Goal: Task Accomplishment & Management: Manage account settings

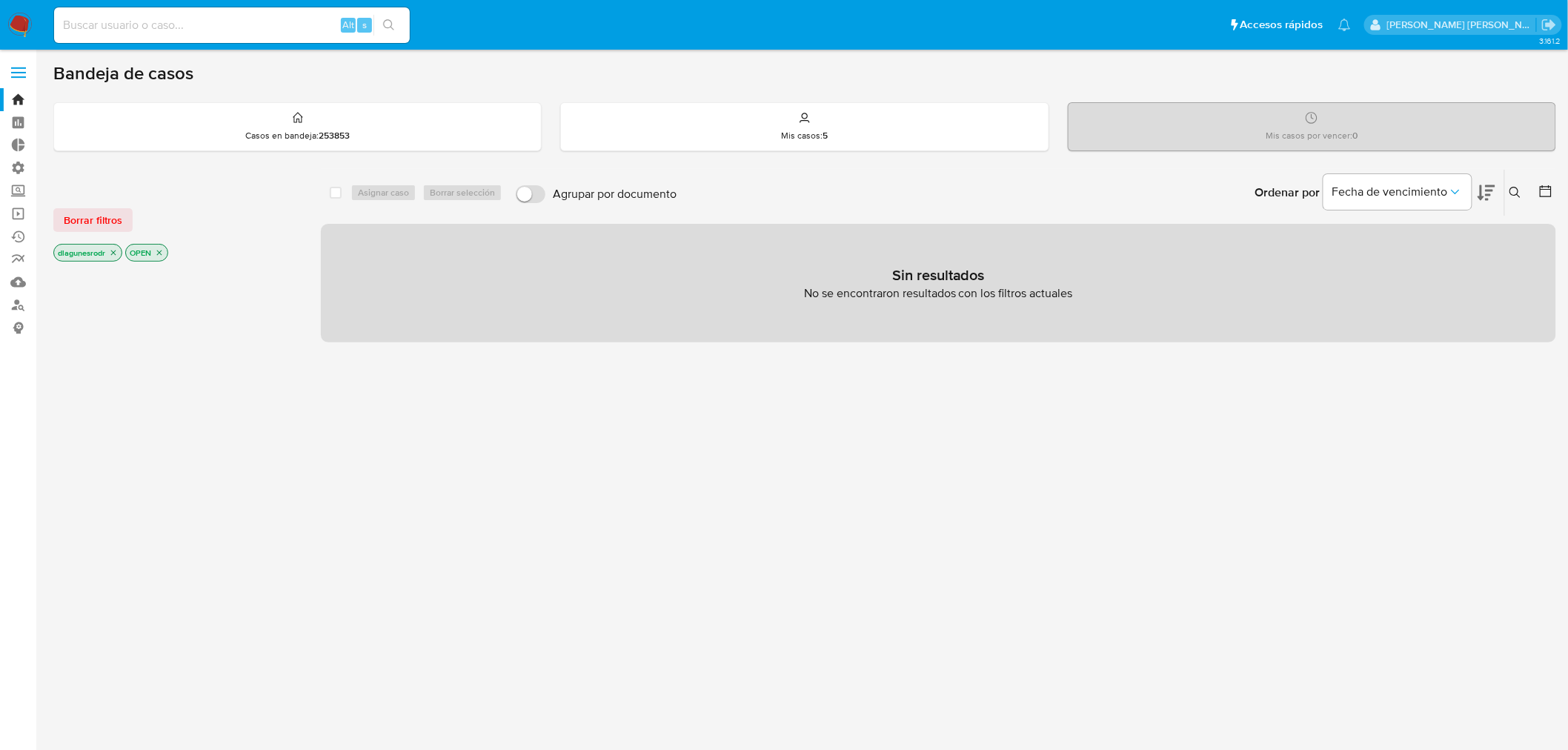
click at [15, 72] on span at bounding box center [19, 73] width 15 height 2
click at [0, 0] on input "checkbox" at bounding box center [0, 0] width 0 height 0
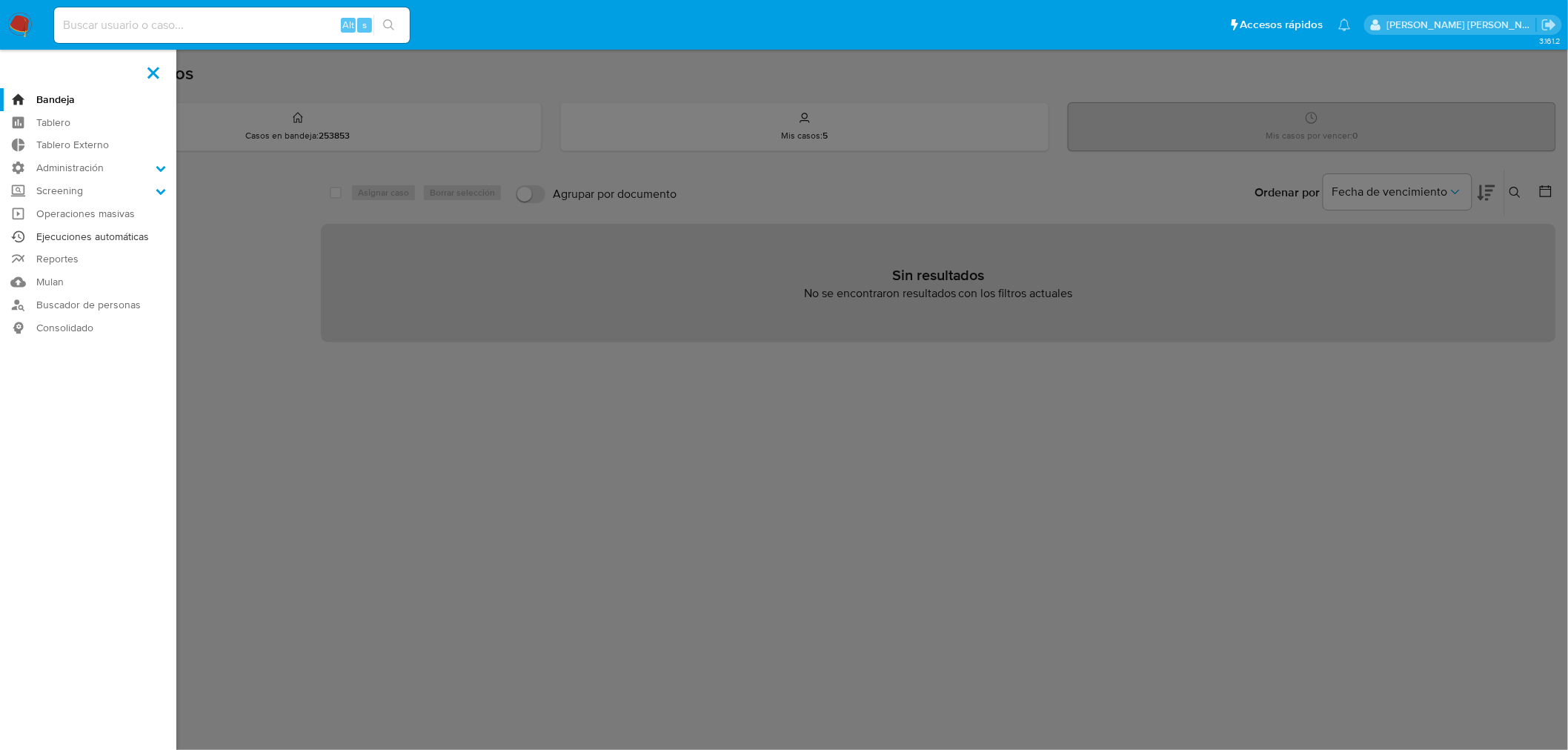
click at [98, 228] on link "Ejecuciones automáticas" at bounding box center [88, 237] width 176 height 23
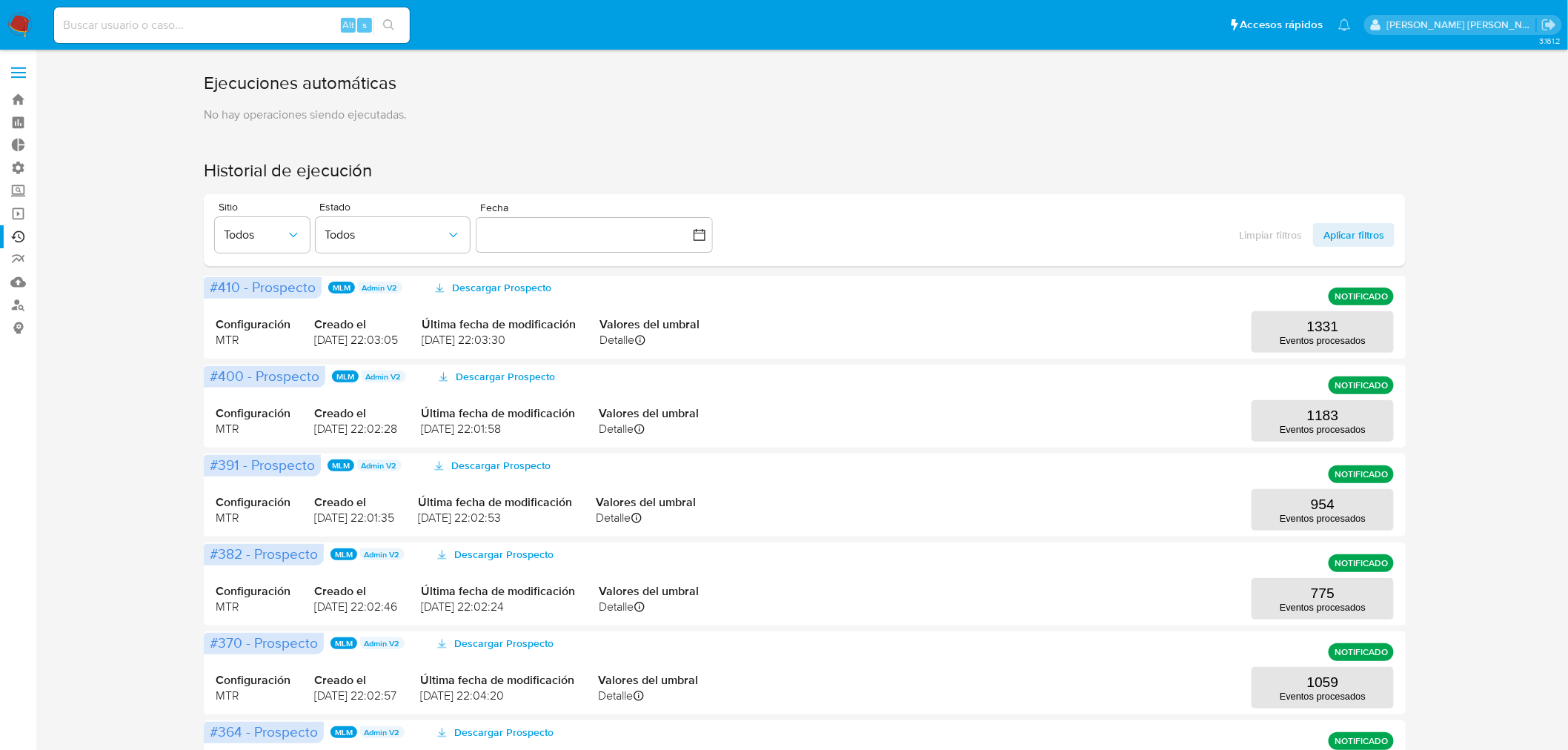
click at [23, 66] on span at bounding box center [19, 67] width 15 height 2
click at [0, 0] on input "checkbox" at bounding box center [0, 0] width 0 height 0
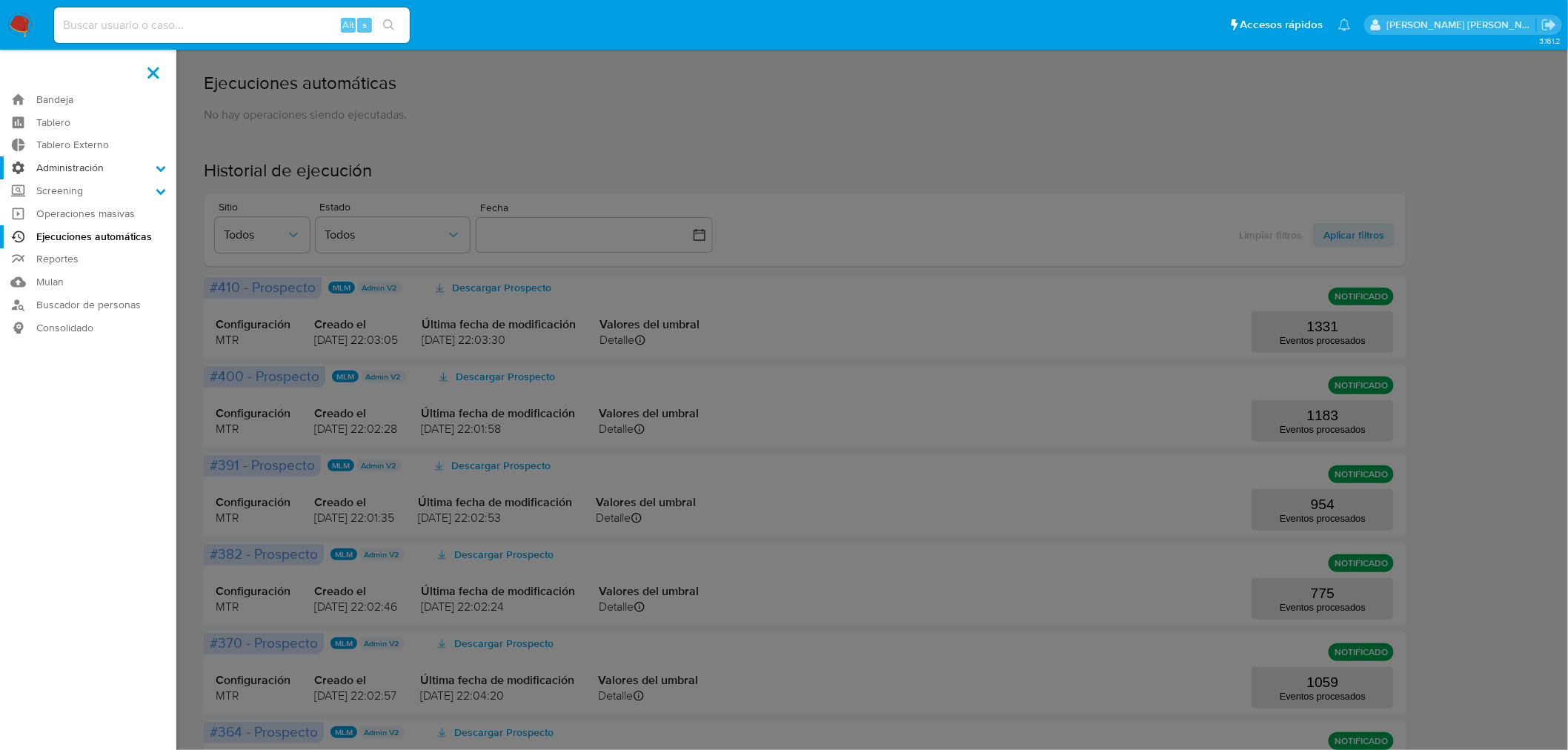
click at [159, 169] on icon at bounding box center [161, 169] width 9 height 6
click at [0, 0] on input "Administración" at bounding box center [0, 0] width 0 height 0
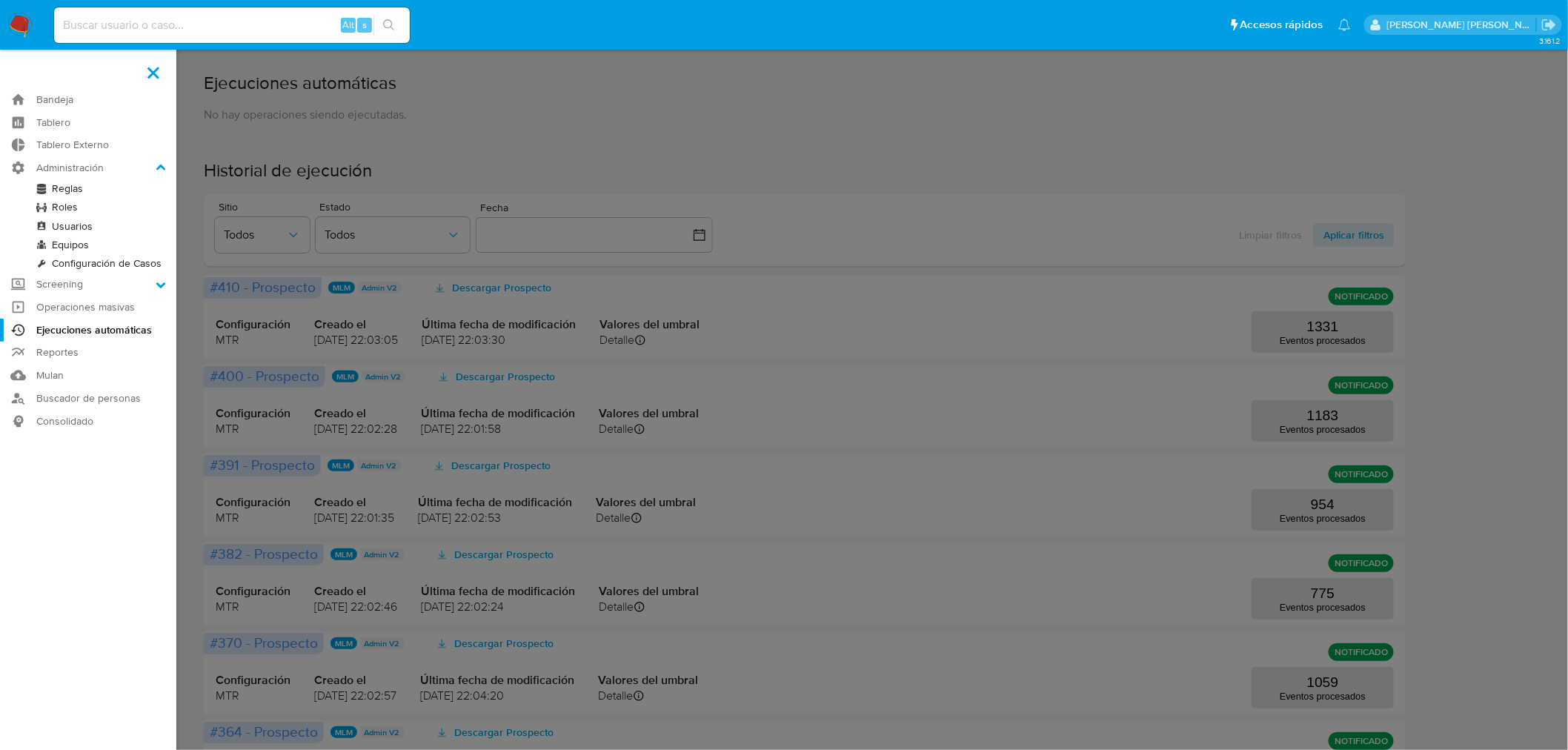
click at [95, 186] on link "Reglas" at bounding box center [88, 189] width 176 height 19
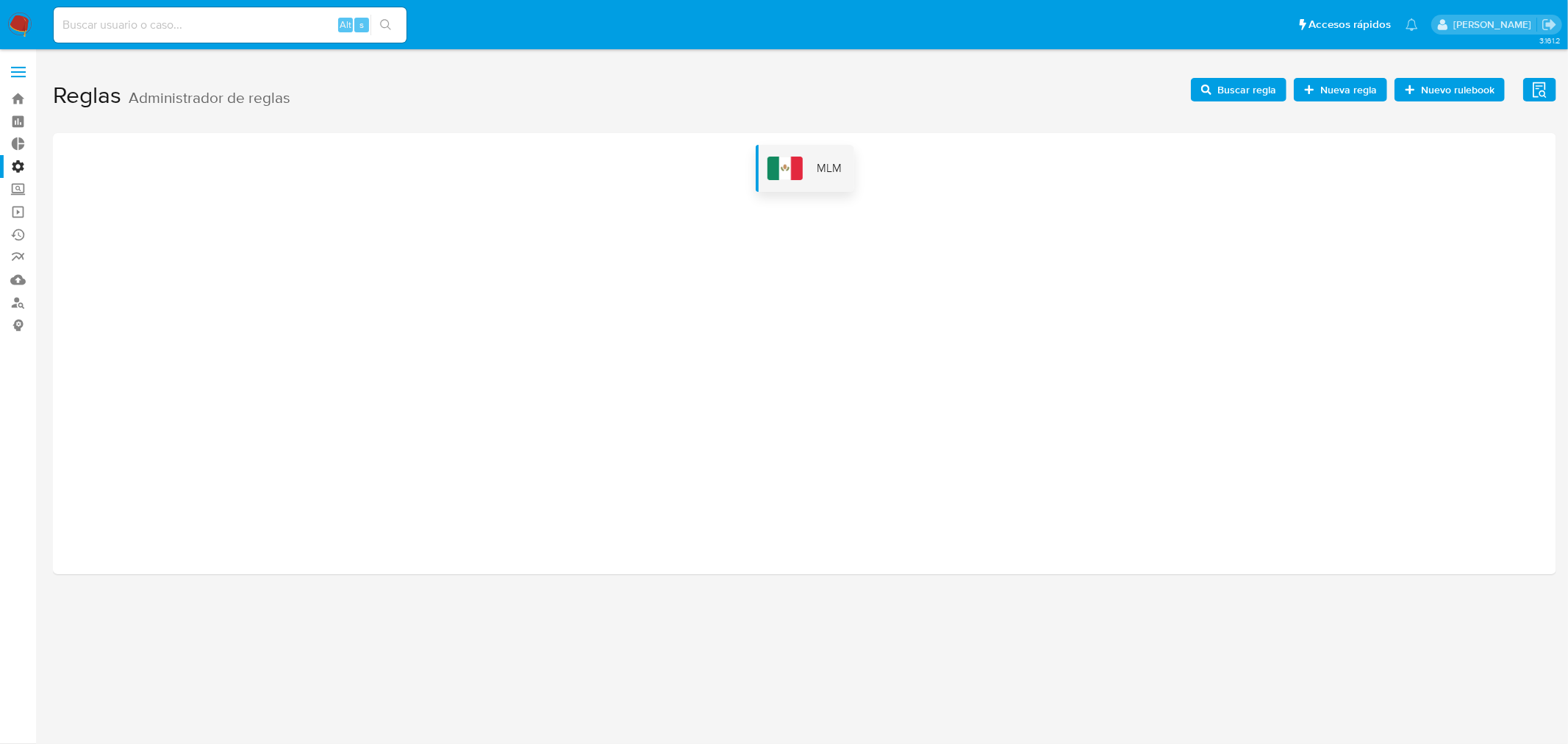
click at [828, 184] on div "MLM" at bounding box center [805, 168] width 98 height 47
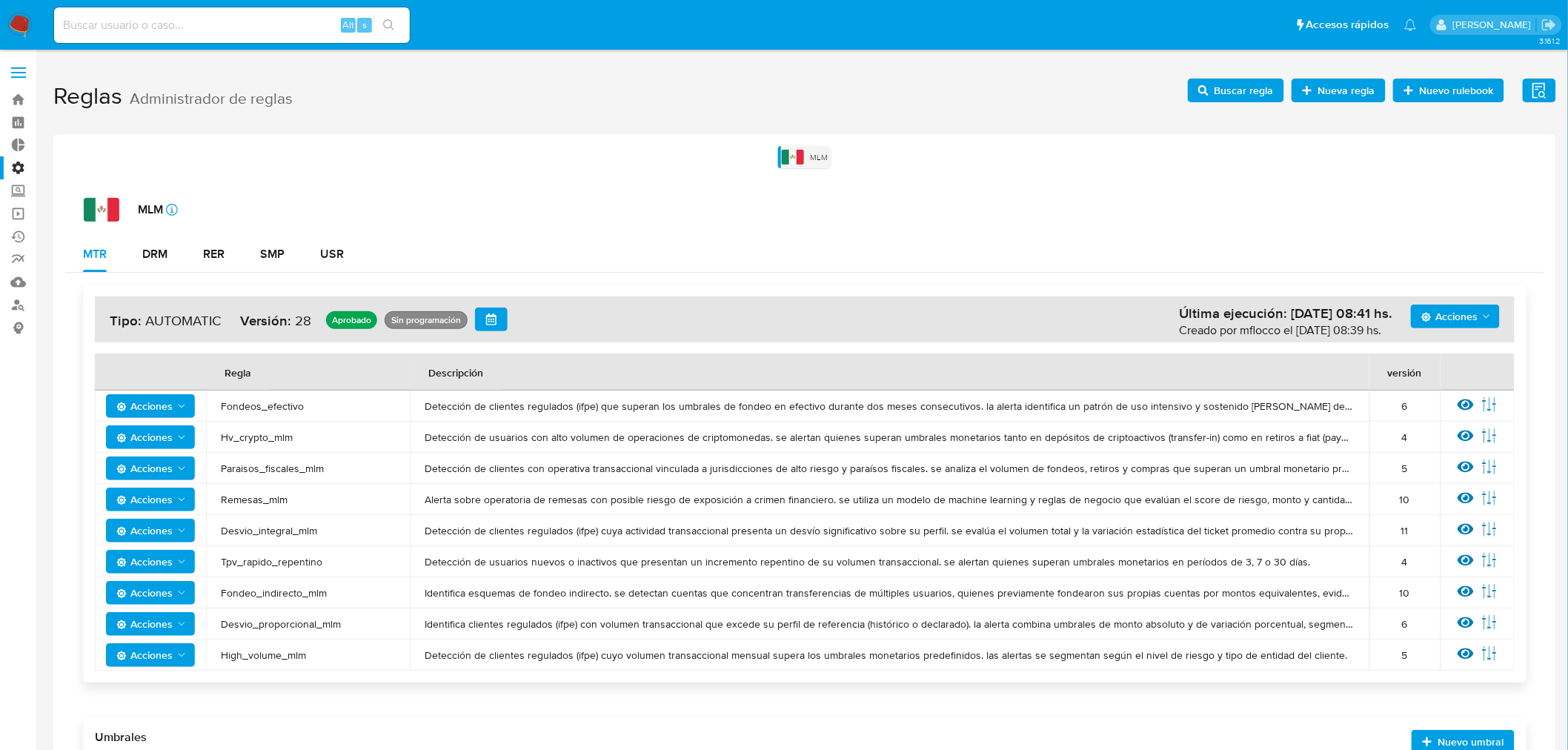
click at [17, 66] on span at bounding box center [19, 67] width 15 height 2
click at [0, 0] on input "checkbox" at bounding box center [0, 0] width 0 height 0
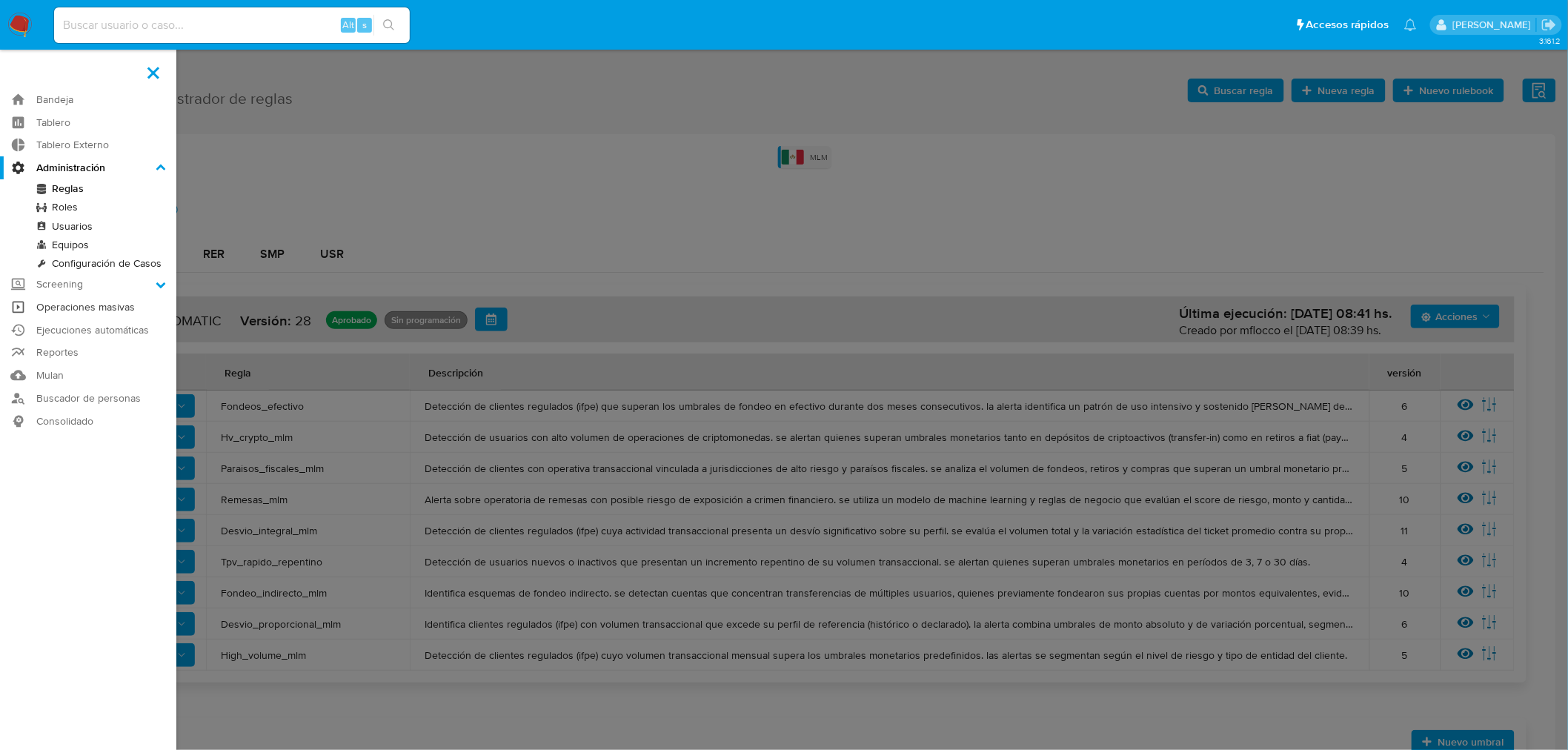
click at [126, 306] on link "Operaciones masivas" at bounding box center [88, 307] width 176 height 23
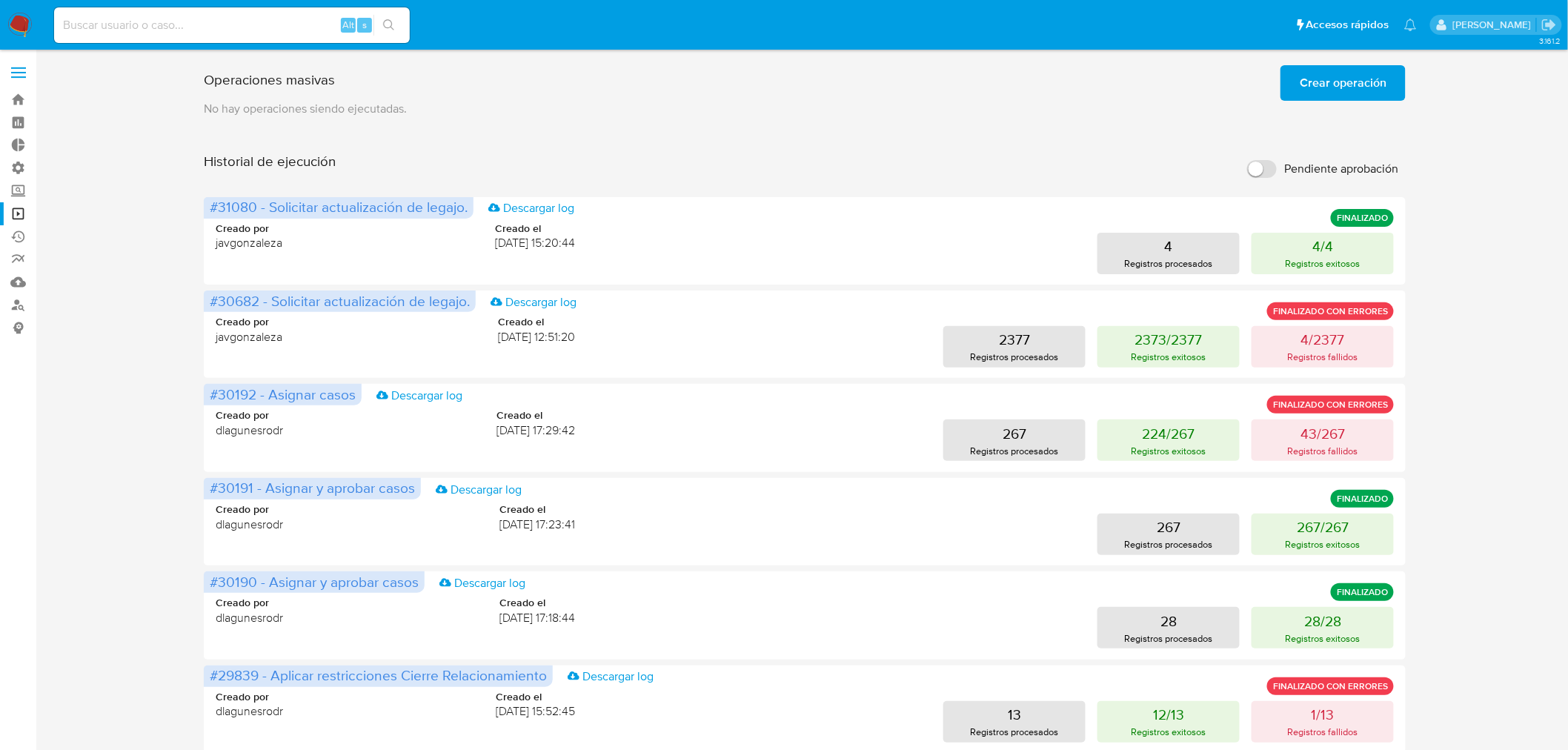
click at [23, 69] on label at bounding box center [19, 72] width 37 height 31
click at [0, 0] on input "checkbox" at bounding box center [0, 0] width 0 height 0
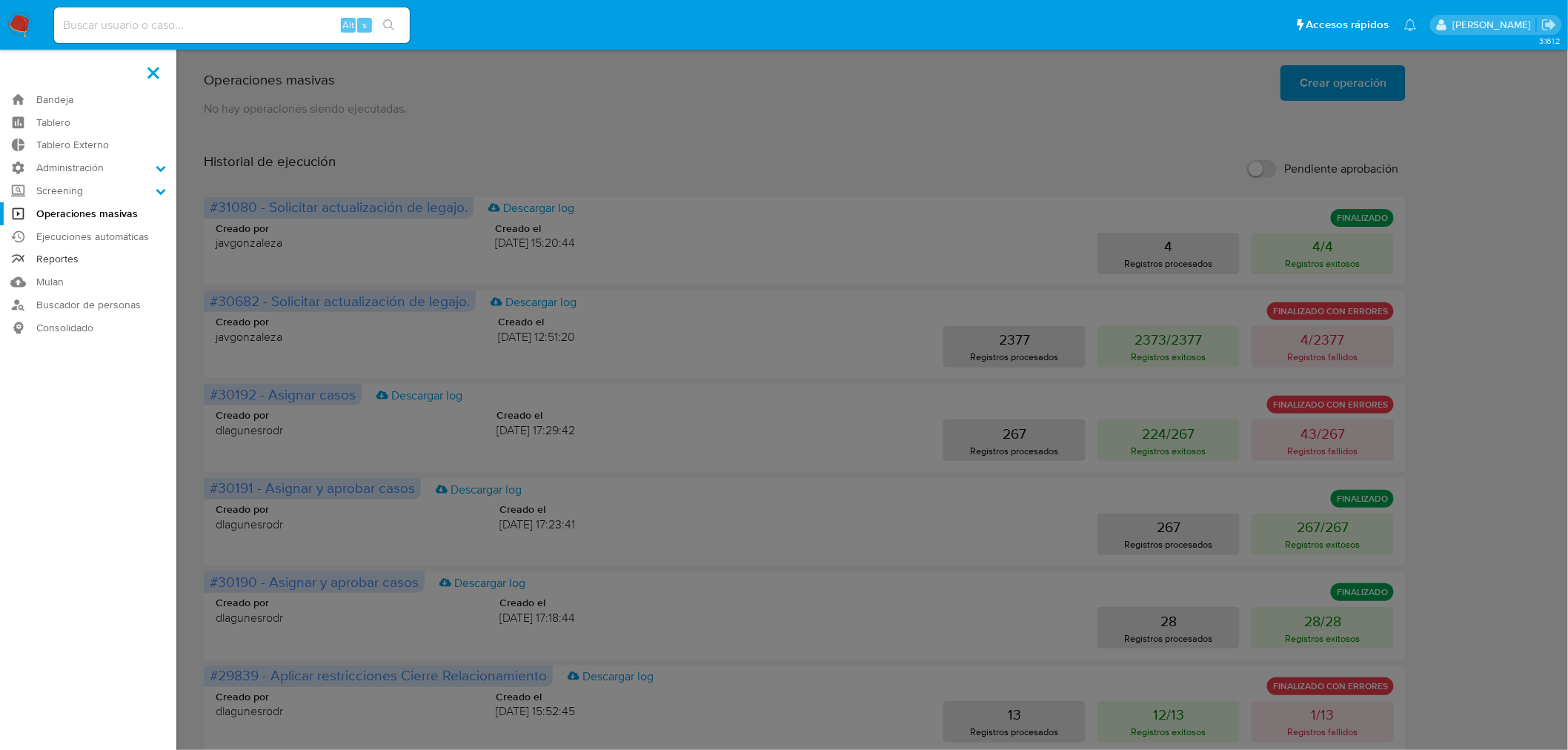
click at [55, 257] on link "Reportes" at bounding box center [88, 259] width 176 height 23
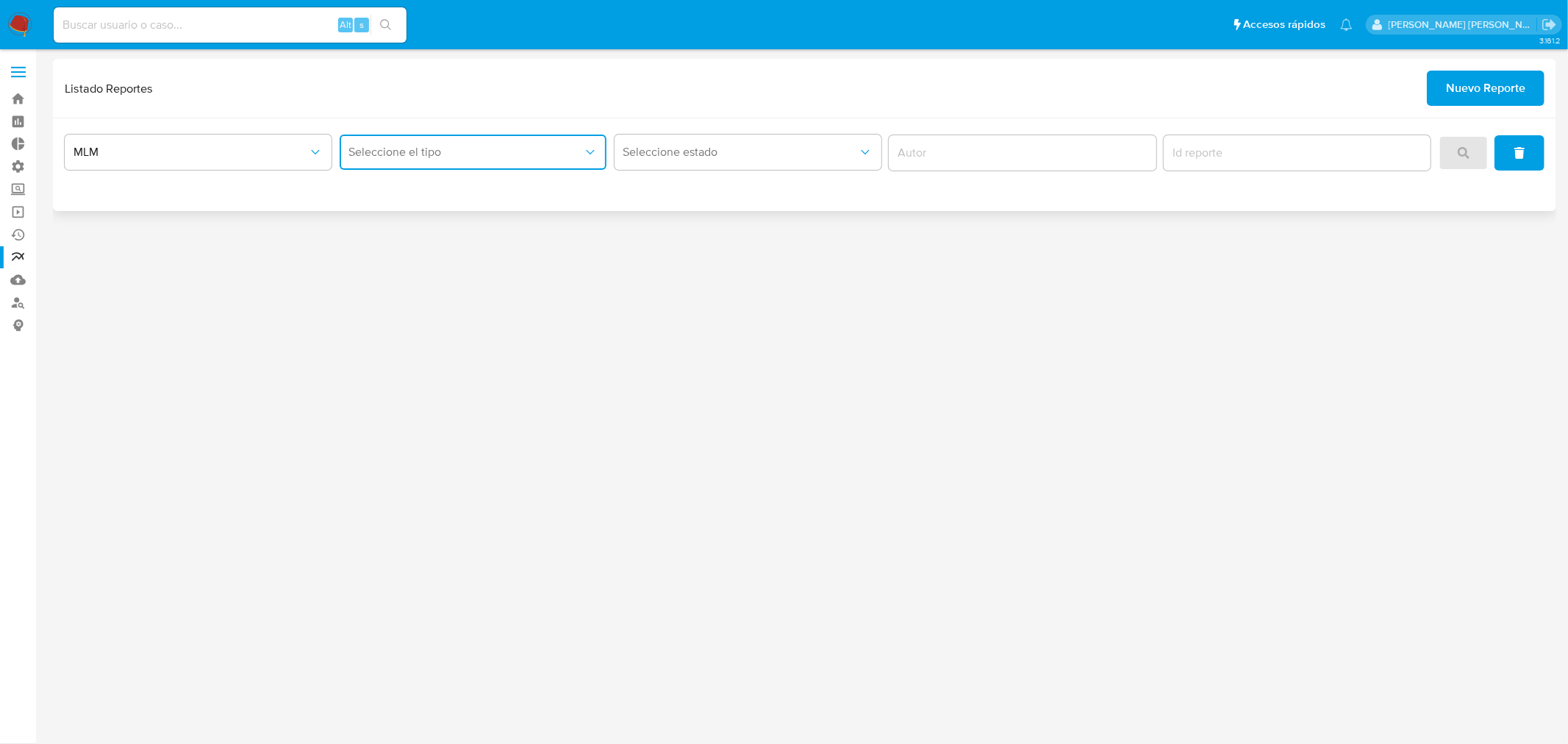
click at [578, 162] on button "Seleccione el tipo" at bounding box center [473, 152] width 267 height 35
click at [578, 161] on button "Seleccione el tipo" at bounding box center [473, 152] width 267 height 35
click at [23, 76] on span at bounding box center [19, 77] width 15 height 2
click at [0, 0] on input "checkbox" at bounding box center [0, 0] width 0 height 0
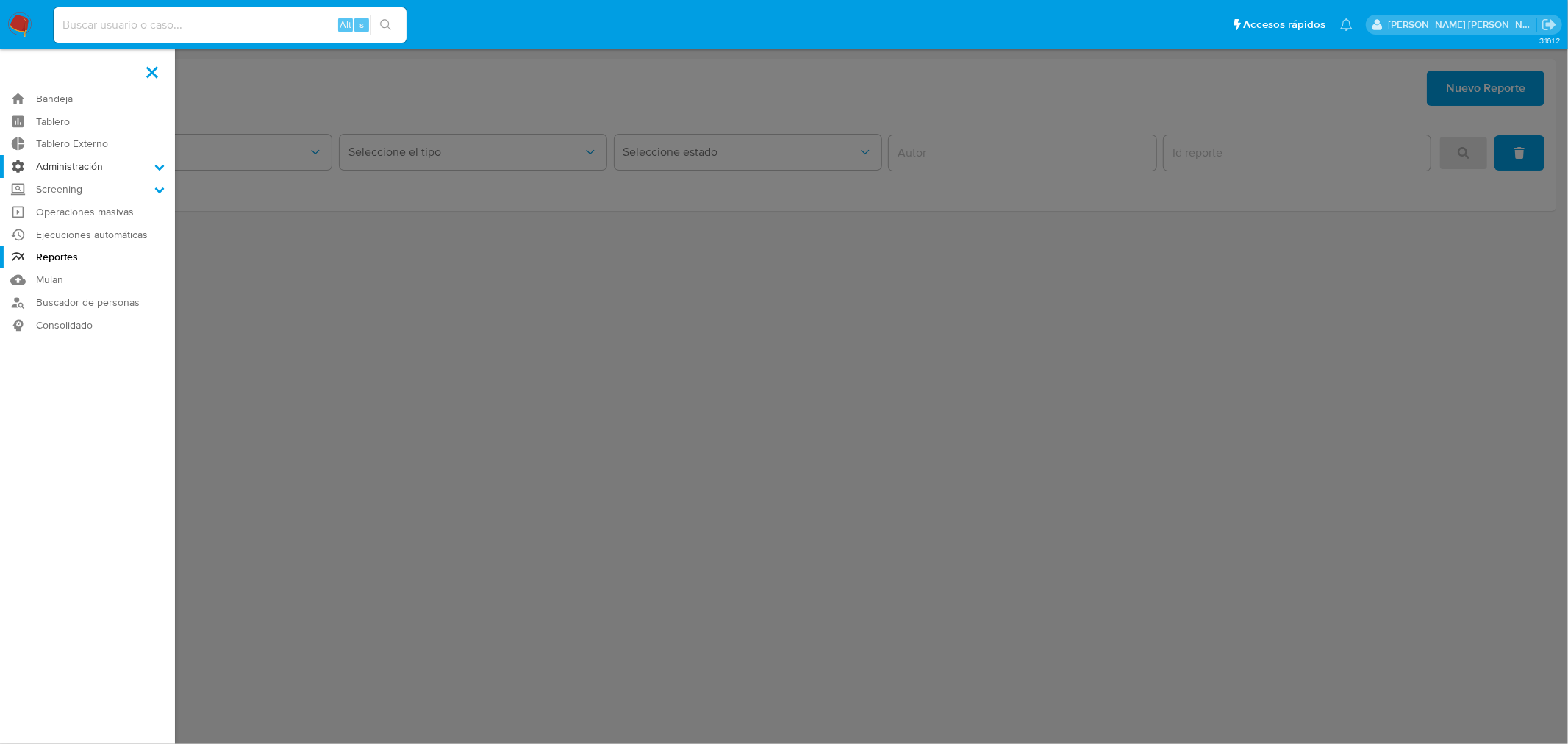
click at [99, 165] on label "Administración" at bounding box center [87, 166] width 175 height 23
click at [0, 0] on input "Administración" at bounding box center [0, 0] width 0 height 0
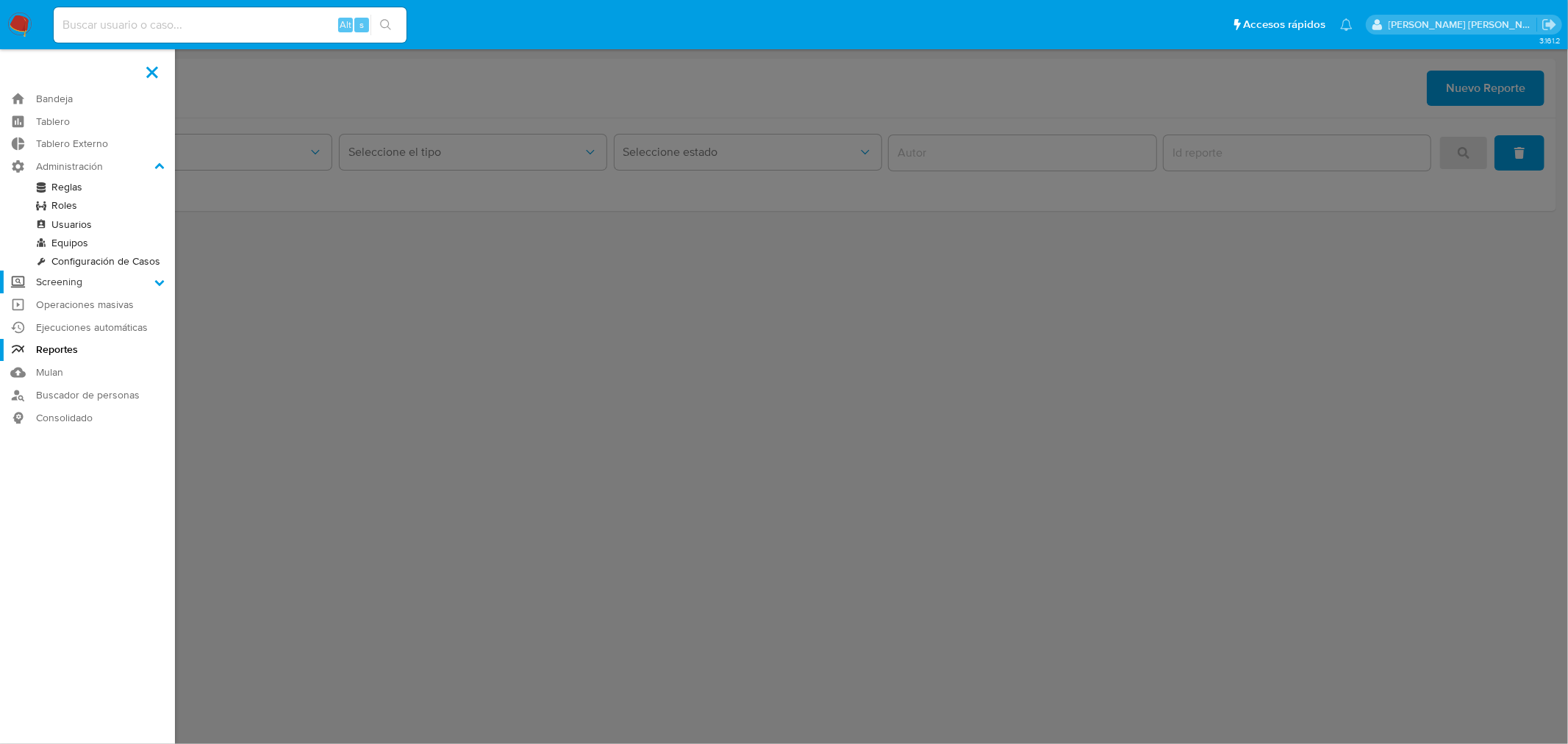
click at [118, 287] on label "Screening" at bounding box center [87, 281] width 175 height 23
click at [0, 0] on input "Screening" at bounding box center [0, 0] width 0 height 0
click at [159, 187] on icon at bounding box center [160, 188] width 9 height 6
click at [0, 0] on input "Screening" at bounding box center [0, 0] width 0 height 0
click at [161, 189] on icon at bounding box center [159, 189] width 10 height 10
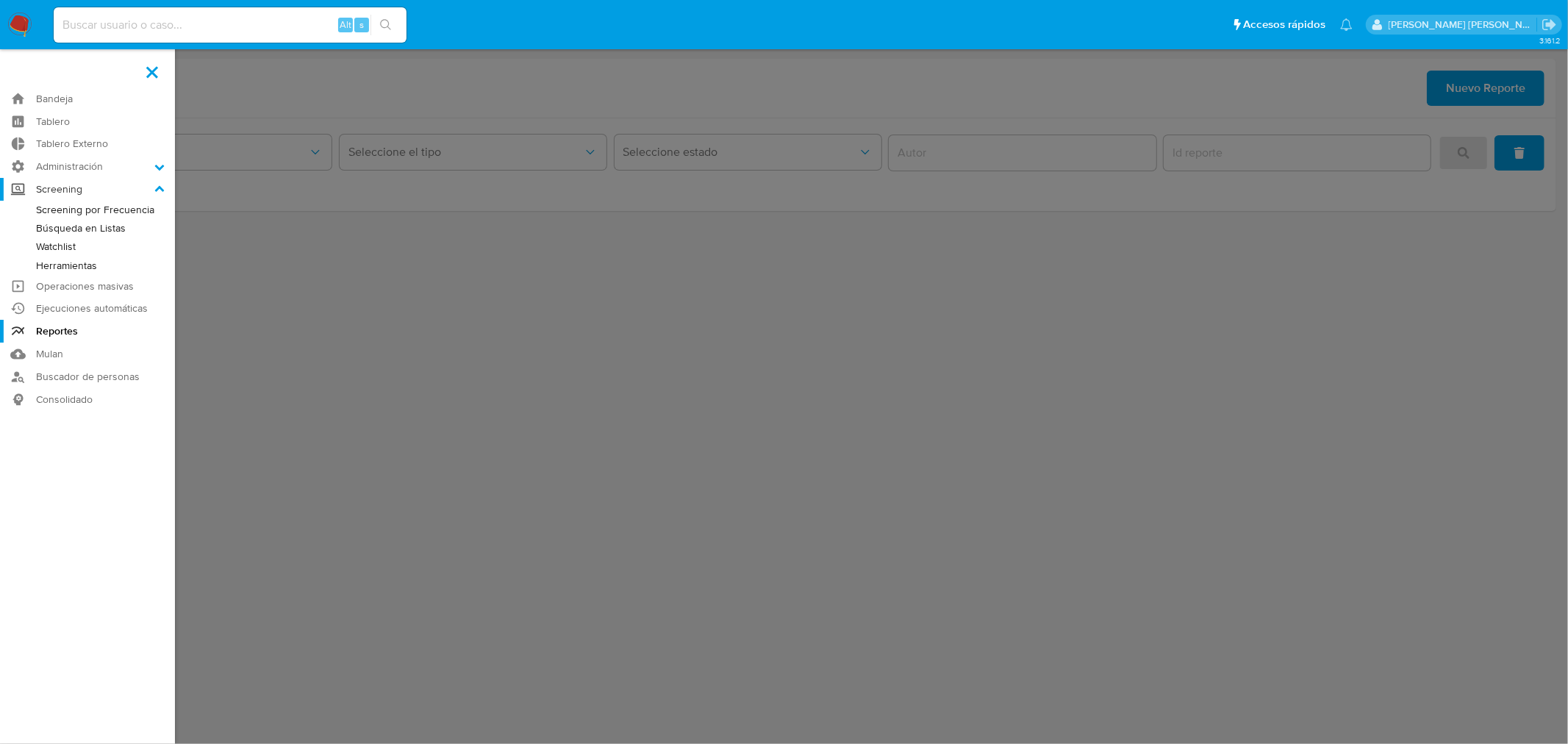
click at [0, 0] on input "Screening" at bounding box center [0, 0] width 0 height 0
click at [116, 309] on link "Ejecuciones automáticas" at bounding box center [87, 309] width 175 height 23
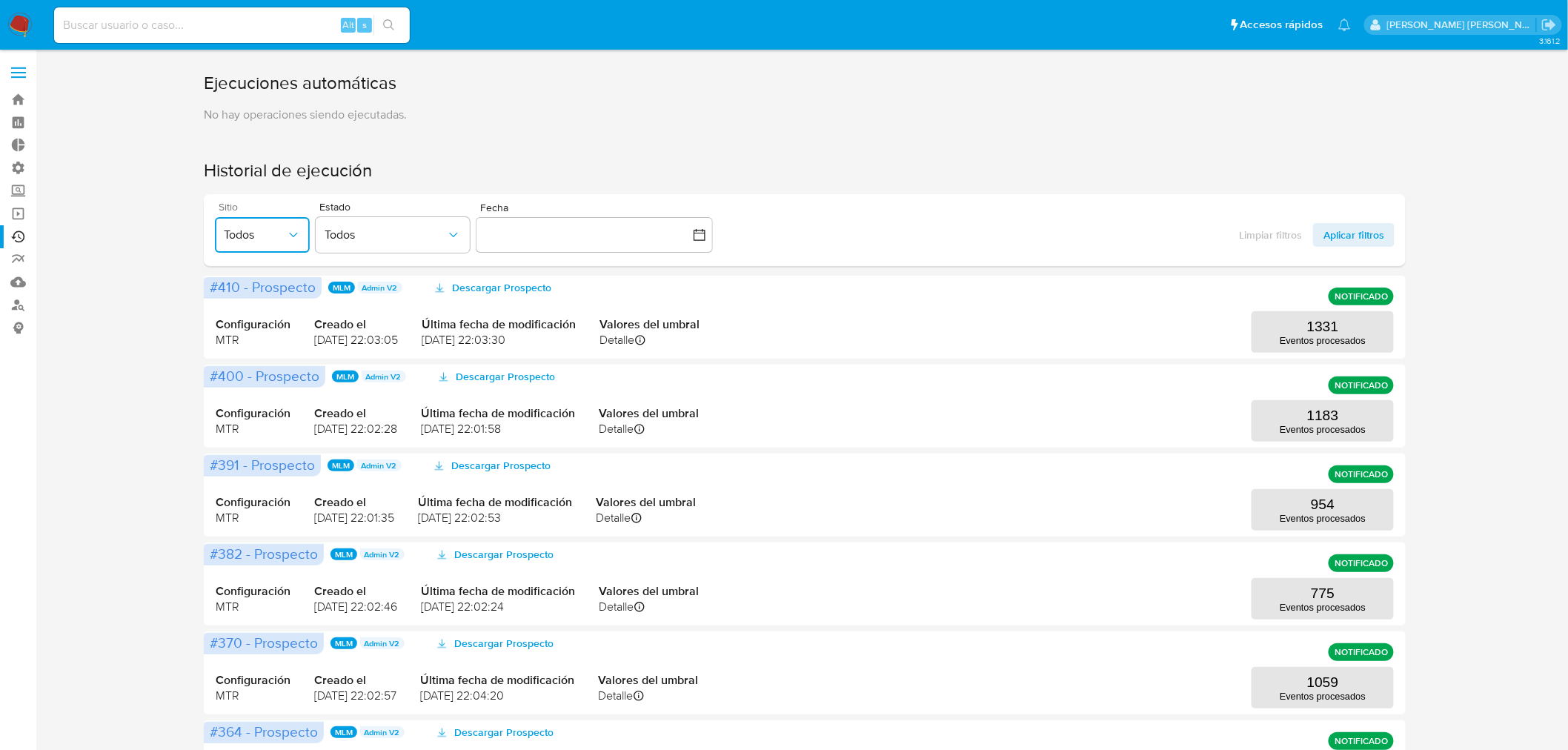
click at [300, 234] on icon "button" at bounding box center [294, 235] width 15 height 15
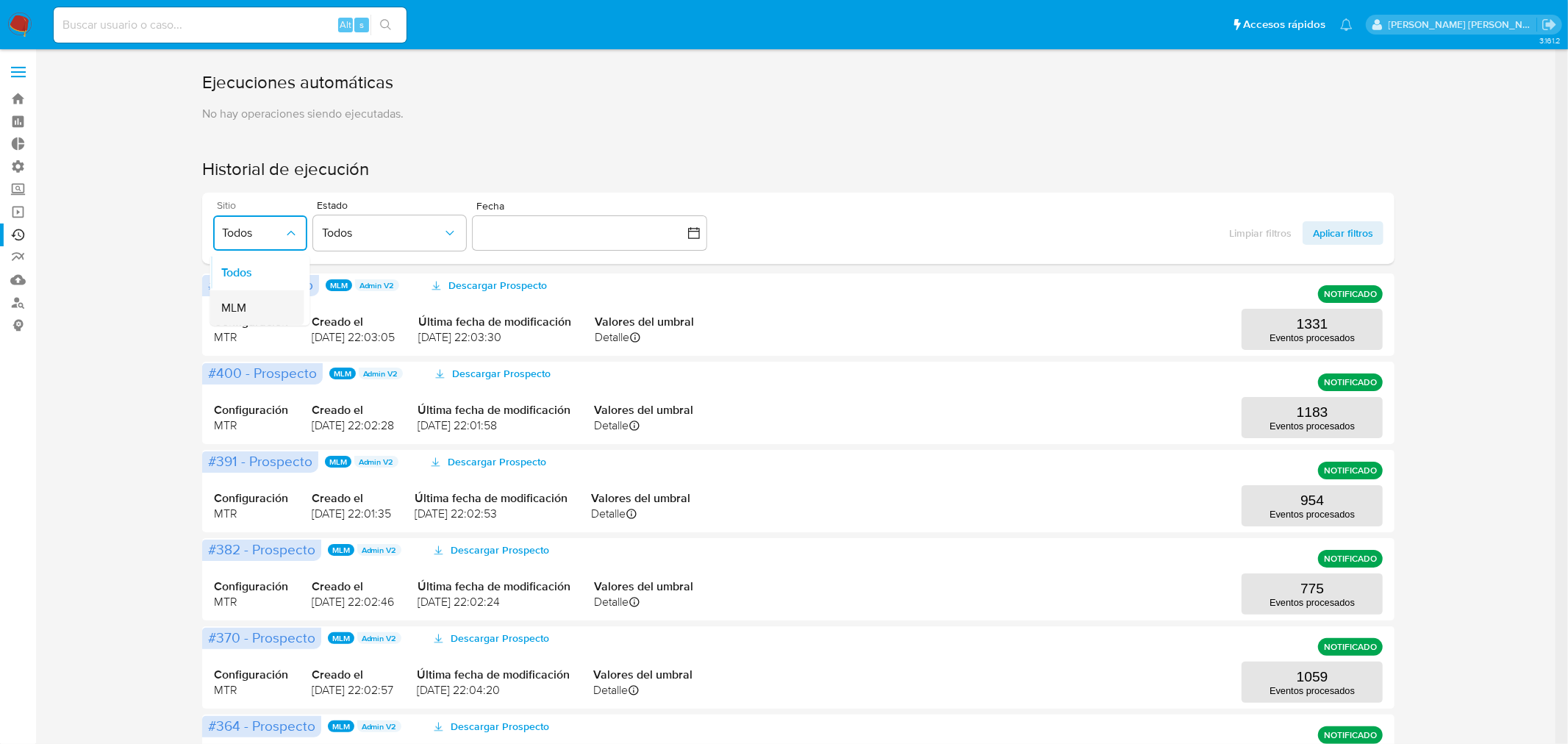
click at [238, 306] on span "MLM" at bounding box center [233, 308] width 25 height 15
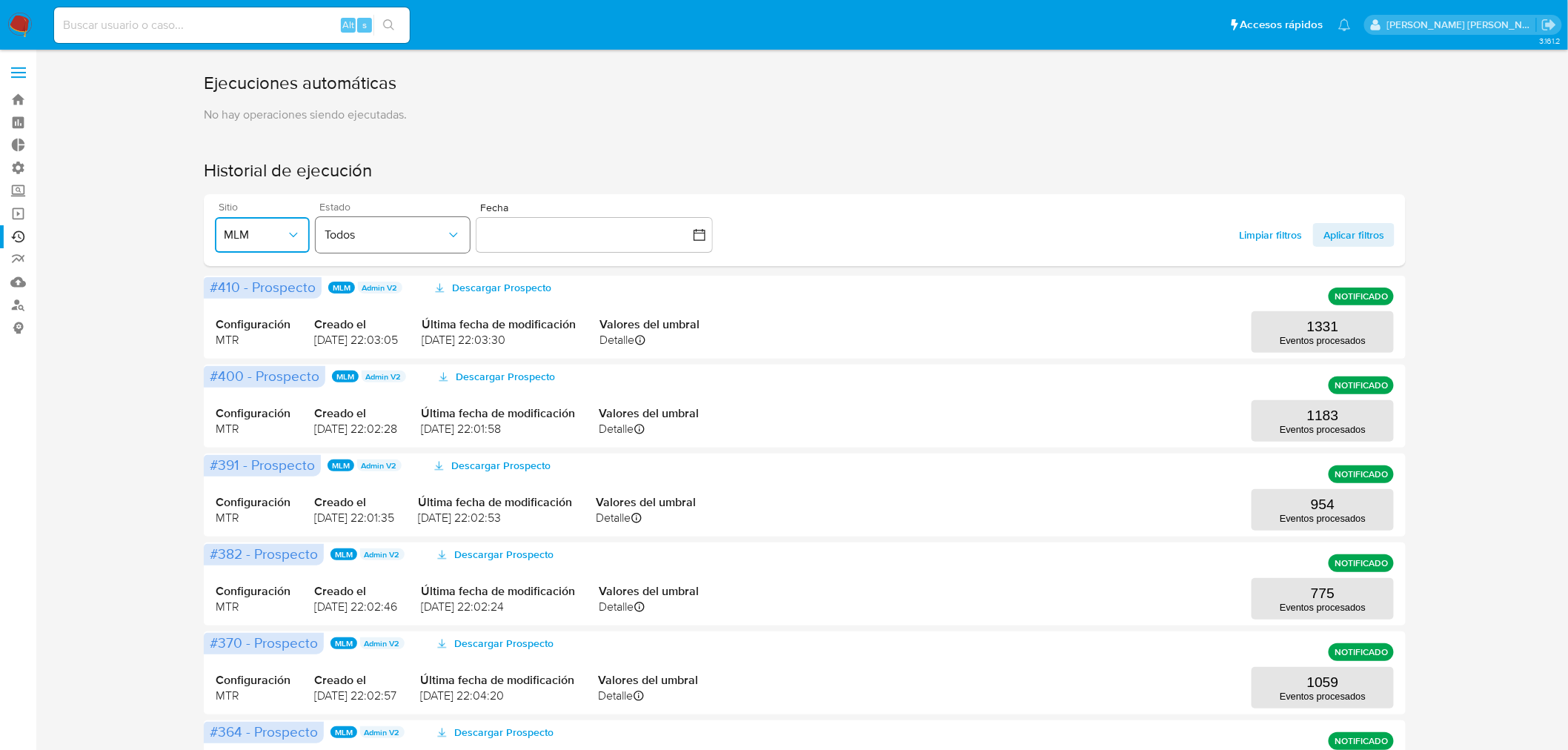
click at [443, 234] on span "Todos" at bounding box center [386, 235] width 122 height 15
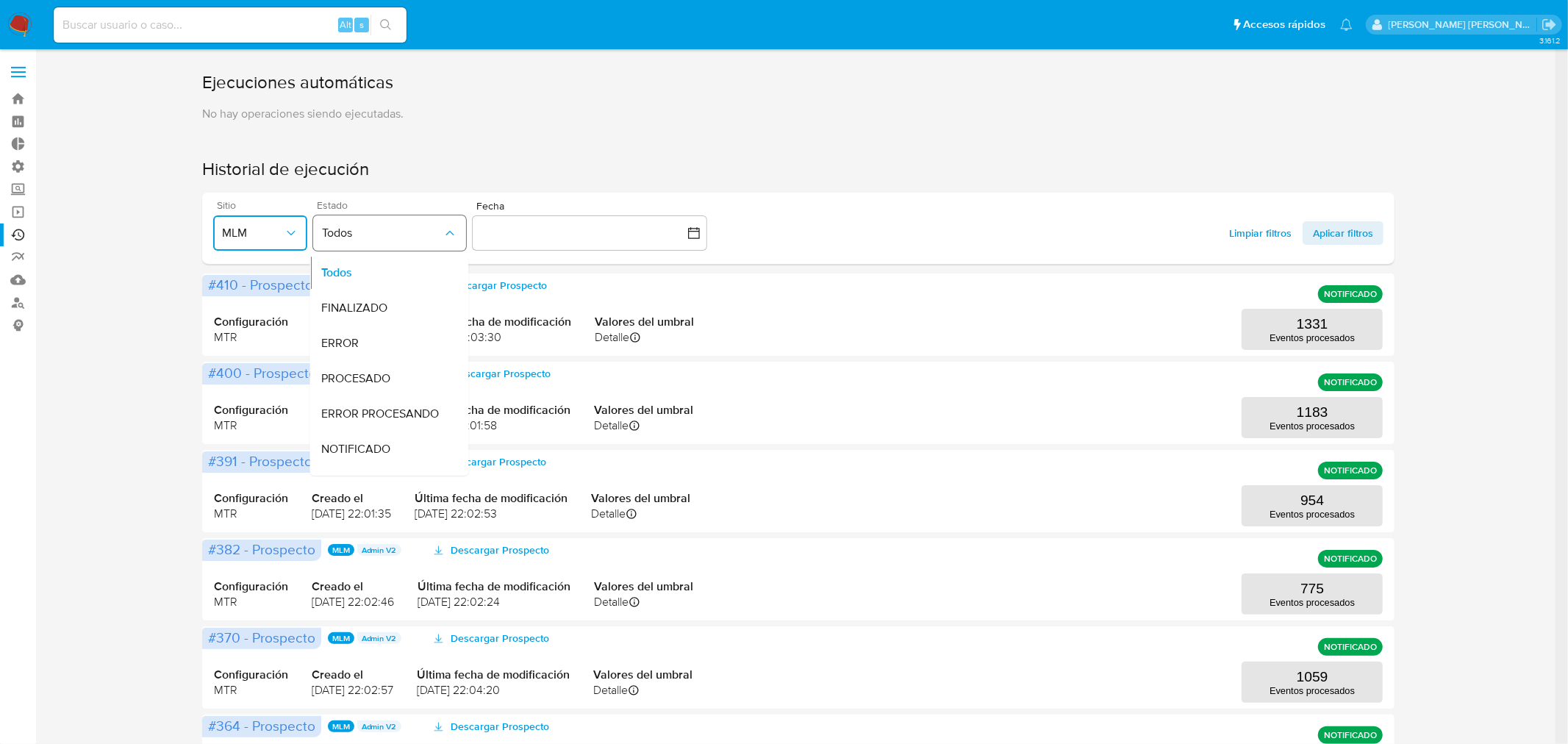
click at [461, 220] on button "Todos" at bounding box center [389, 233] width 153 height 35
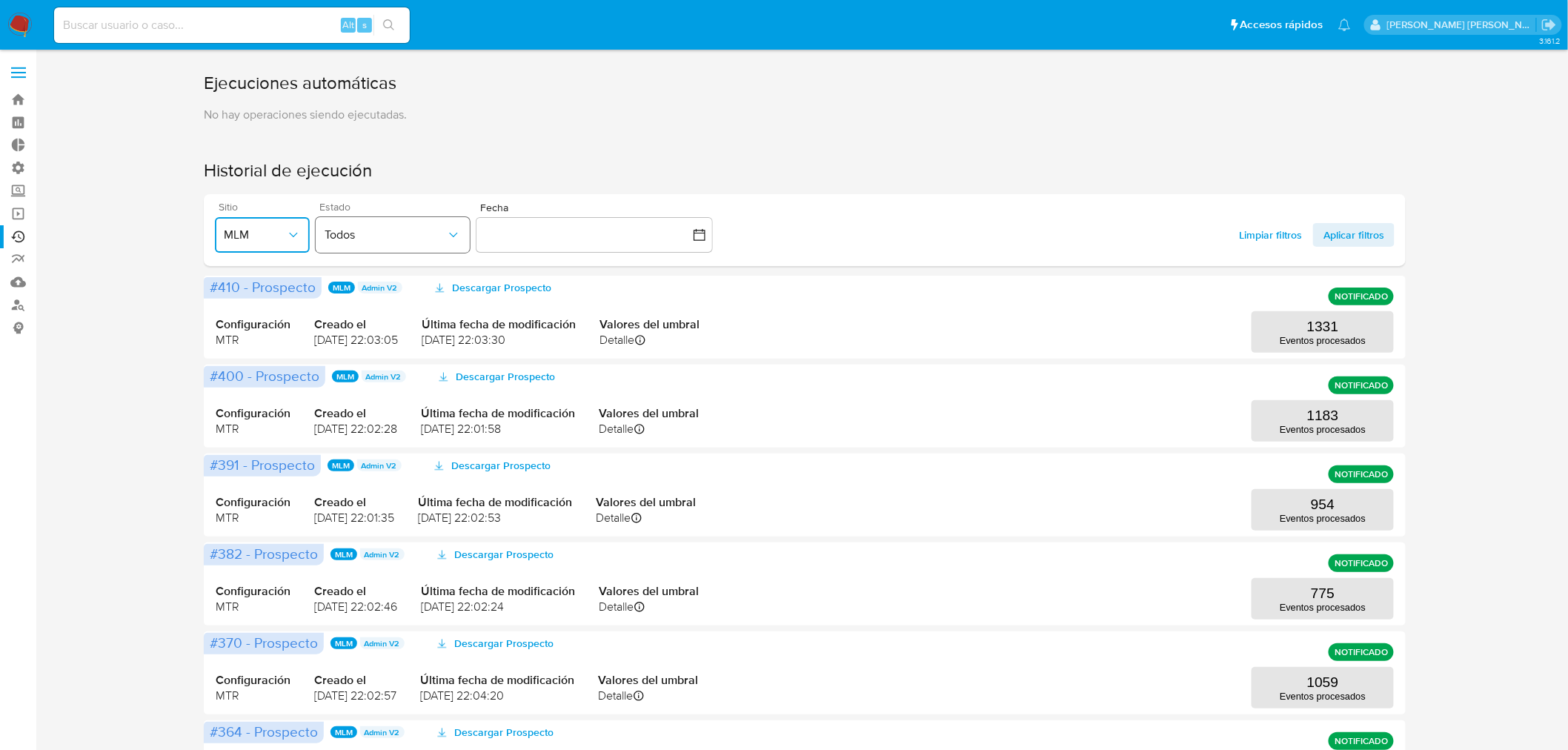
click at [468, 222] on button "Todos" at bounding box center [392, 235] width 154 height 36
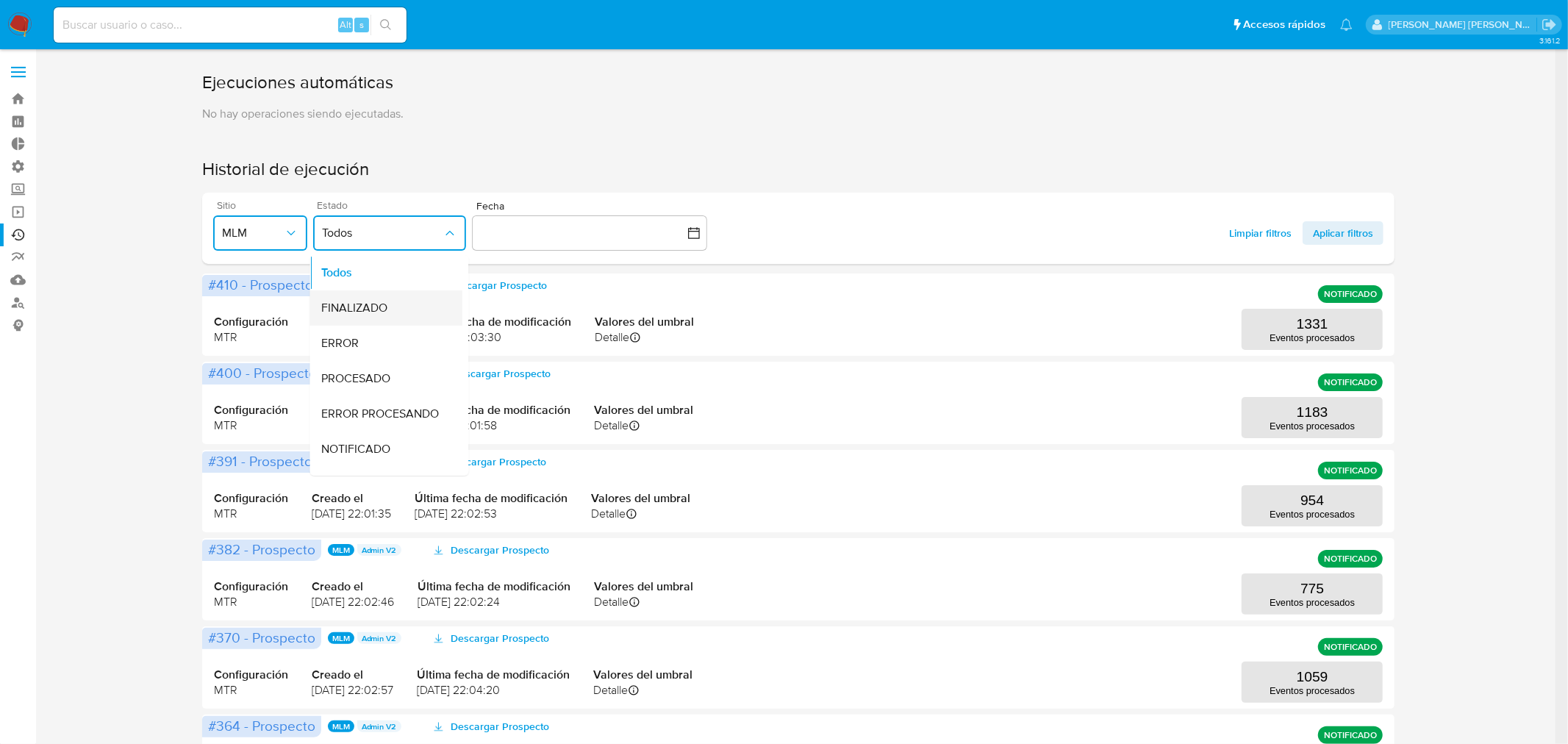
click at [357, 303] on span "FINALIZADO" at bounding box center [354, 308] width 66 height 15
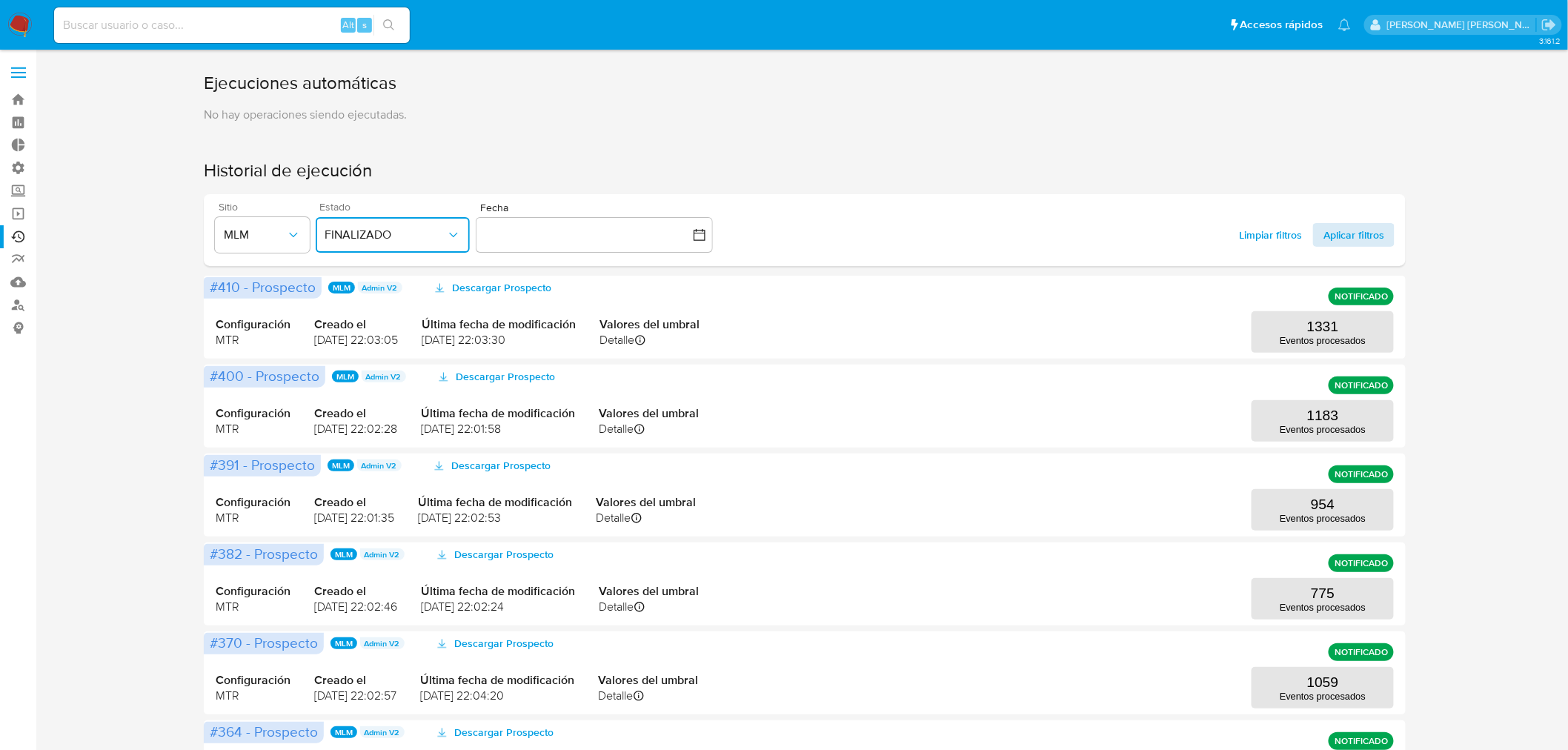
click at [1343, 242] on span "Aplicar filtros" at bounding box center [1354, 234] width 61 height 23
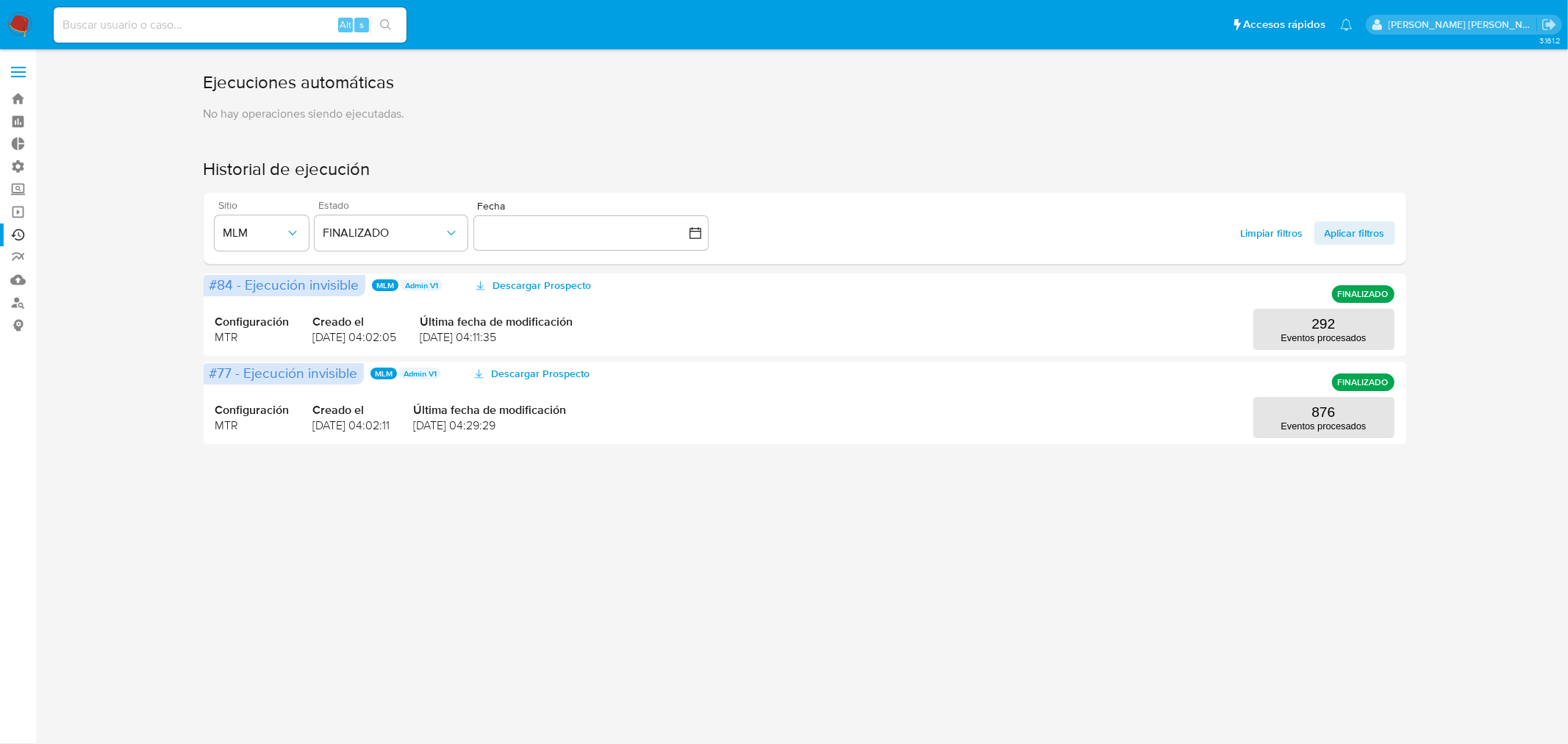
click at [23, 67] on span at bounding box center [19, 67] width 15 height 2
click at [0, 0] on input "checkbox" at bounding box center [0, 0] width 0 height 0
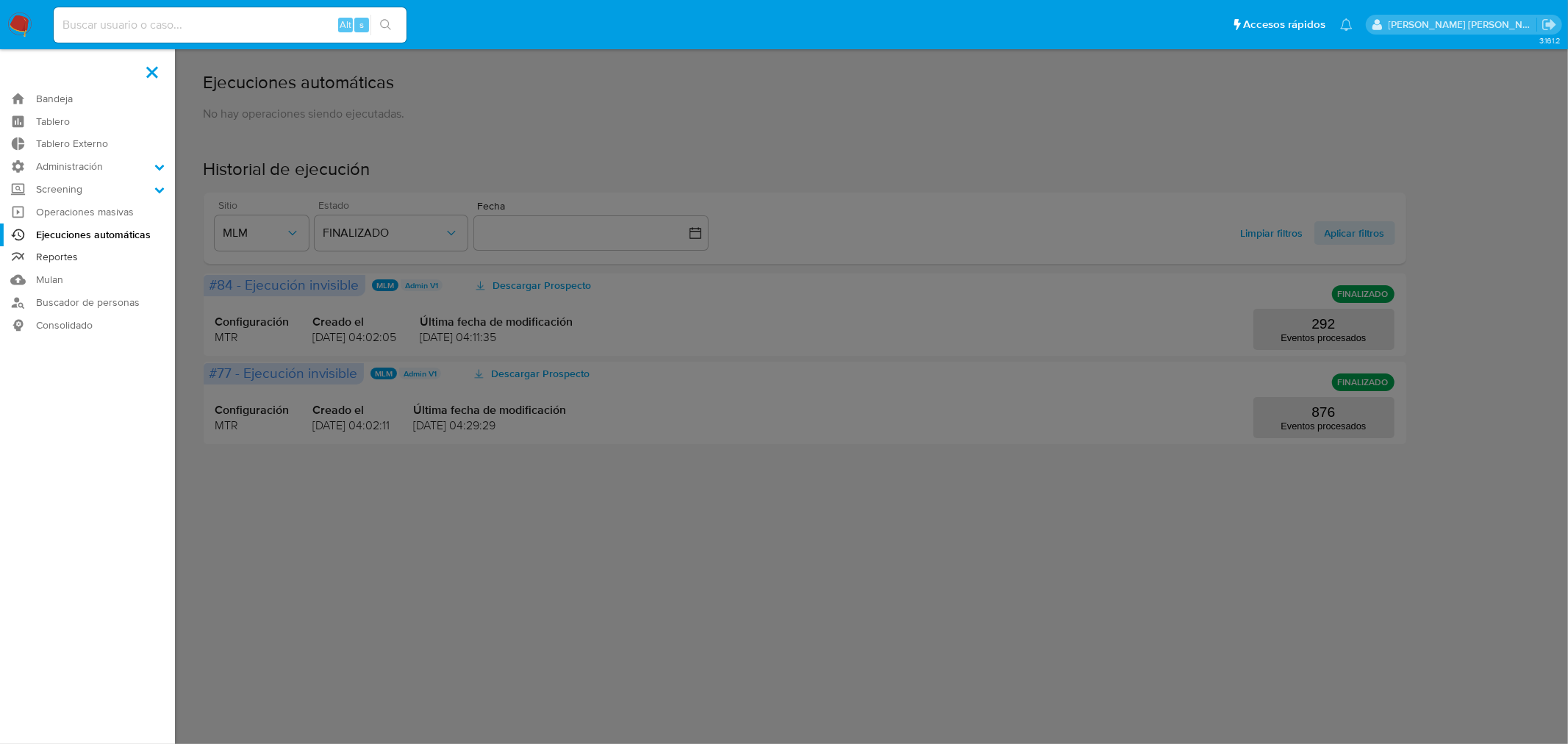
click at [37, 262] on link "Reportes" at bounding box center [87, 257] width 175 height 23
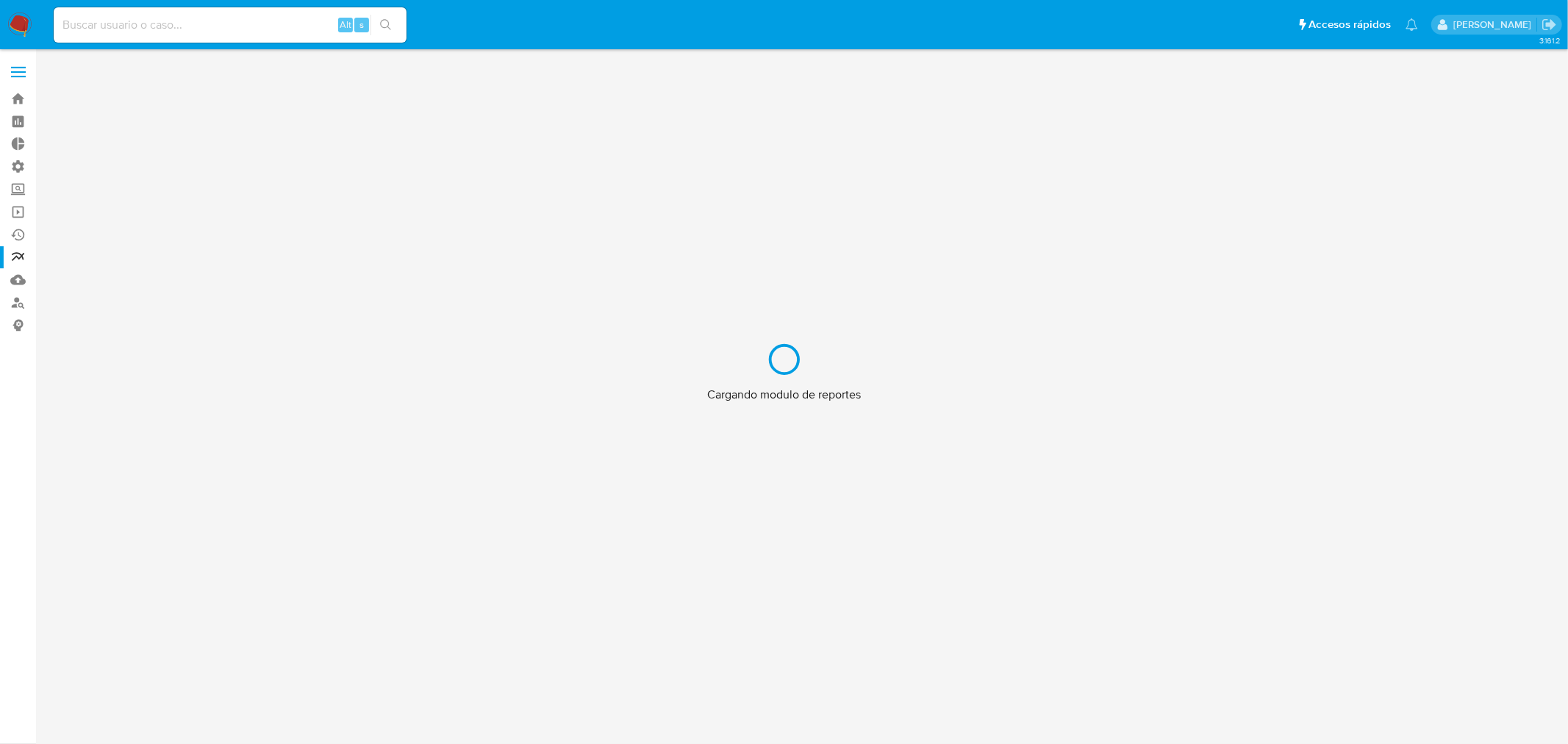
click at [24, 70] on div "Cargando modulo de reportes" at bounding box center [784, 372] width 1568 height 744
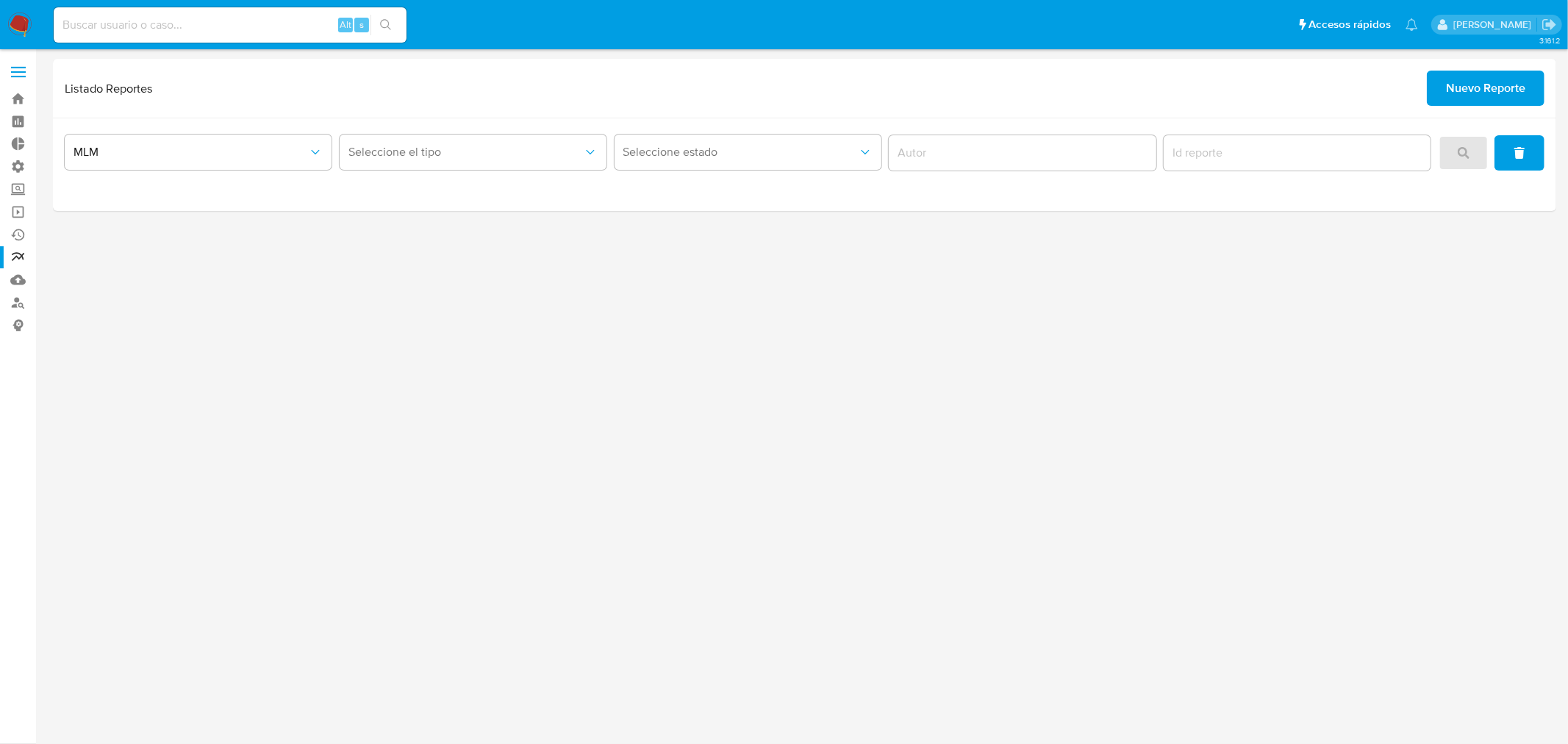
click at [22, 73] on label at bounding box center [19, 72] width 37 height 31
click at [0, 0] on input "checkbox" at bounding box center [0, 0] width 0 height 0
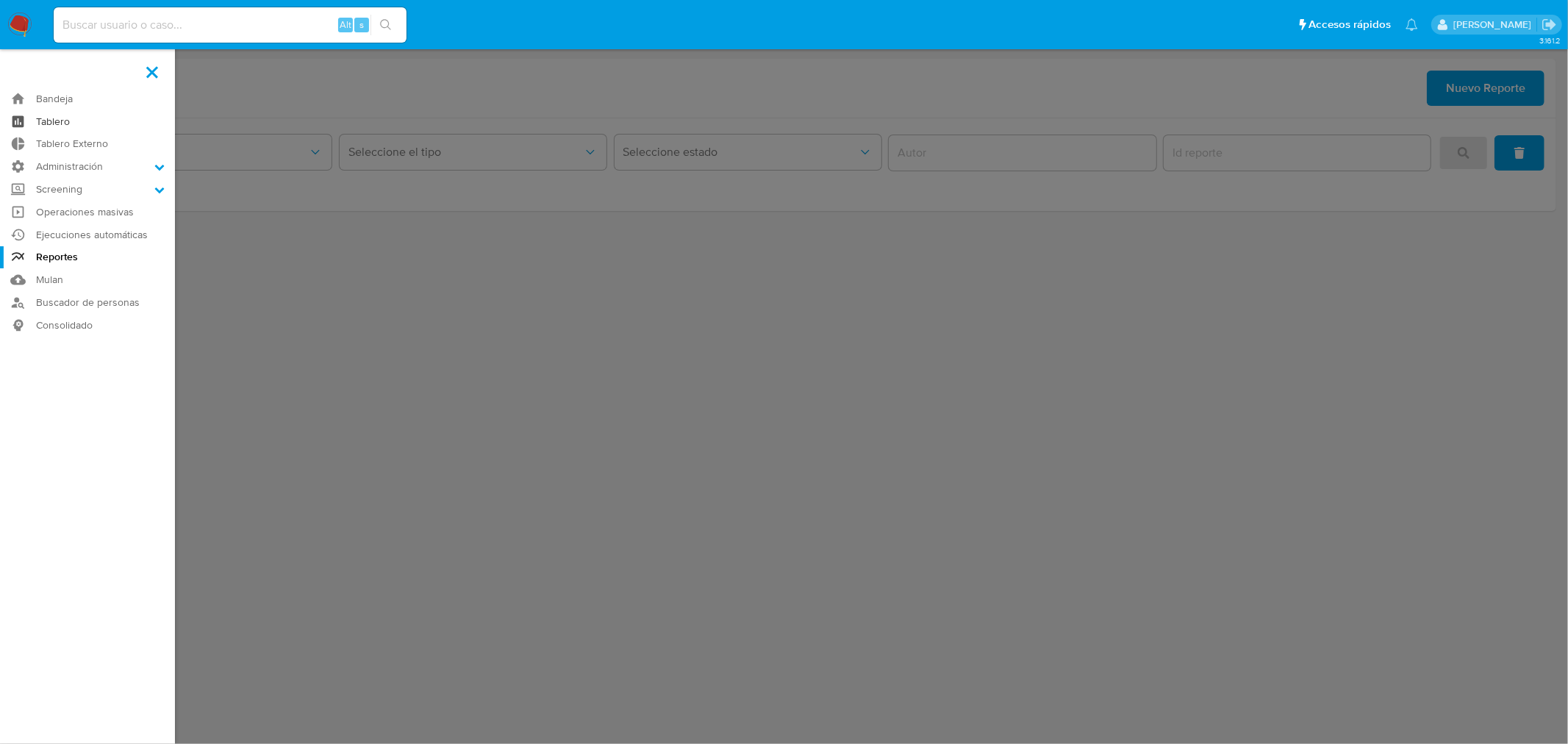
click at [55, 121] on link "Tablero" at bounding box center [87, 122] width 175 height 23
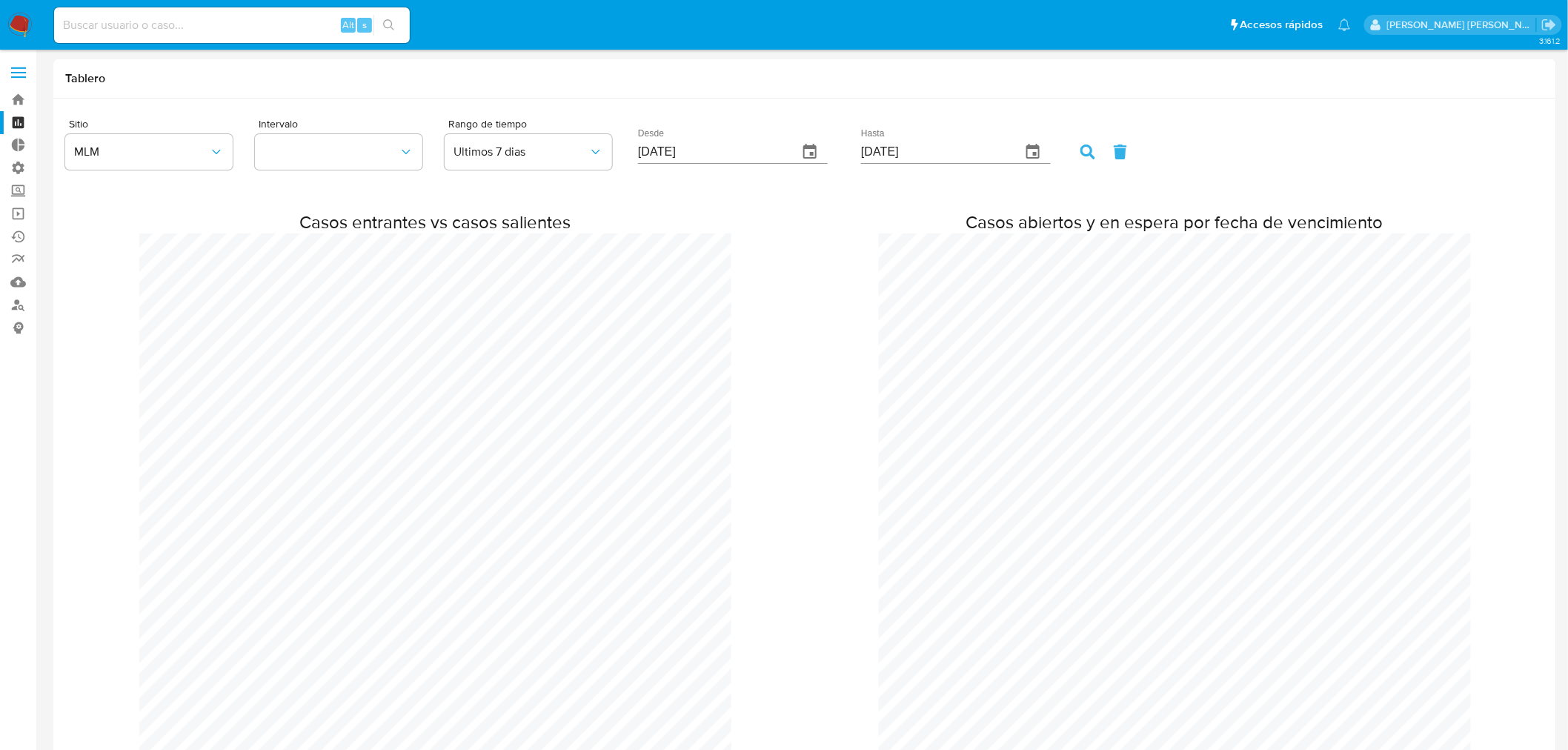
click at [26, 72] on label at bounding box center [19, 72] width 37 height 31
click at [0, 0] on input "checkbox" at bounding box center [0, 0] width 0 height 0
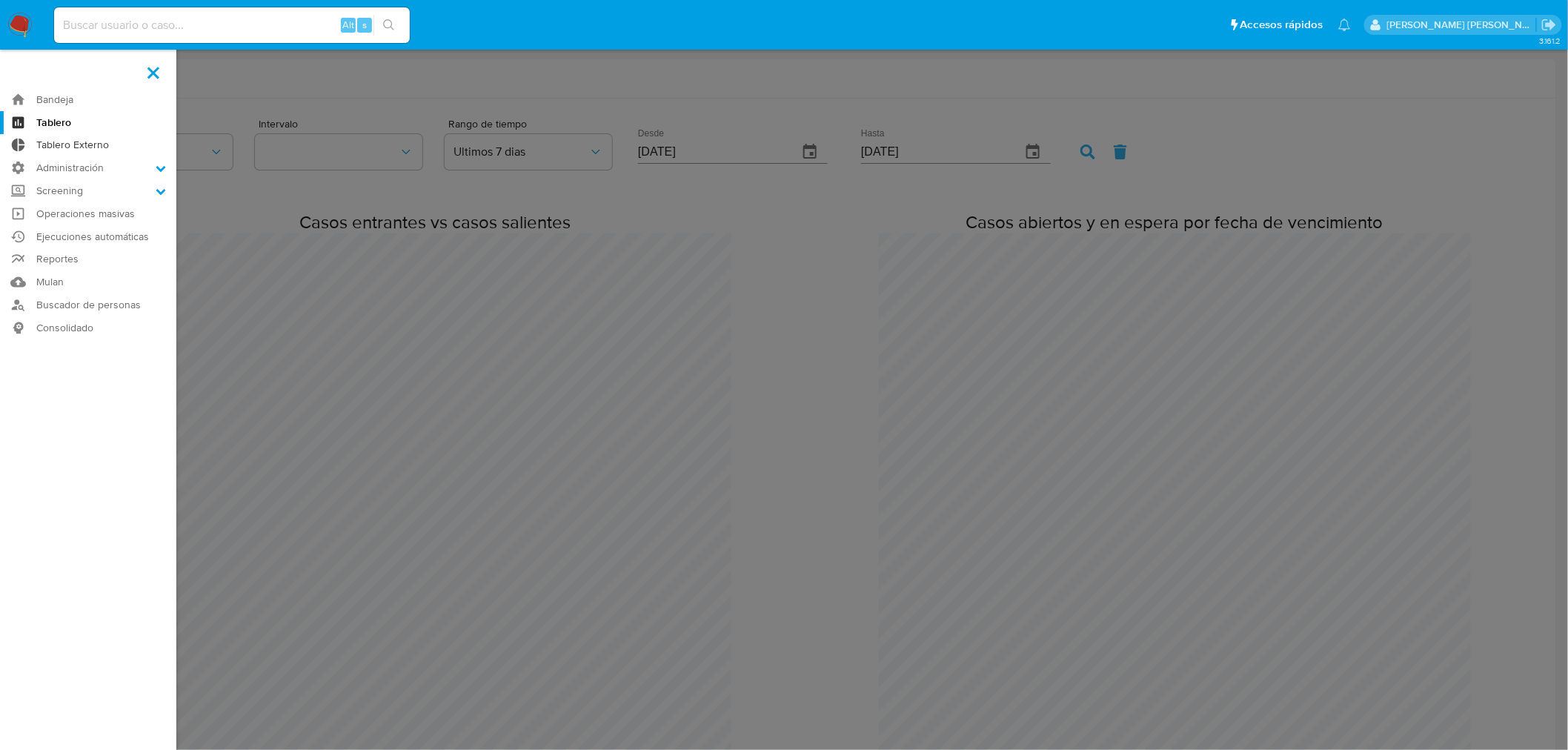
click at [57, 140] on link "Tablero Externo" at bounding box center [88, 145] width 176 height 23
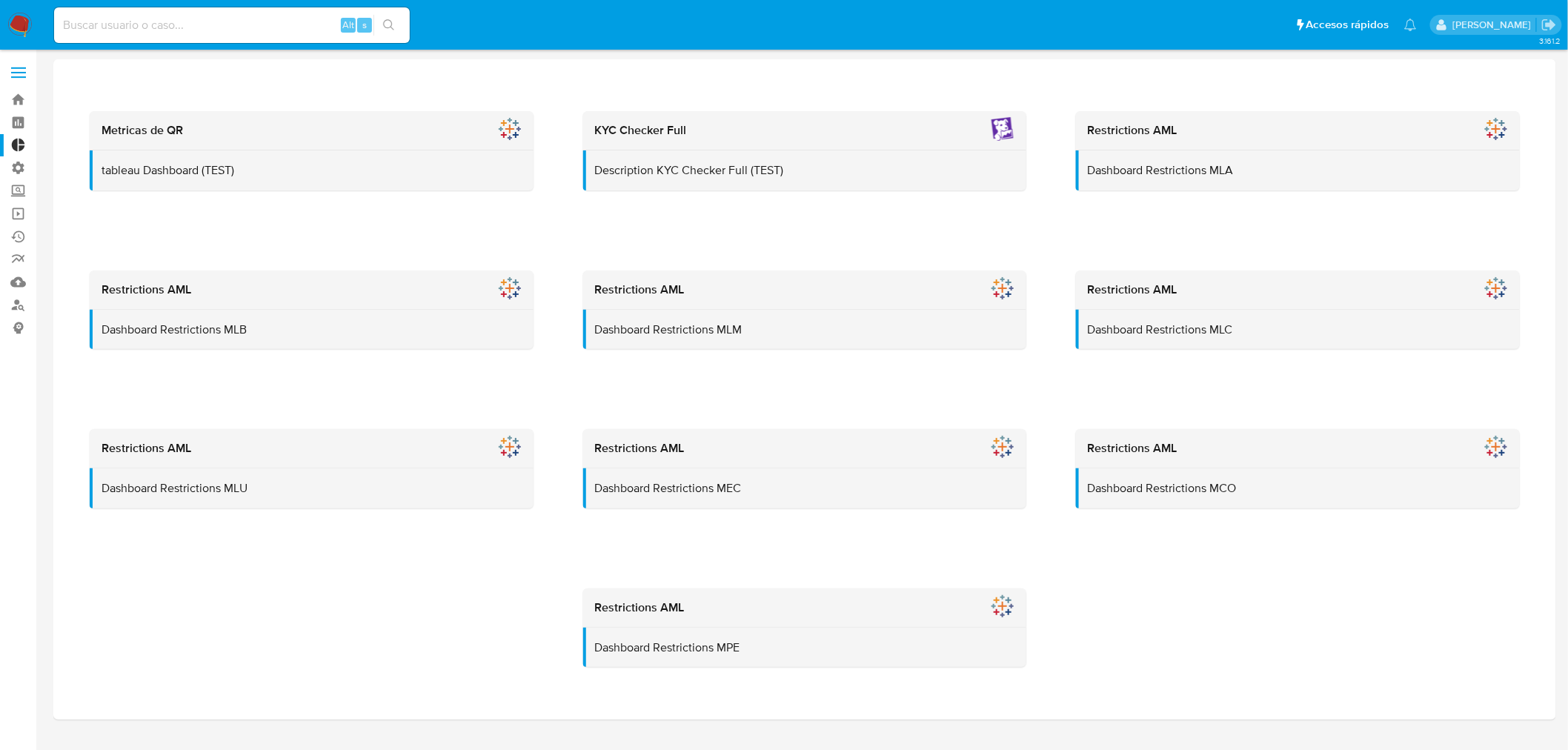
click at [20, 61] on label at bounding box center [19, 72] width 37 height 31
click at [0, 0] on input "checkbox" at bounding box center [0, 0] width 0 height 0
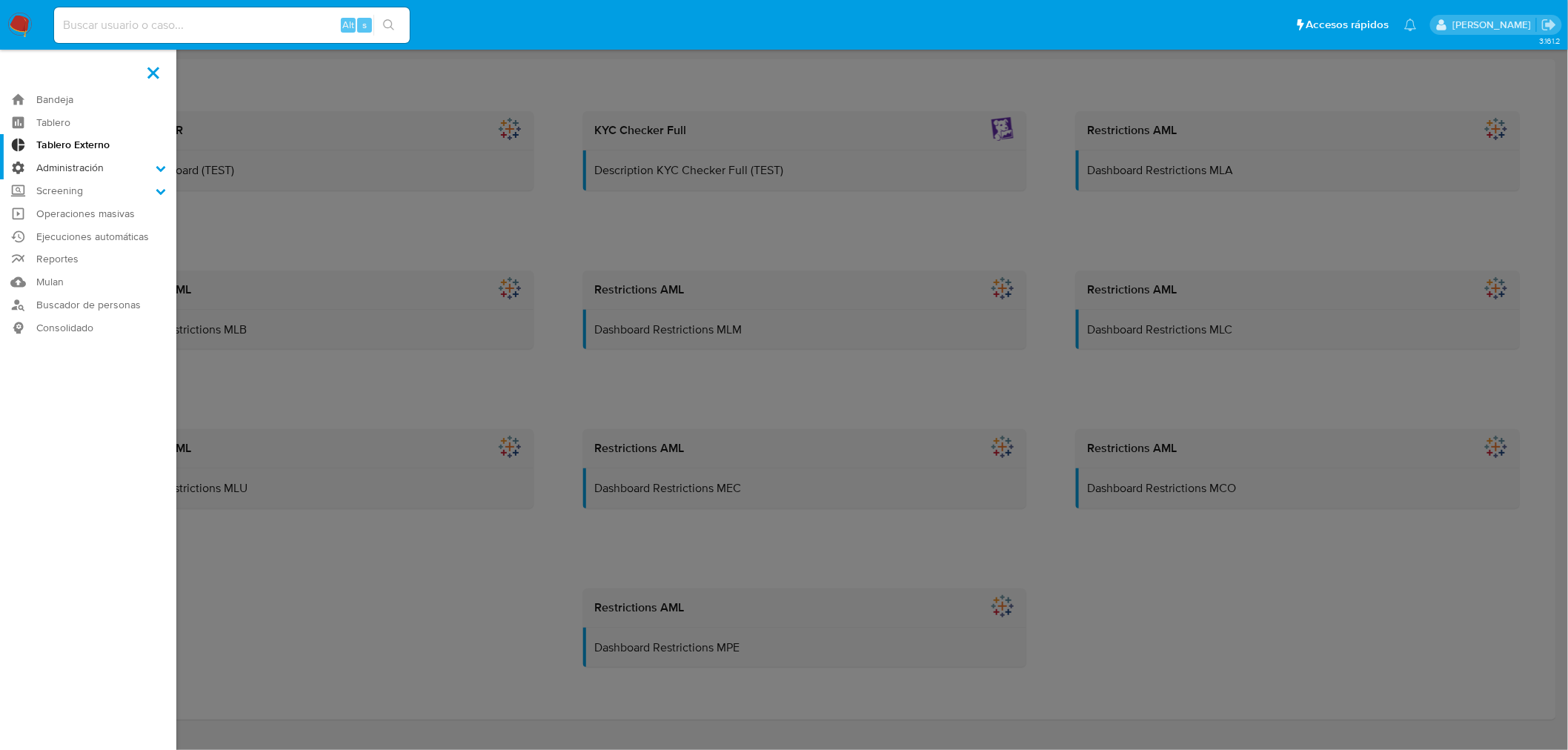
click at [112, 168] on label "Administración" at bounding box center [88, 168] width 176 height 23
click at [0, 0] on input "Administración" at bounding box center [0, 0] width 0 height 0
click at [62, 187] on link "Reglas" at bounding box center [88, 189] width 176 height 19
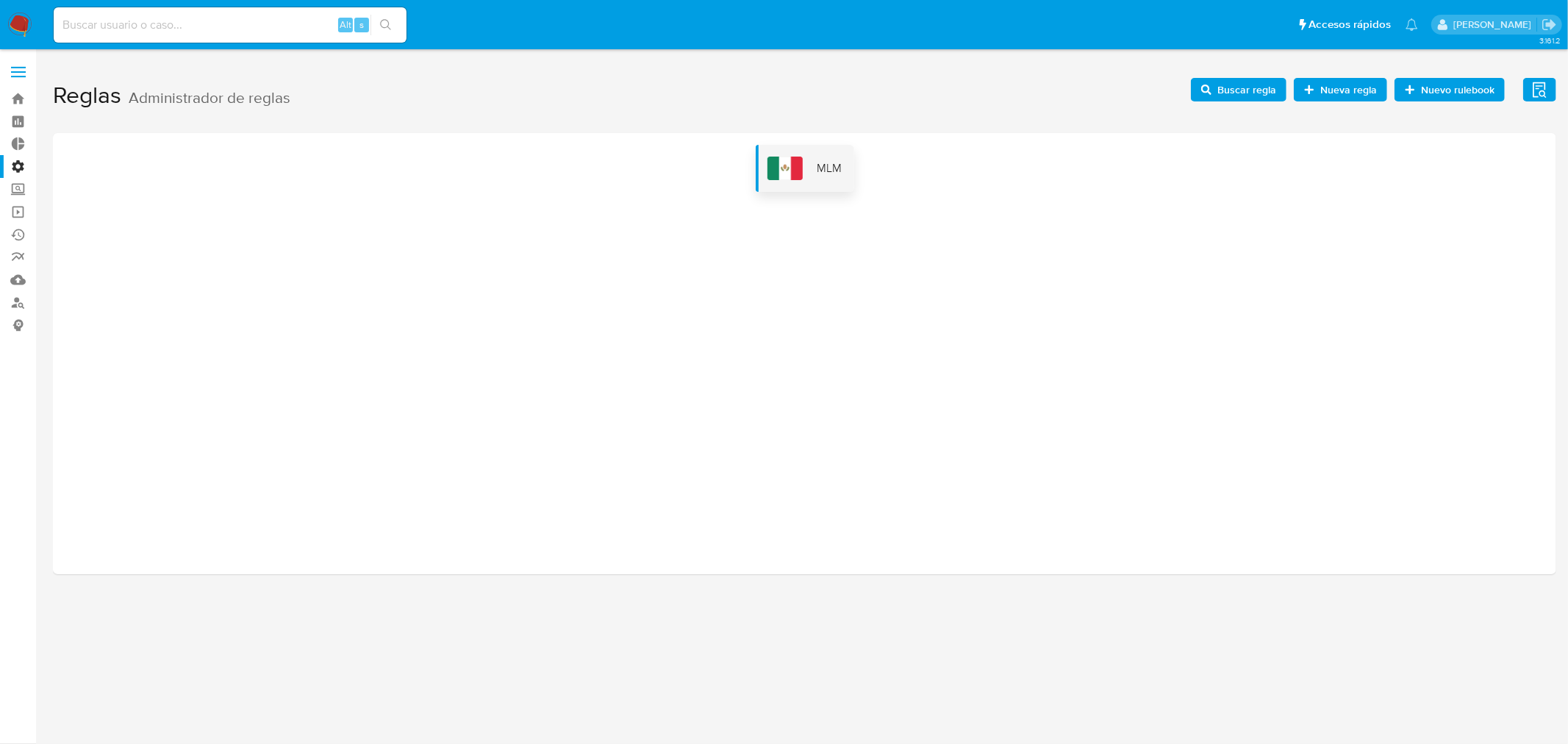
click at [815, 179] on div "MLM" at bounding box center [805, 168] width 98 height 47
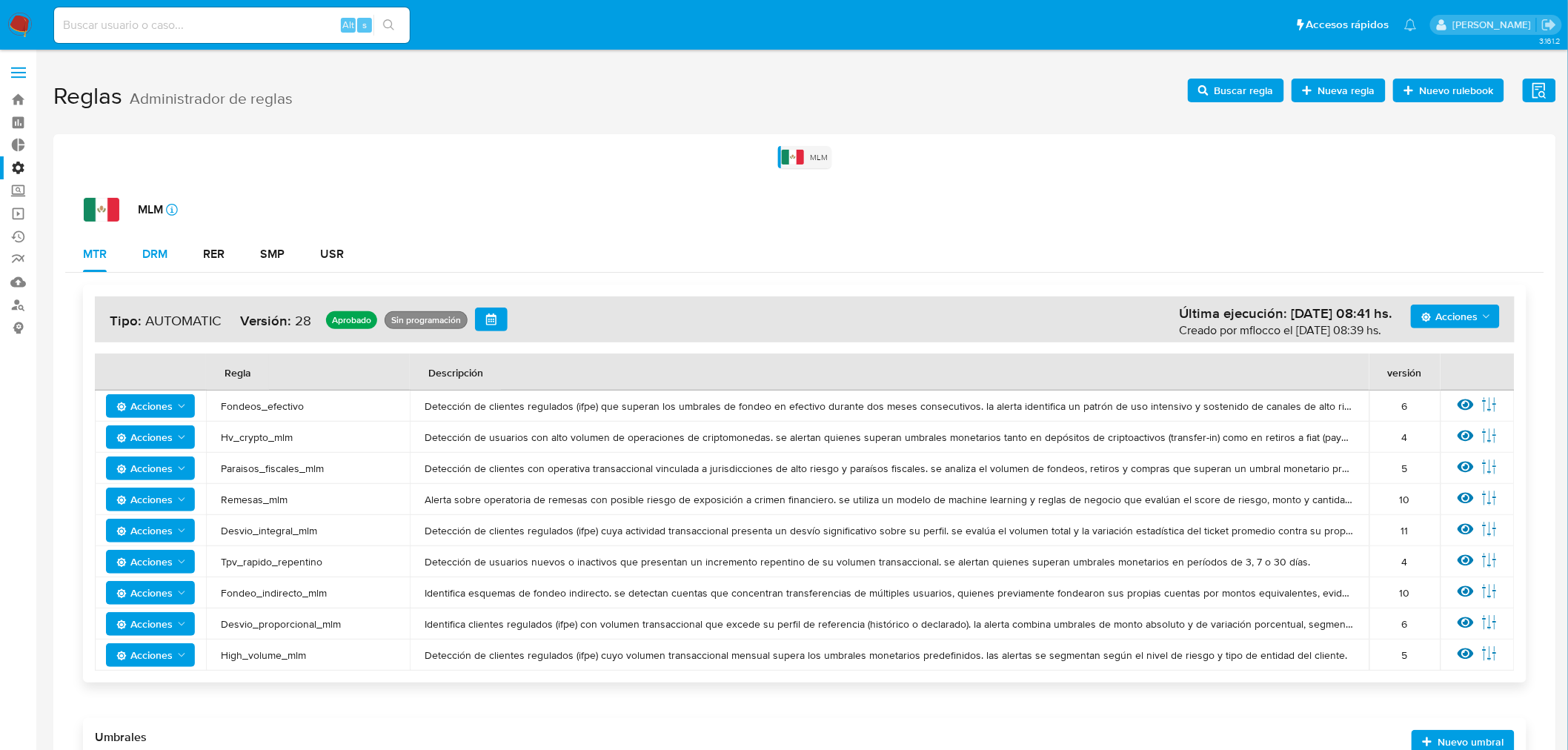
click at [158, 259] on div "DRM" at bounding box center [154, 254] width 25 height 12
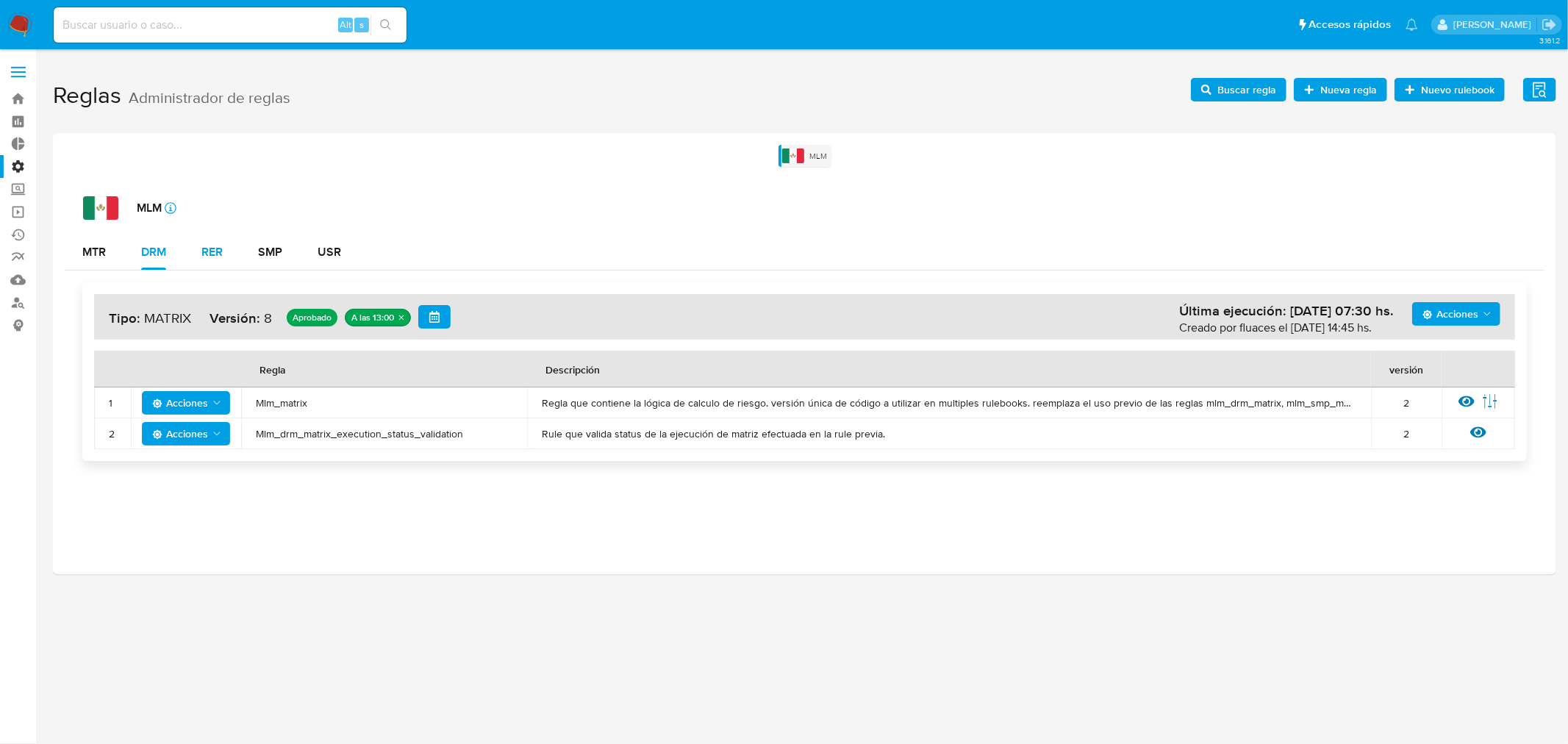
click at [221, 246] on div "RER" at bounding box center [212, 252] width 21 height 12
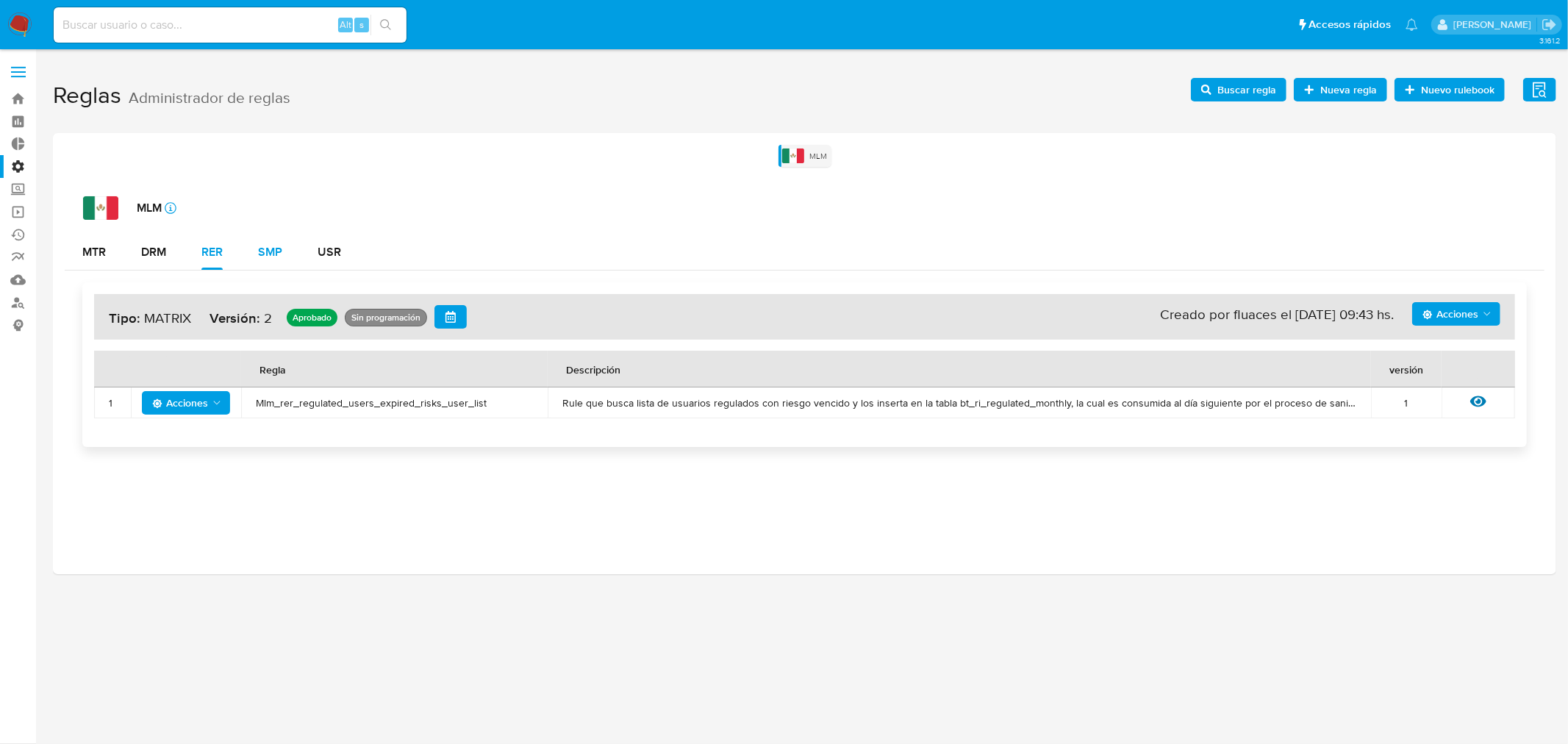
click at [273, 250] on div "SMP" at bounding box center [270, 252] width 24 height 12
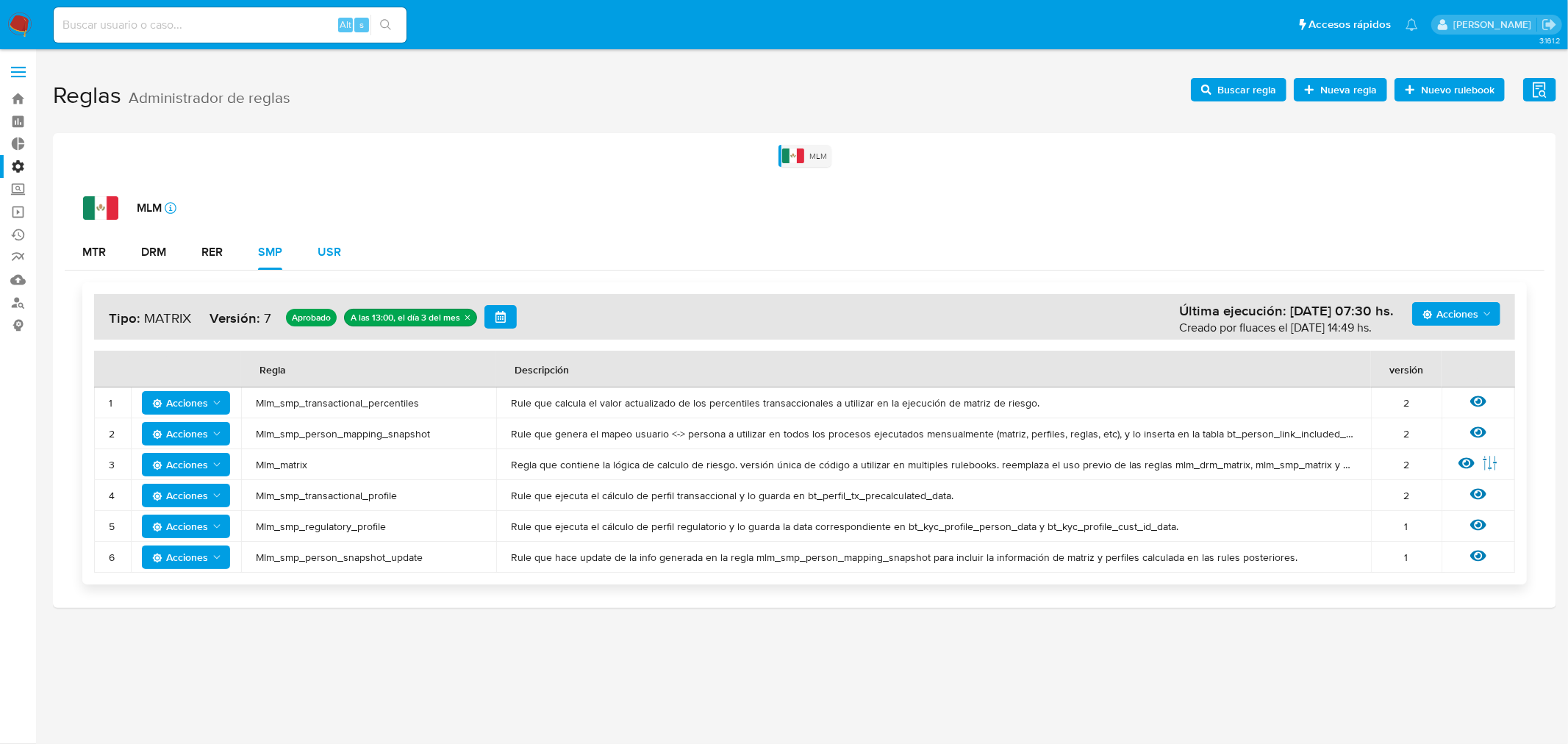
click at [336, 255] on div "USR" at bounding box center [329, 252] width 23 height 12
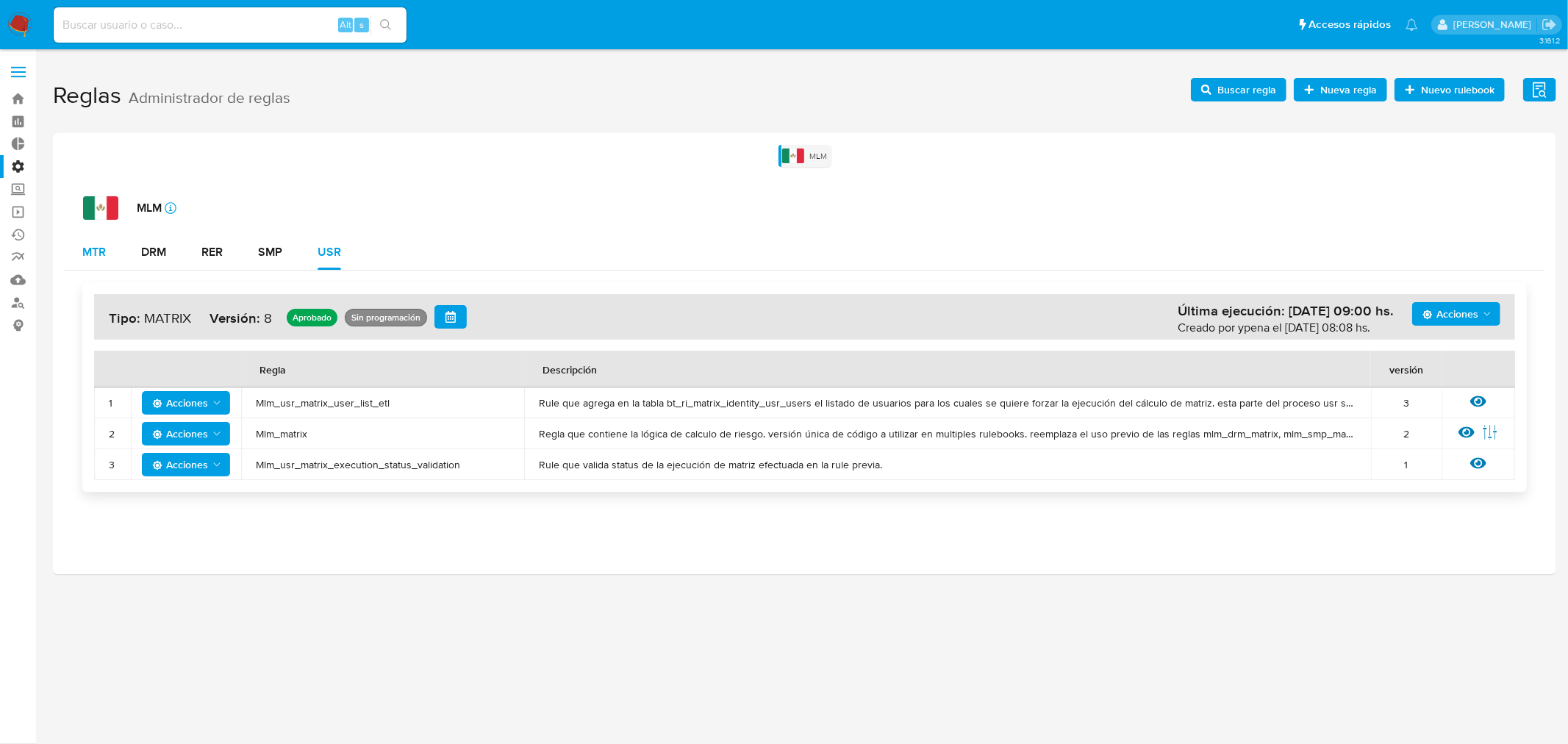
click at [101, 253] on div "MTR" at bounding box center [94, 252] width 23 height 12
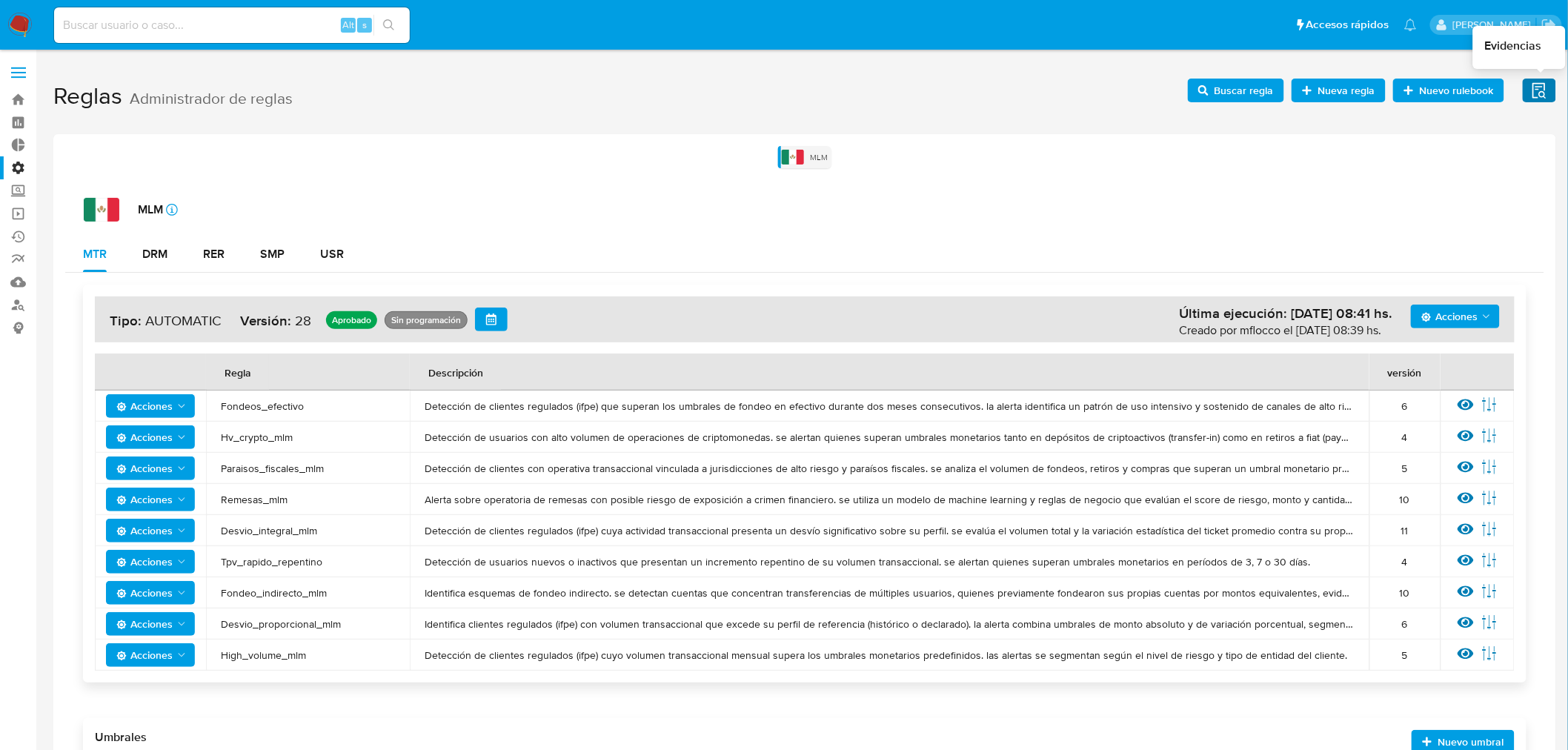
click at [1537, 91] on icon "button" at bounding box center [1539, 91] width 19 height 19
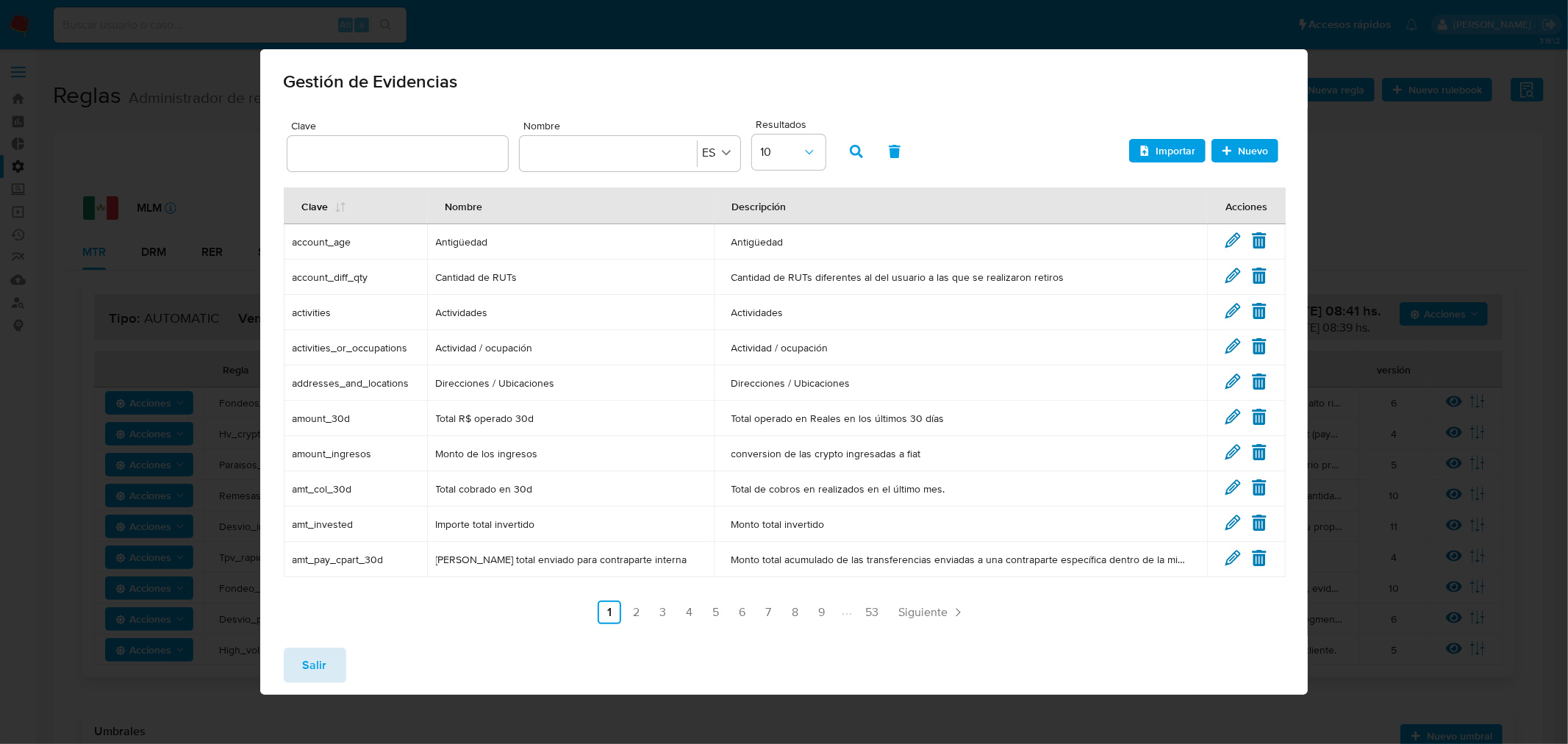
click at [290, 664] on button "Salir" at bounding box center [315, 665] width 62 height 35
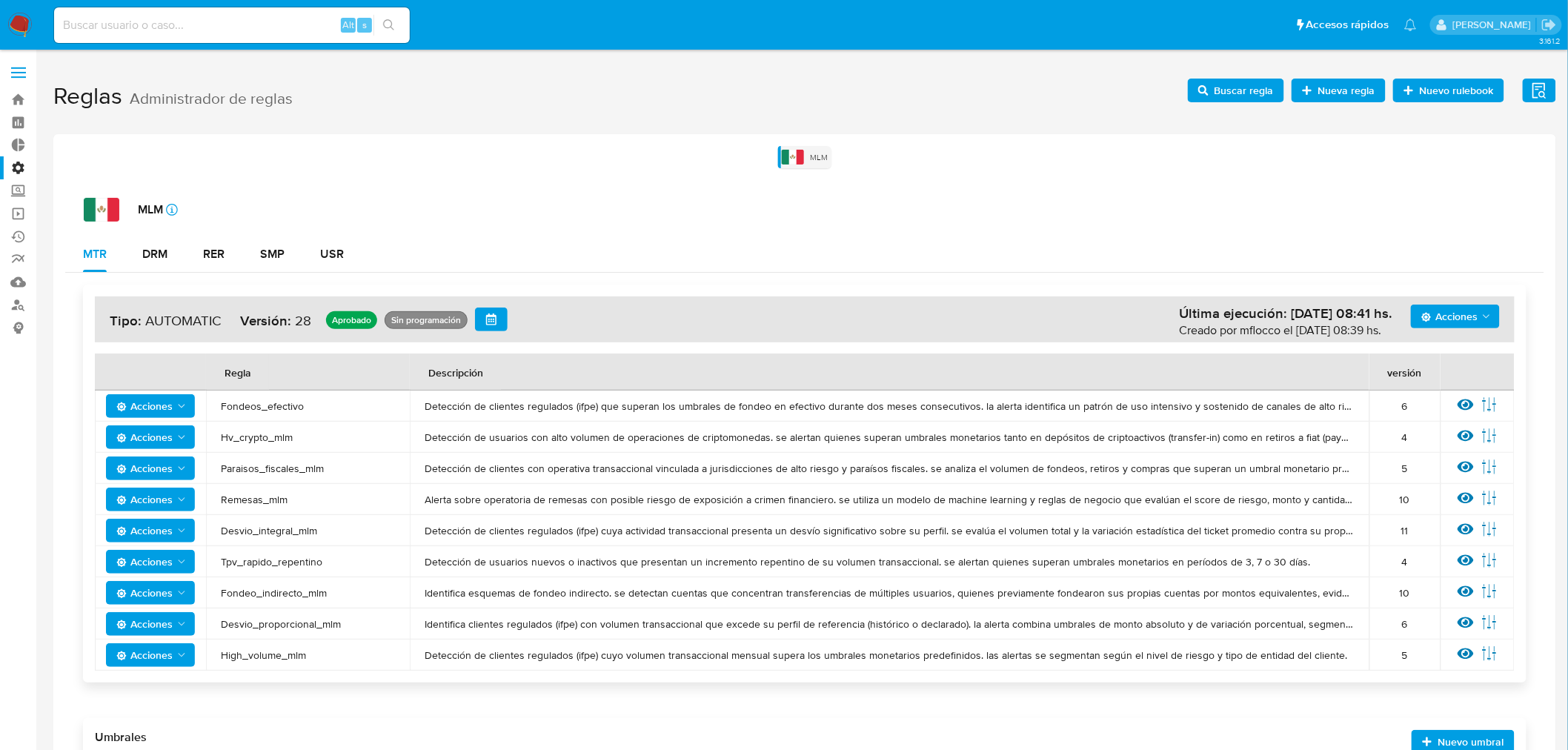
click at [1470, 315] on span "Acciones" at bounding box center [1449, 316] width 56 height 23
click at [1451, 418] on button "Ver registros" at bounding box center [1454, 425] width 133 height 36
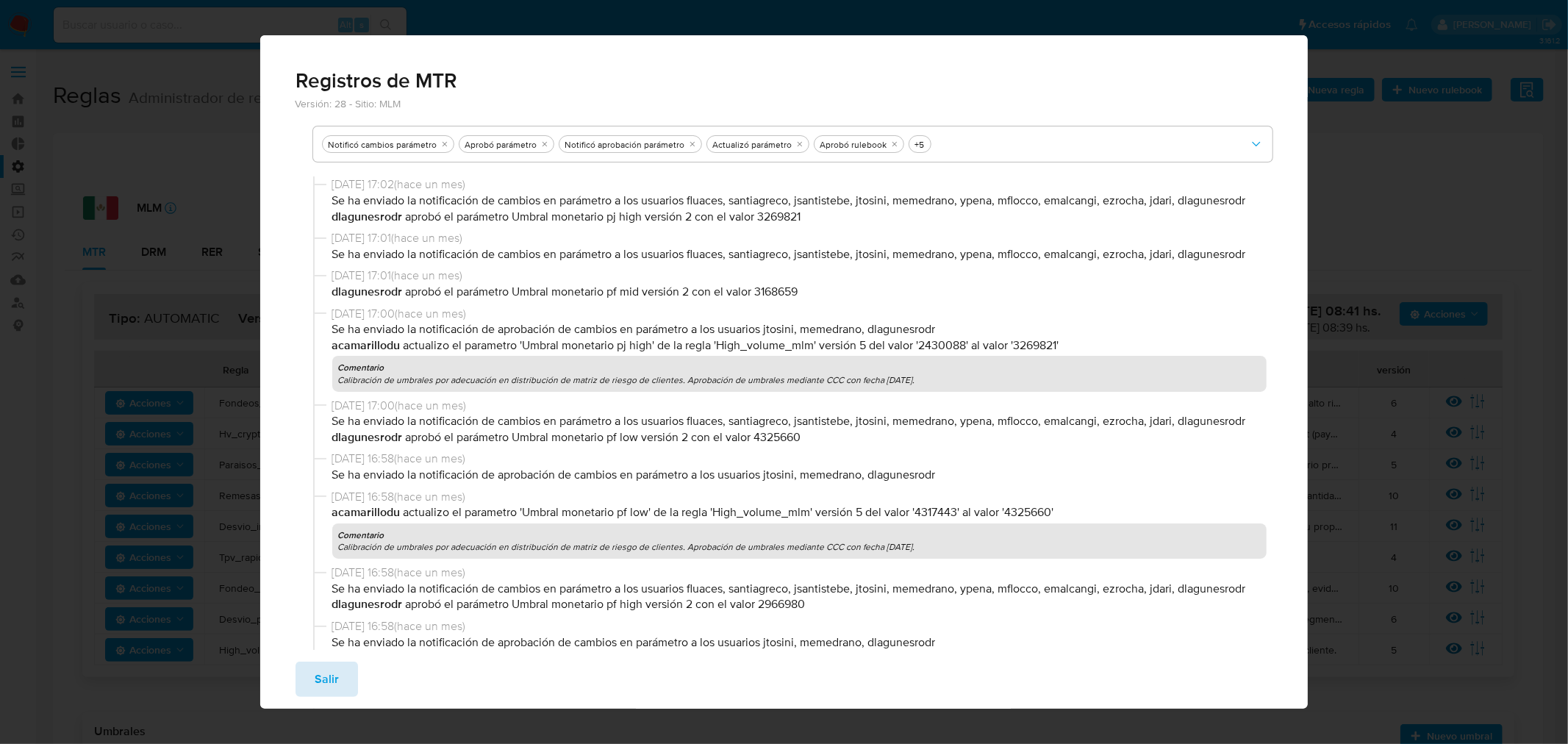
click at [323, 665] on span "Salir" at bounding box center [327, 679] width 24 height 33
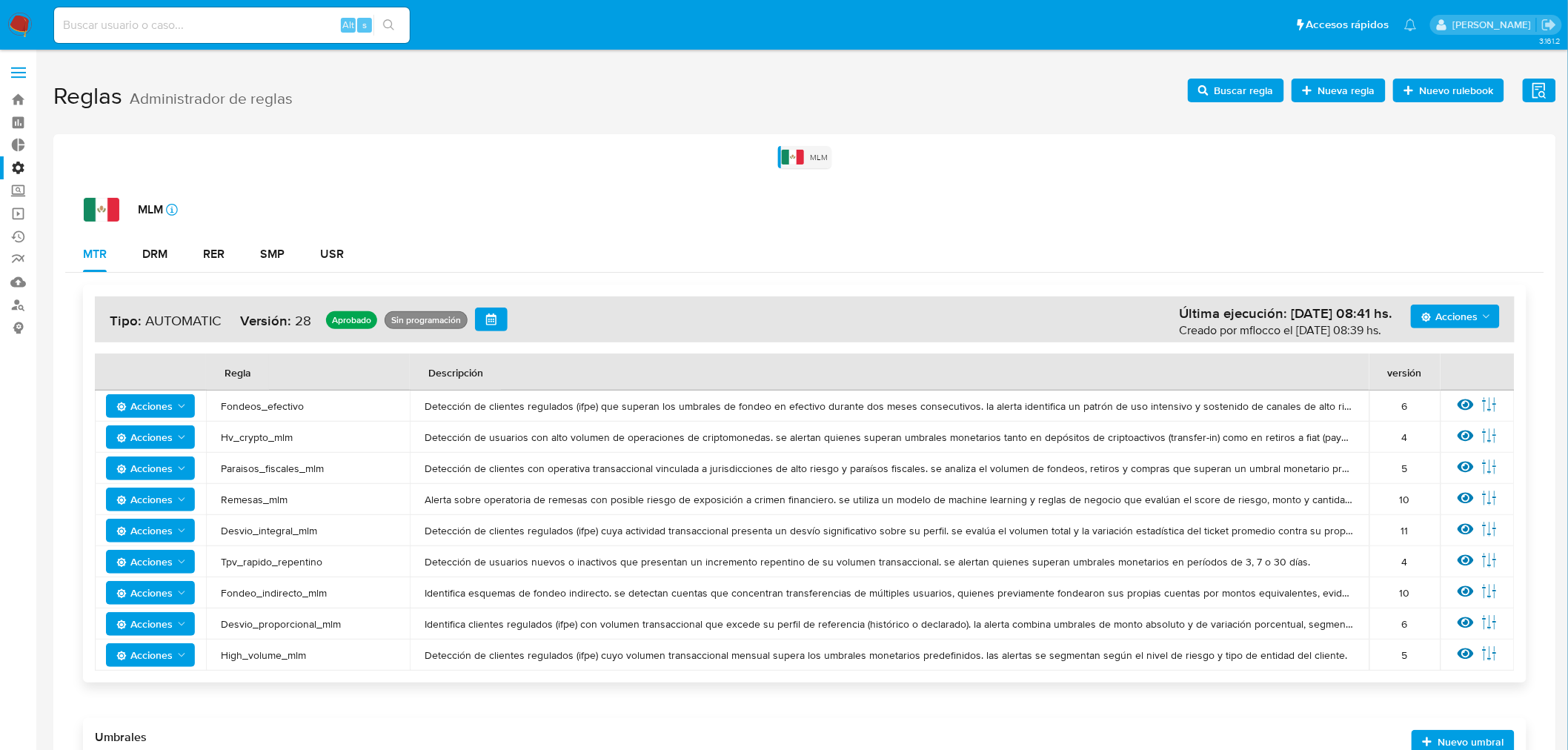
click at [22, 62] on label at bounding box center [19, 72] width 37 height 31
click at [0, 0] on input "checkbox" at bounding box center [0, 0] width 0 height 0
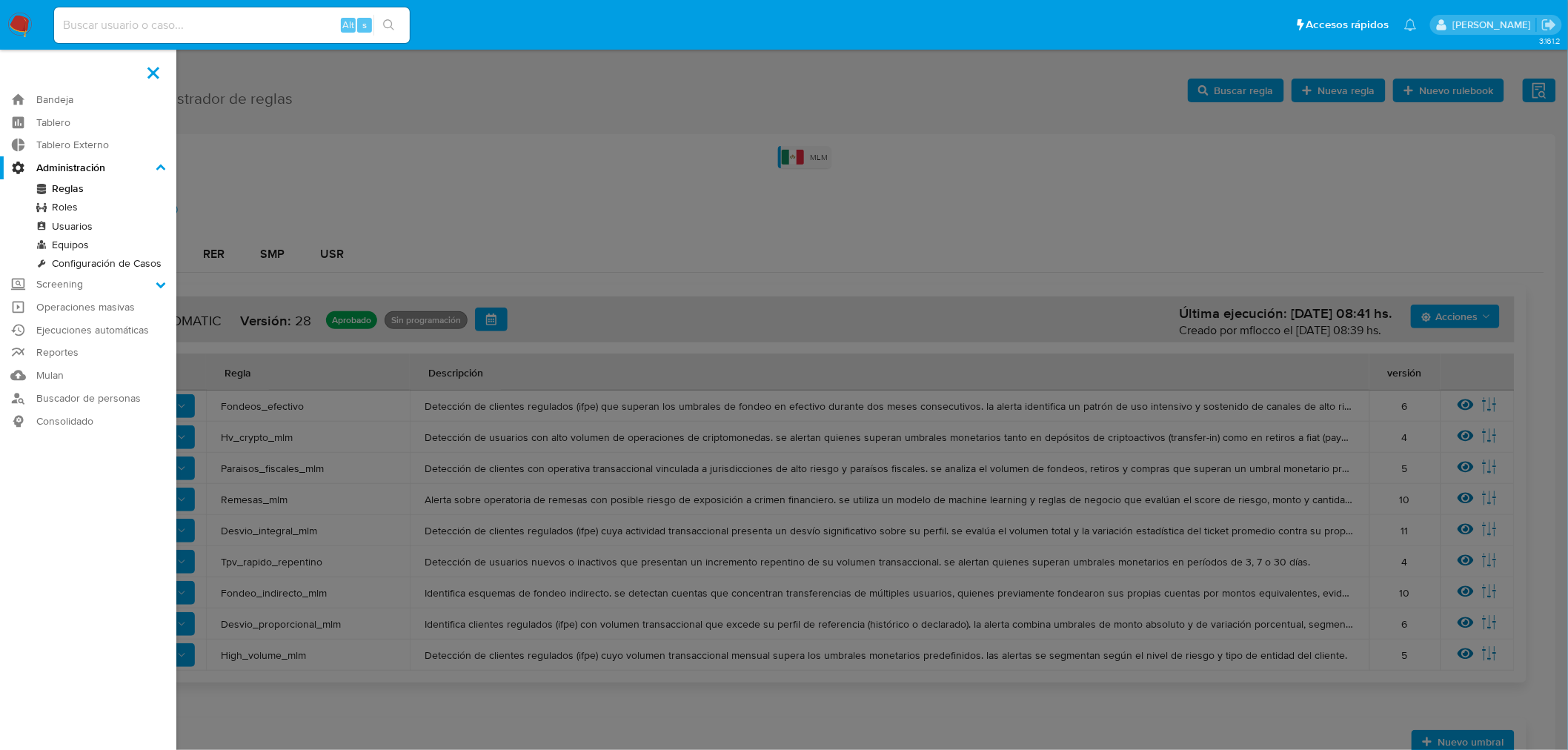
click at [73, 267] on link "Configuración de Casos" at bounding box center [88, 263] width 176 height 19
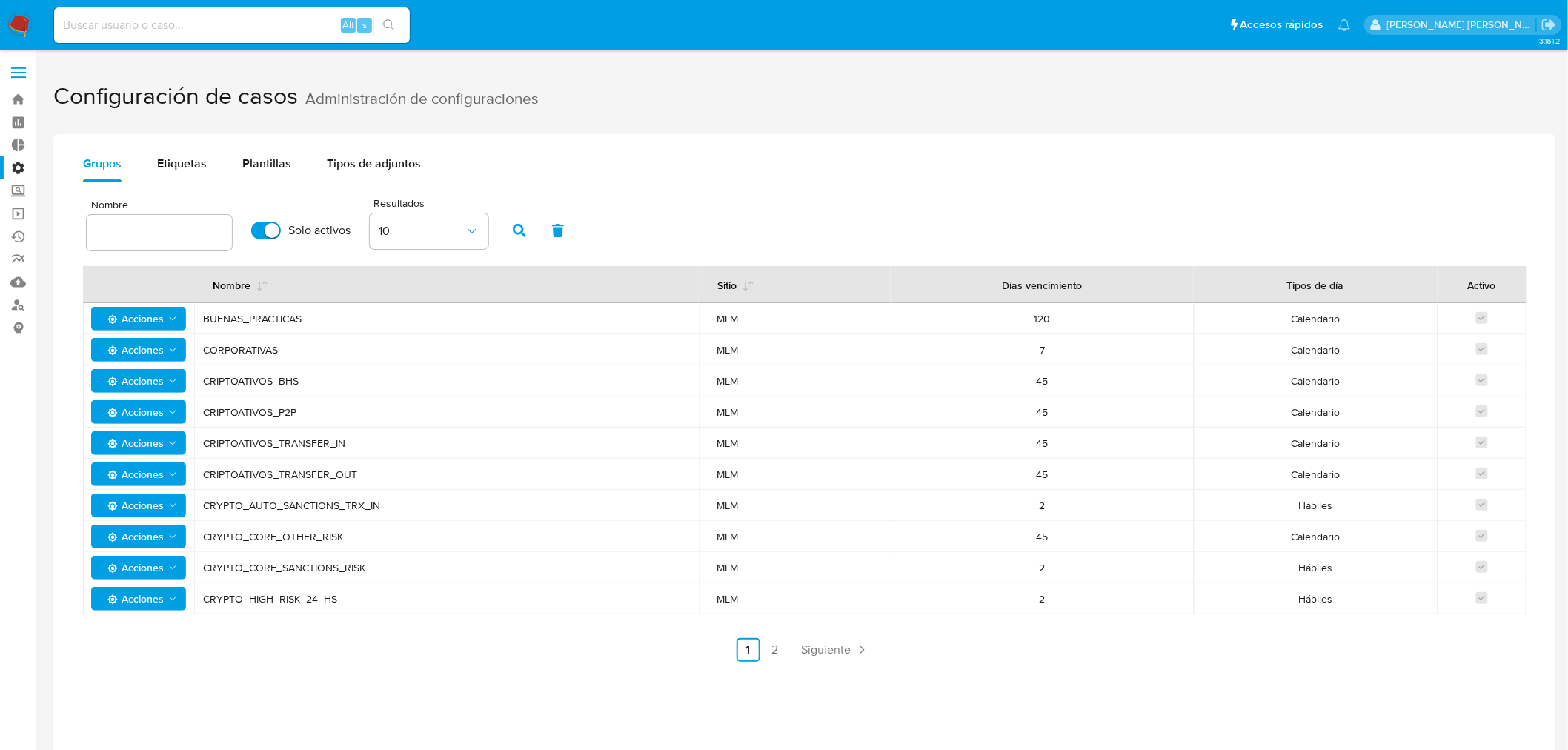
click at [21, 69] on label at bounding box center [19, 72] width 37 height 31
click at [16, 77] on span at bounding box center [19, 78] width 15 height 2
click at [0, 0] on input "checkbox" at bounding box center [0, 0] width 0 height 0
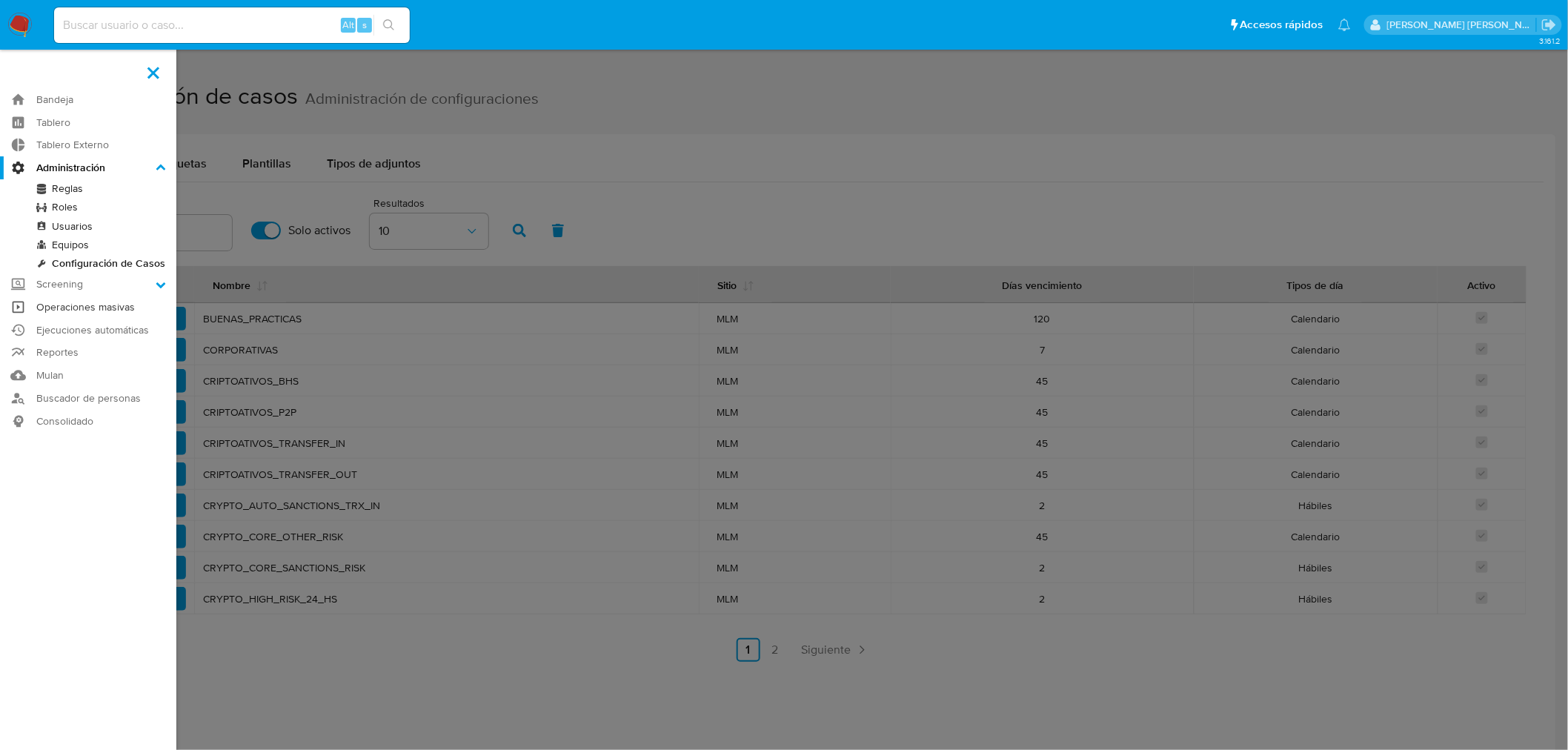
click at [105, 307] on link "Operaciones masivas" at bounding box center [88, 307] width 176 height 23
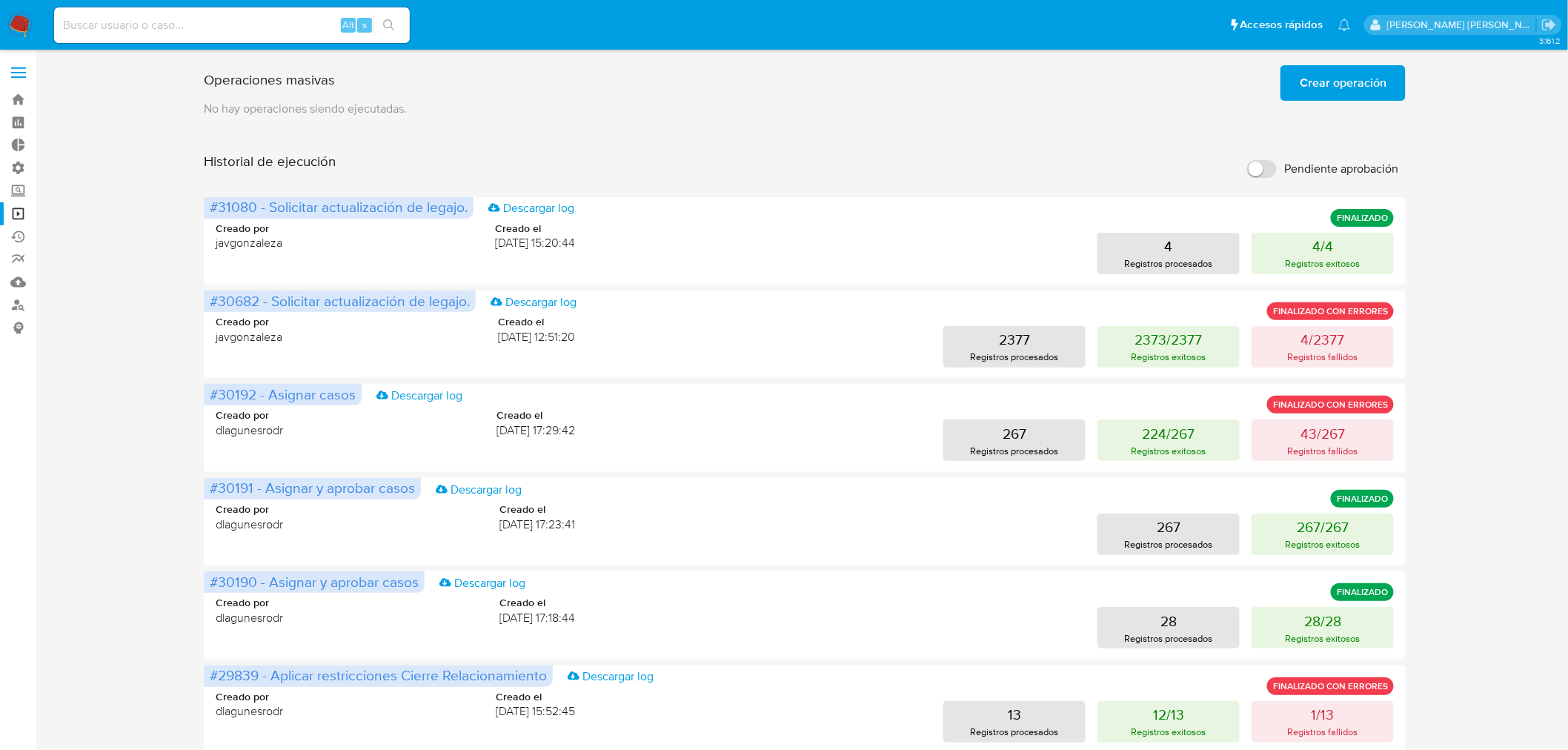
click at [25, 63] on label at bounding box center [19, 72] width 37 height 31
click at [0, 0] on input "checkbox" at bounding box center [0, 0] width 0 height 0
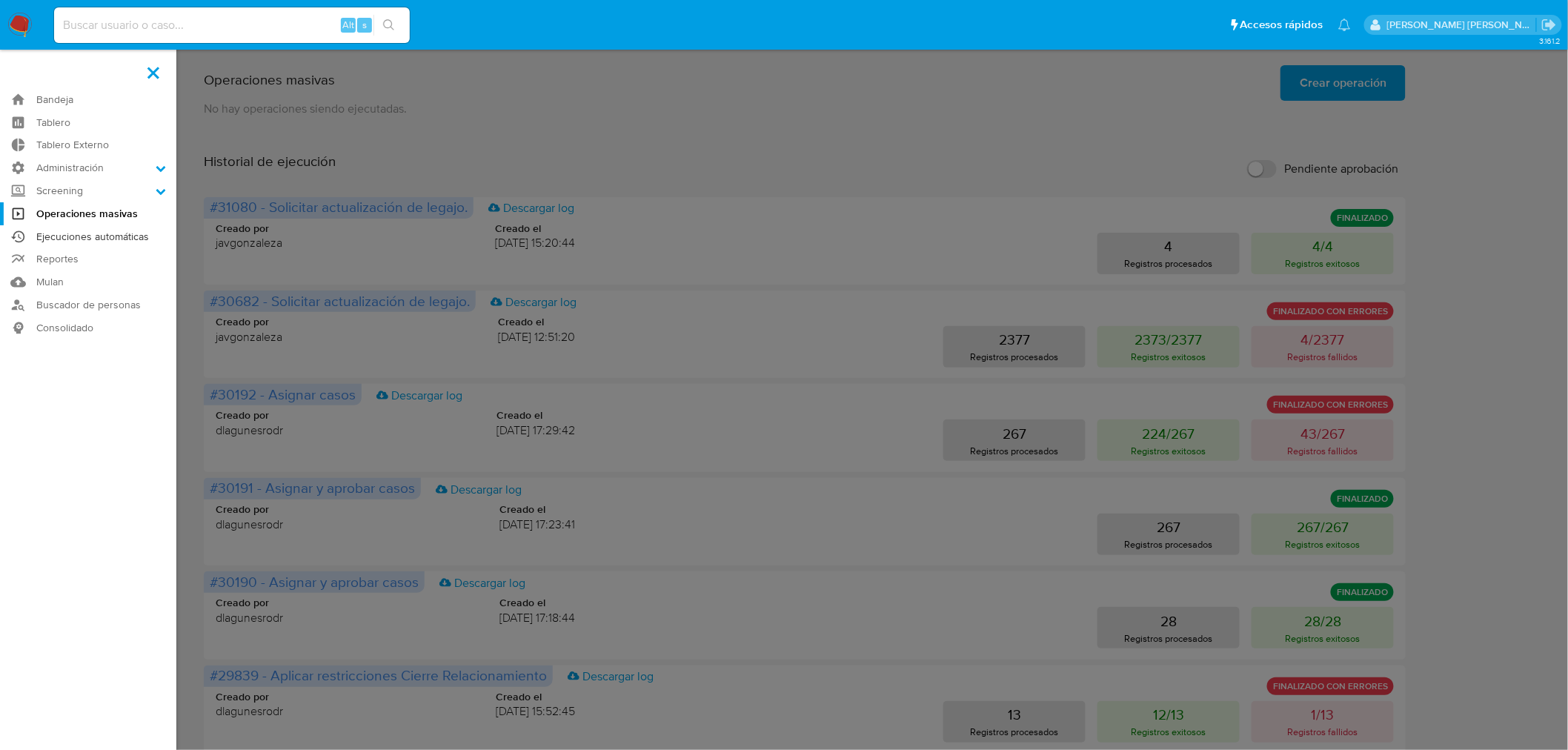
click at [105, 243] on link "Ejecuciones automáticas" at bounding box center [88, 237] width 176 height 23
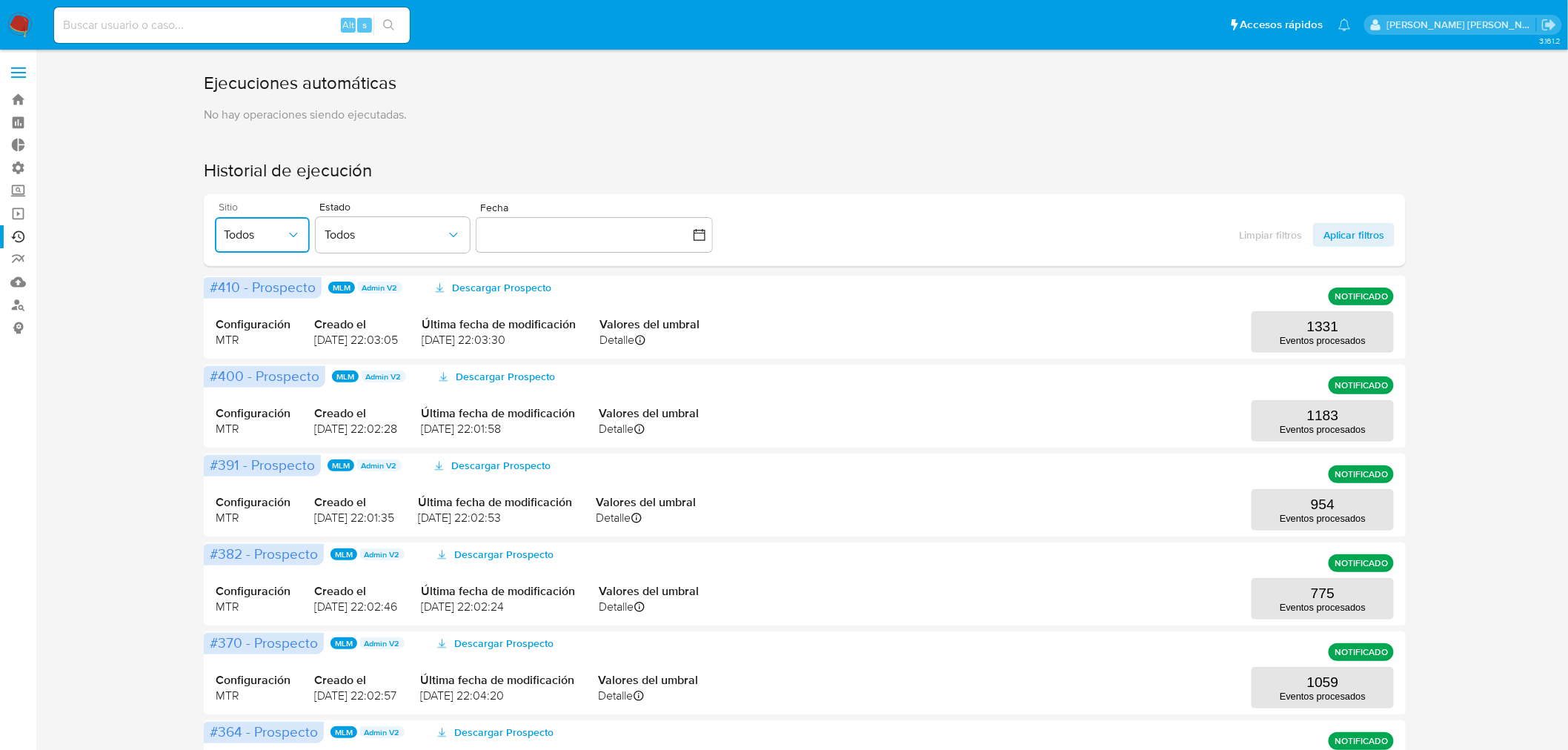
click at [289, 235] on icon "button" at bounding box center [294, 235] width 15 height 15
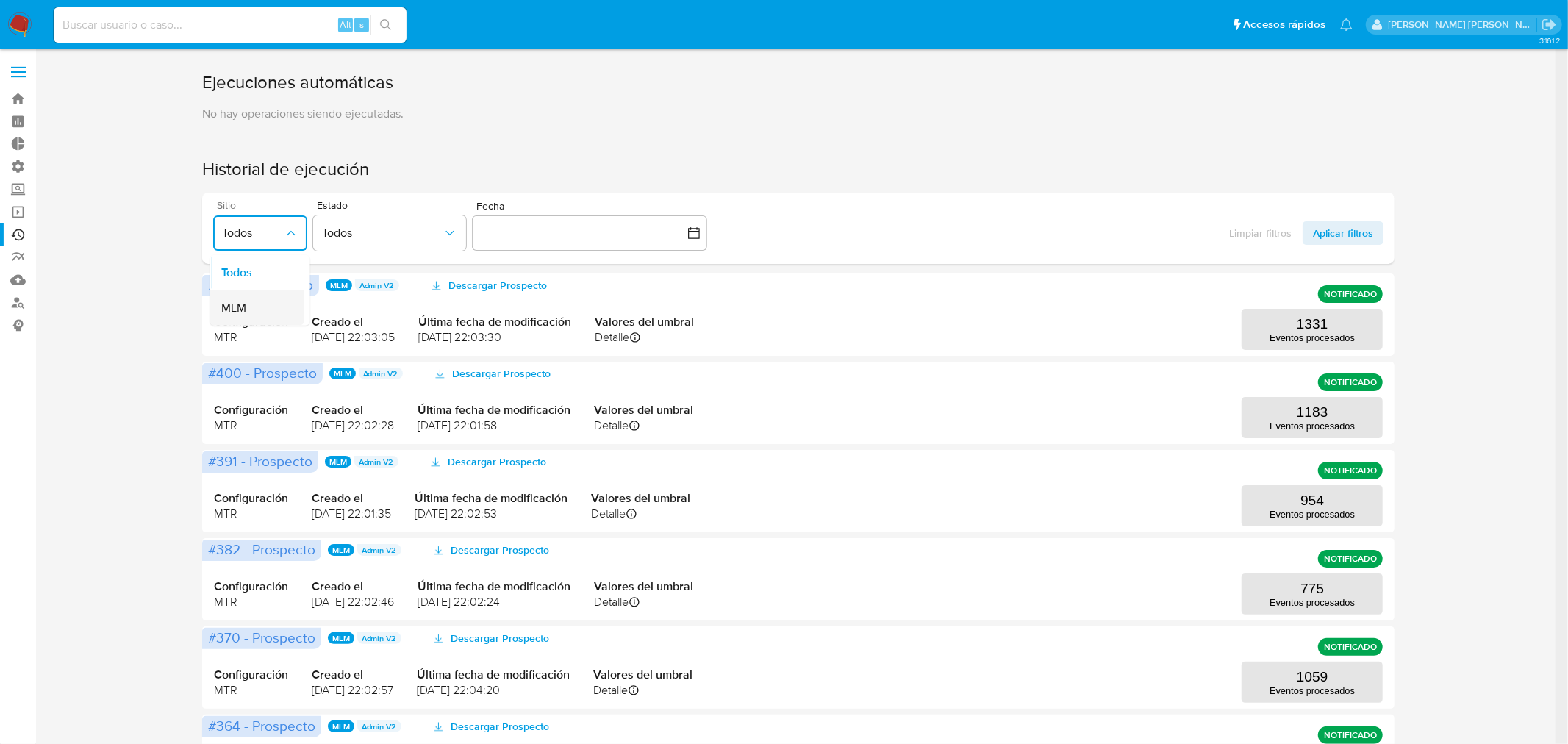
click at [240, 305] on span "MLM" at bounding box center [233, 308] width 25 height 15
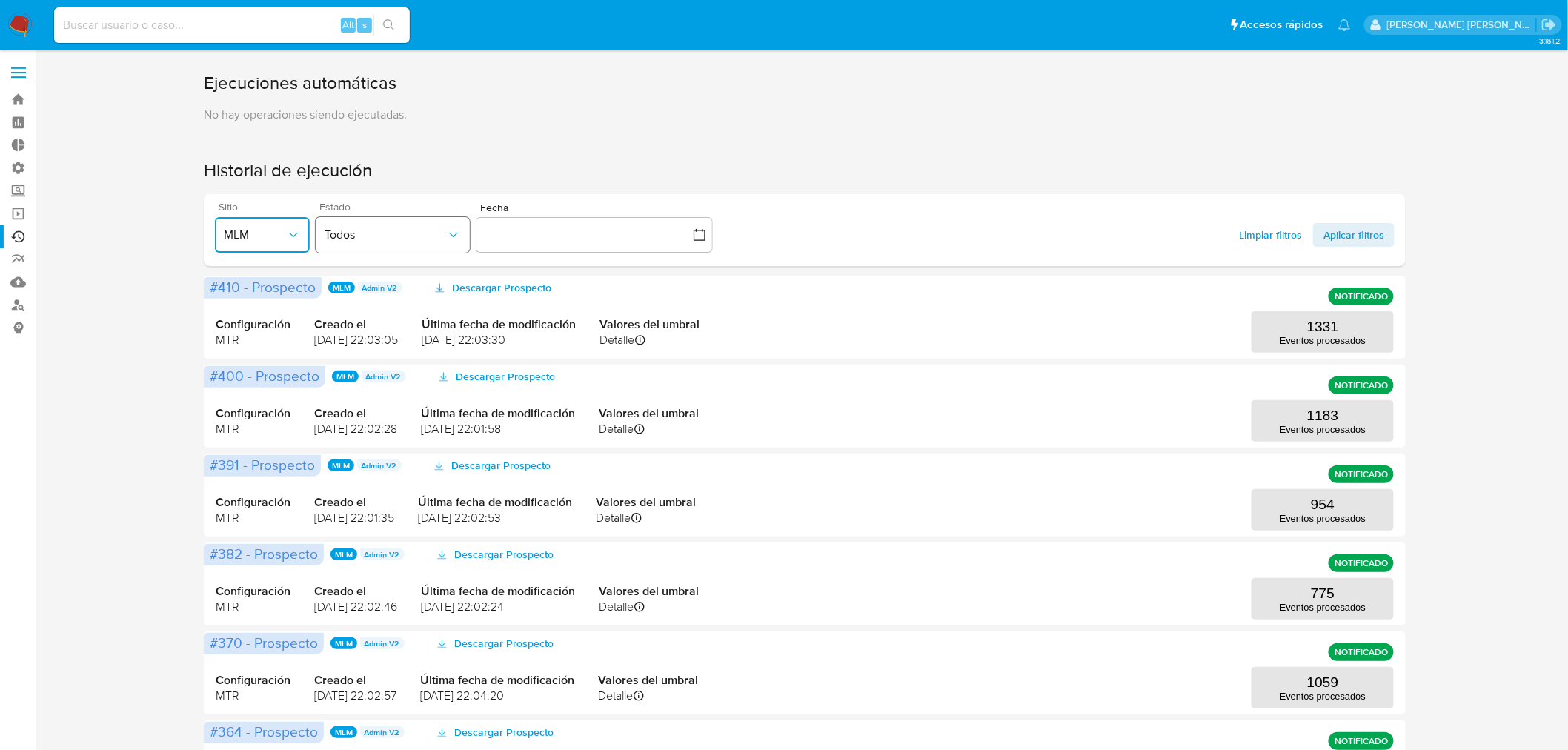
click at [359, 226] on button "Todos" at bounding box center [392, 235] width 154 height 36
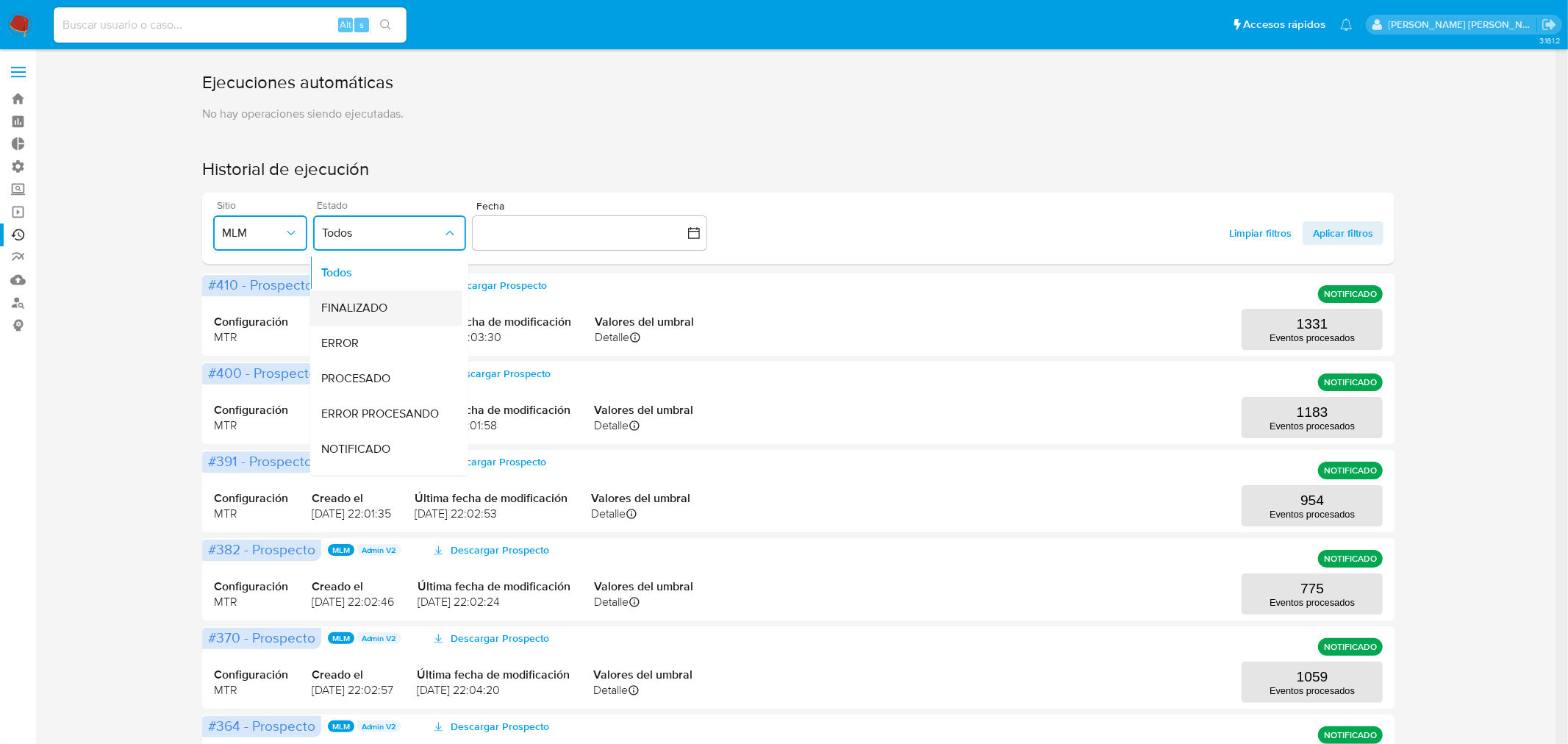
click at [386, 312] on span "FINALIZADO" at bounding box center [354, 308] width 66 height 15
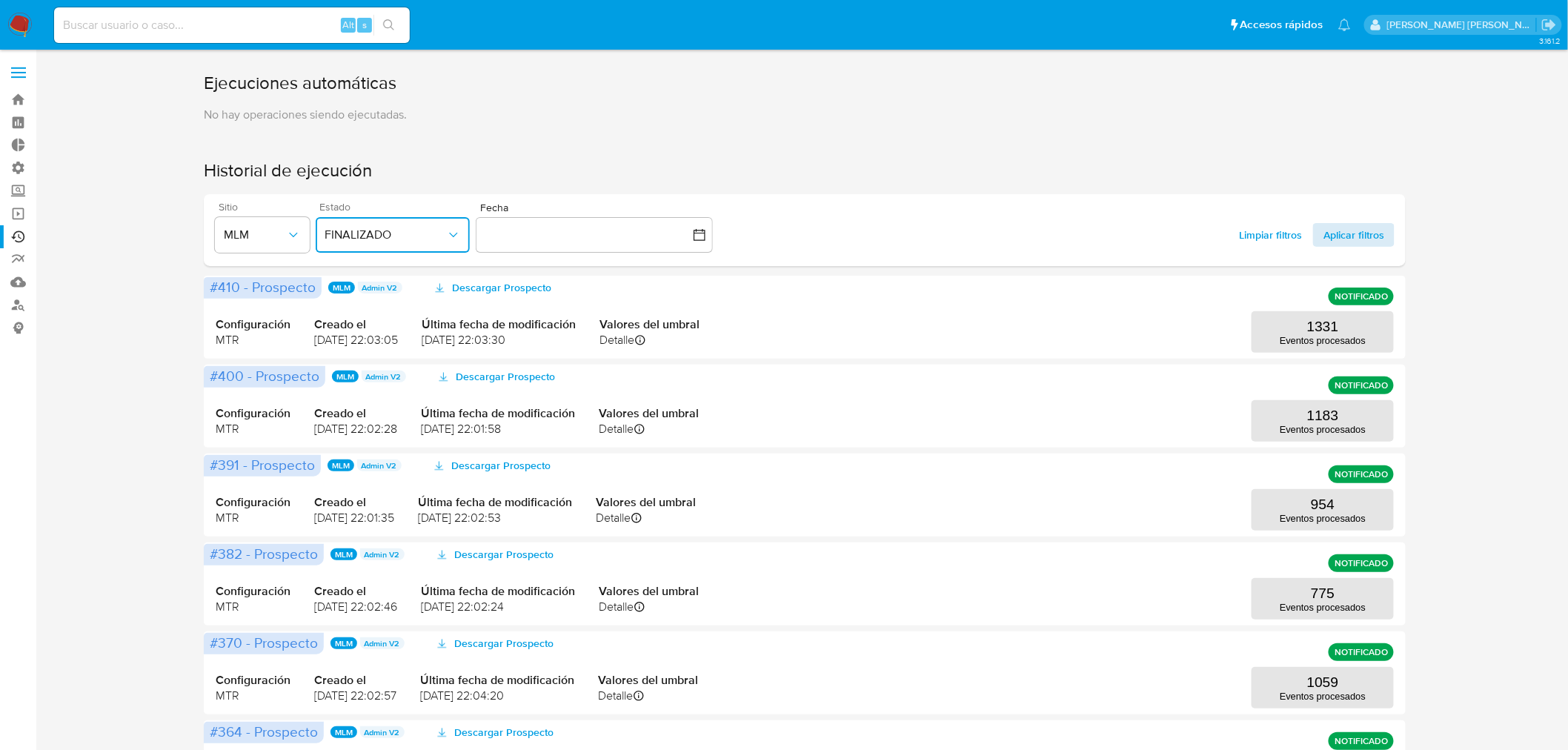
click at [1361, 235] on span "Aplicar filtros" at bounding box center [1354, 234] width 61 height 23
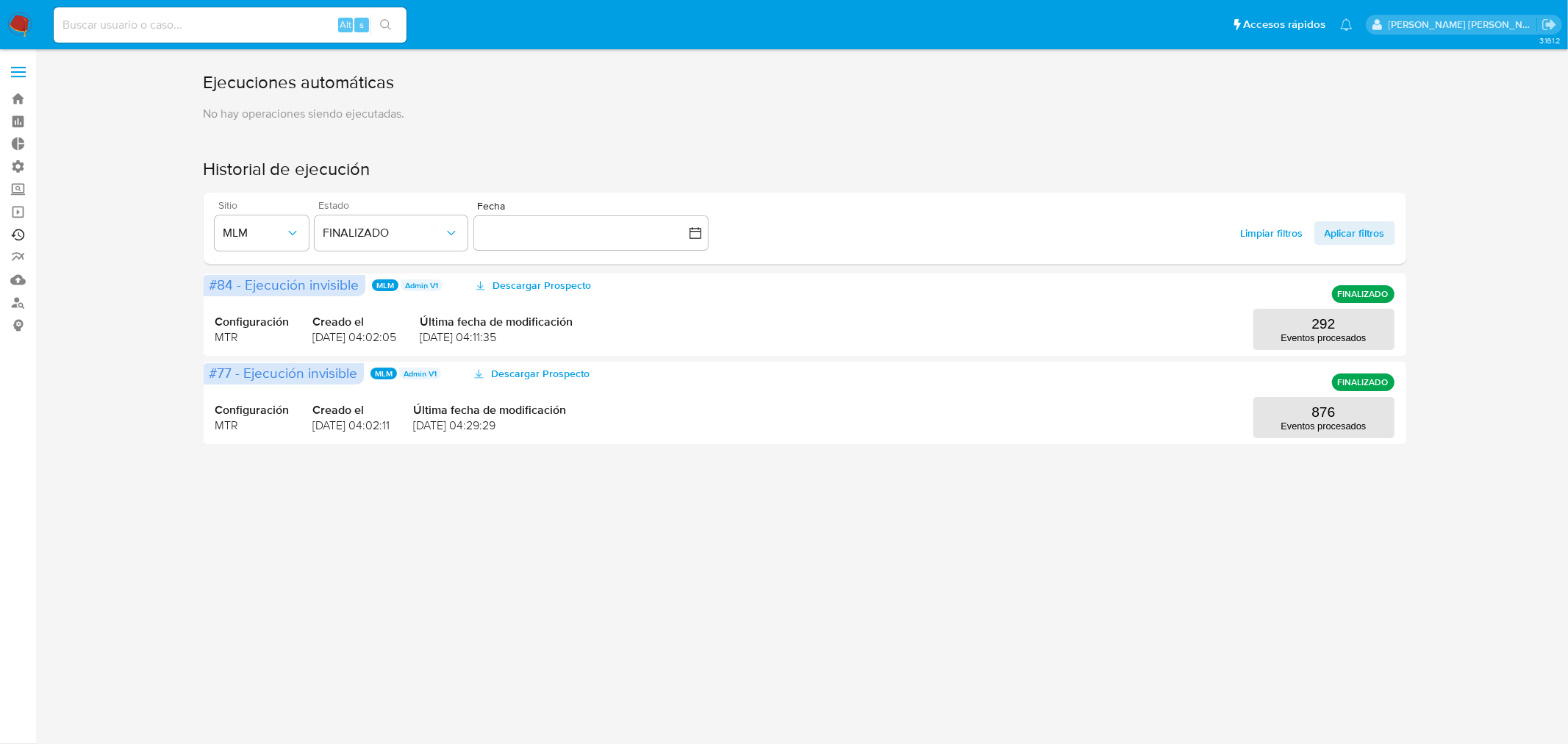
click at [15, 226] on link "Ejecuciones automáticas" at bounding box center [87, 235] width 175 height 23
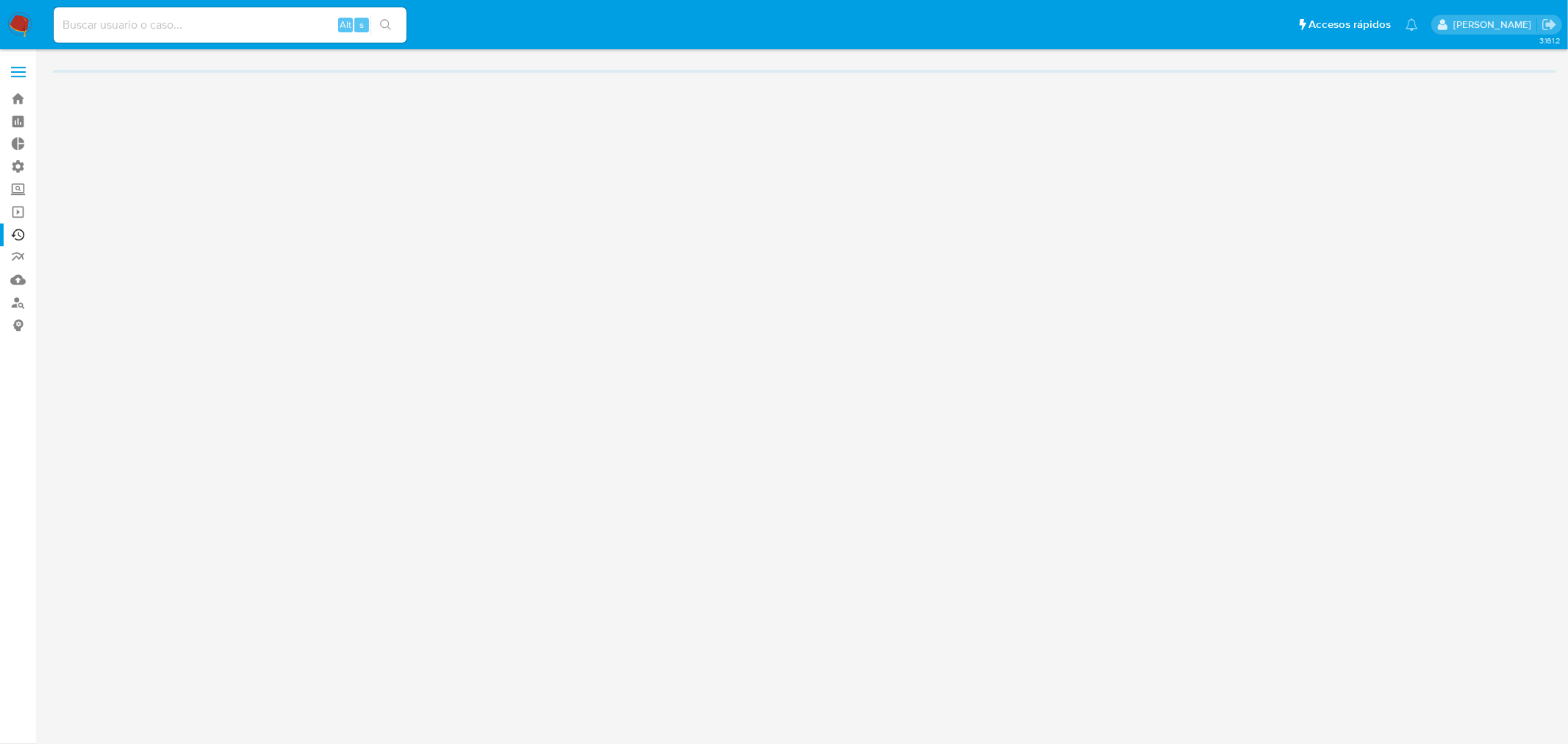
click at [25, 69] on label at bounding box center [19, 72] width 37 height 31
click at [0, 0] on input "checkbox" at bounding box center [0, 0] width 0 height 0
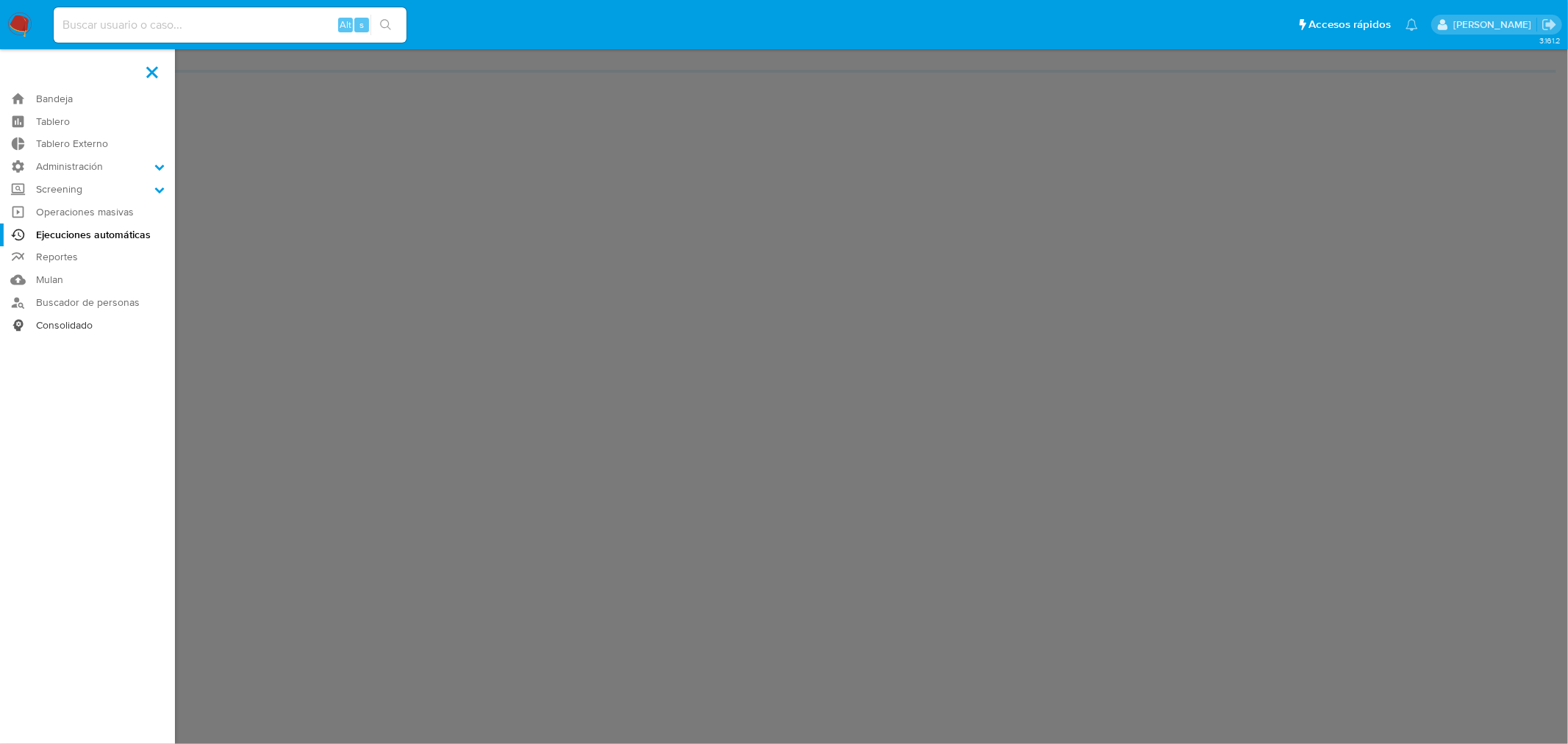
click at [55, 327] on link "Consolidado" at bounding box center [87, 325] width 175 height 23
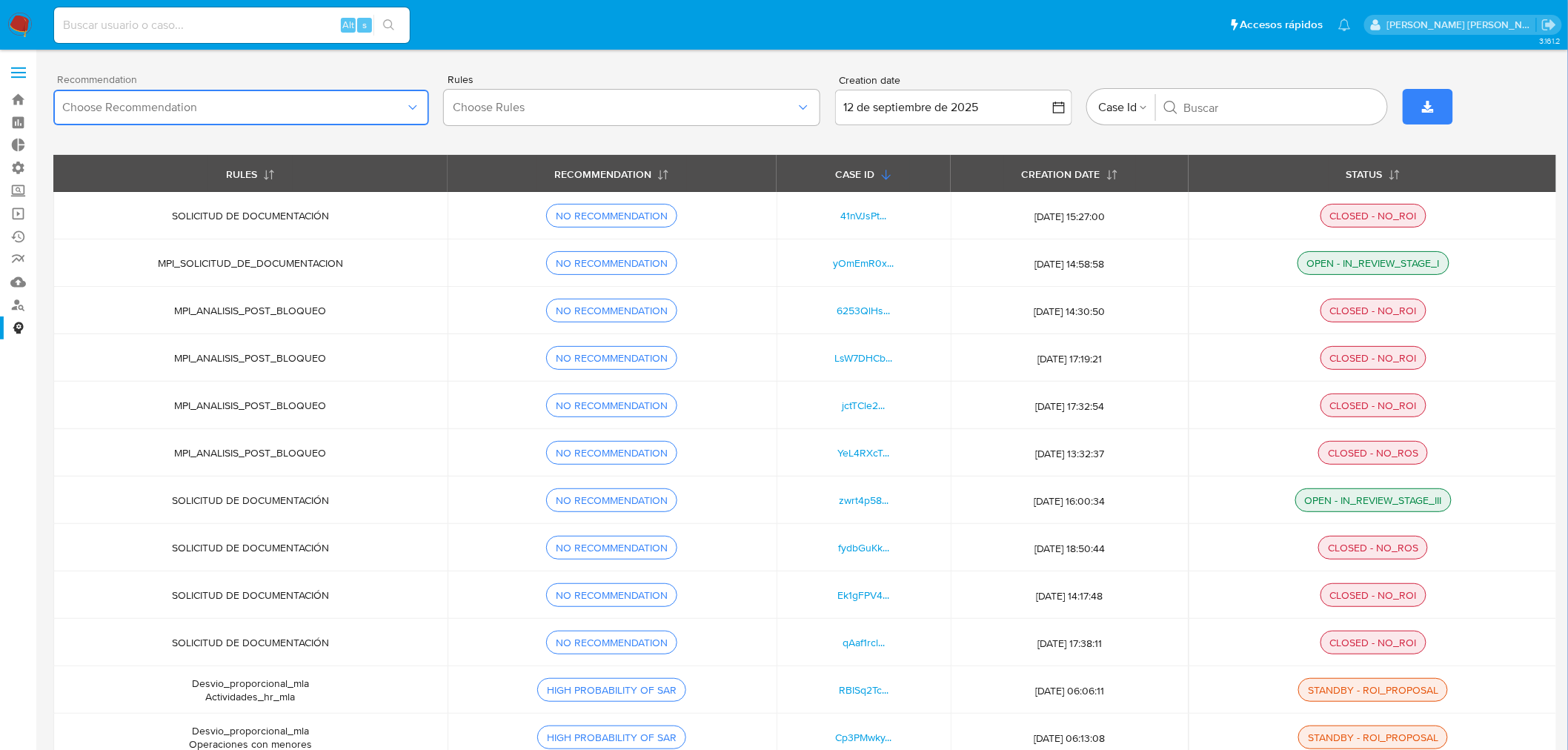
click at [201, 112] on span "Choose Recommendation" at bounding box center [233, 108] width 343 height 15
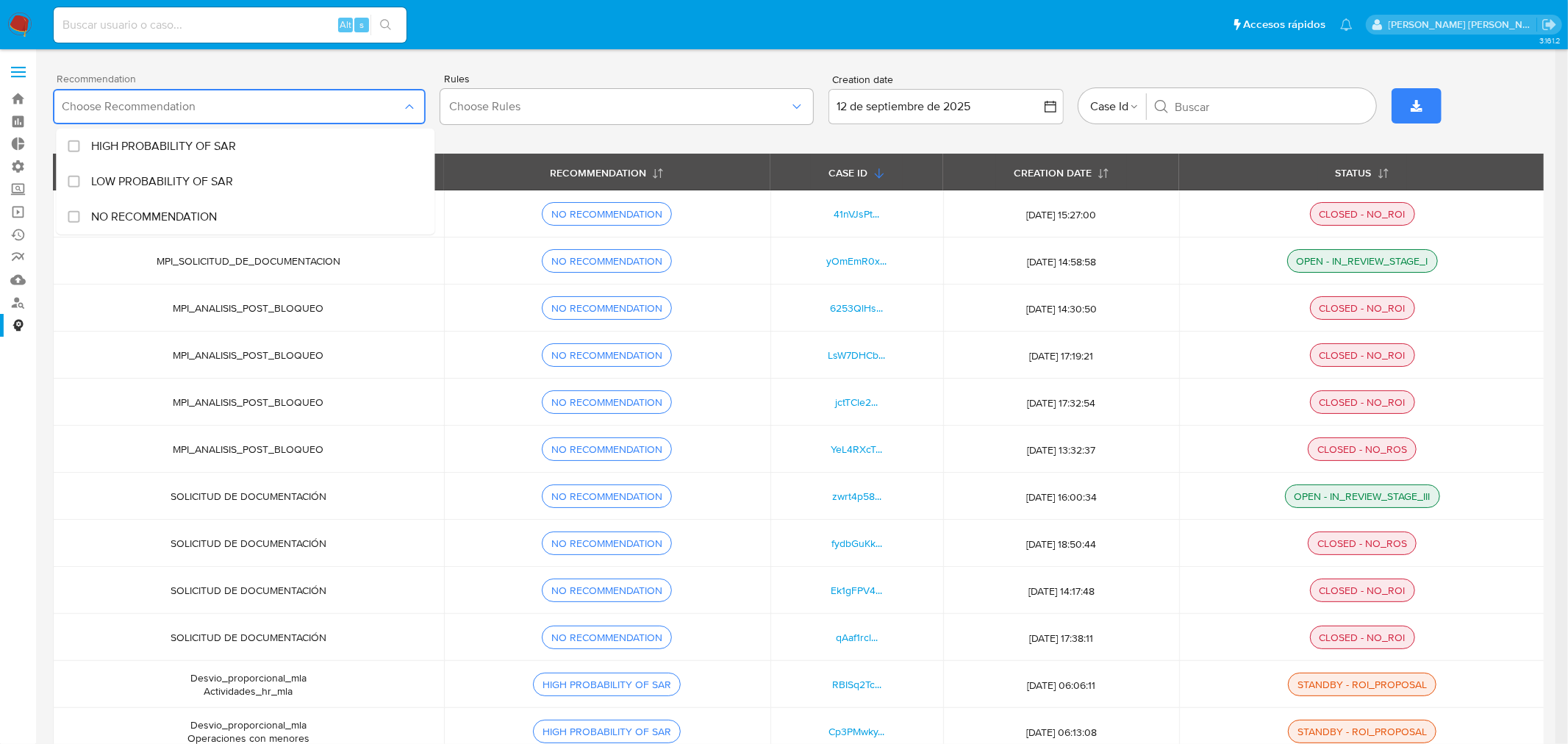
click at [210, 113] on span "Choose Recommendation" at bounding box center [231, 107] width 340 height 15
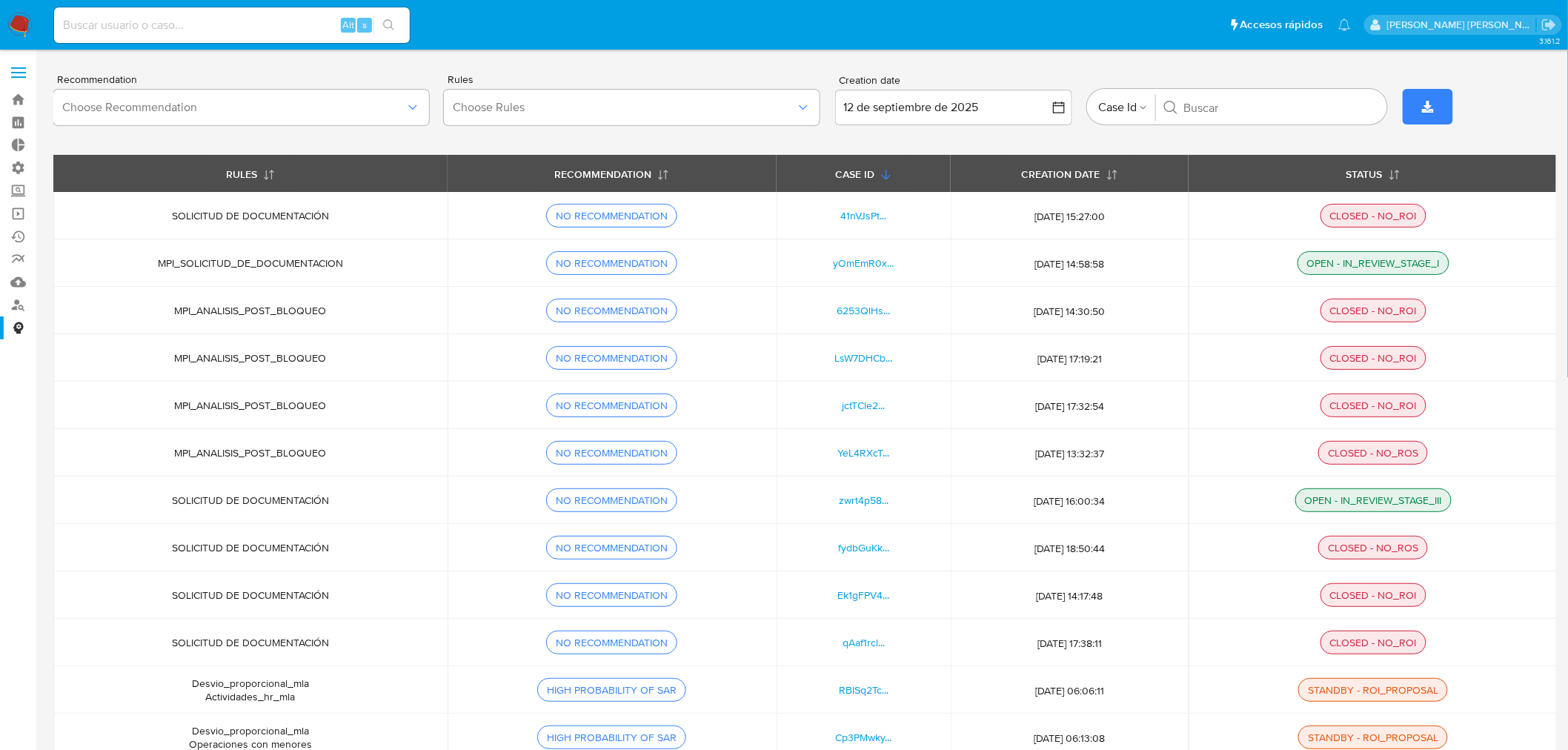
click at [24, 77] on span at bounding box center [19, 78] width 15 height 2
click at [0, 0] on input "checkbox" at bounding box center [0, 0] width 0 height 0
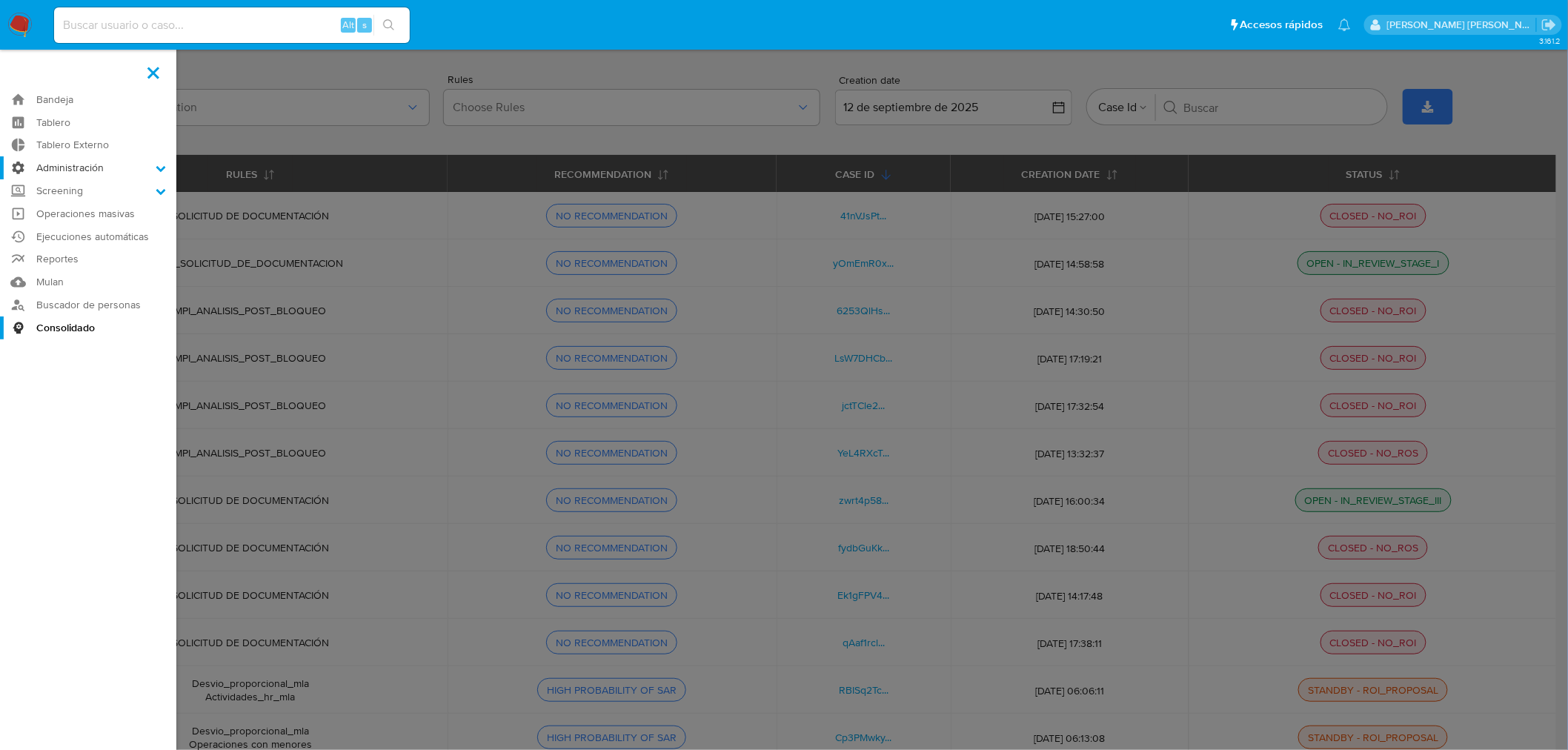
click at [104, 166] on label "Administración" at bounding box center [88, 168] width 176 height 23
click at [0, 0] on input "Administración" at bounding box center [0, 0] width 0 height 0
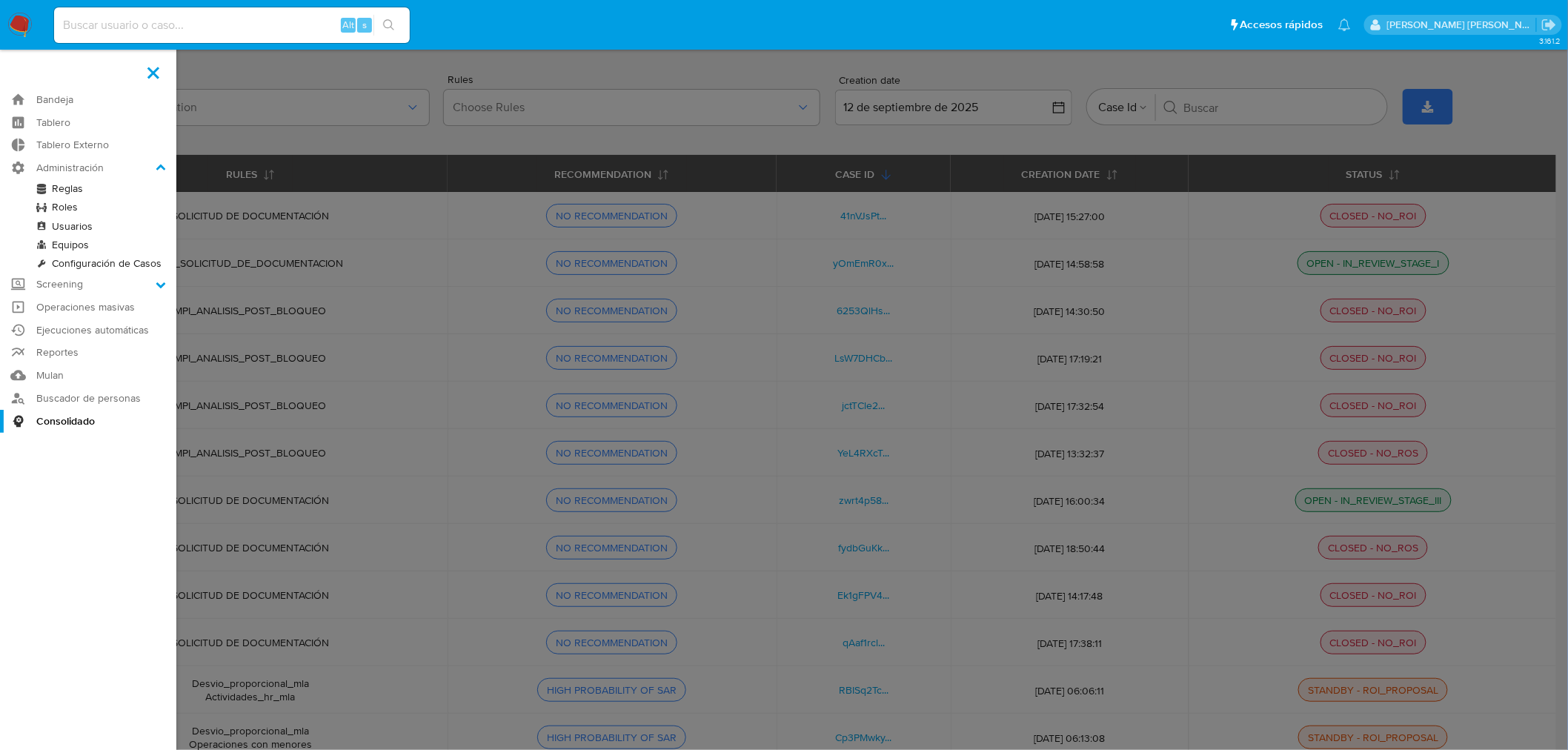
click at [77, 190] on link "Reglas" at bounding box center [88, 189] width 176 height 19
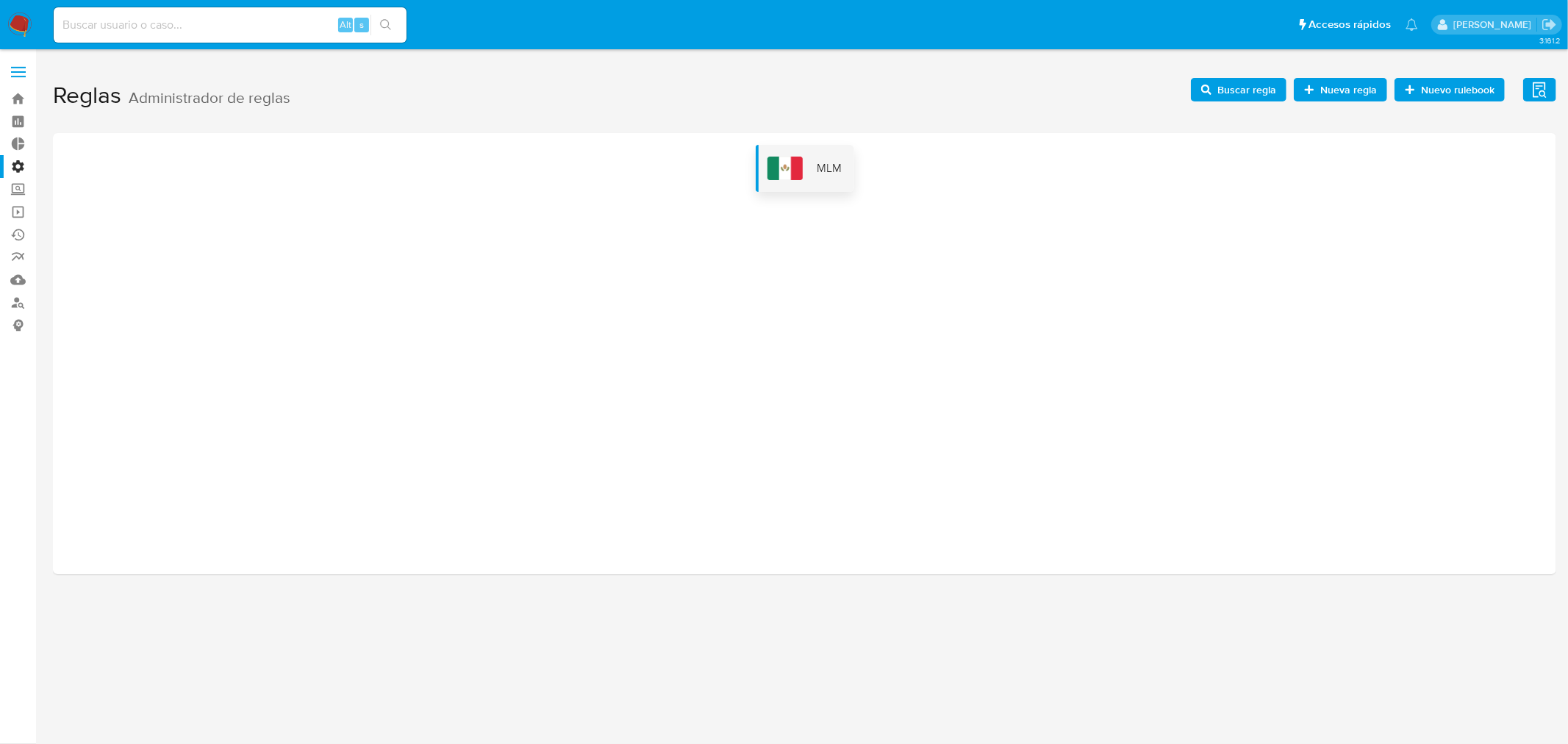
click at [842, 165] on div "MLM" at bounding box center [805, 168] width 98 height 47
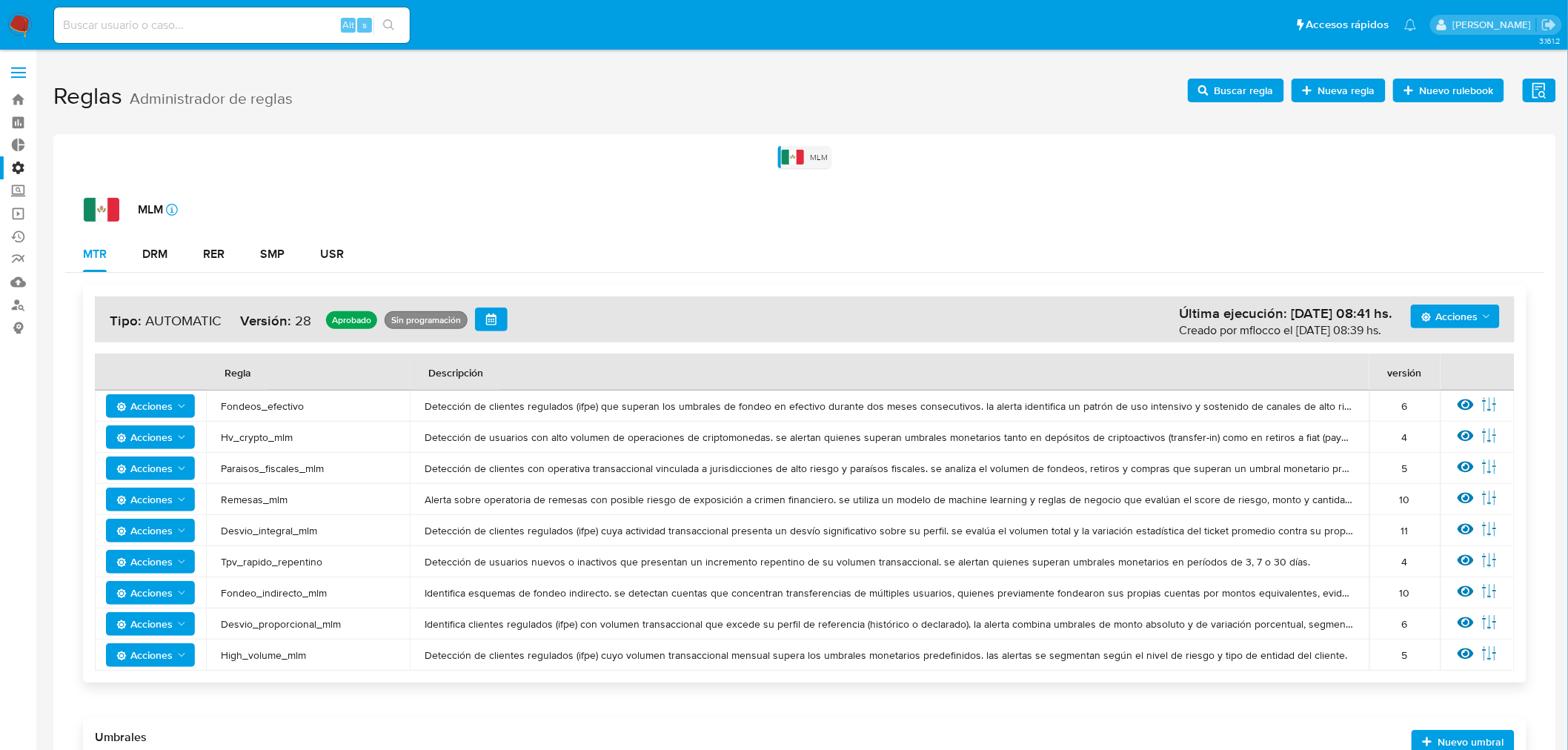
click at [1443, 311] on span "Acciones" at bounding box center [1449, 316] width 56 height 23
click at [1428, 461] on button "Ejecuciones" at bounding box center [1454, 461] width 133 height 36
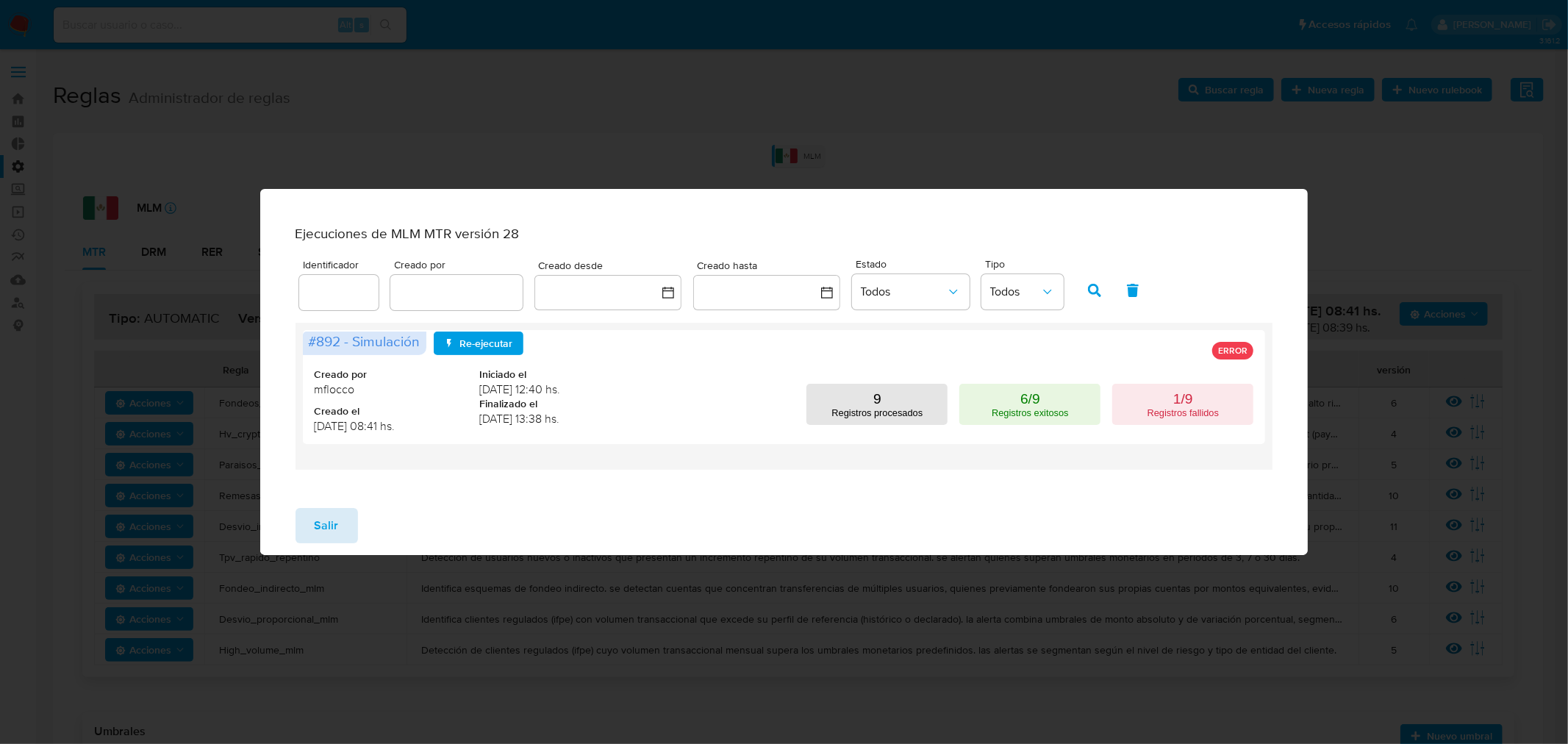
click at [337, 519] on button "Salir" at bounding box center [326, 526] width 62 height 35
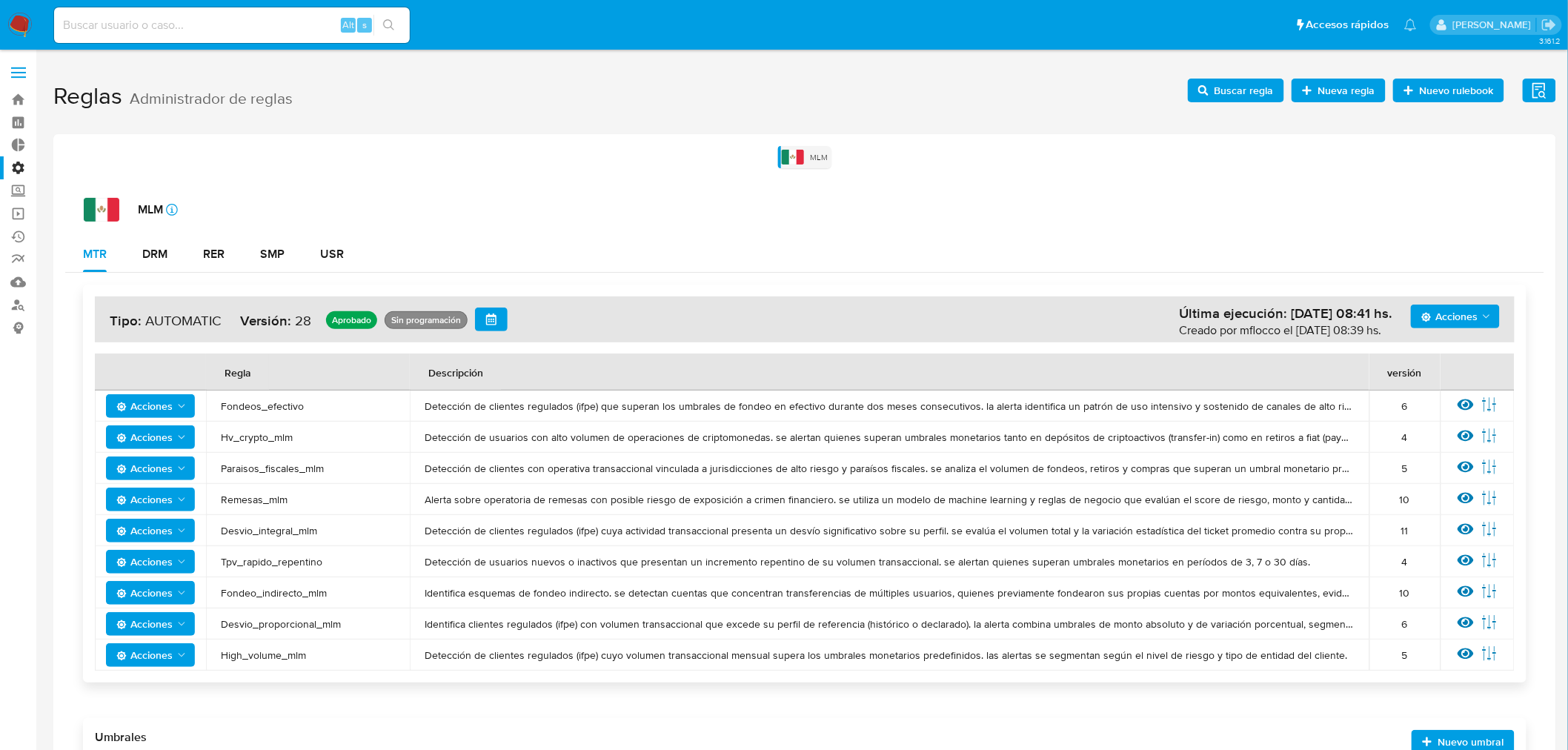
click at [23, 77] on span at bounding box center [19, 78] width 15 height 2
click at [0, 0] on input "checkbox" at bounding box center [0, 0] width 0 height 0
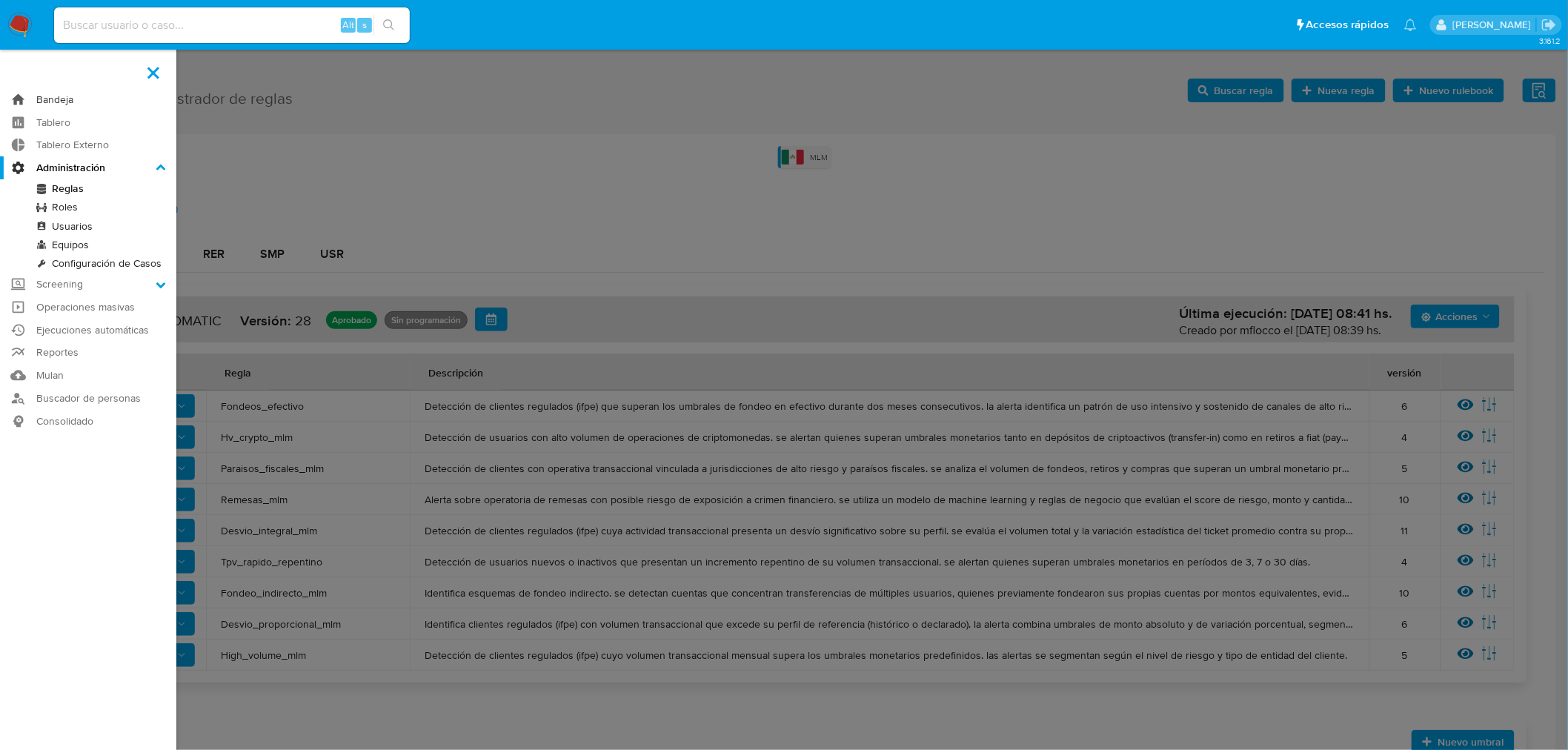
click at [45, 96] on link "Bandeja" at bounding box center [88, 99] width 176 height 23
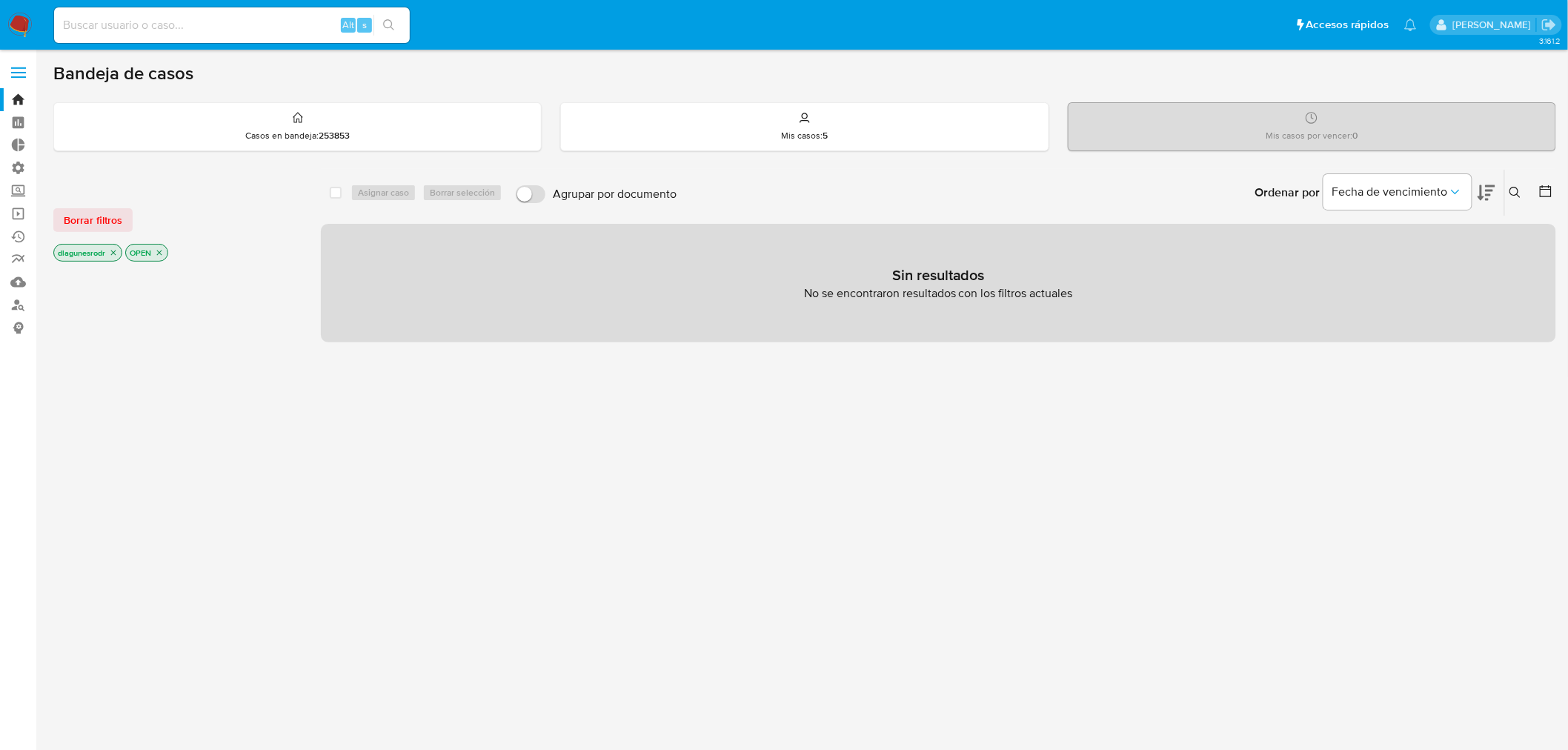
click at [20, 78] on label at bounding box center [19, 72] width 37 height 31
click at [0, 0] on input "checkbox" at bounding box center [0, 0] width 0 height 0
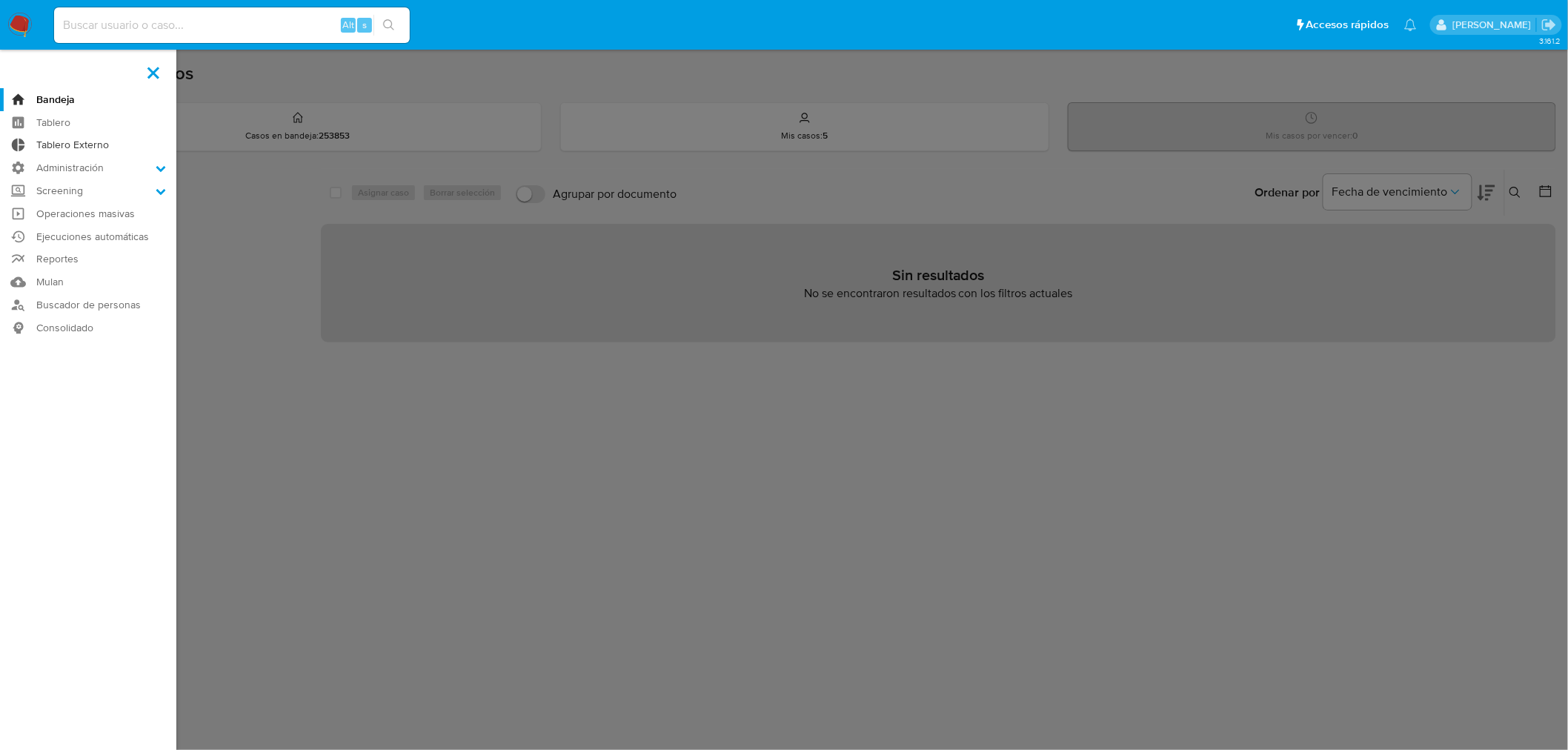
click at [62, 142] on link "Tablero Externo" at bounding box center [88, 145] width 176 height 23
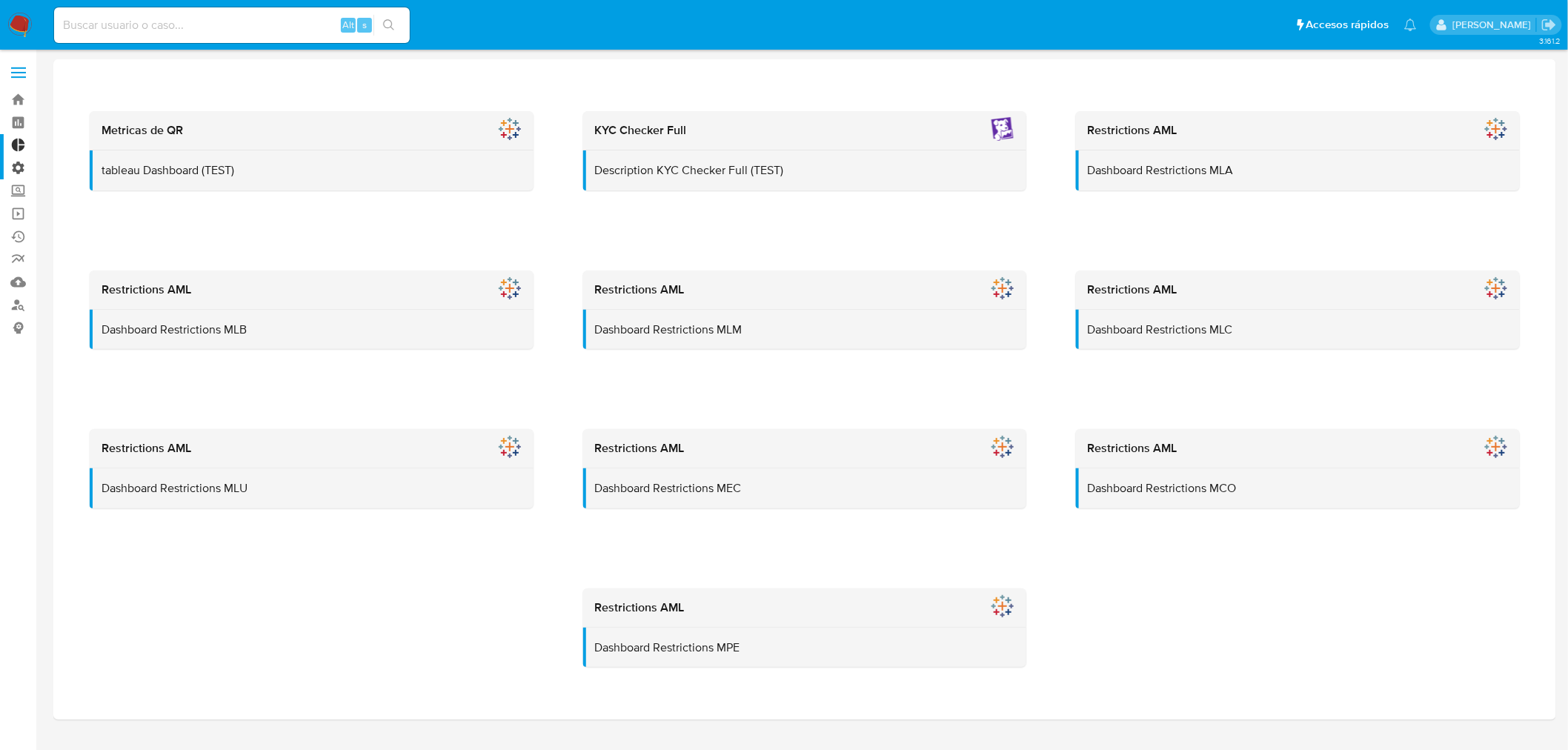
click at [20, 159] on label "Administración" at bounding box center [88, 168] width 176 height 23
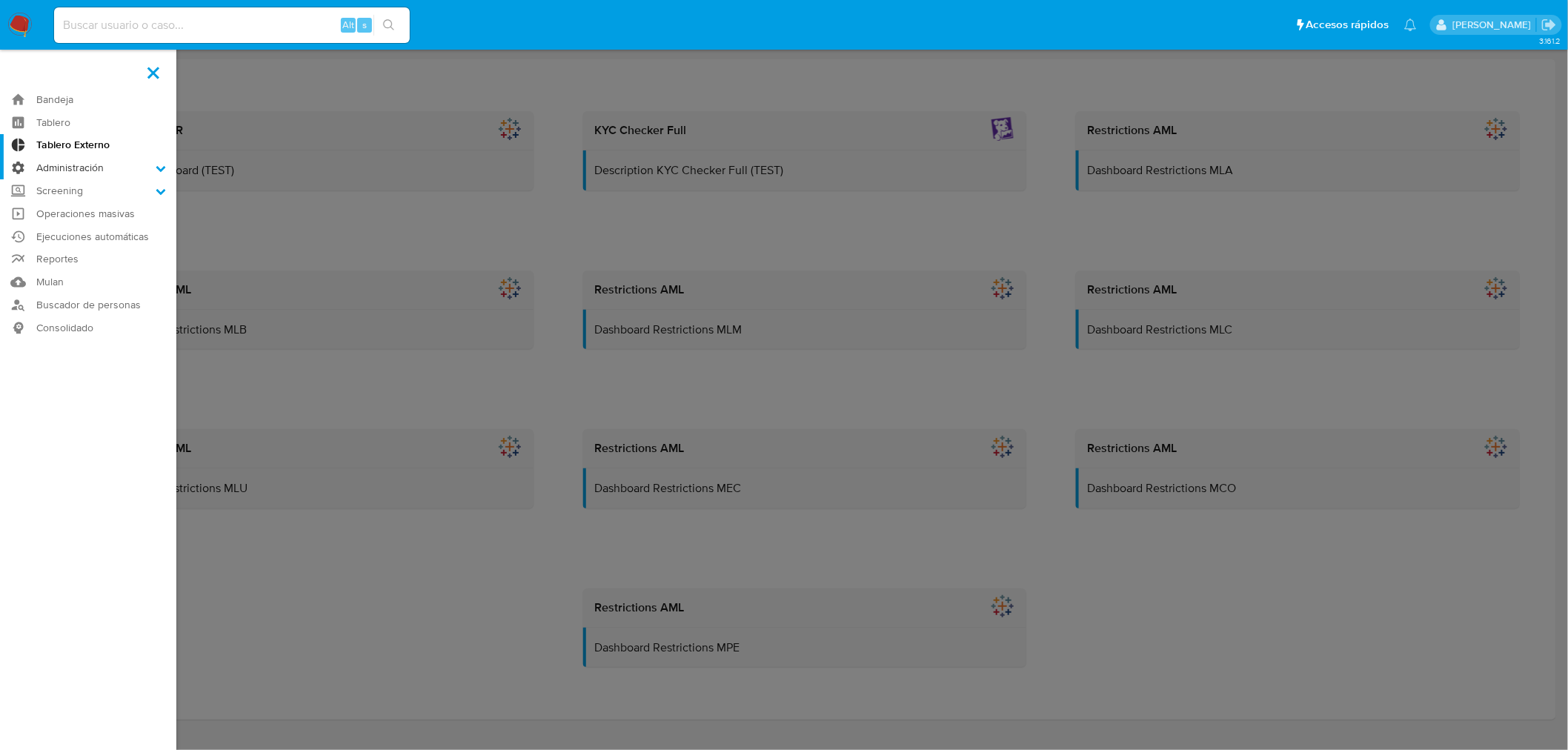
click at [0, 0] on input "Administración" at bounding box center [0, 0] width 0 height 0
click at [97, 265] on link "Configuración de Casos" at bounding box center [88, 263] width 176 height 19
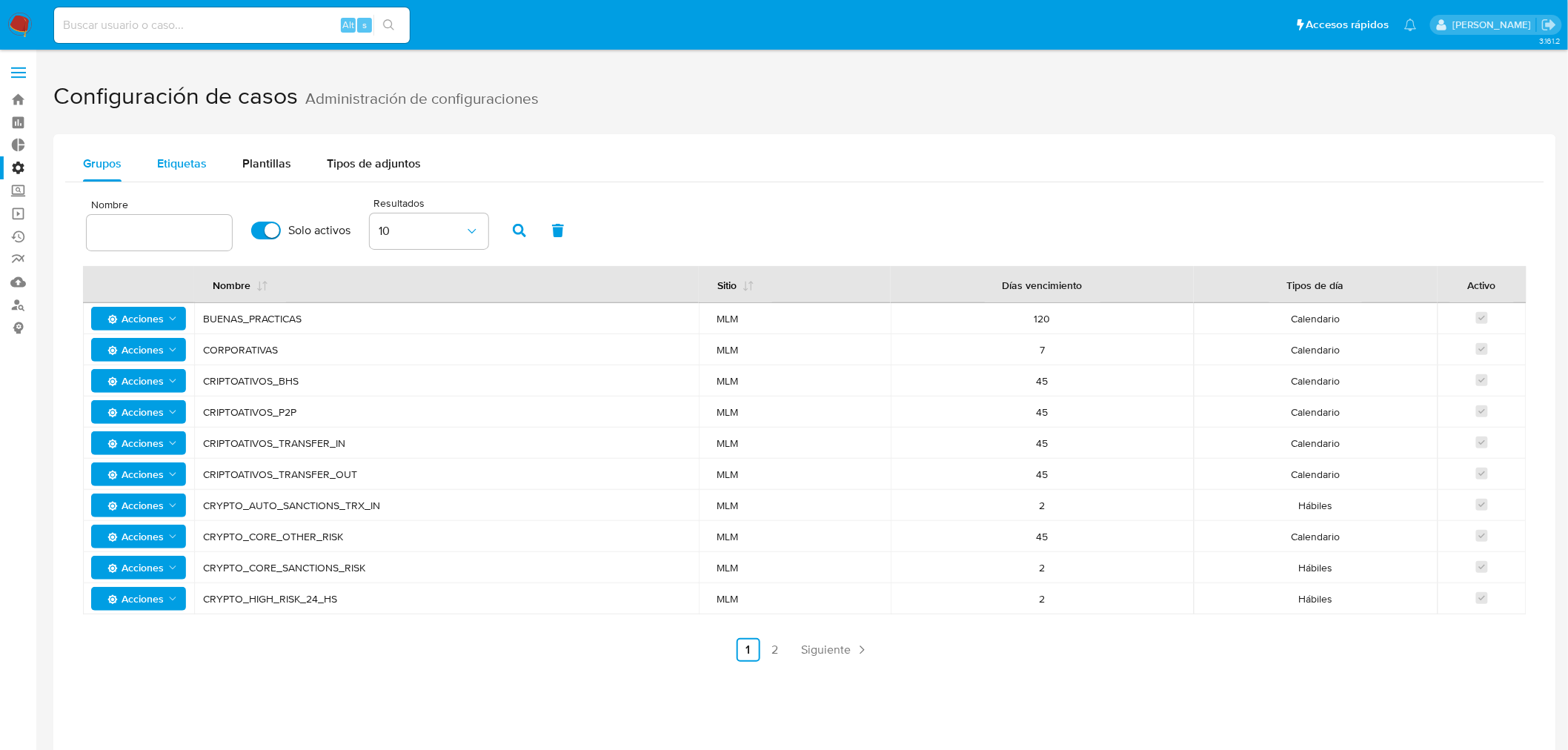
click at [190, 165] on span "Etiquetas" at bounding box center [182, 163] width 50 height 17
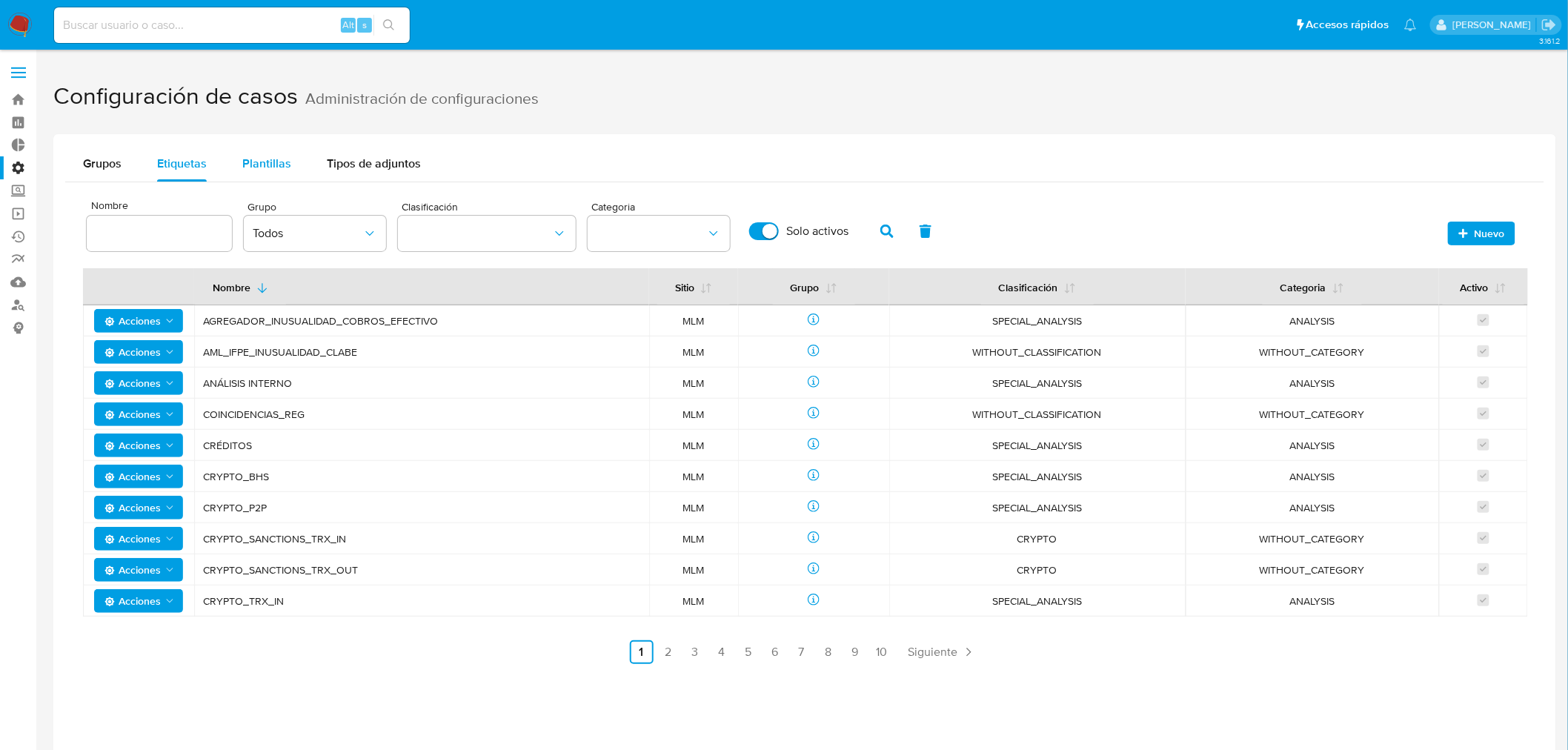
click at [227, 167] on button "Plantillas" at bounding box center [267, 164] width 84 height 36
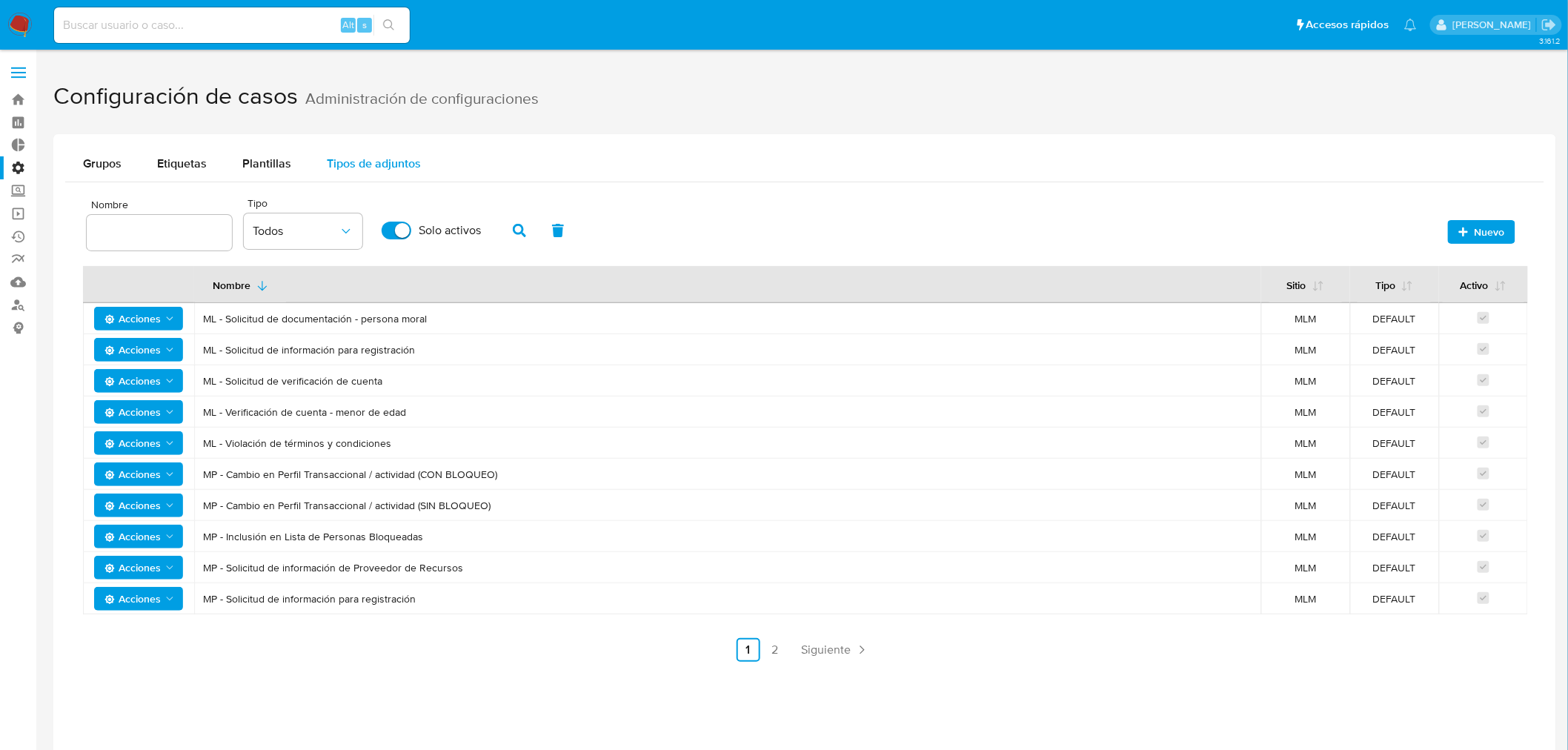
click at [359, 159] on span "Tipos de adjuntos" at bounding box center [374, 163] width 95 height 17
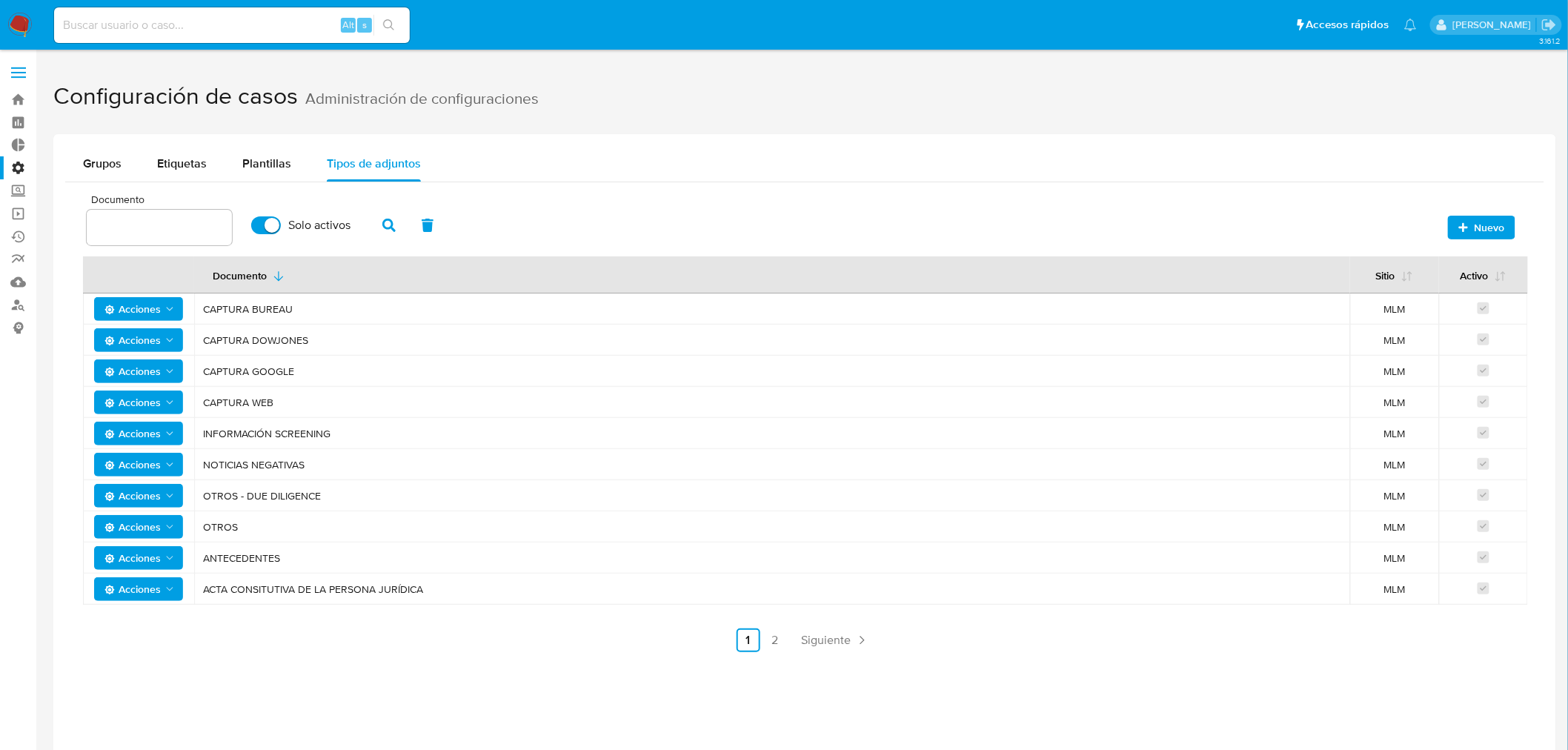
click at [23, 171] on label "Administración" at bounding box center [88, 168] width 176 height 23
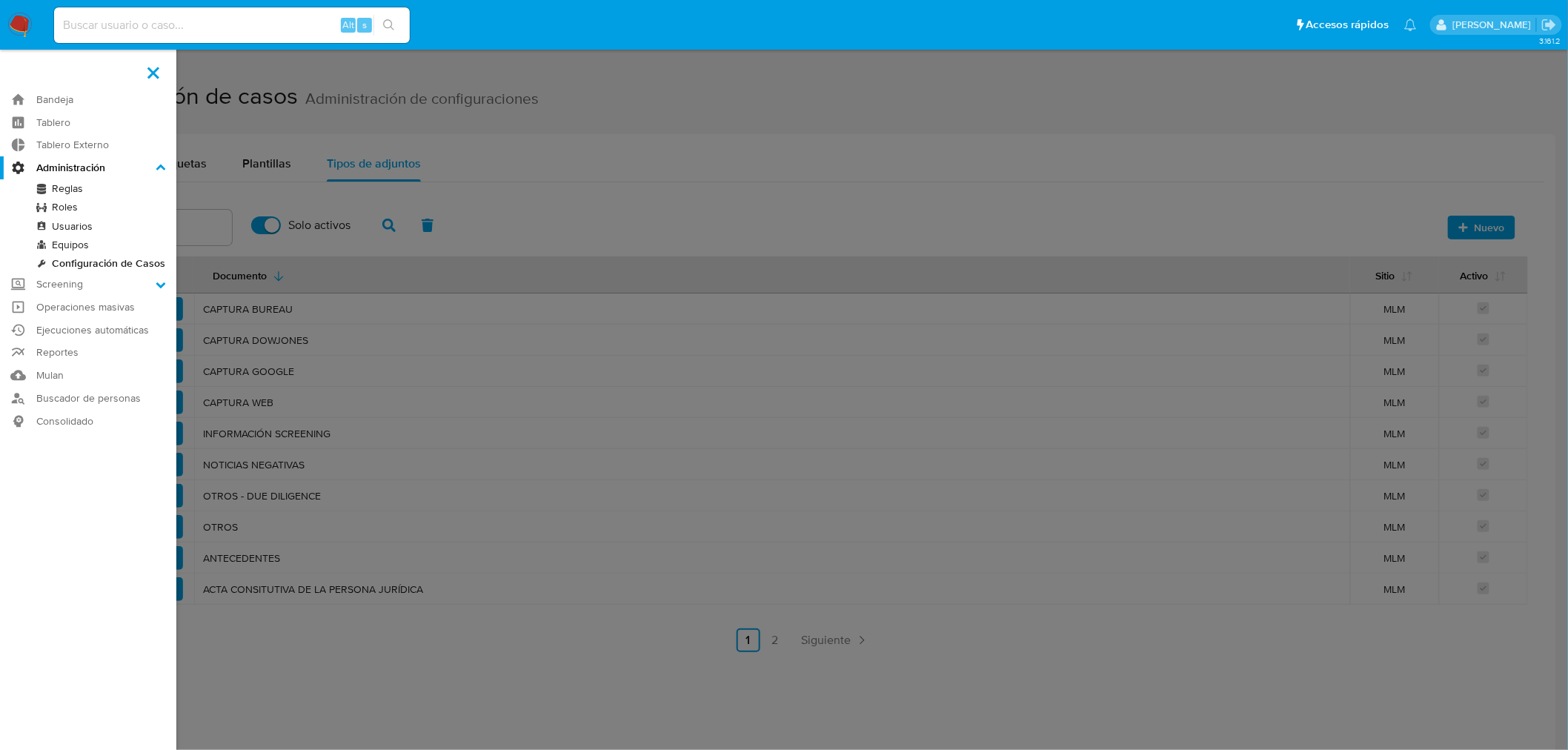
click at [0, 0] on input "Administración" at bounding box center [0, 0] width 0 height 0
click at [106, 289] on label "Screening" at bounding box center [88, 284] width 176 height 23
click at [0, 0] on input "Screening" at bounding box center [0, 0] width 0 height 0
click at [97, 287] on link "Operaciones masivas" at bounding box center [88, 288] width 176 height 23
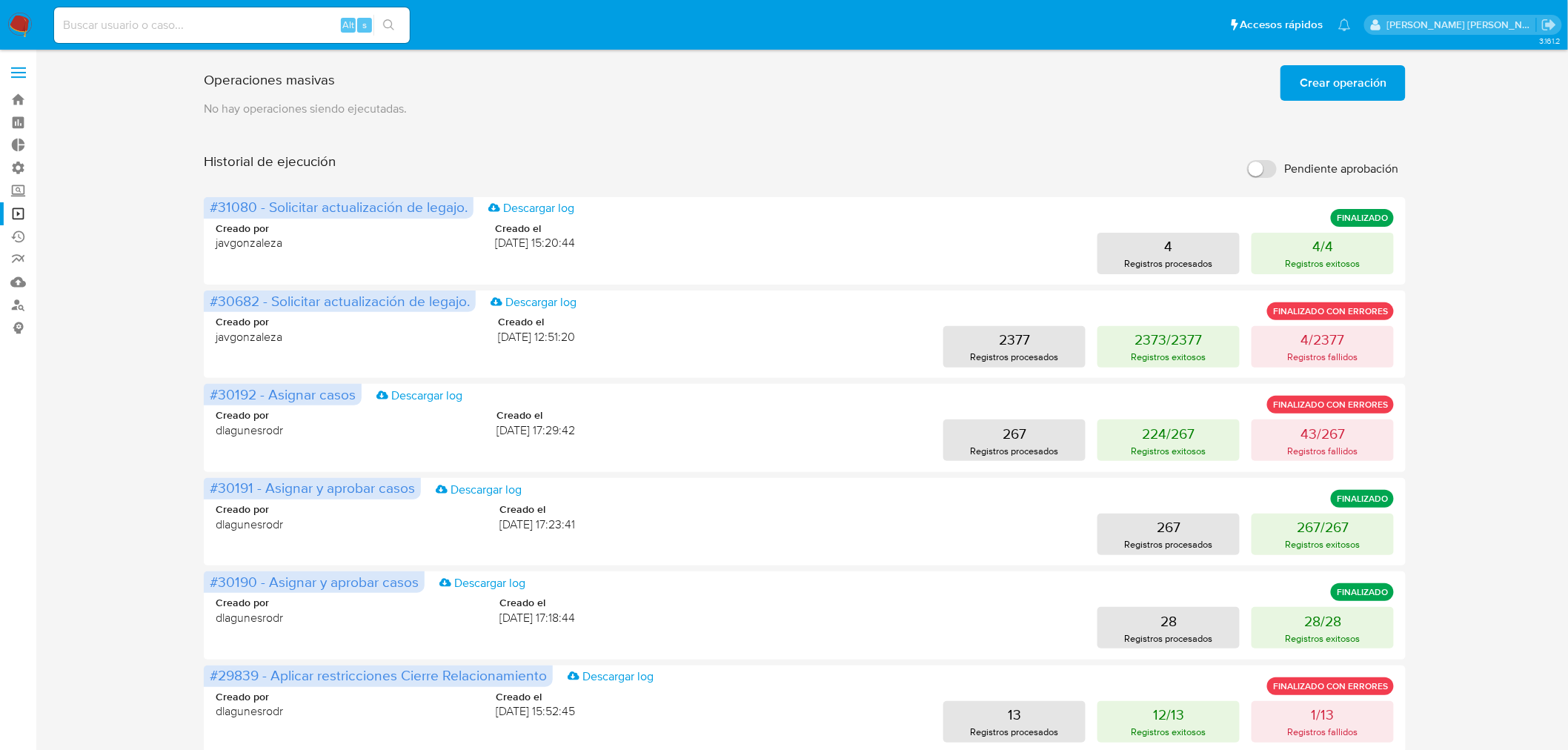
click at [35, 67] on label at bounding box center [19, 72] width 37 height 31
click at [0, 0] on input "checkbox" at bounding box center [0, 0] width 0 height 0
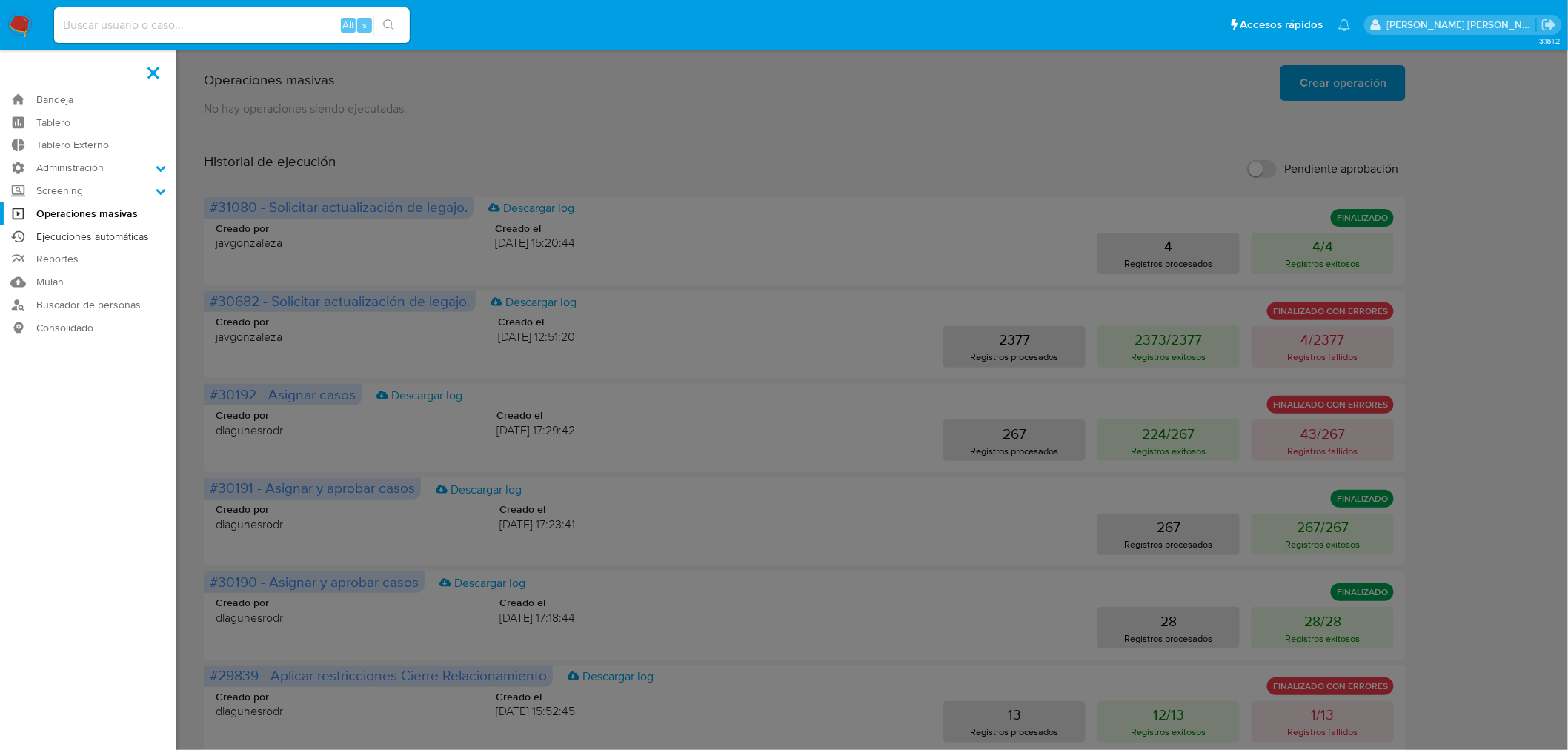
click at [100, 234] on link "Ejecuciones automáticas" at bounding box center [88, 237] width 176 height 23
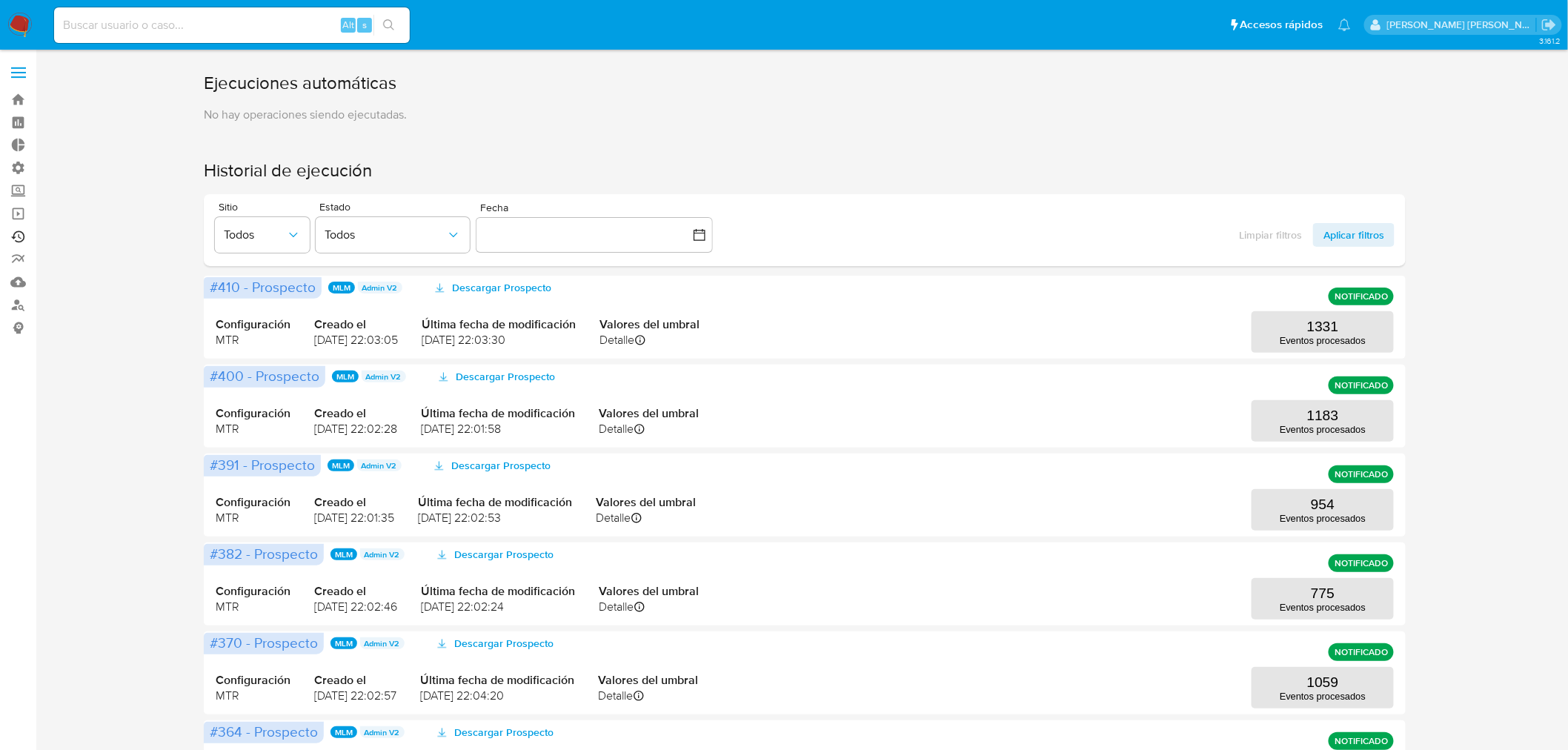
click at [21, 241] on link "Ejecuciones automáticas" at bounding box center [88, 237] width 176 height 23
click at [16, 82] on label at bounding box center [19, 72] width 37 height 31
click at [0, 0] on input "checkbox" at bounding box center [0, 0] width 0 height 0
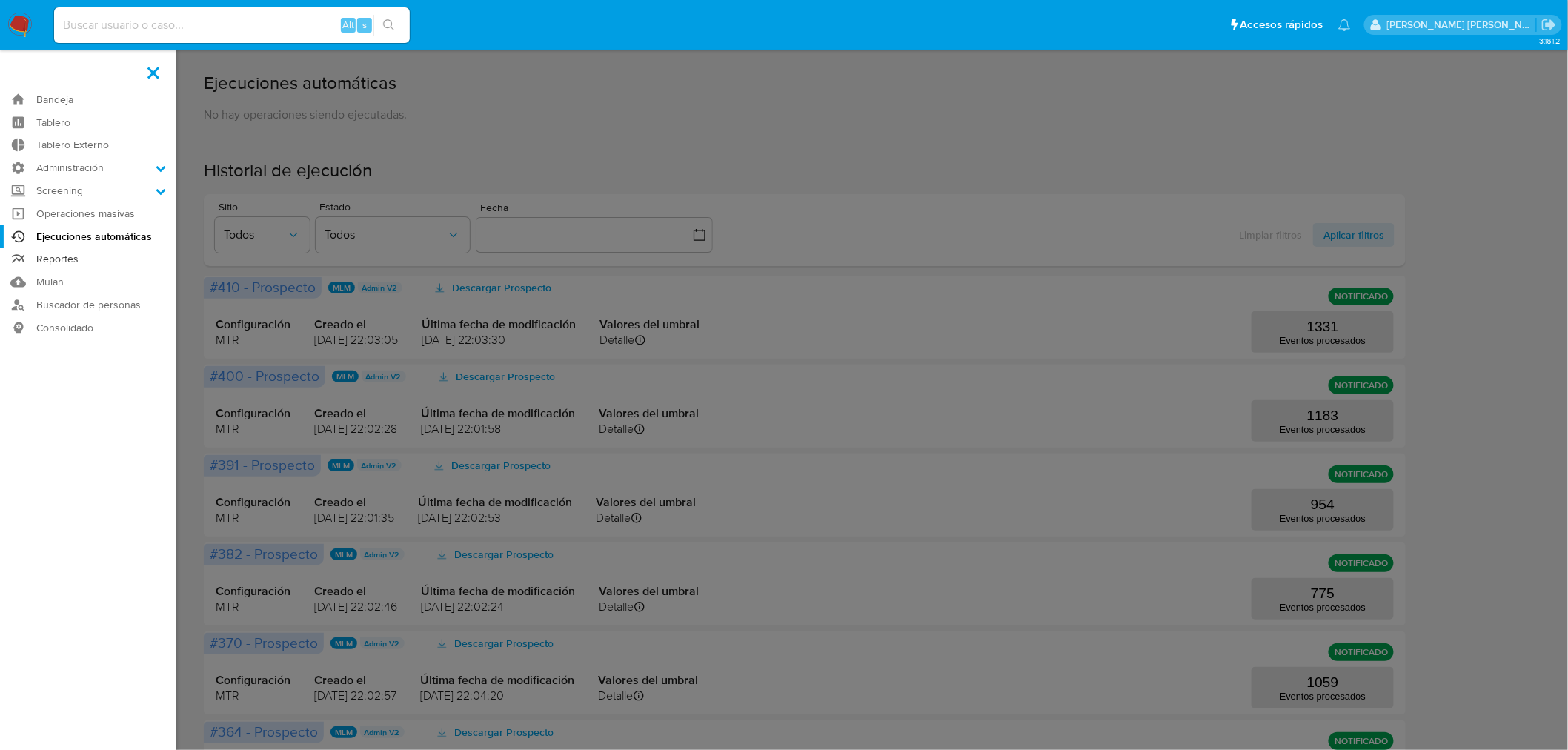
click at [55, 257] on link "Reportes" at bounding box center [88, 259] width 176 height 23
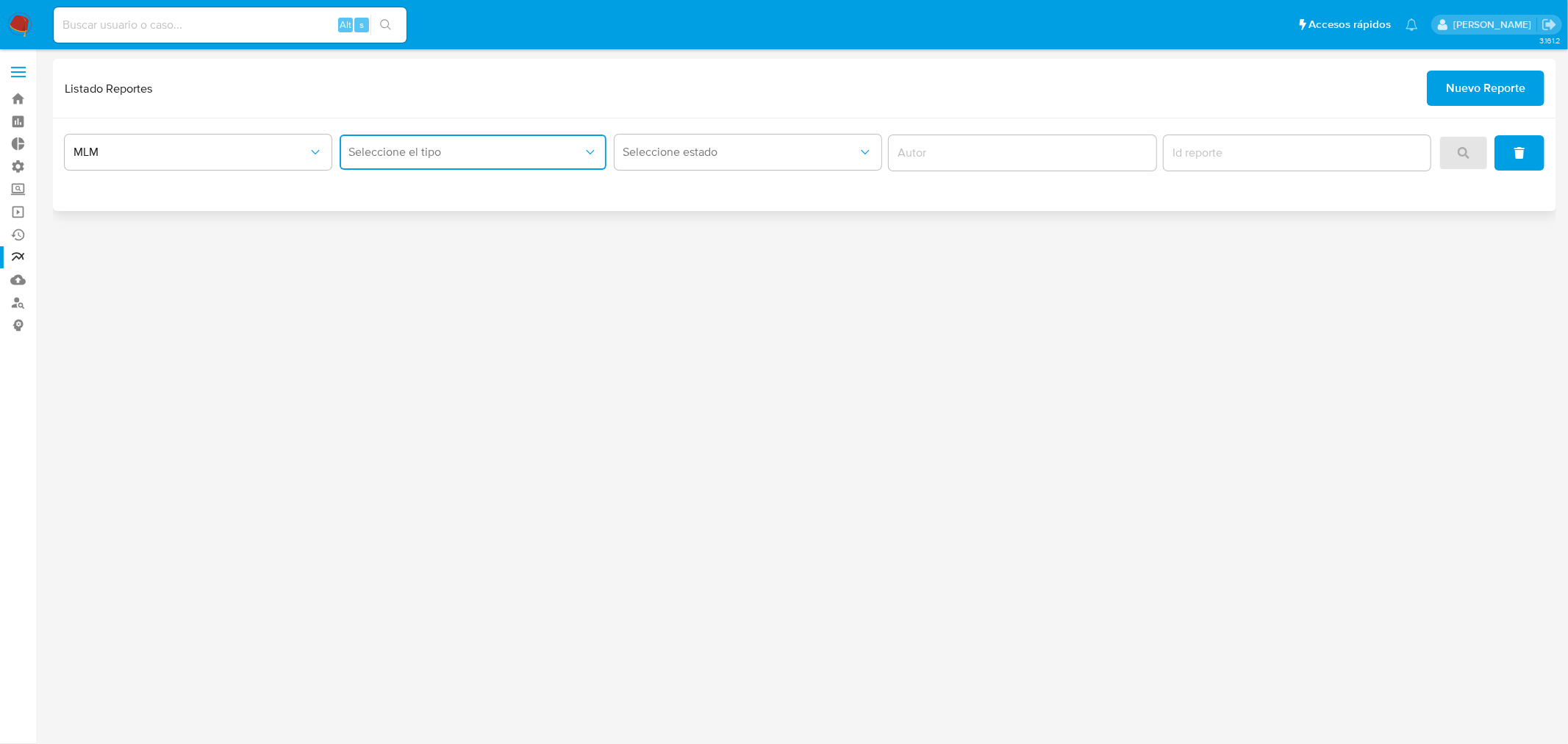
click at [590, 163] on button "Seleccione el tipo" at bounding box center [473, 152] width 267 height 35
click at [807, 163] on button "Seleccione estado" at bounding box center [748, 152] width 267 height 35
click at [809, 162] on button "Seleccione estado" at bounding box center [748, 152] width 267 height 35
click at [25, 72] on label at bounding box center [19, 72] width 37 height 31
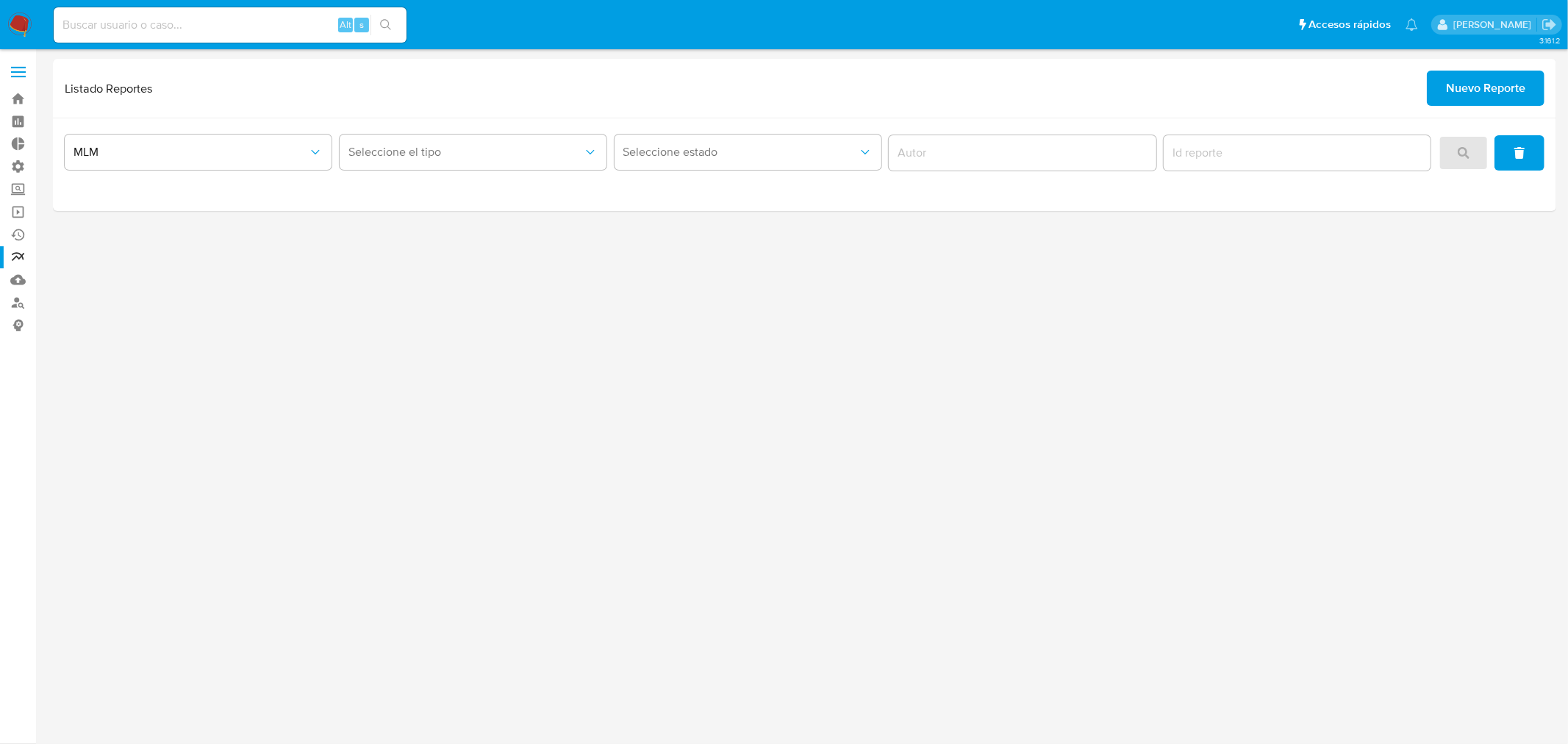
click at [24, 72] on span at bounding box center [19, 72] width 15 height 2
click at [0, 0] on input "checkbox" at bounding box center [0, 0] width 0 height 0
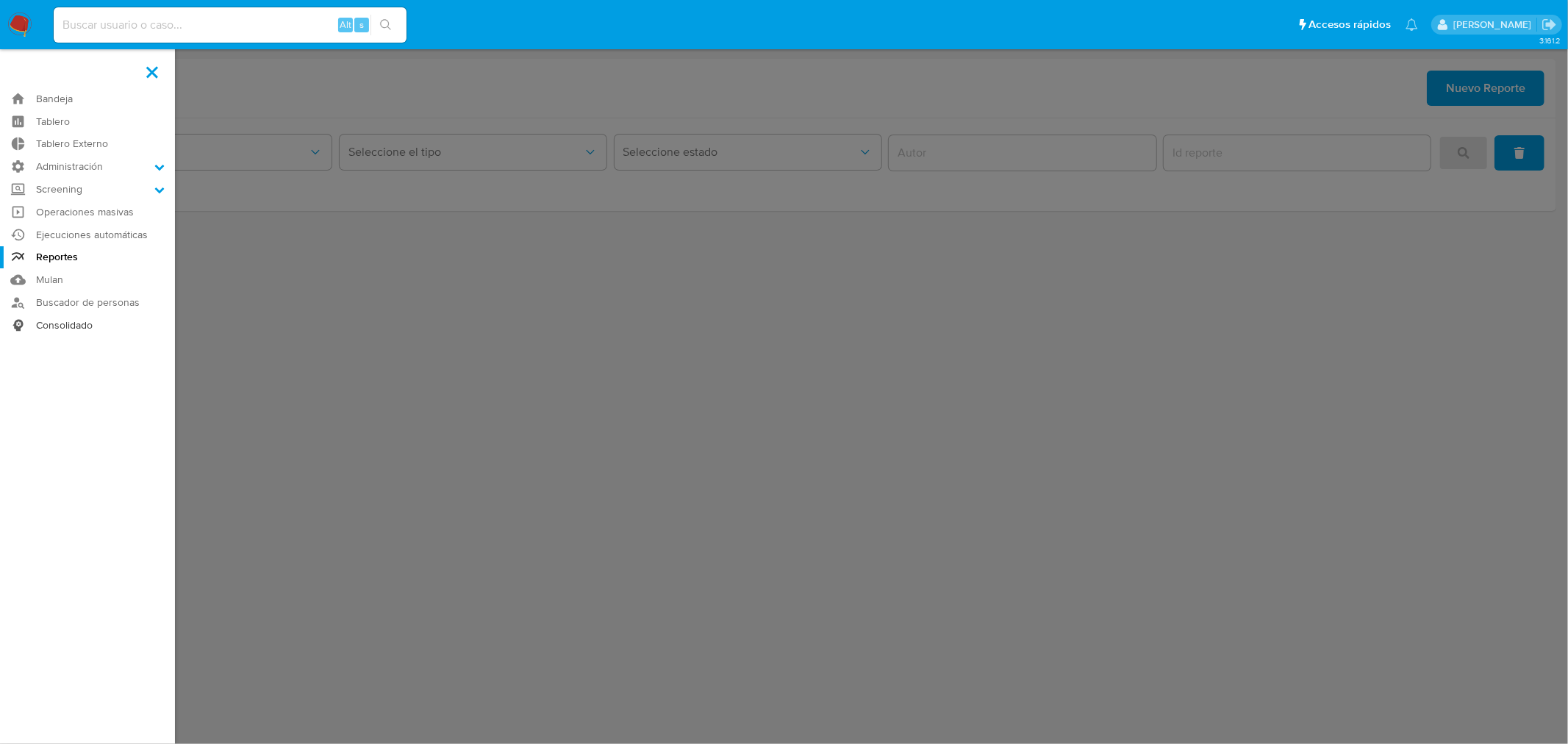
click at [79, 324] on link "Consolidado" at bounding box center [87, 325] width 175 height 23
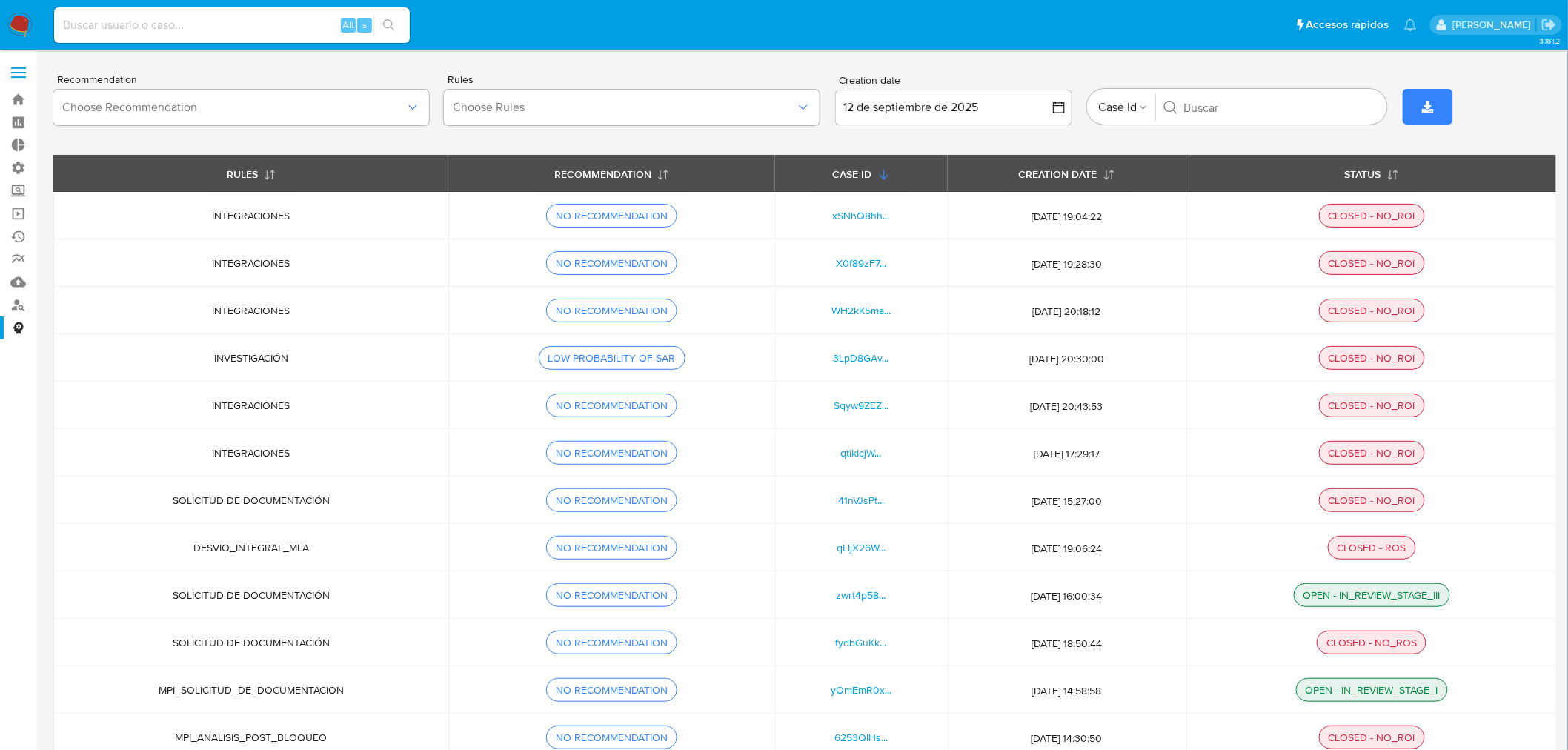
click at [18, 69] on label at bounding box center [19, 72] width 37 height 31
click at [0, 0] on input "checkbox" at bounding box center [0, 0] width 0 height 0
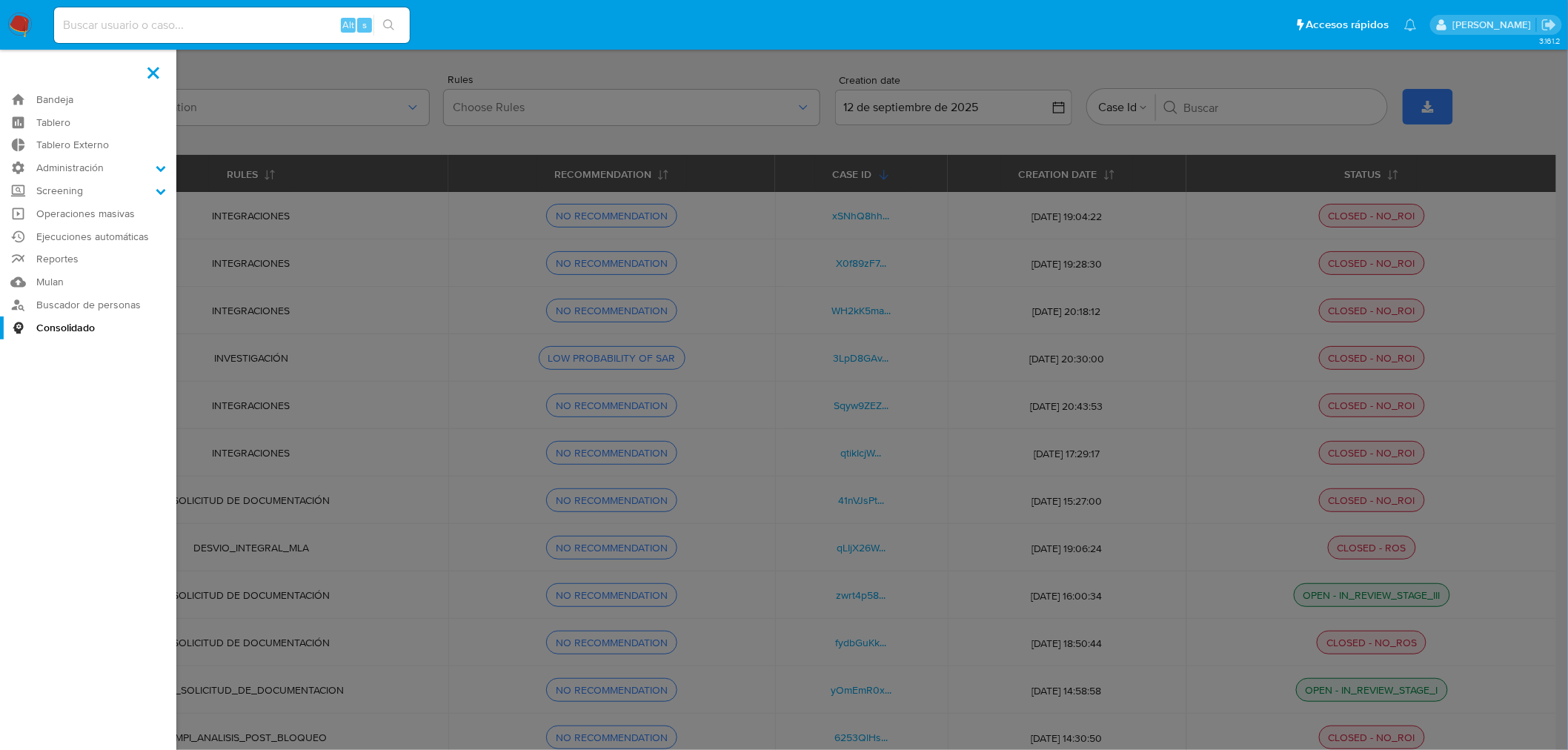
click at [19, 3] on nav "Pausado Ver notificaciones Alt s Accesos rápidos Presiona las siguientes teclas…" at bounding box center [784, 24] width 1568 height 50
click at [17, 30] on img at bounding box center [20, 24] width 25 height 25
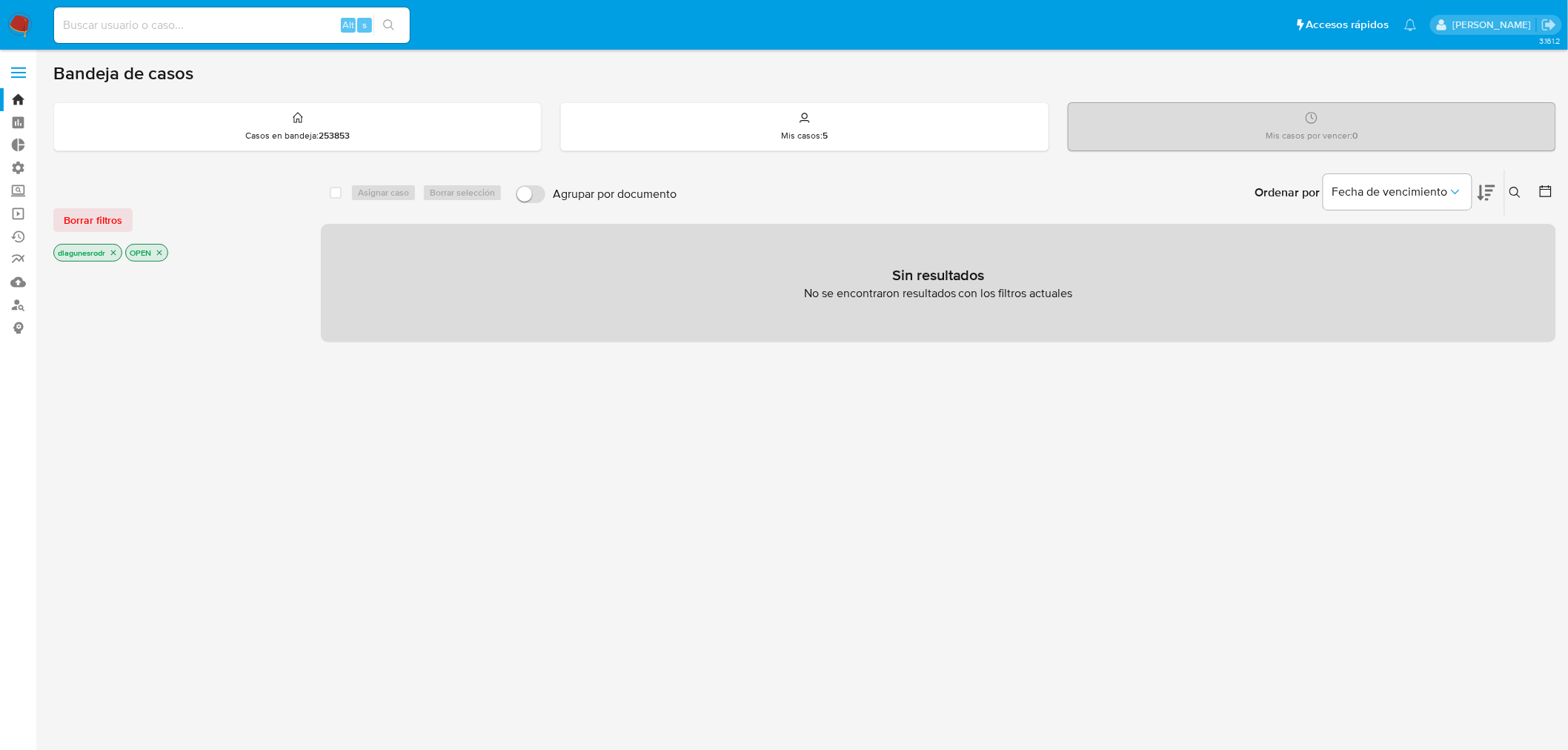
click at [20, 72] on span at bounding box center [19, 73] width 15 height 2
click at [0, 0] on input "checkbox" at bounding box center [0, 0] width 0 height 0
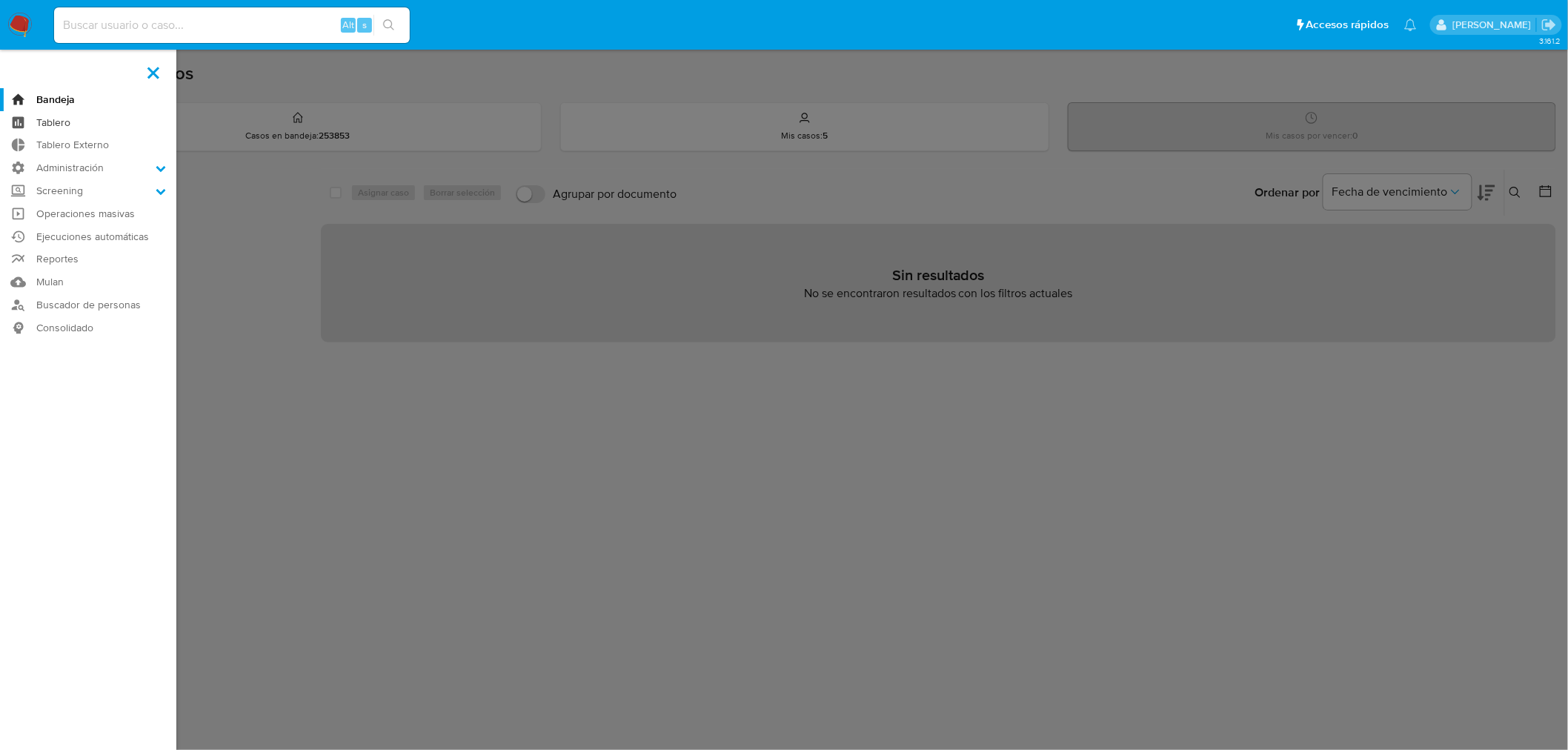
click at [65, 124] on link "Tablero" at bounding box center [88, 123] width 176 height 23
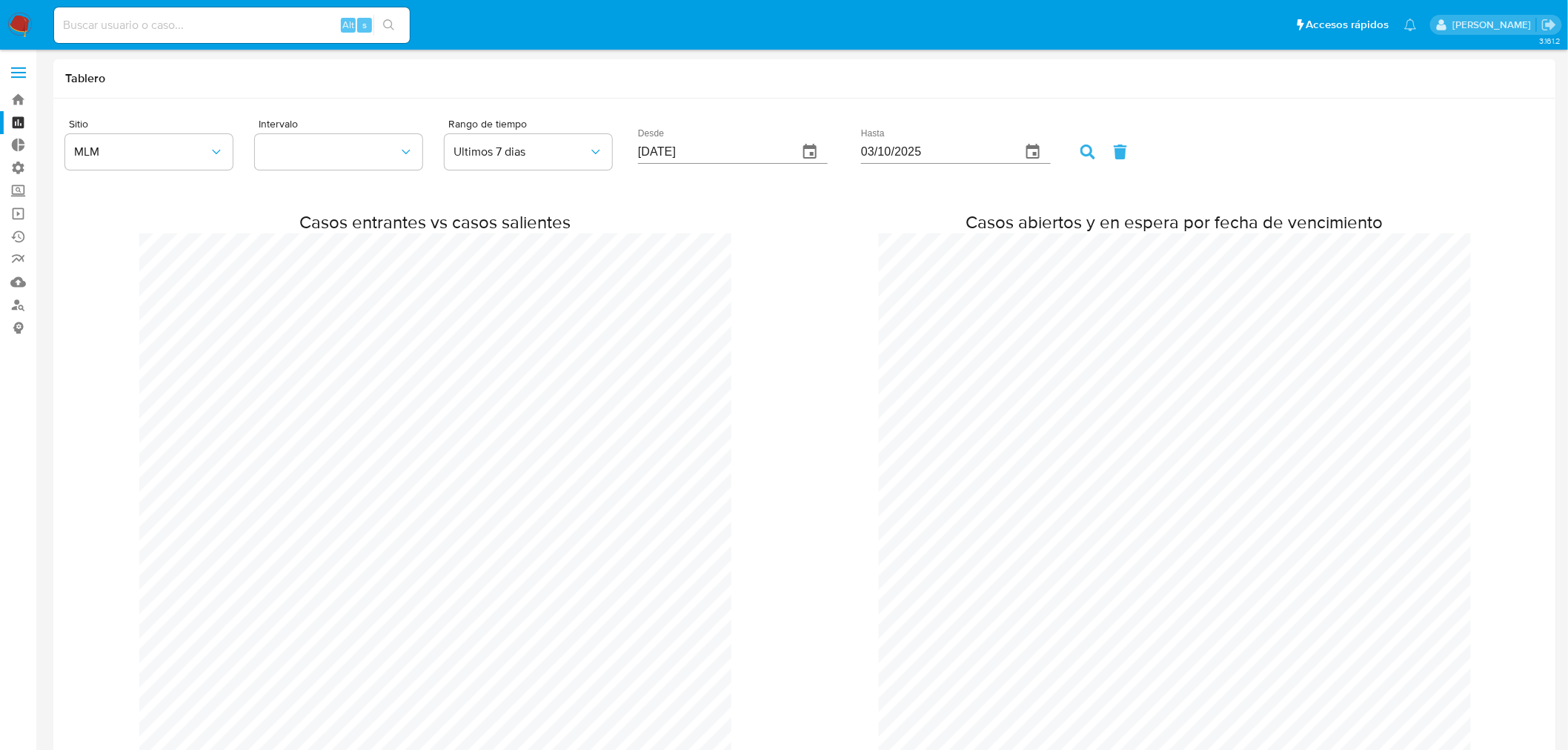
click at [16, 67] on span at bounding box center [19, 67] width 15 height 2
click at [0, 0] on input "checkbox" at bounding box center [0, 0] width 0 height 0
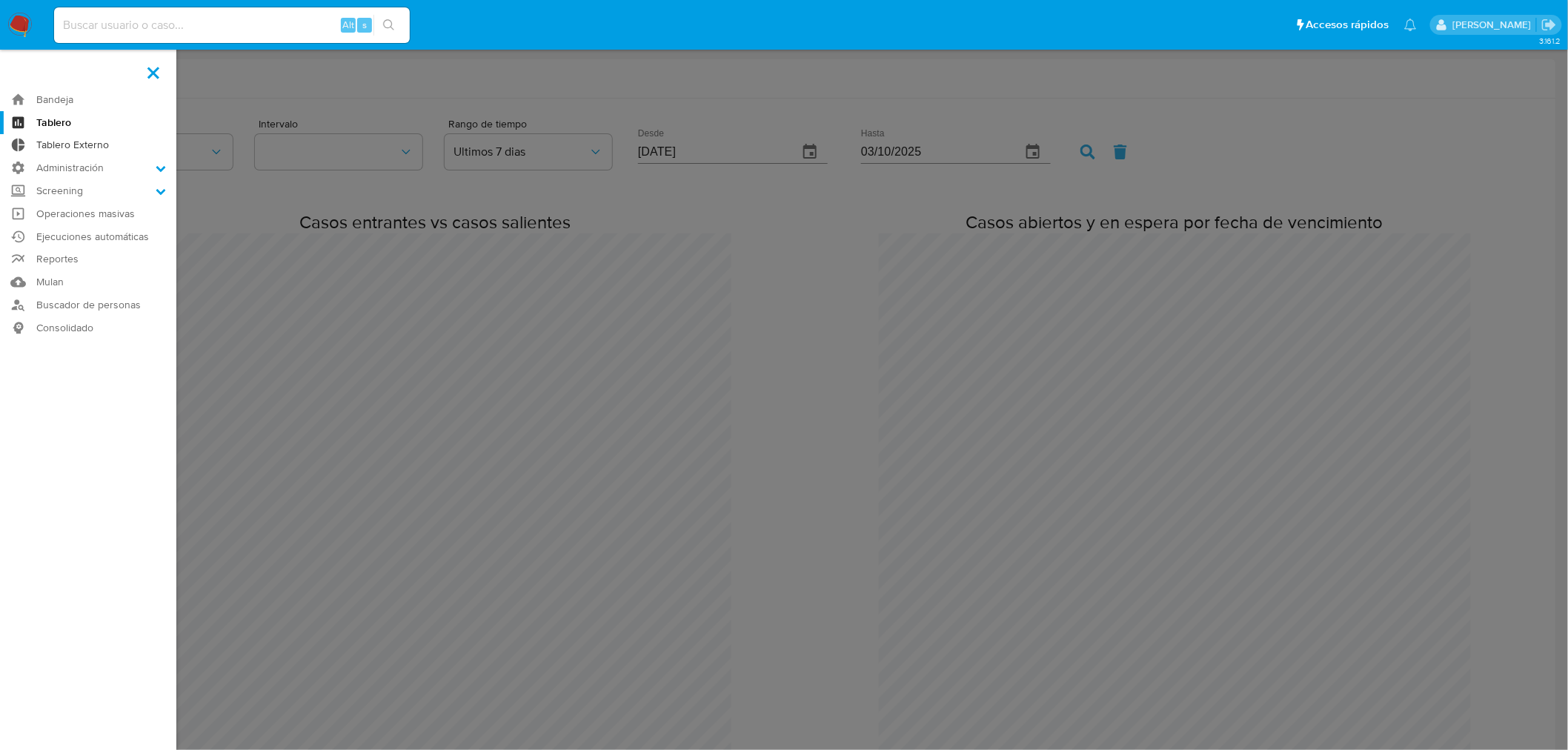
click at [95, 145] on link "Tablero Externo" at bounding box center [88, 145] width 176 height 23
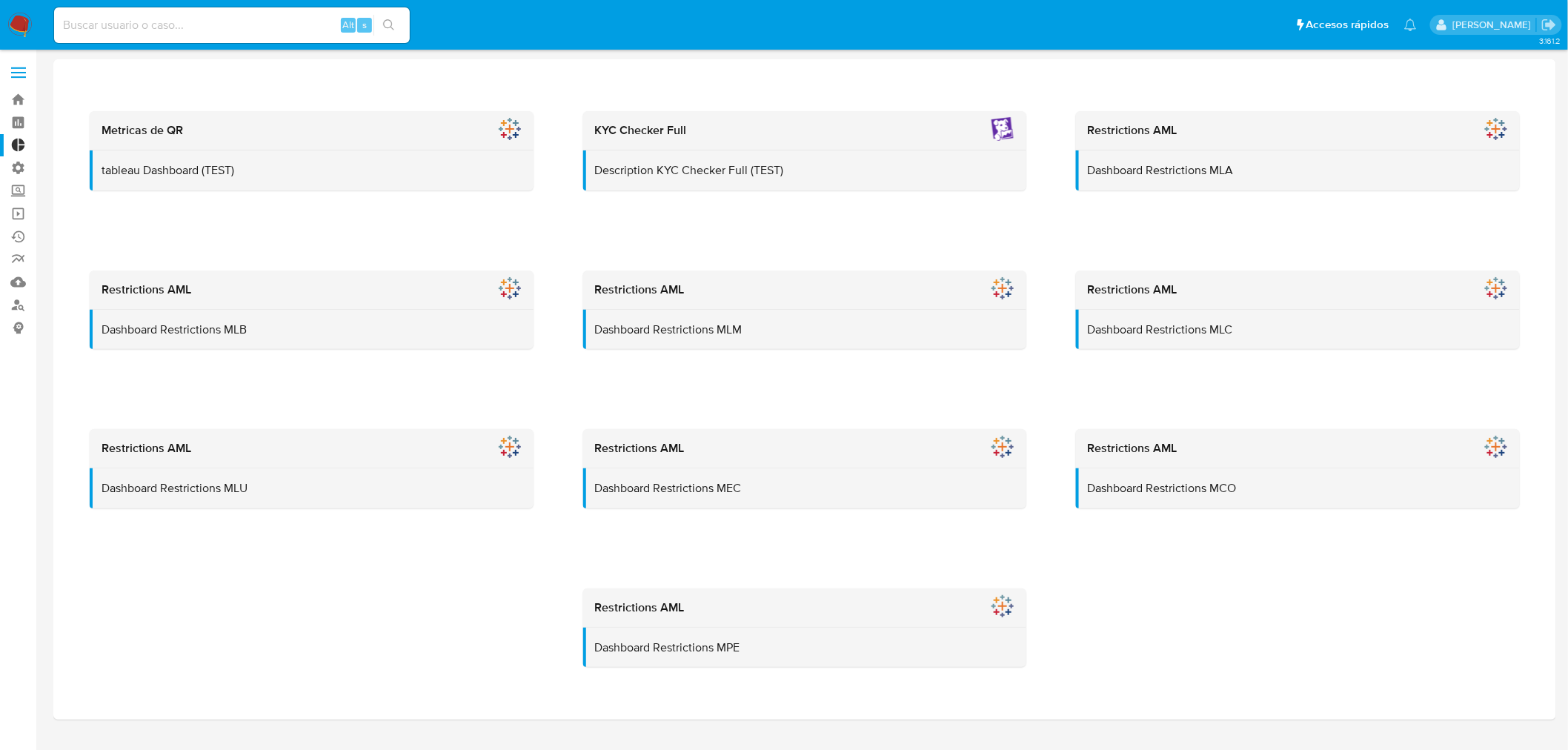
click at [18, 72] on span at bounding box center [19, 73] width 15 height 2
click at [0, 0] on input "checkbox" at bounding box center [0, 0] width 0 height 0
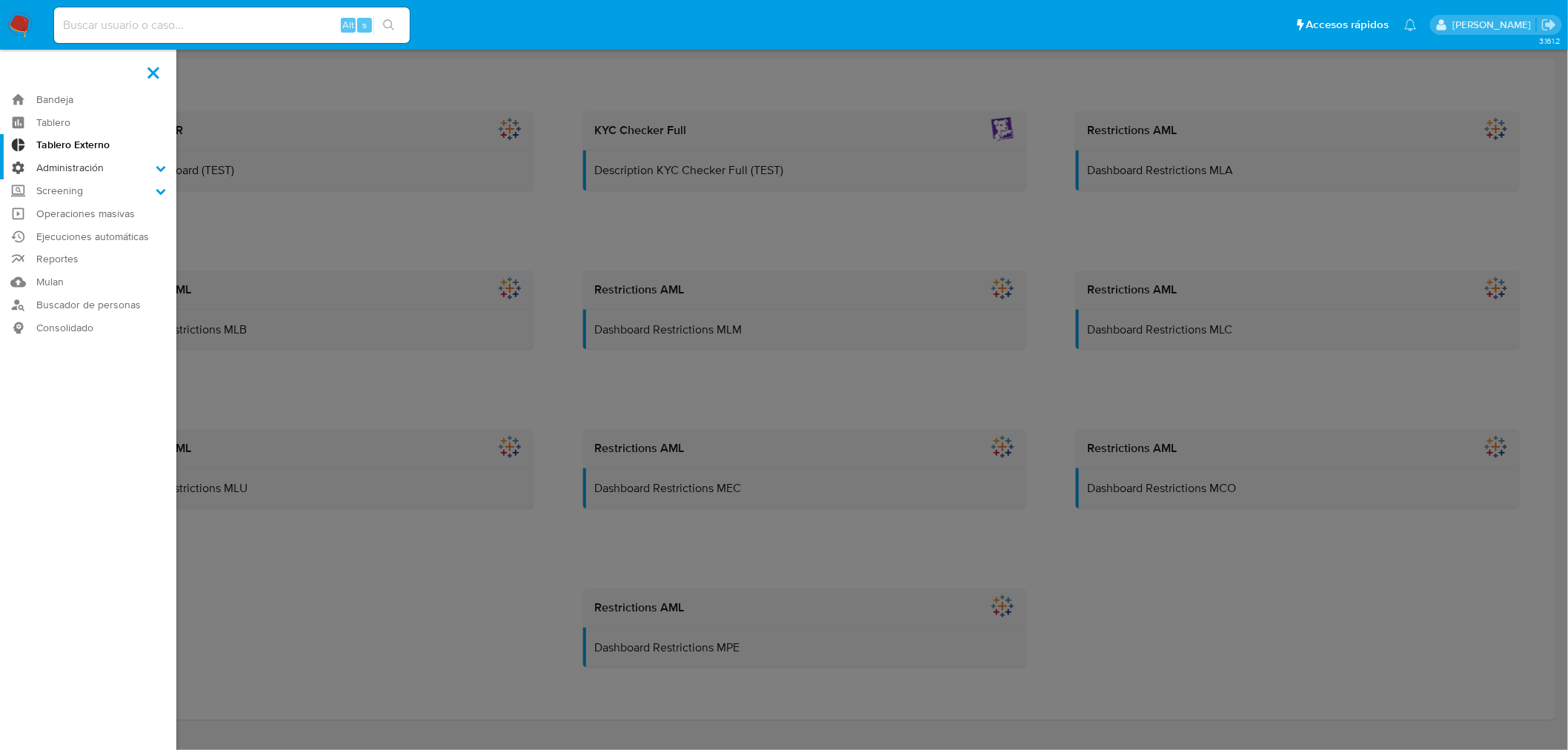
click at [64, 169] on label "Administración" at bounding box center [88, 168] width 176 height 23
click at [0, 0] on input "Administración" at bounding box center [0, 0] width 0 height 0
click at [66, 190] on link "Reglas" at bounding box center [88, 189] width 176 height 19
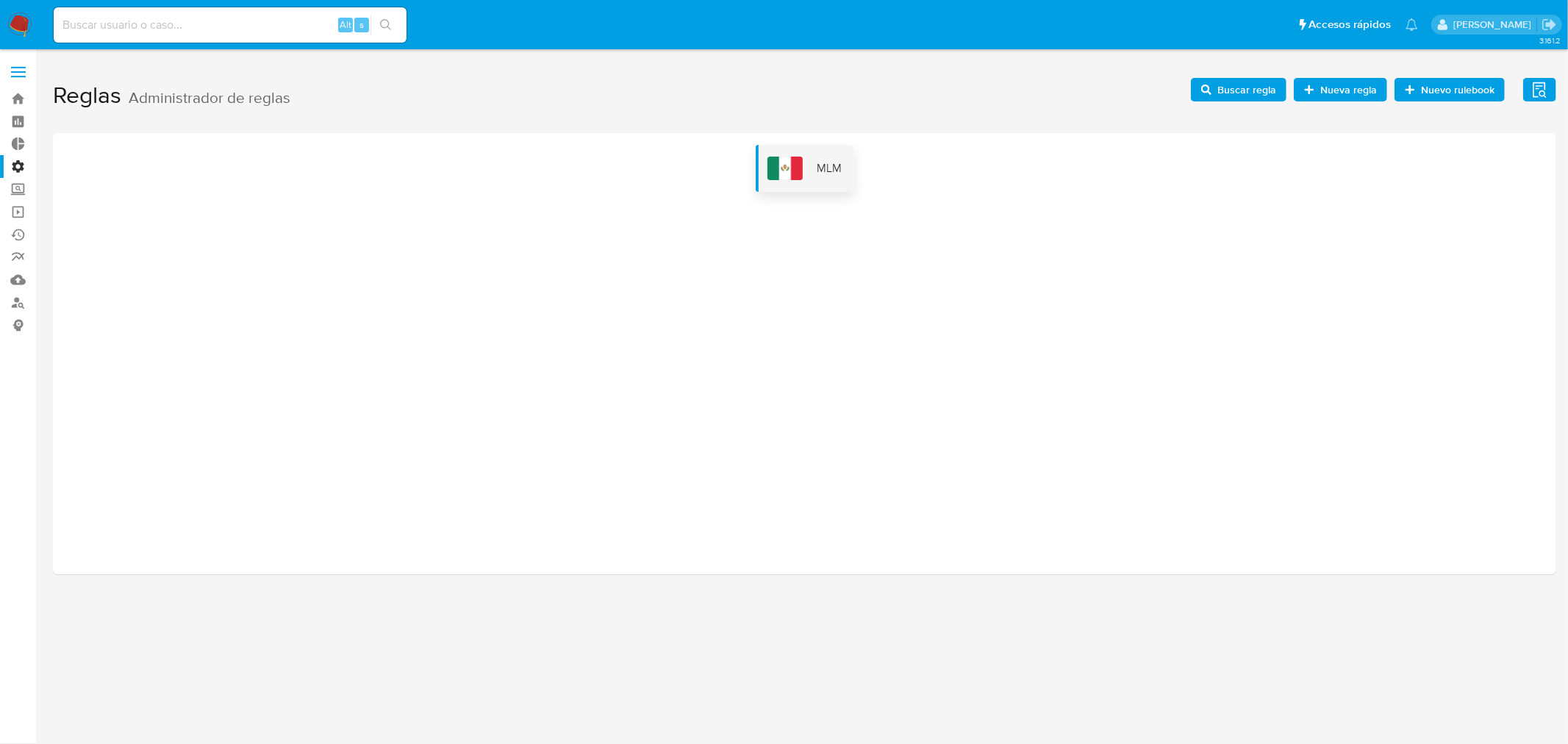
click at [823, 166] on span "MLM" at bounding box center [830, 168] width 25 height 16
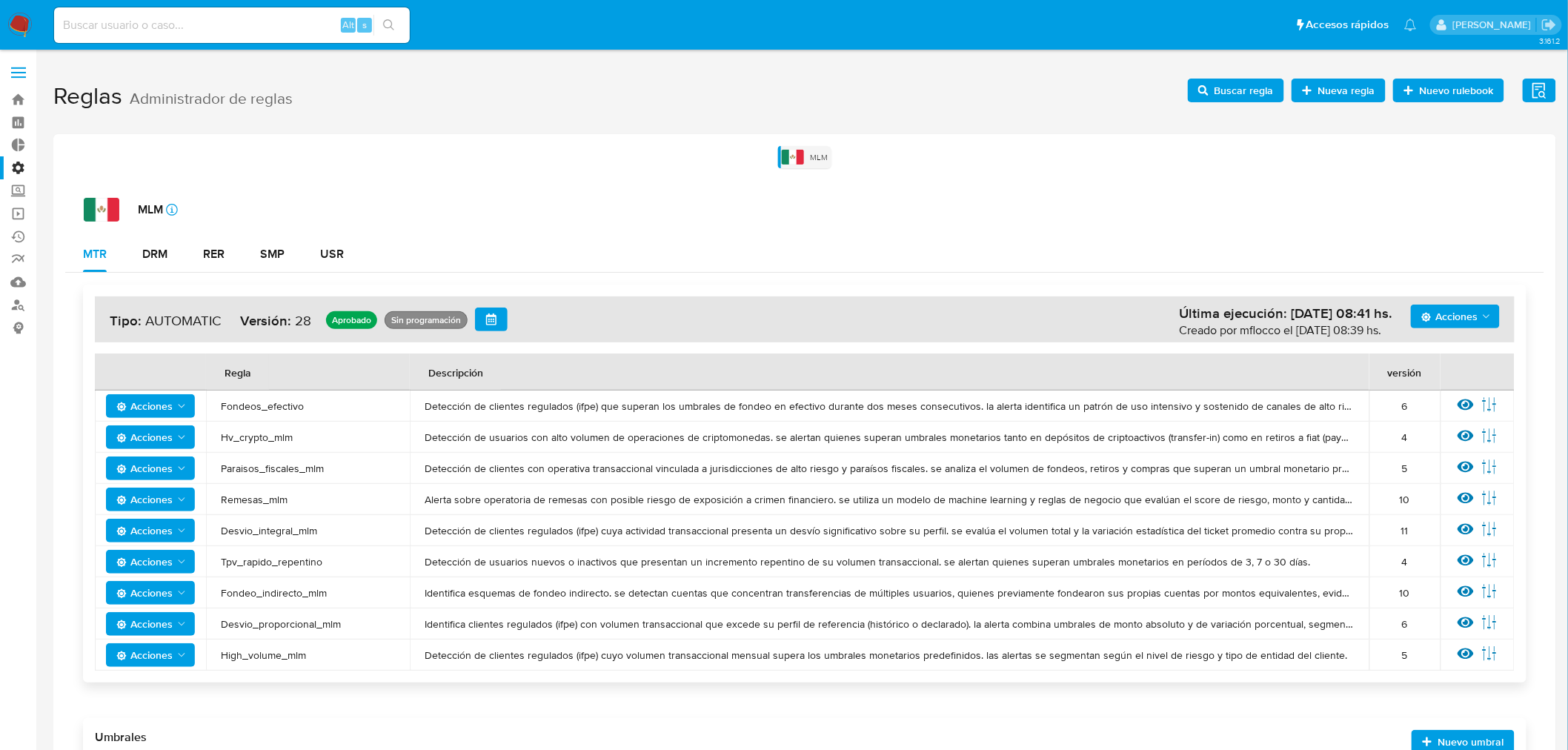
click at [190, 404] on button "Acciones" at bounding box center [150, 405] width 89 height 23
click at [132, 514] on button "Ver historico" at bounding box center [150, 514] width 133 height 36
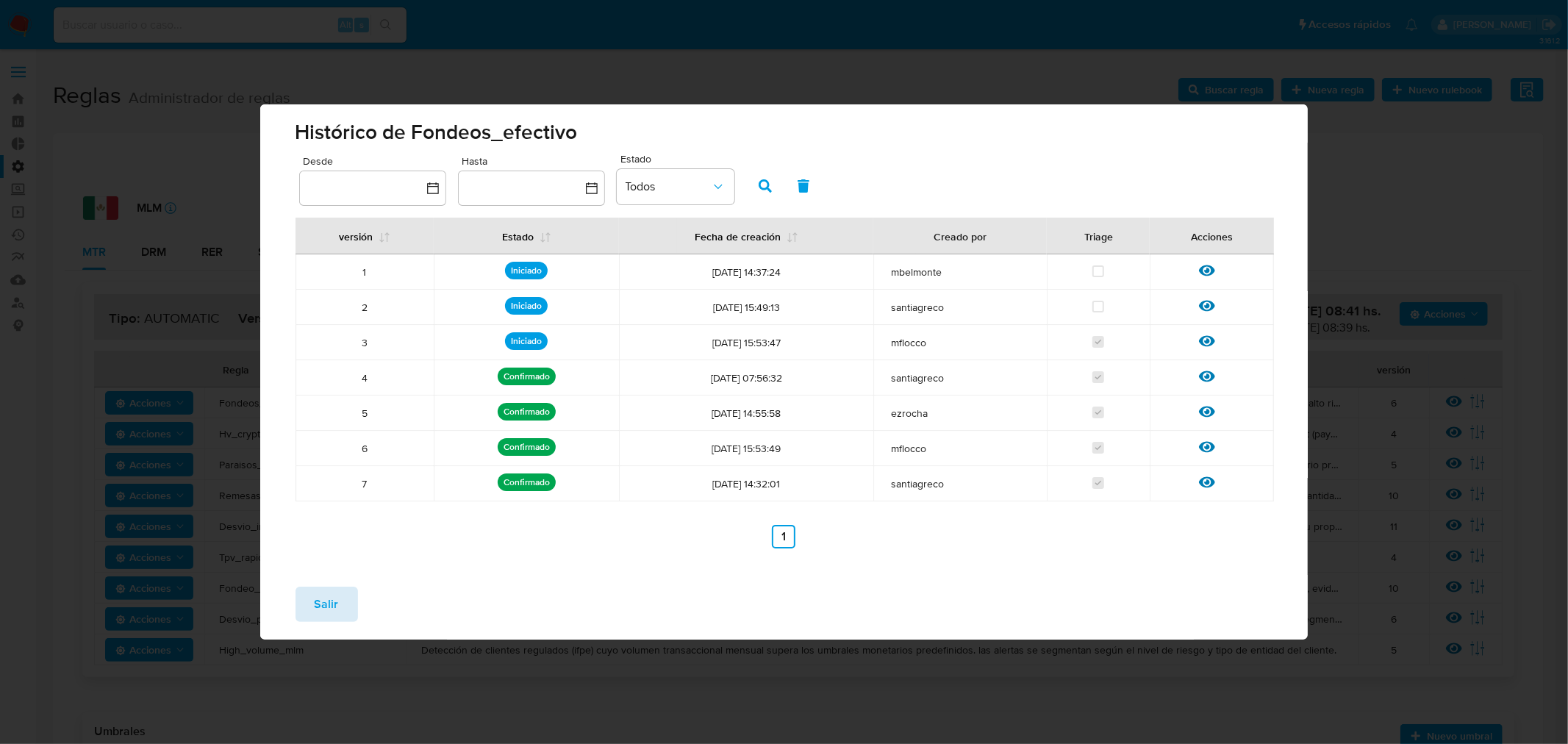
click at [319, 604] on span "Salir" at bounding box center [327, 604] width 24 height 33
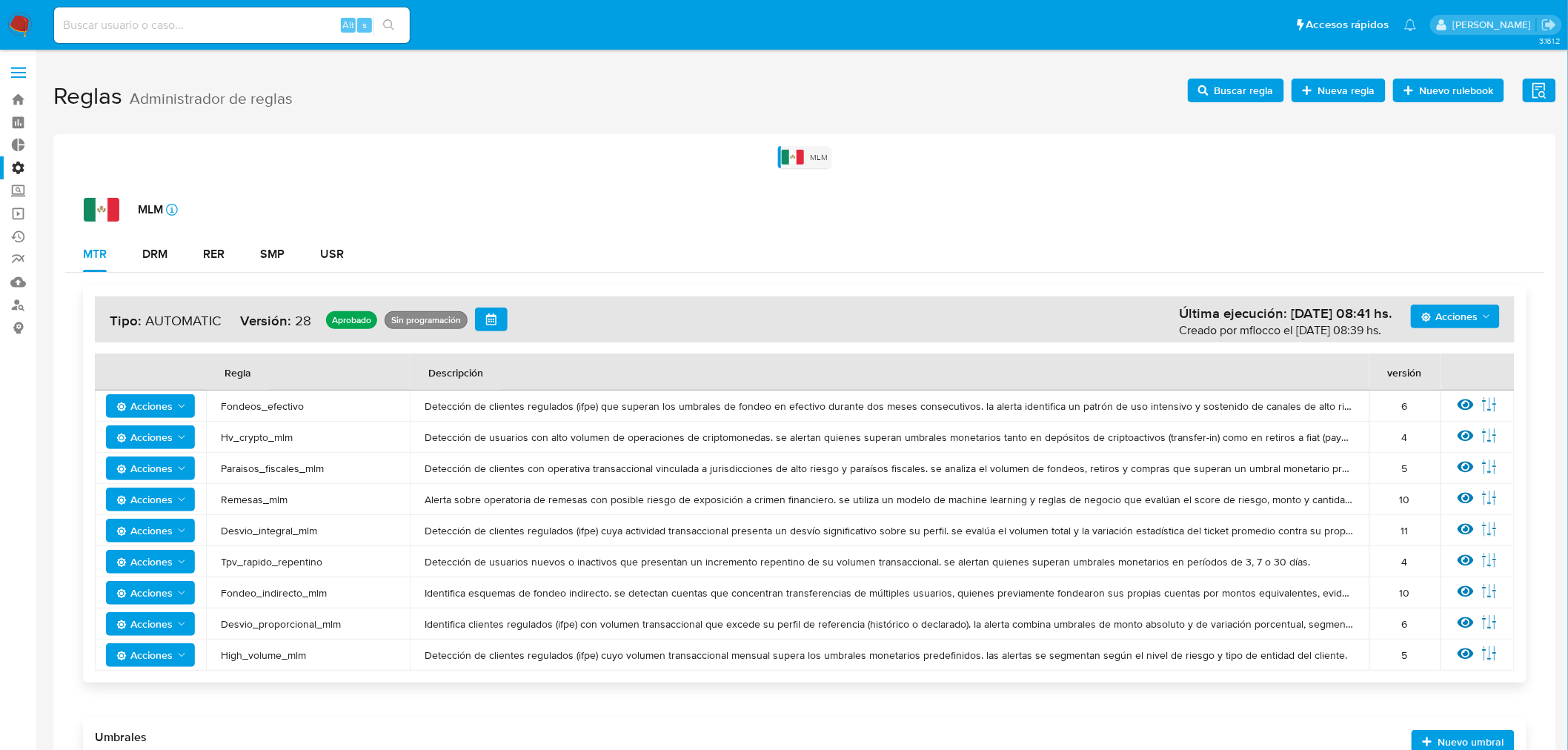
click at [1476, 318] on span "Acciones" at bounding box center [1449, 316] width 56 height 23
click at [1430, 425] on button "Ver registros" at bounding box center [1454, 425] width 133 height 36
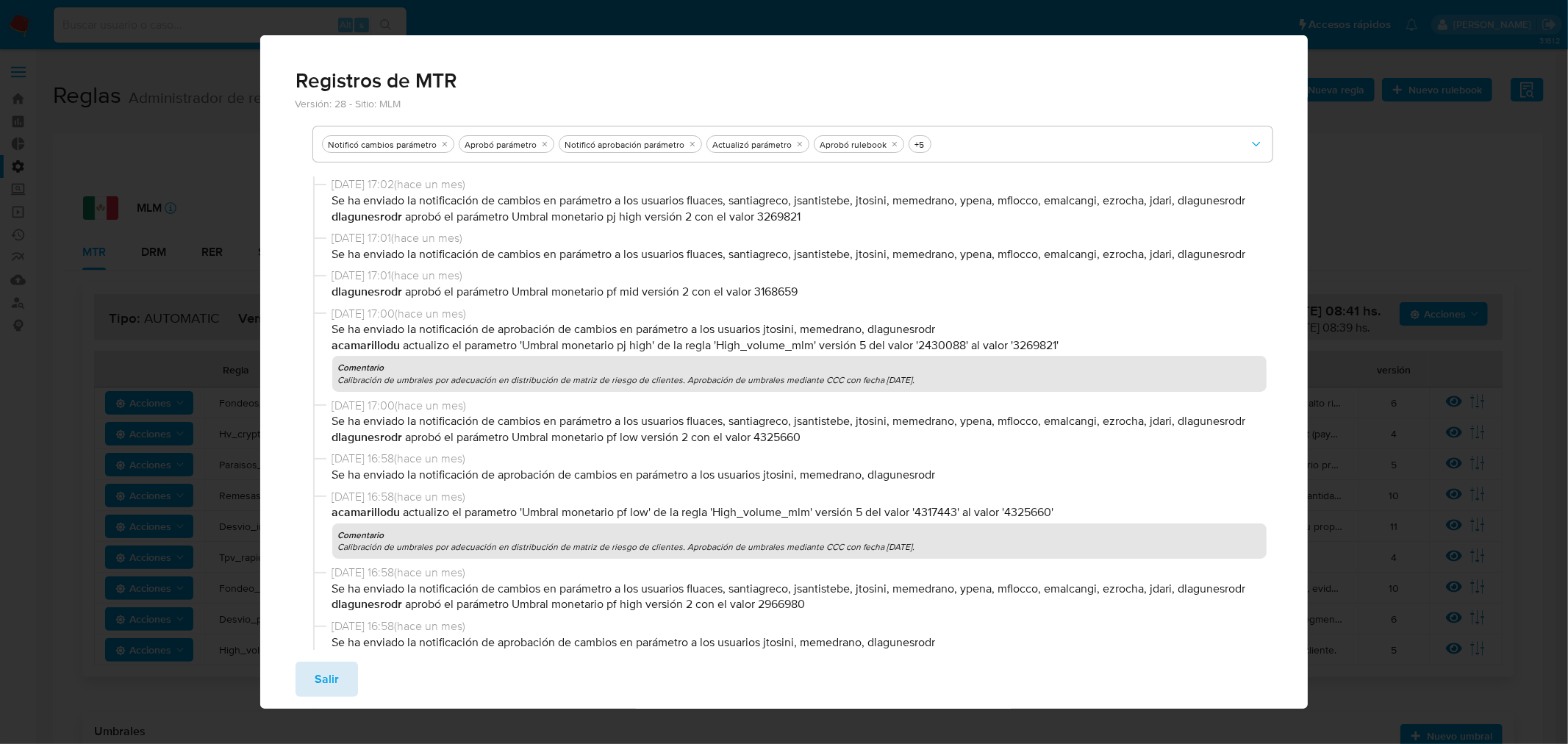
click at [309, 686] on button "Salir" at bounding box center [326, 679] width 62 height 35
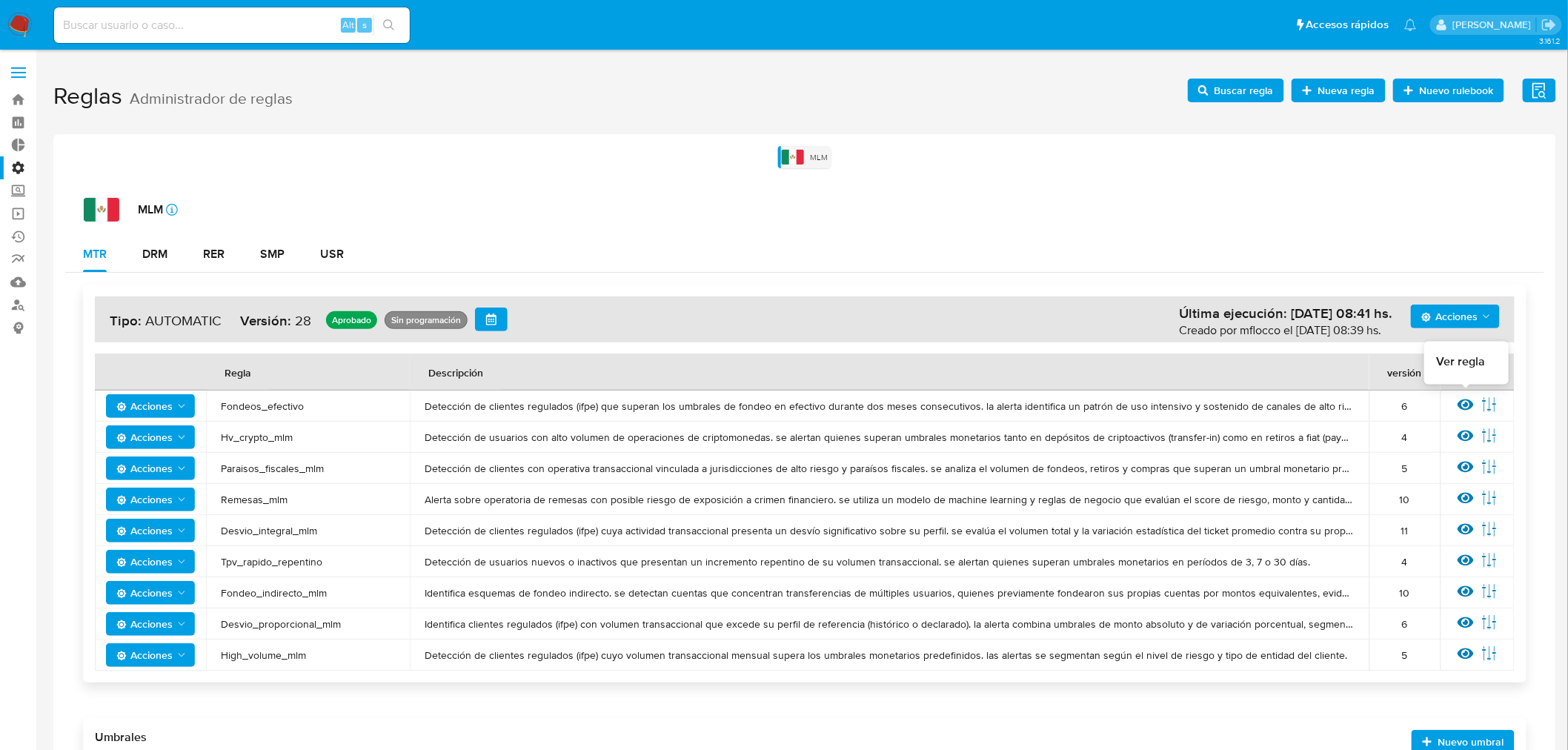
click at [1464, 406] on icon at bounding box center [1465, 404] width 16 height 16
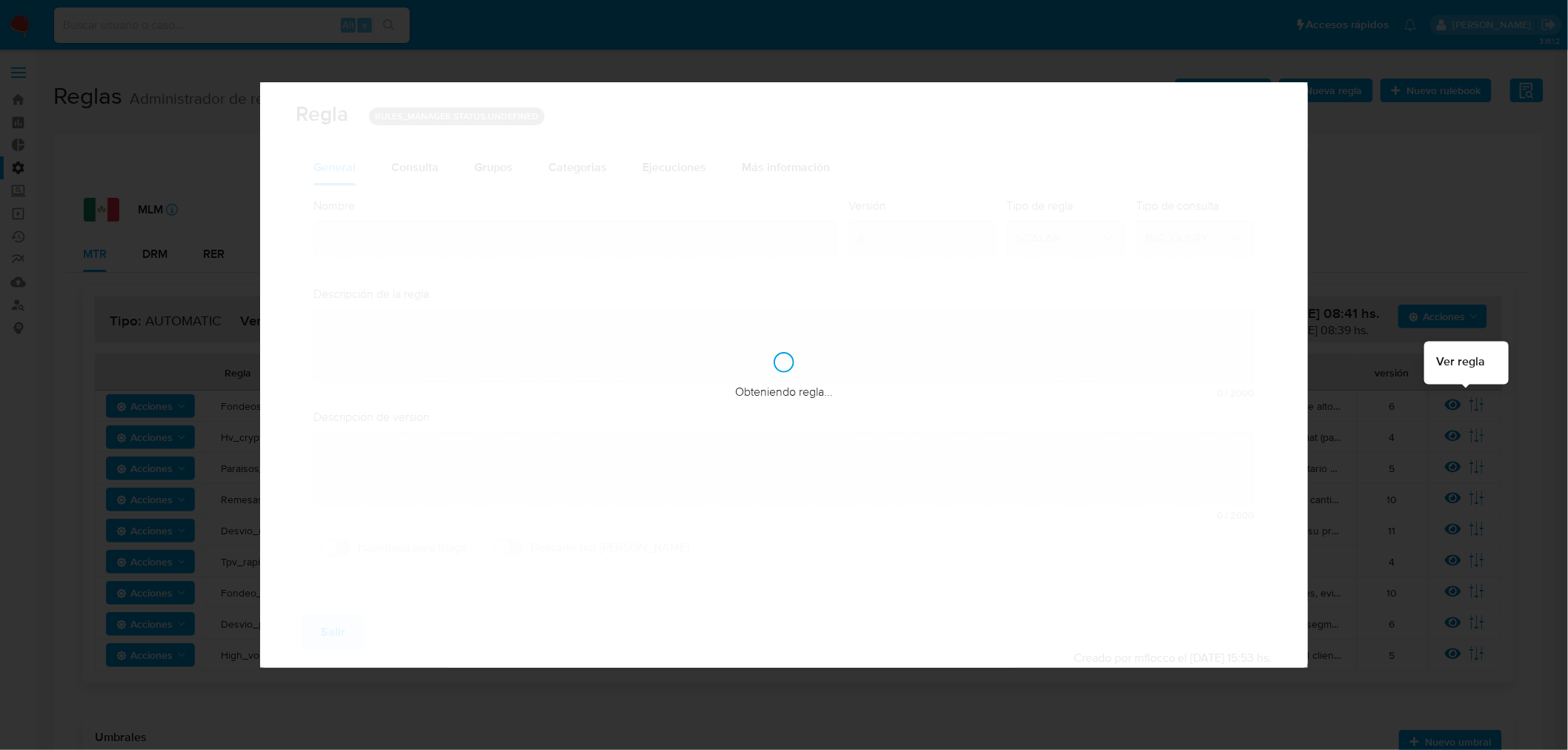
type input "Fondeos_efectivo"
type textarea "Detección de clientes regulados (ifpe) que superan los umbrales de fondeo en ef…"
type textarea "Detectar usuarios de personas que se esten fondeando de manera elevada con efec…"
checkbox input "true"
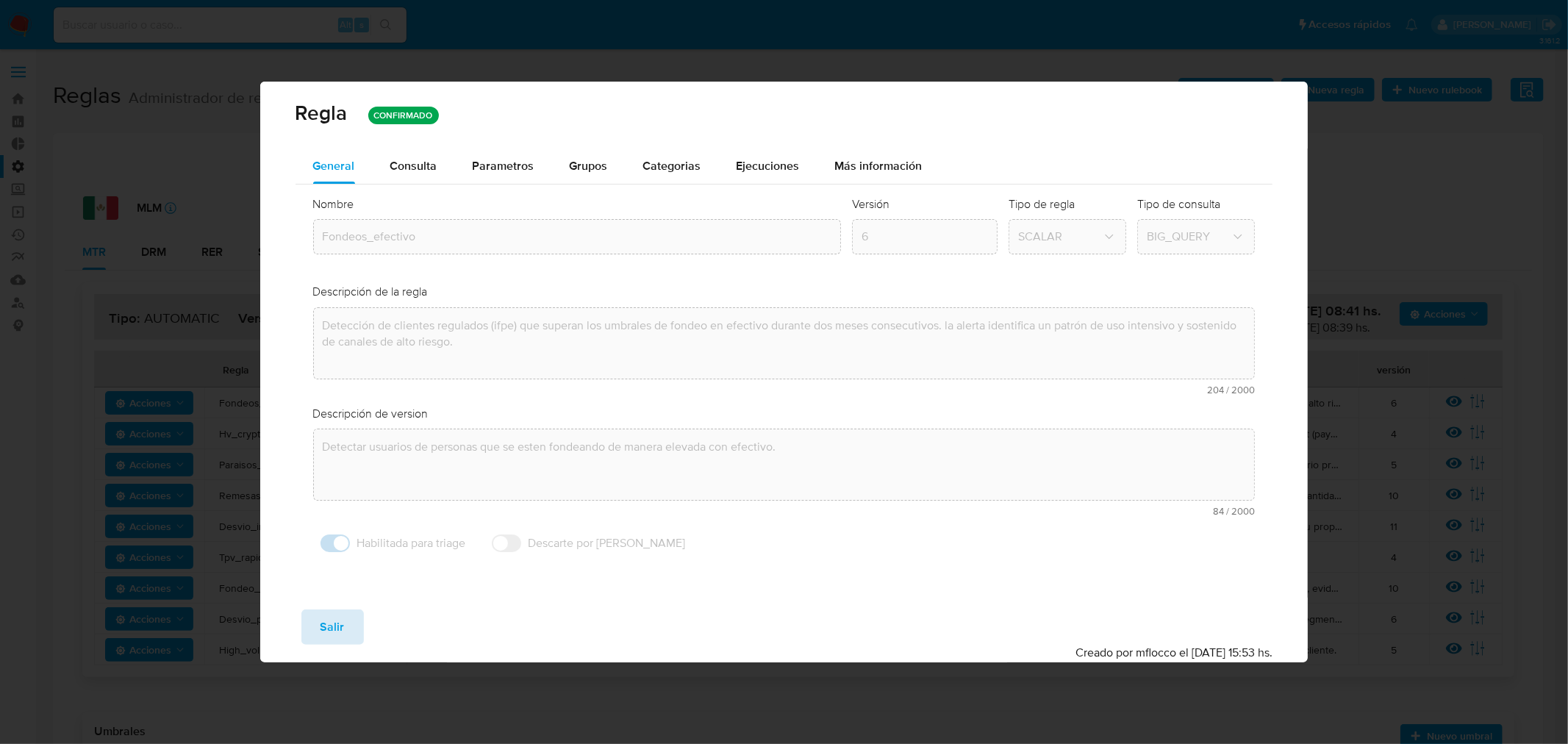
click at [308, 629] on button "Salir" at bounding box center [333, 627] width 62 height 35
type input "1"
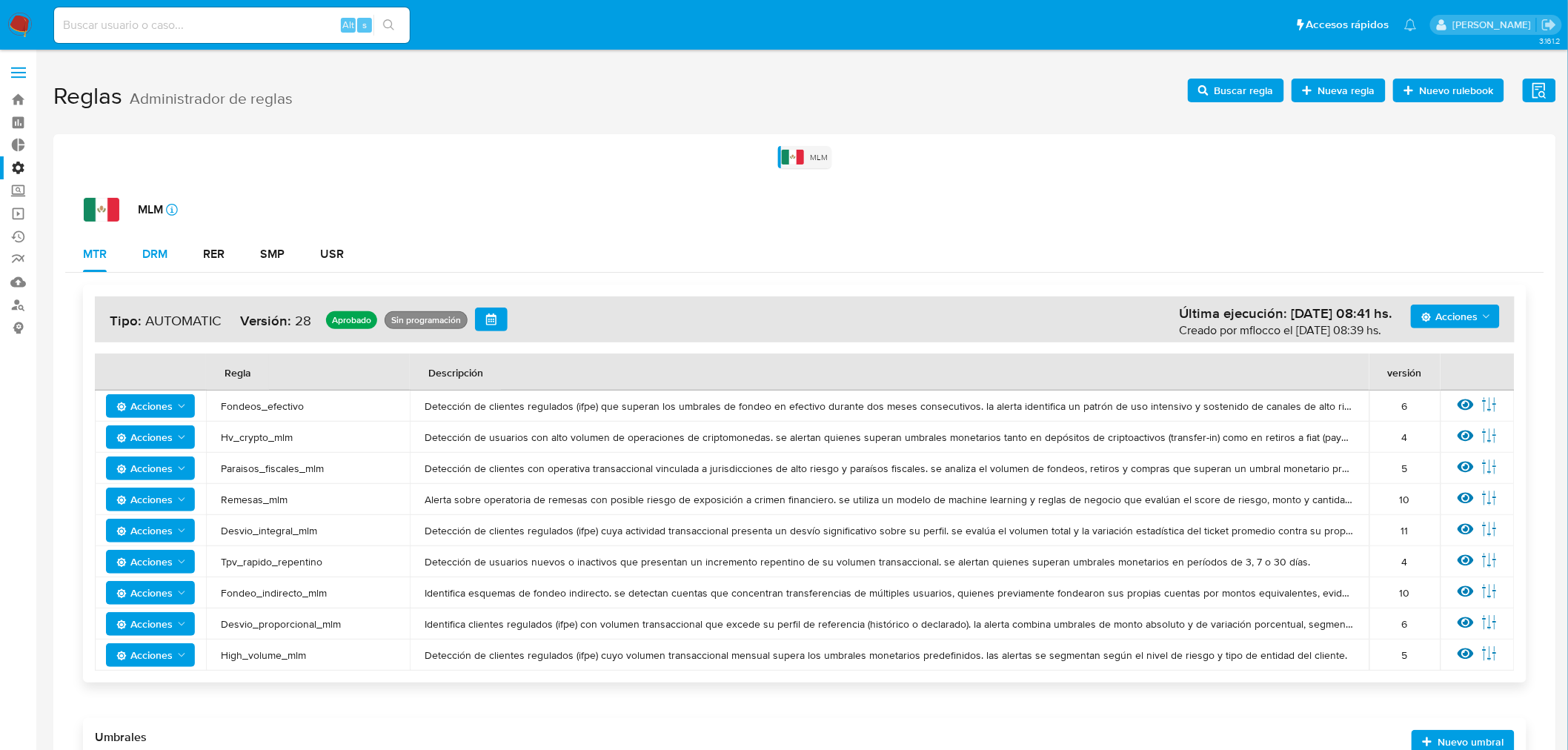
click at [154, 257] on div "DRM" at bounding box center [154, 254] width 25 height 12
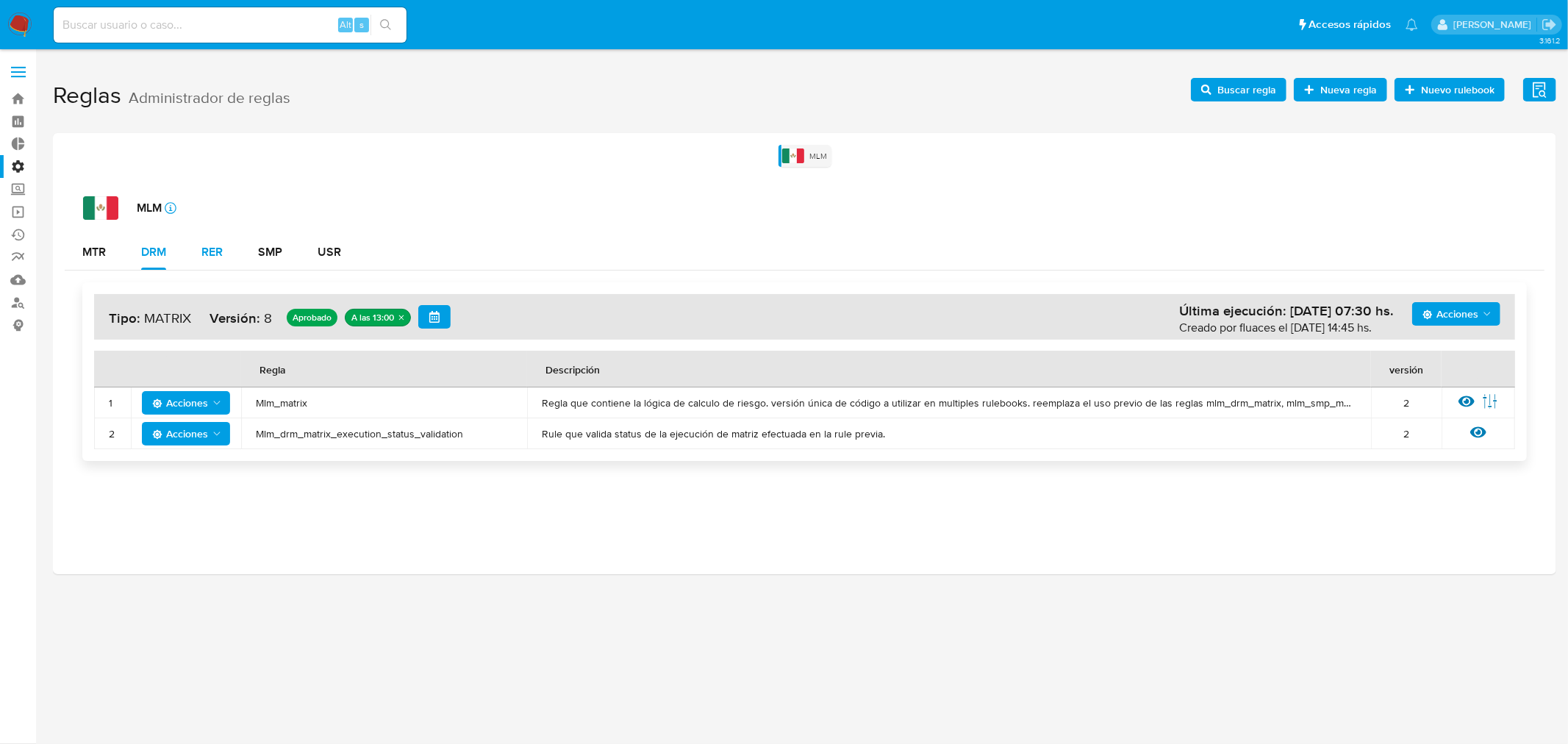
click at [208, 247] on div "RER" at bounding box center [212, 252] width 21 height 12
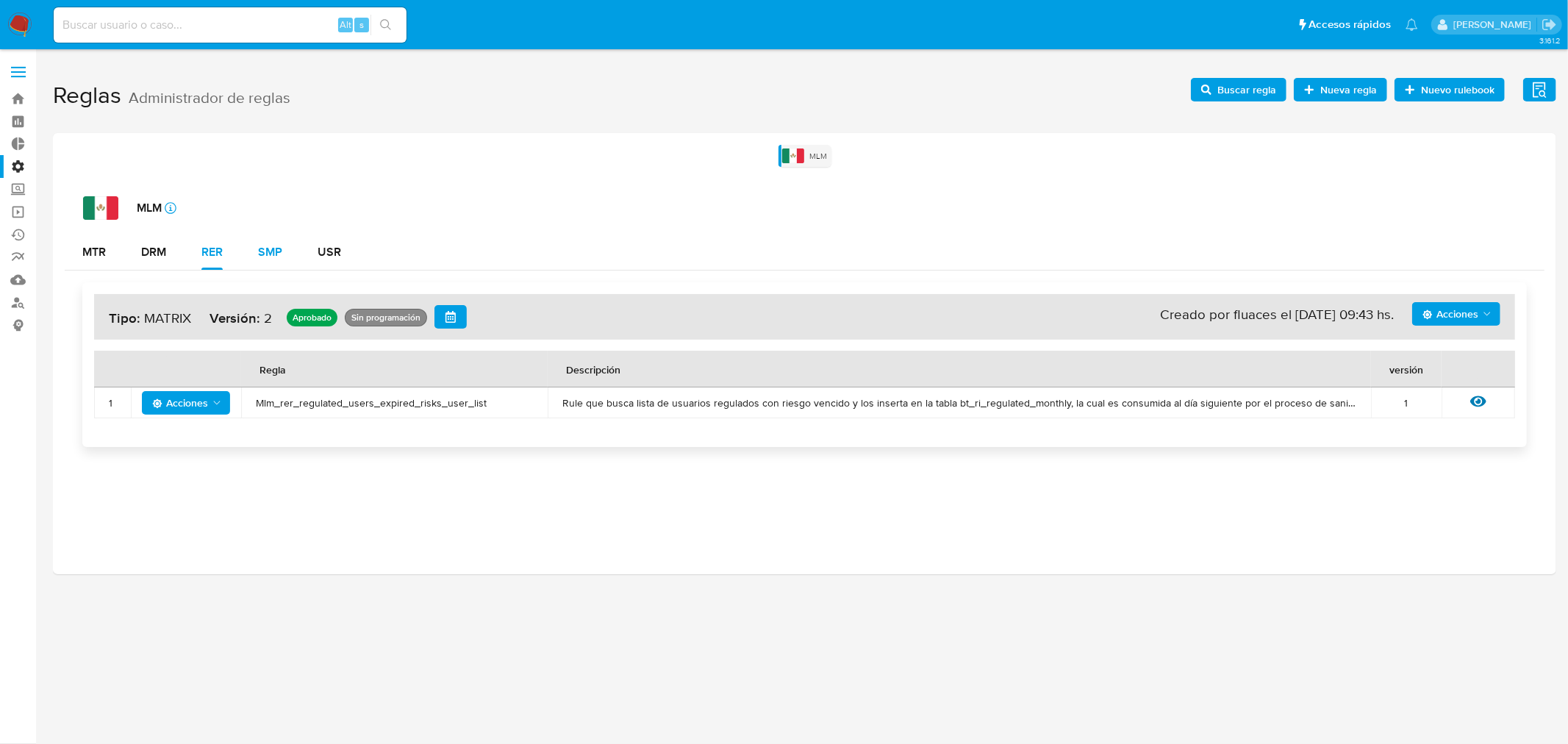
click at [270, 254] on div "SMP" at bounding box center [270, 252] width 24 height 12
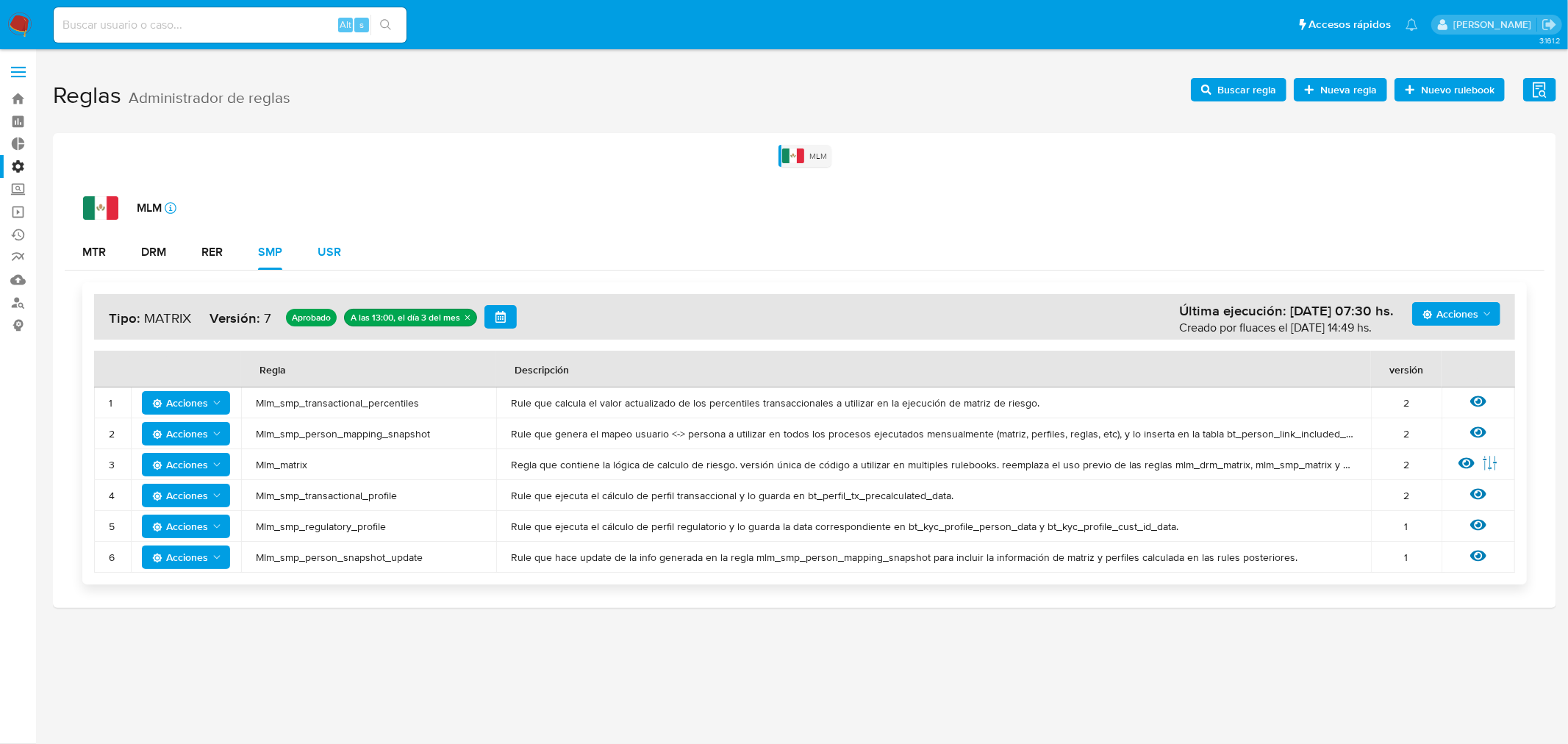
click at [343, 254] on button "USR" at bounding box center [329, 252] width 59 height 35
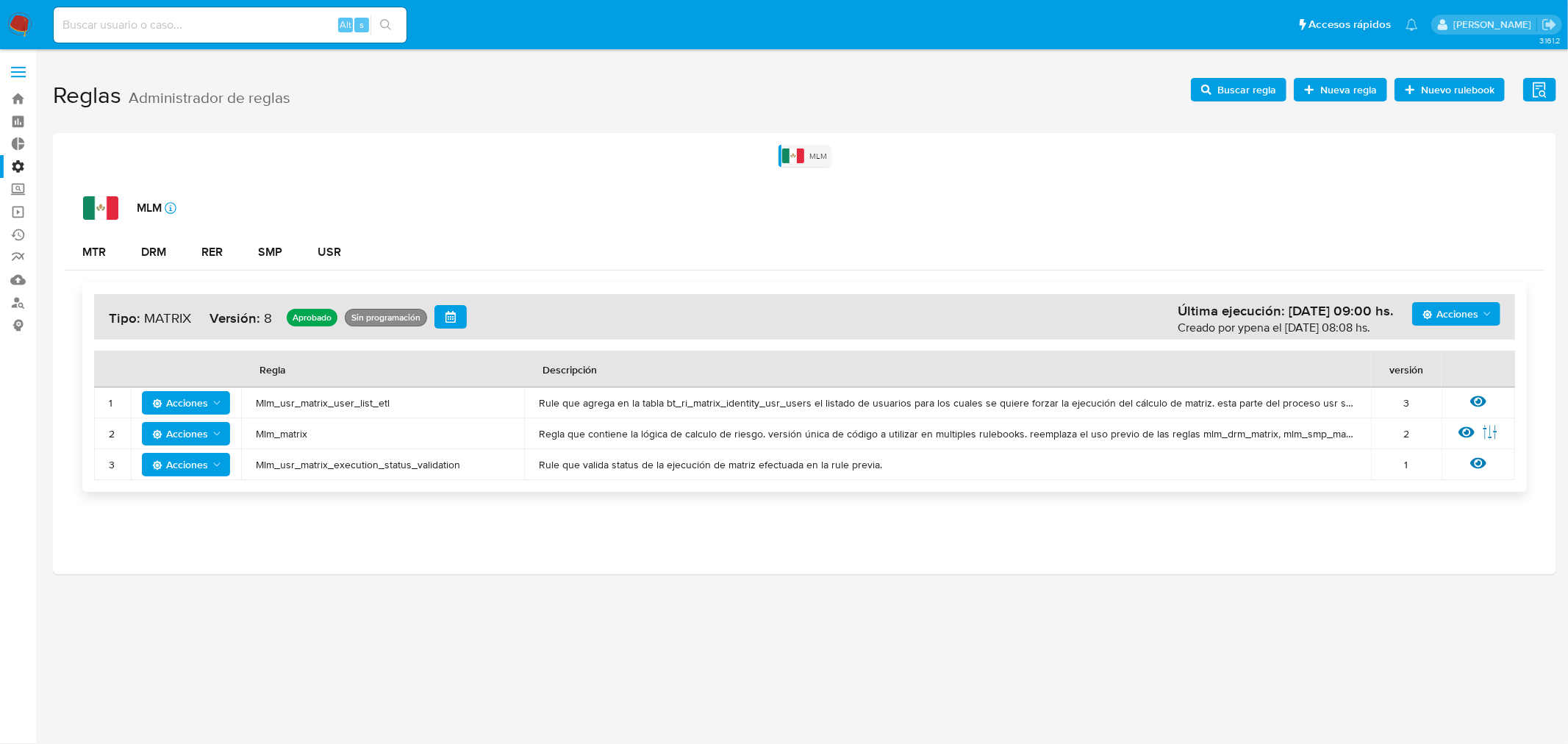
click at [23, 72] on span at bounding box center [19, 72] width 15 height 2
click at [0, 0] on input "checkbox" at bounding box center [0, 0] width 0 height 0
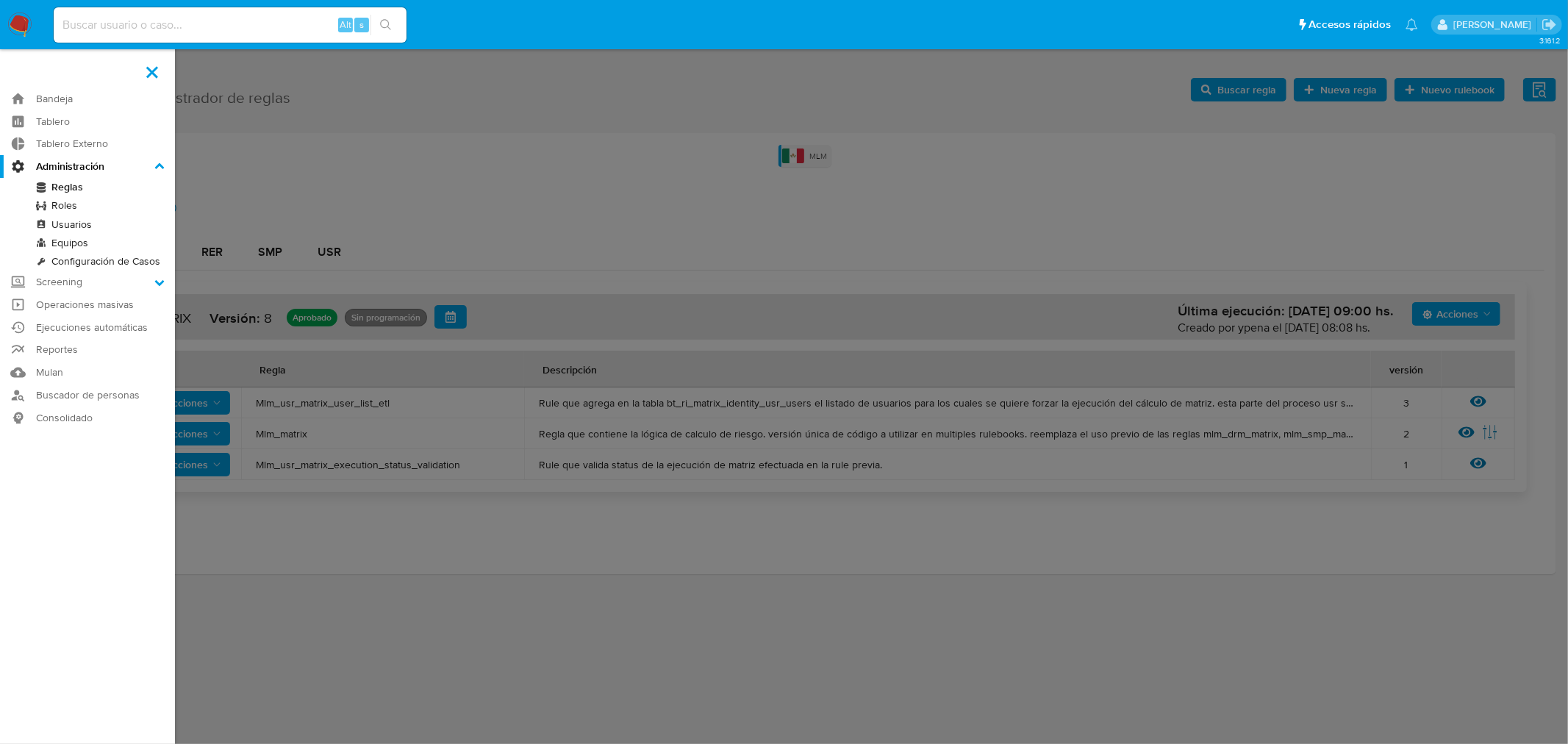
click at [53, 204] on link "Roles" at bounding box center [87, 205] width 175 height 19
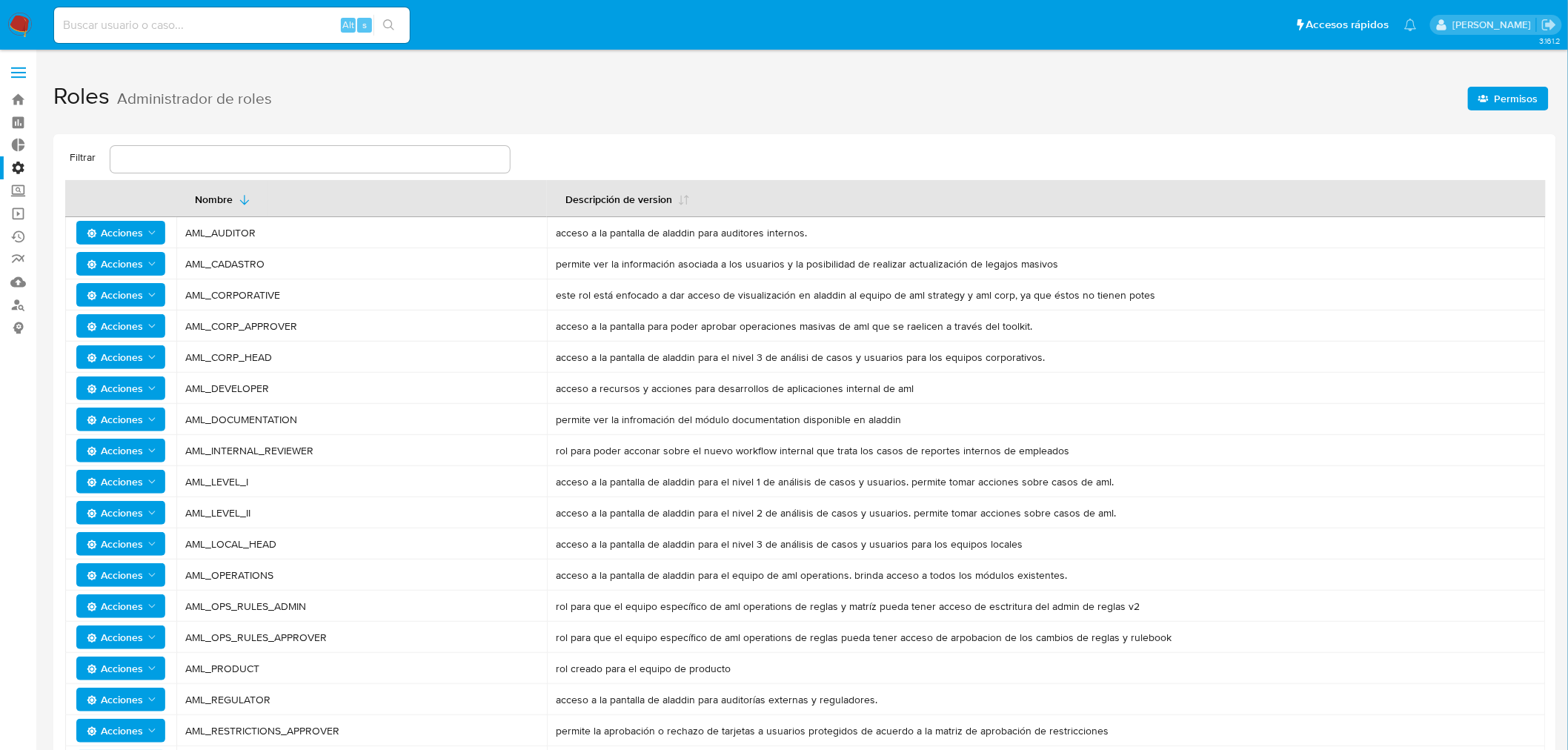
click at [26, 71] on label at bounding box center [19, 72] width 37 height 31
click at [0, 0] on input "checkbox" at bounding box center [0, 0] width 0 height 0
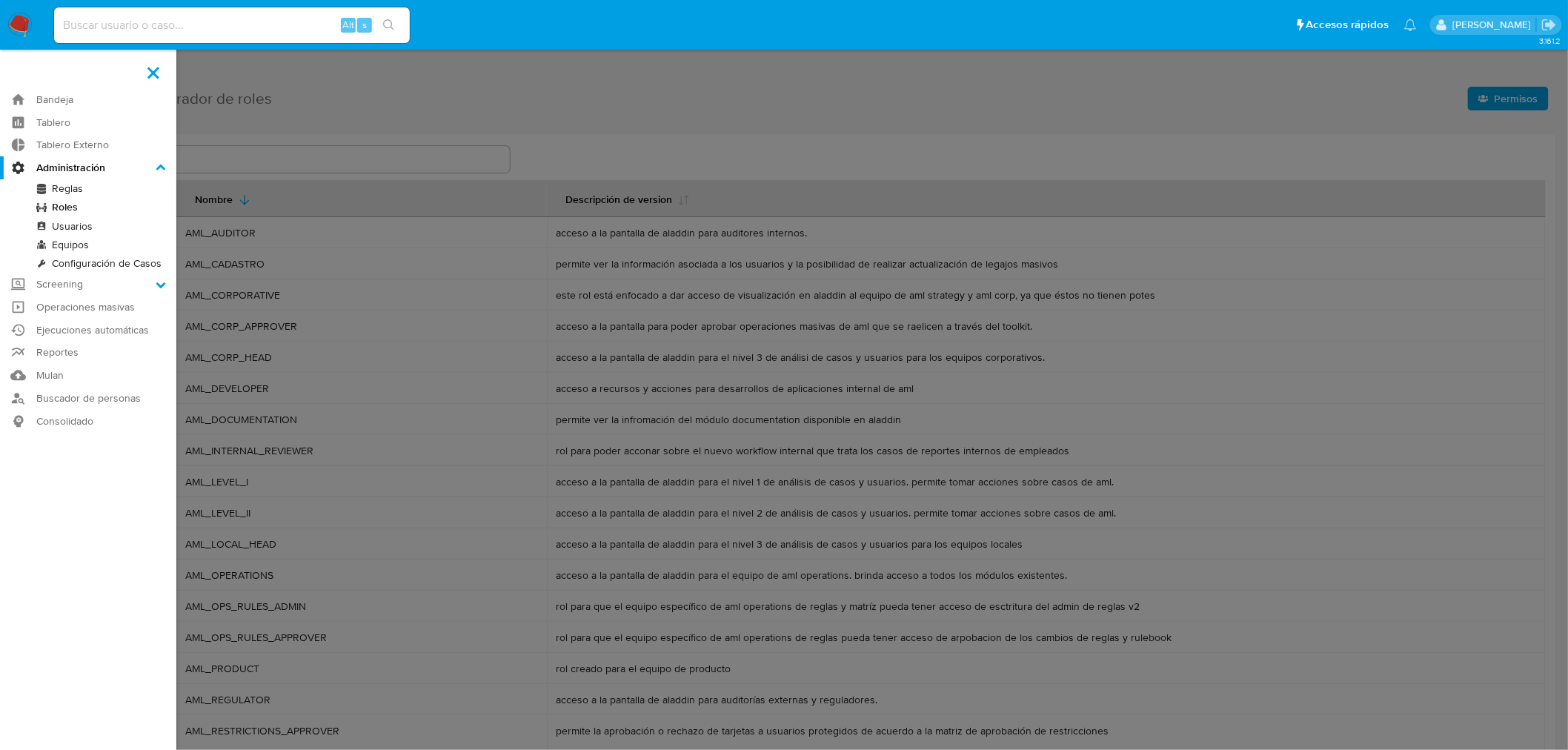
click at [68, 262] on link "Configuración de Casos" at bounding box center [88, 263] width 176 height 19
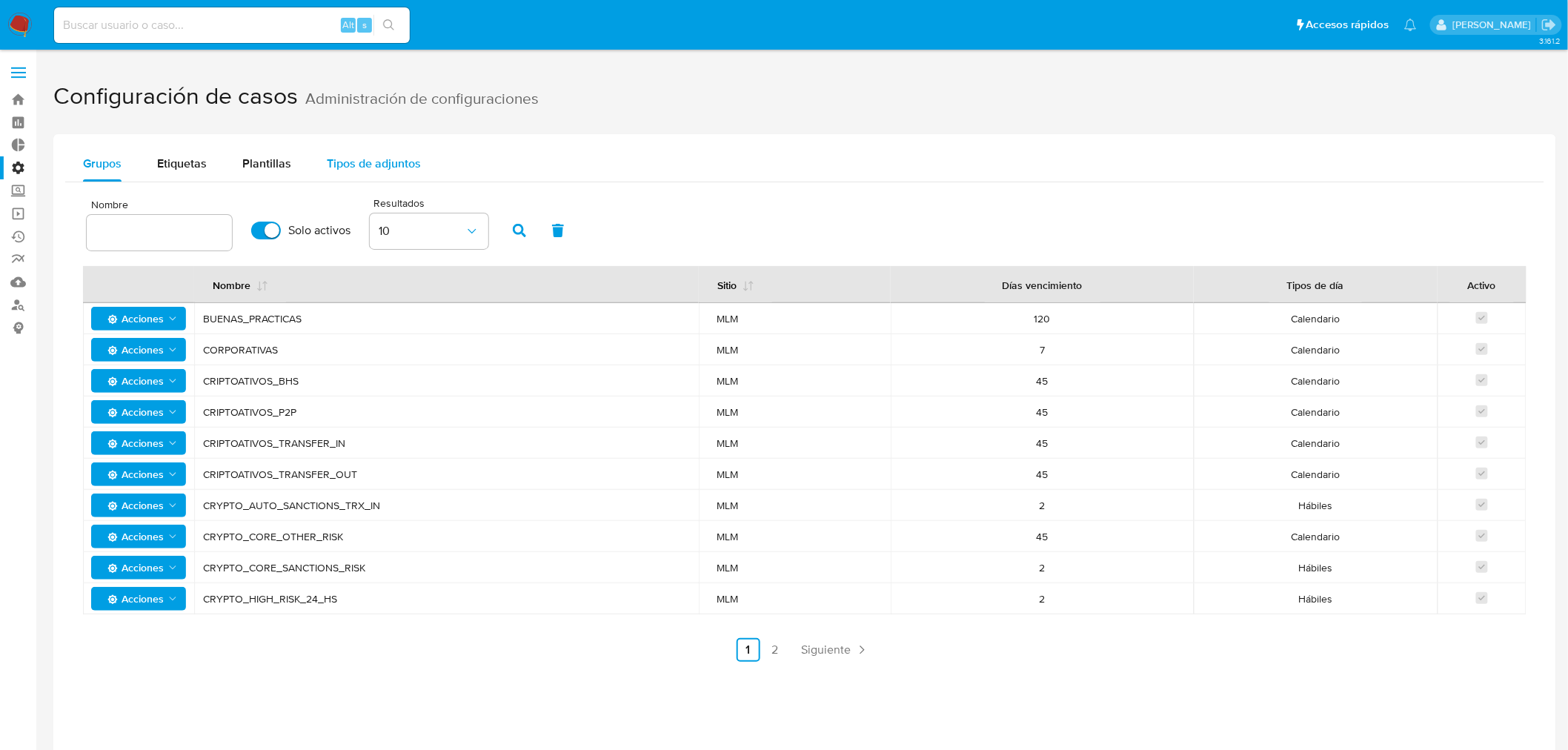
click at [394, 161] on span "Tipos de adjuntos" at bounding box center [374, 163] width 95 height 17
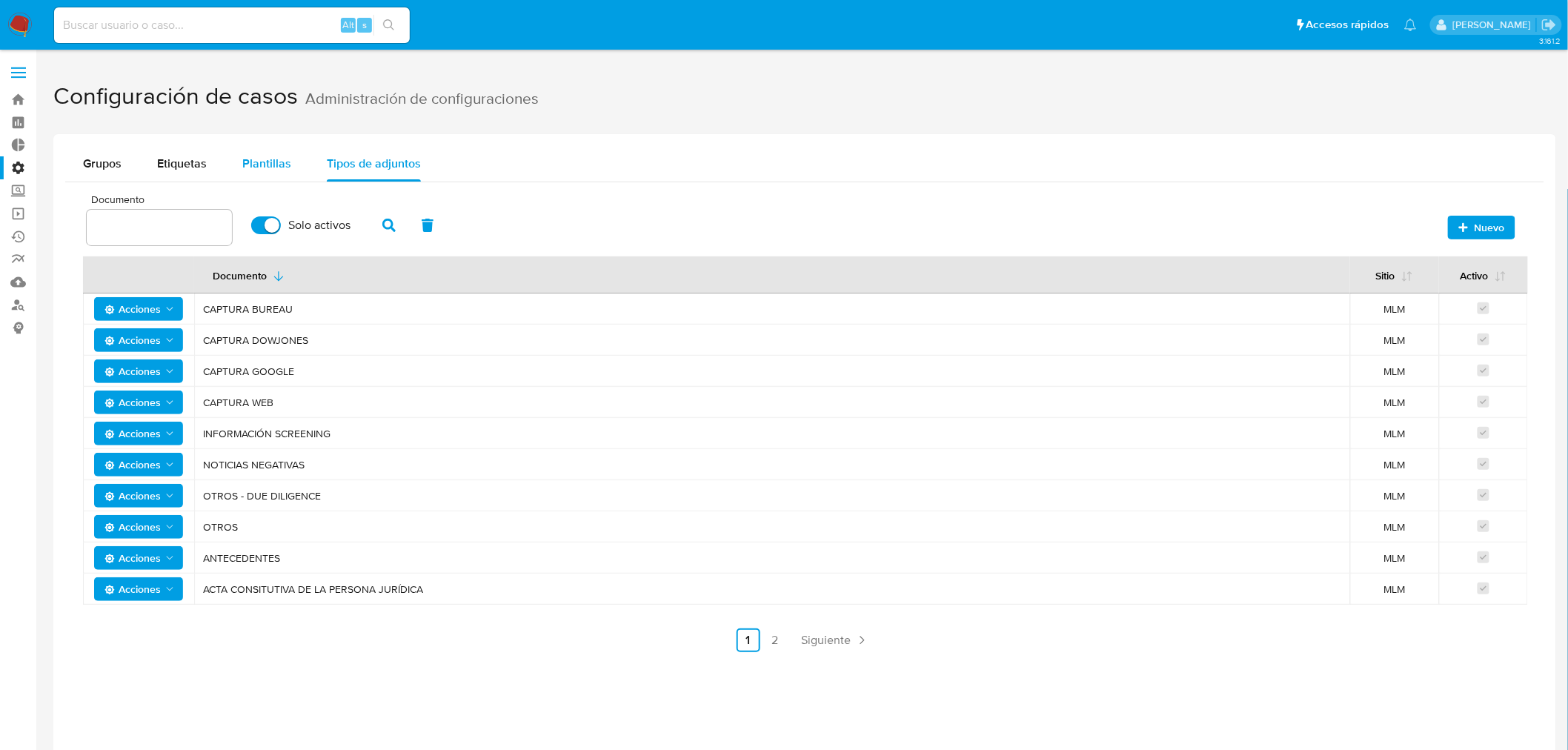
click at [261, 168] on span "Plantillas" at bounding box center [267, 163] width 49 height 17
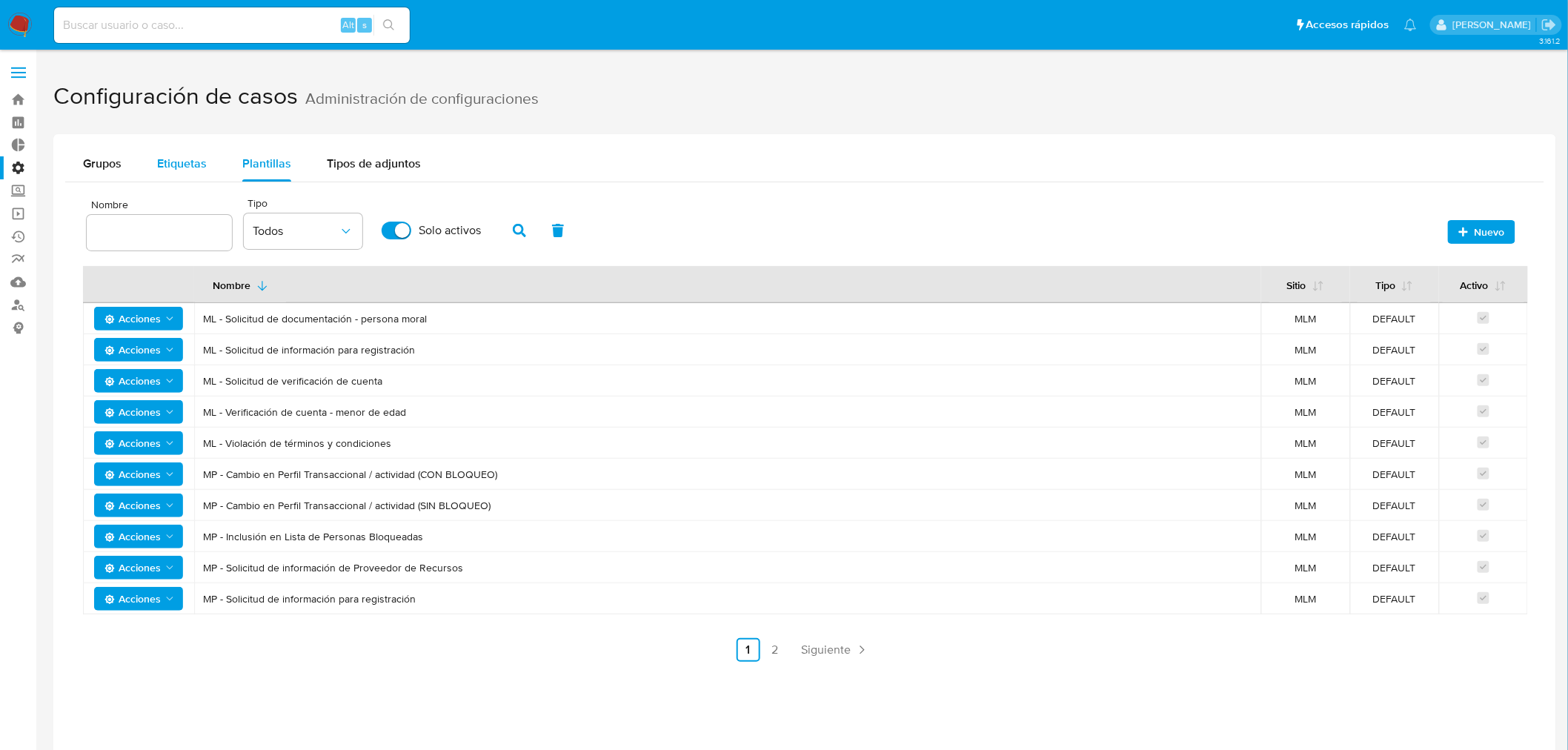
click at [183, 166] on span "Etiquetas" at bounding box center [182, 163] width 50 height 17
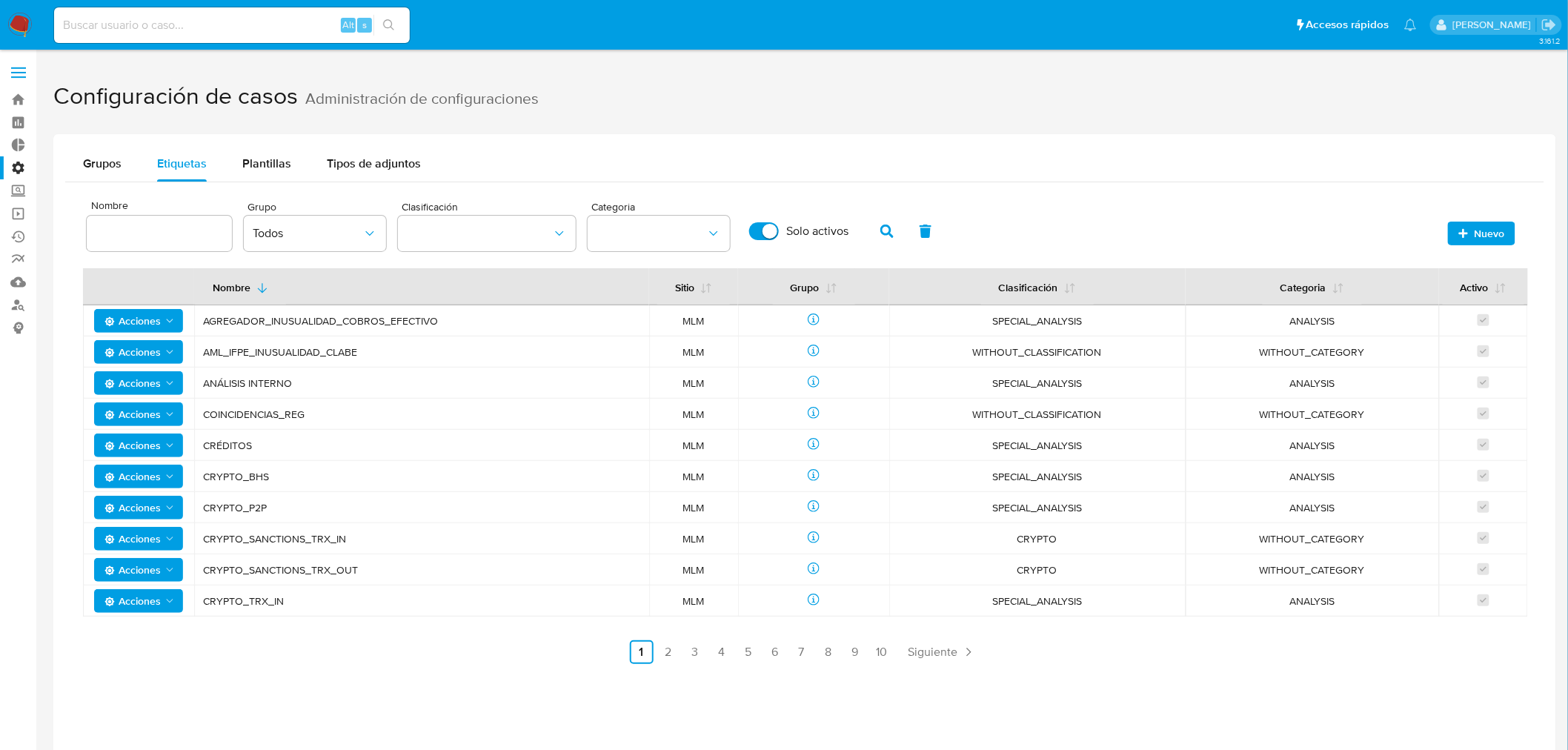
click at [22, 65] on label at bounding box center [19, 72] width 37 height 31
click at [0, 0] on input "checkbox" at bounding box center [0, 0] width 0 height 0
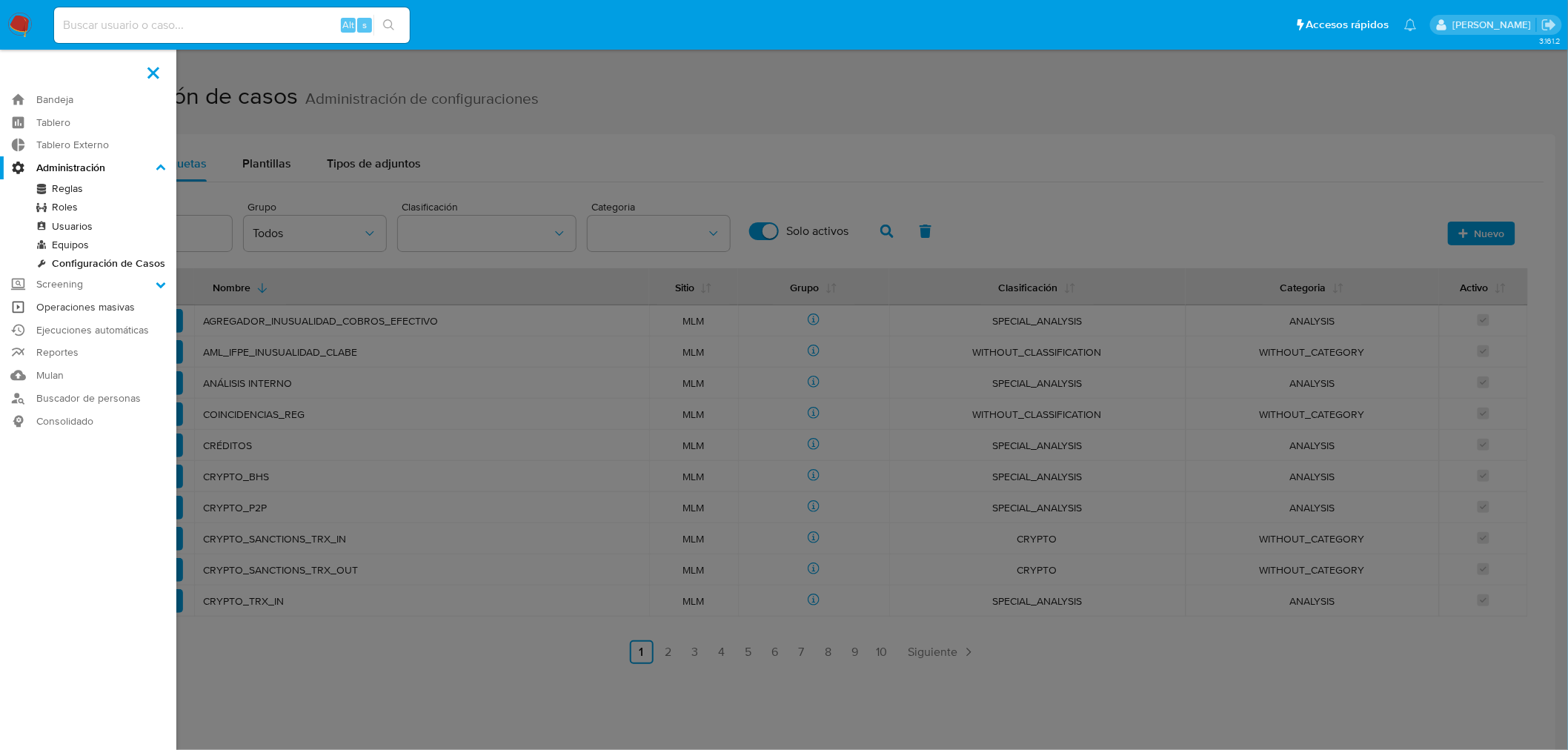
click at [101, 308] on link "Operaciones masivas" at bounding box center [88, 307] width 176 height 23
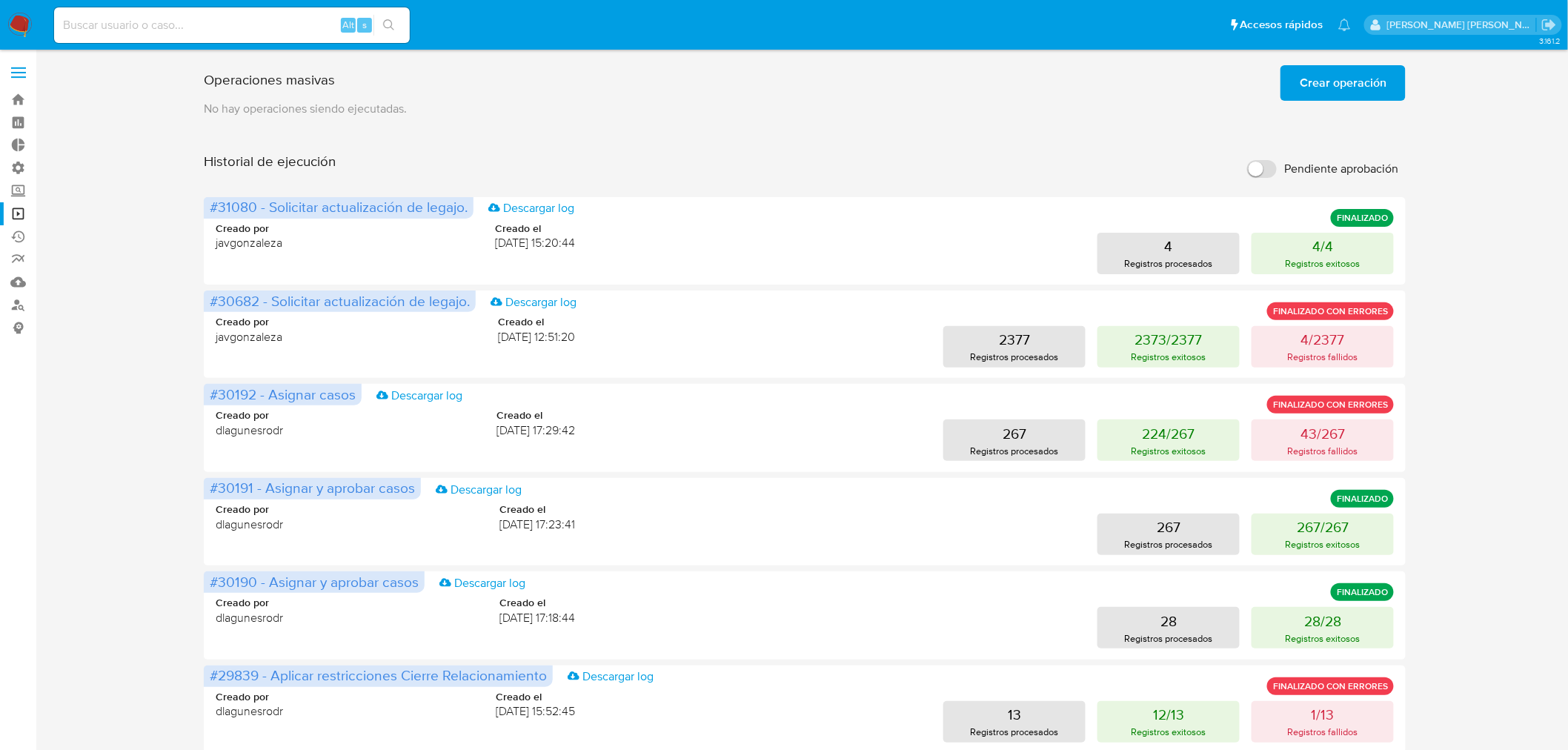
click at [19, 73] on span at bounding box center [19, 73] width 15 height 2
click at [0, 0] on input "checkbox" at bounding box center [0, 0] width 0 height 0
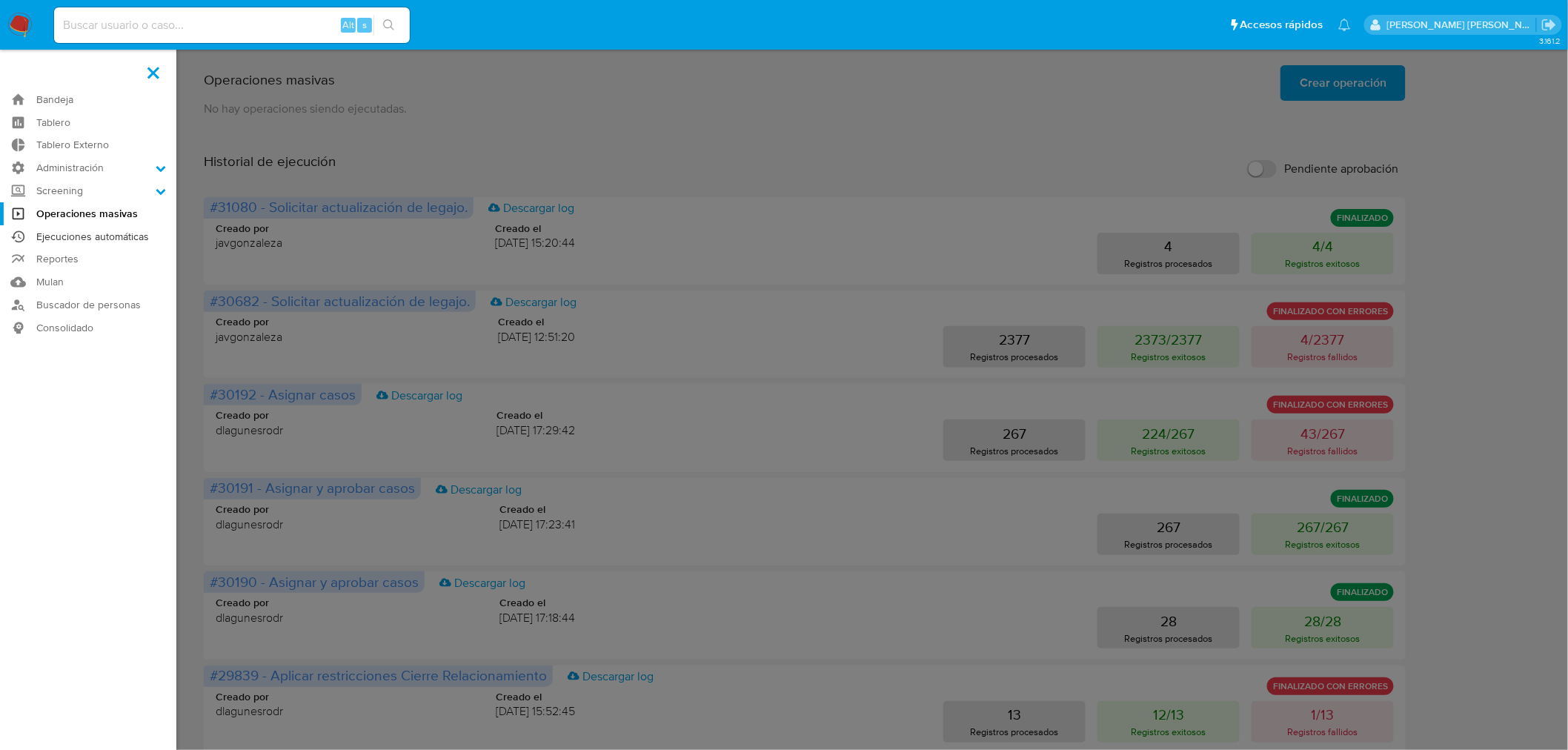
click at [70, 230] on link "Ejecuciones automáticas" at bounding box center [88, 237] width 176 height 23
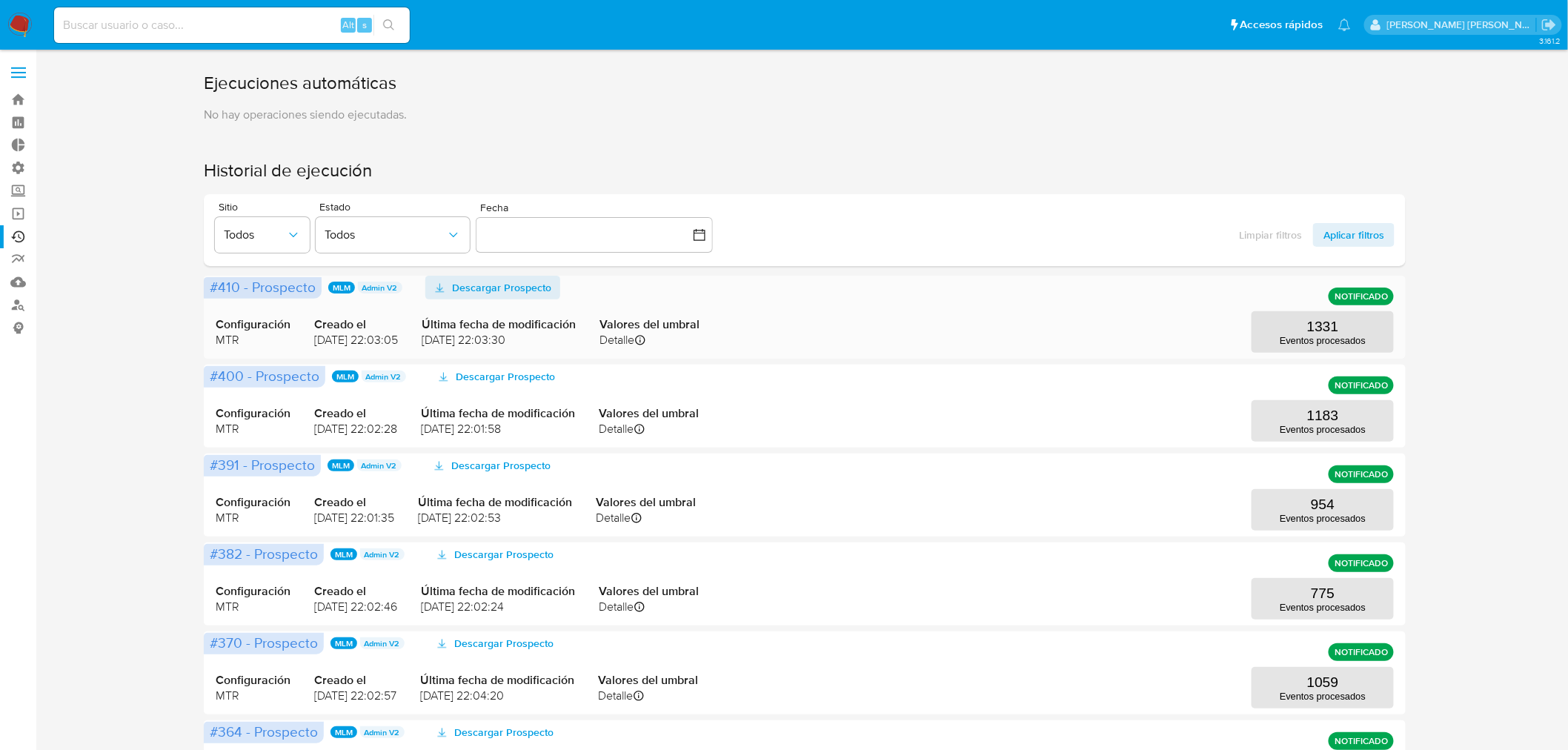
click at [499, 289] on span "Descargar Prospecto" at bounding box center [502, 287] width 99 height 23
click at [1313, 340] on p "Eventos procesados" at bounding box center [1323, 341] width 86 height 11
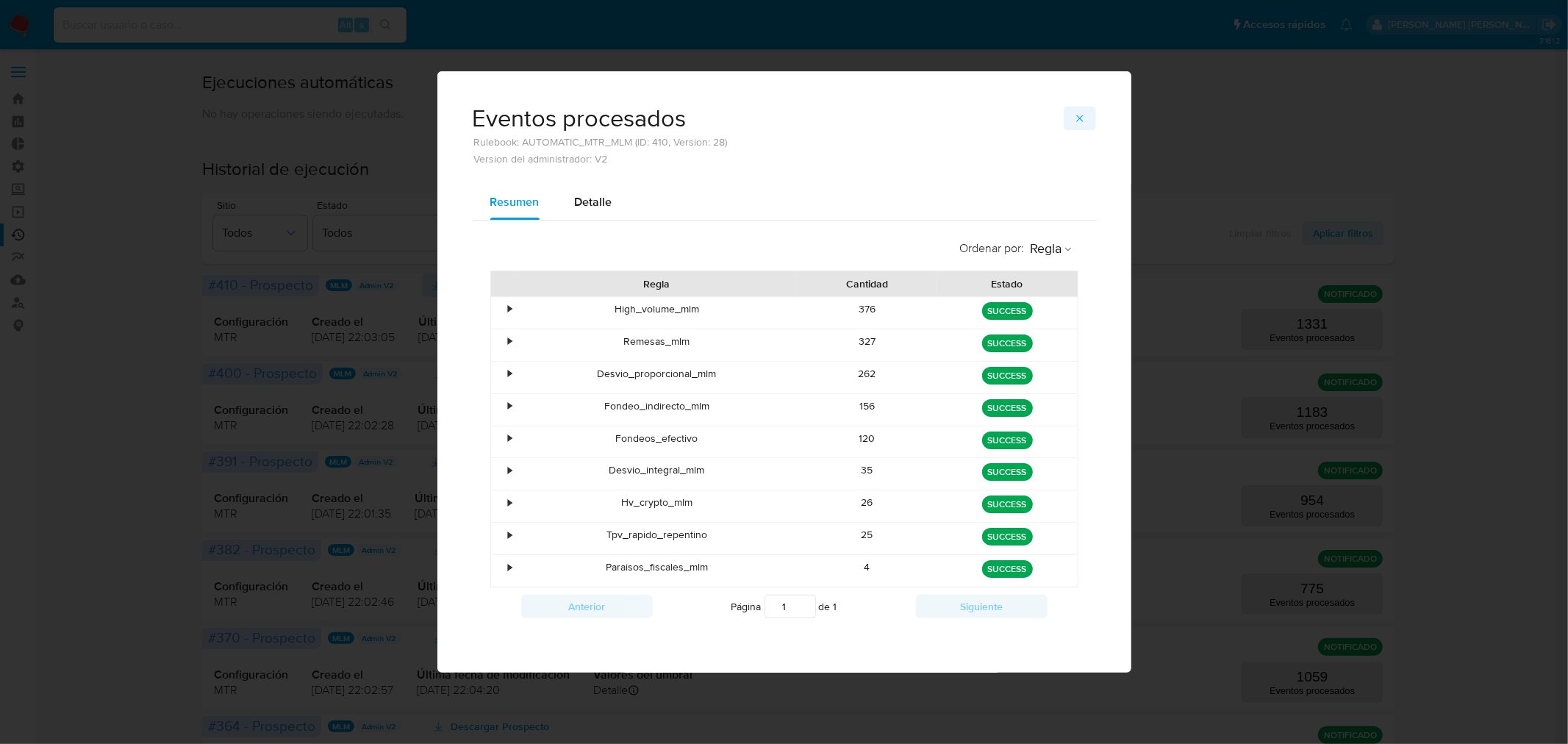
click at [1081, 118] on icon "button" at bounding box center [1079, 117] width 7 height 7
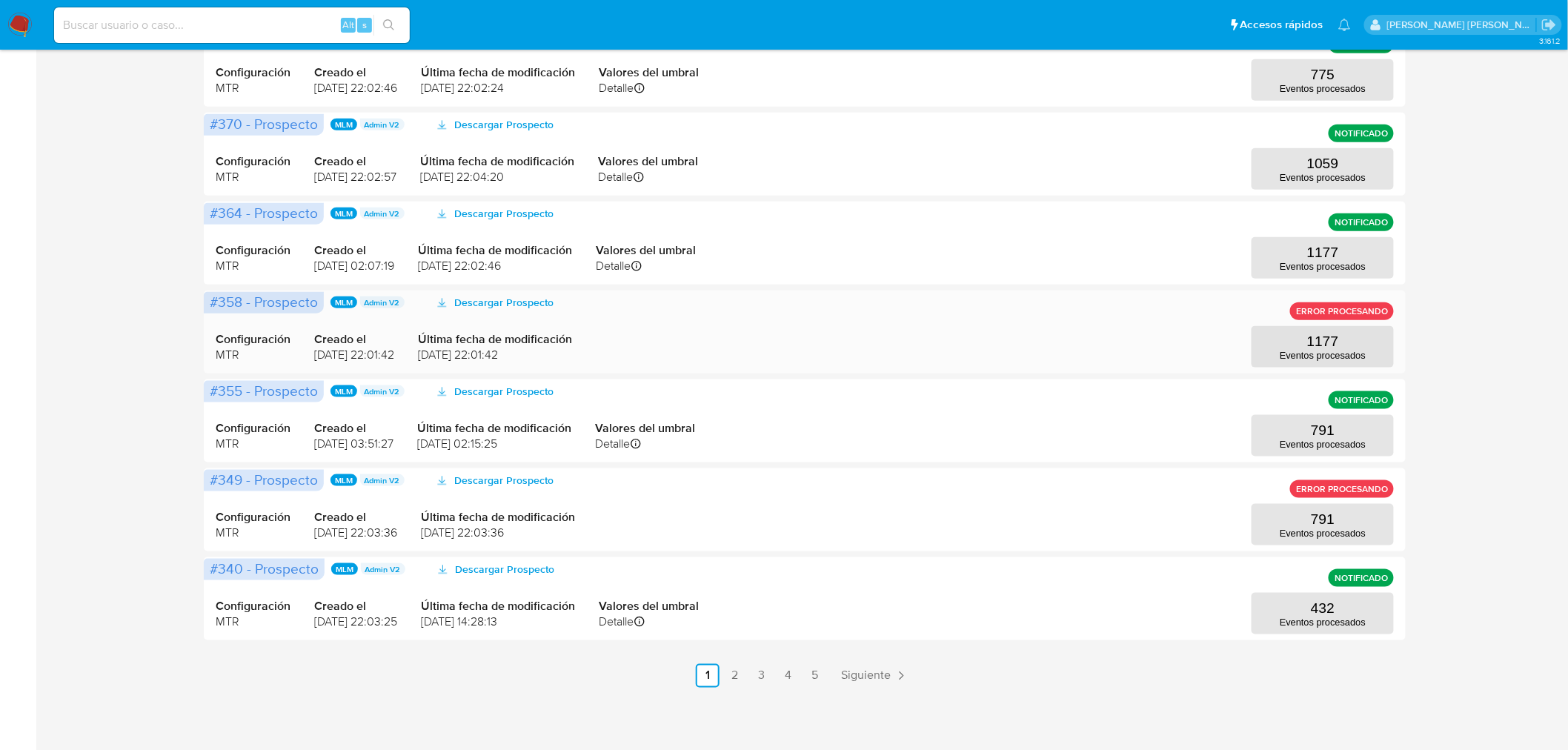
scroll to position [520, 0]
click at [887, 671] on span "Siguiente" at bounding box center [865, 675] width 50 height 12
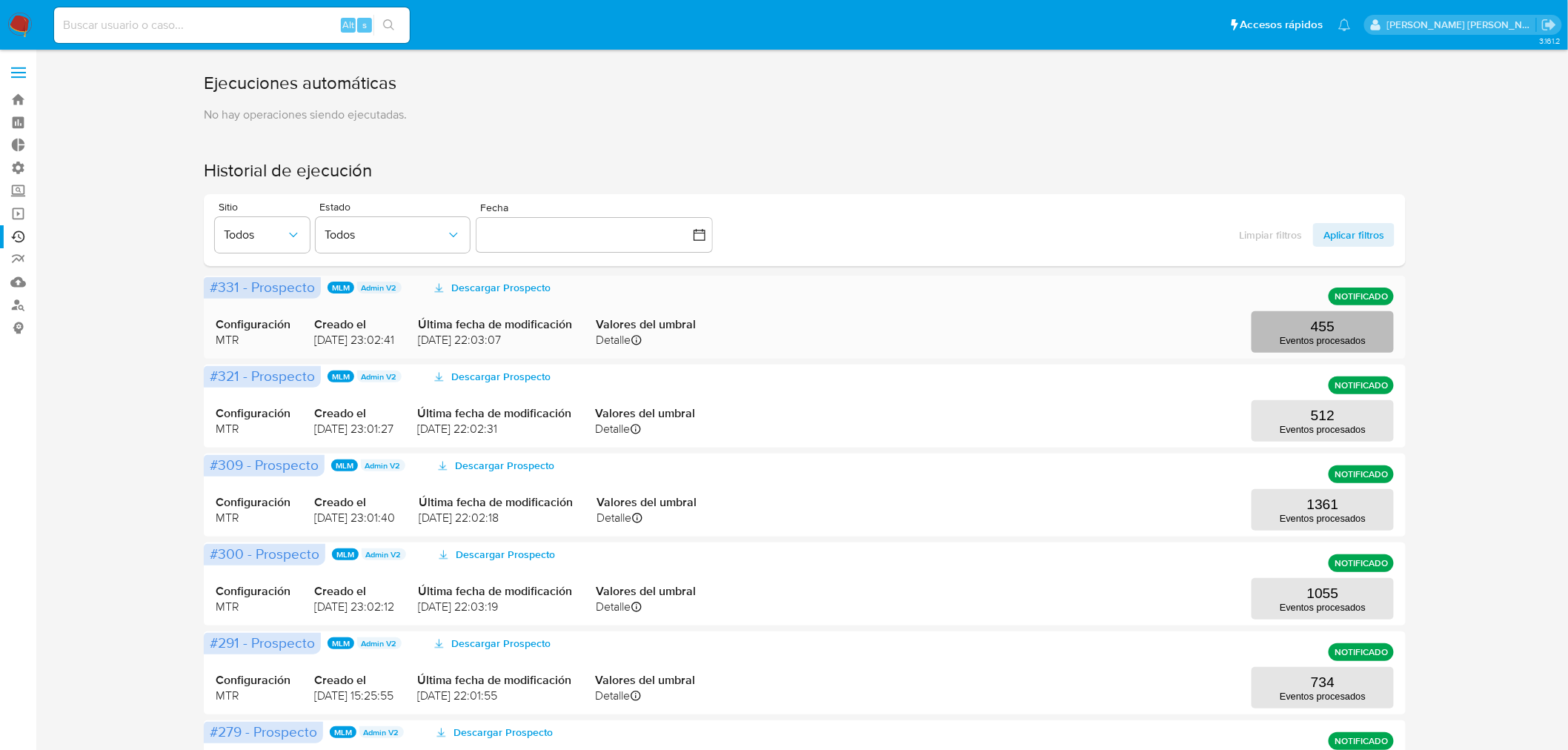
click at [1292, 334] on button "455 Eventos procesados" at bounding box center [1323, 331] width 142 height 41
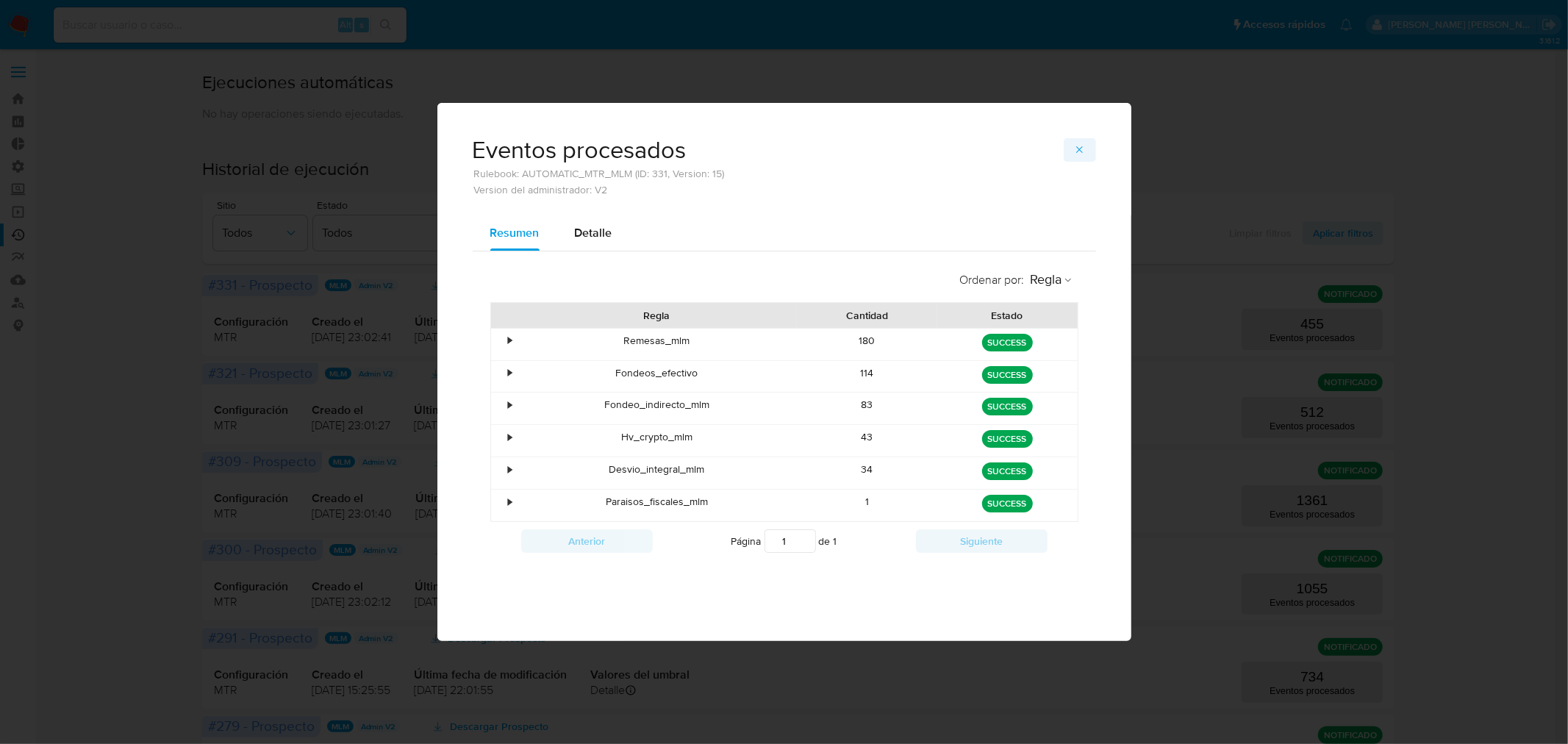
click at [1081, 147] on icon "button" at bounding box center [1079, 150] width 12 height 12
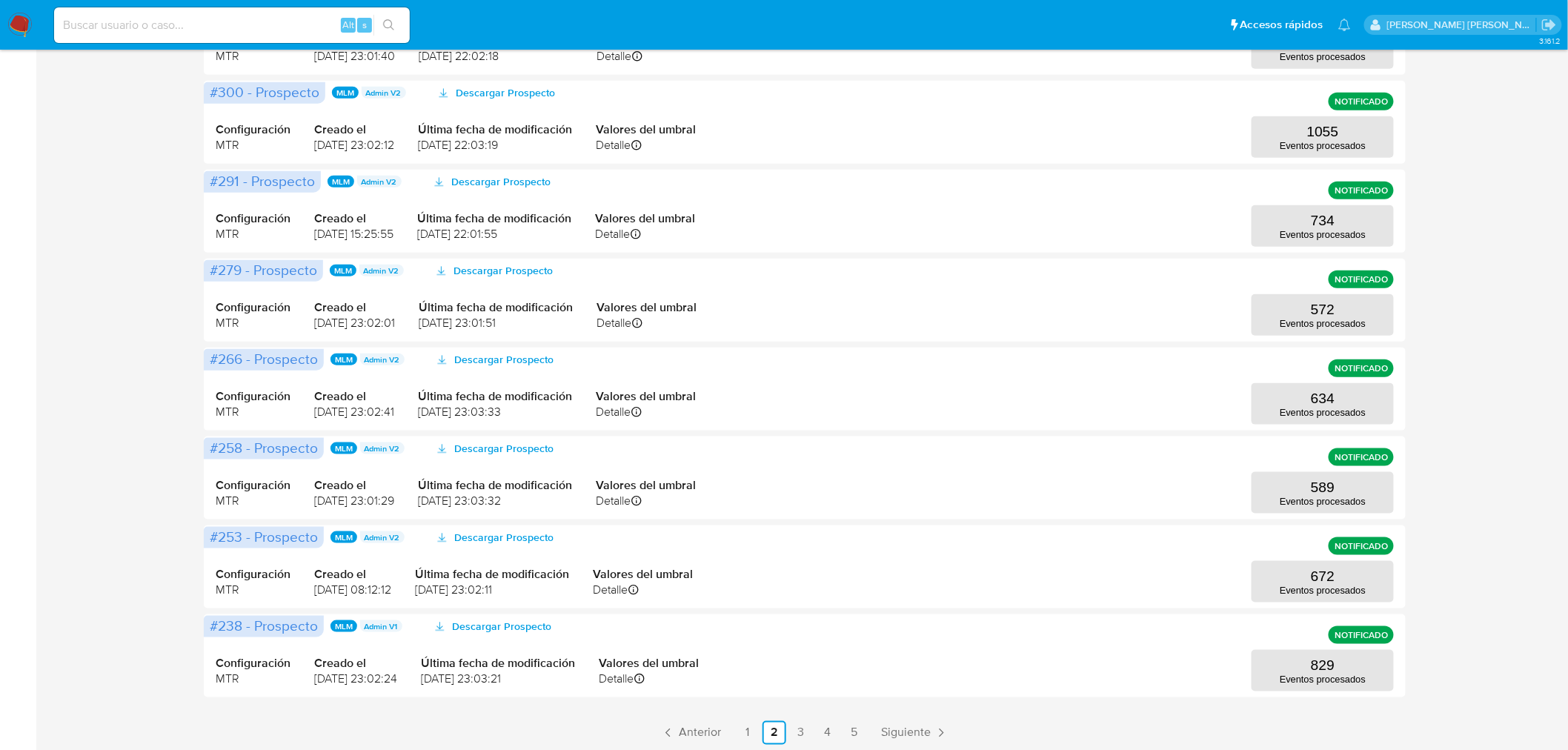
scroll to position [520, 0]
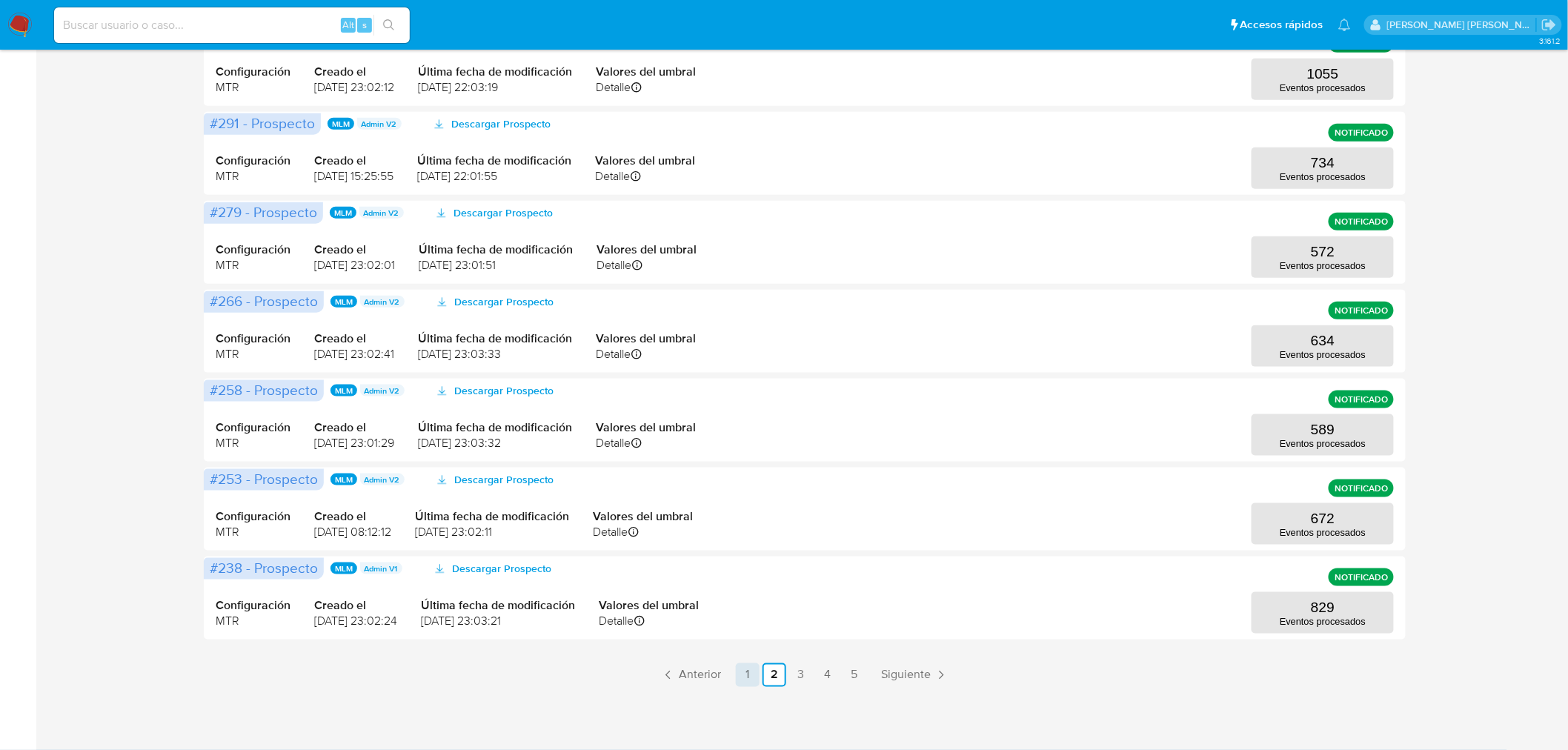
click at [751, 669] on link "1" at bounding box center [747, 674] width 23 height 23
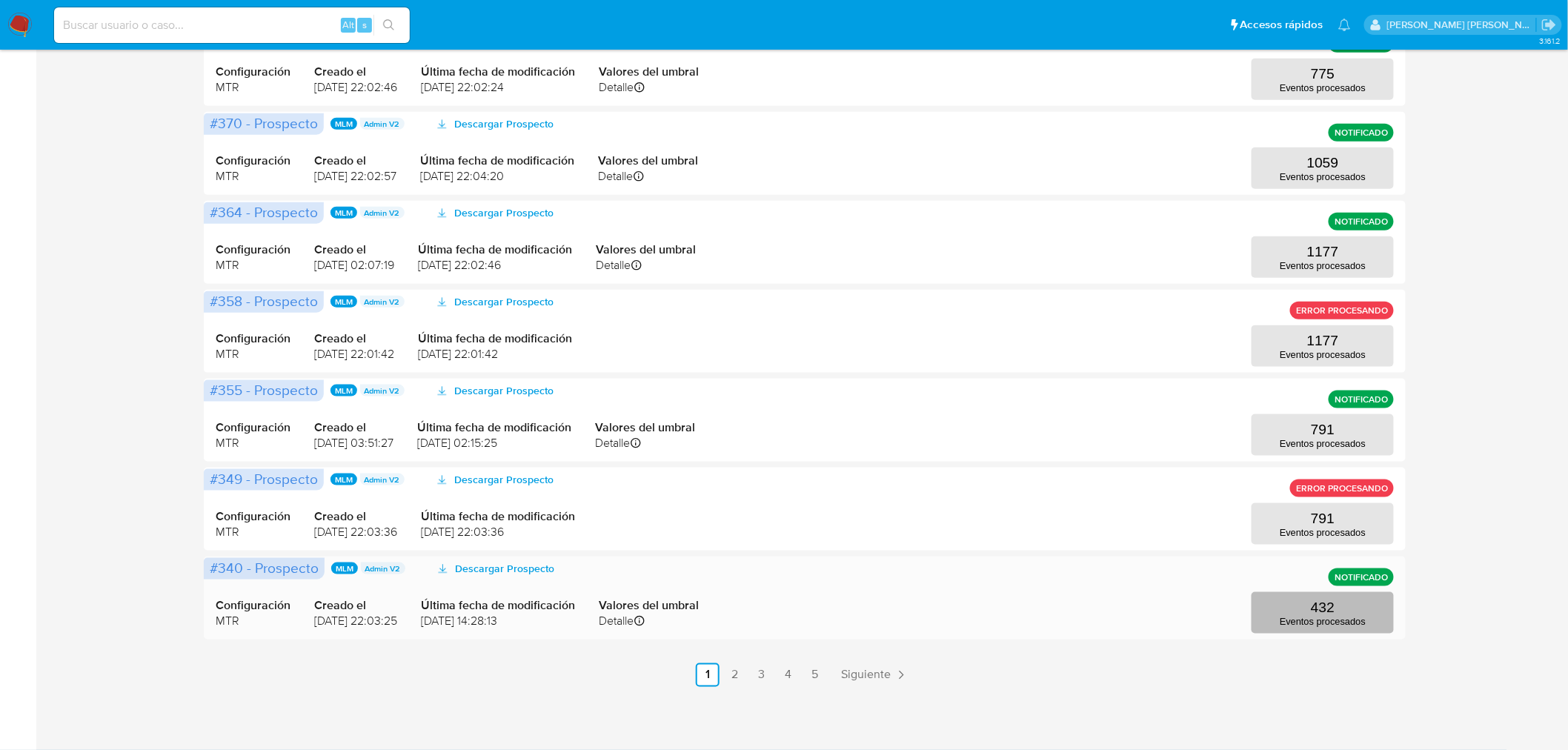
click at [1320, 608] on p "432" at bounding box center [1322, 607] width 23 height 16
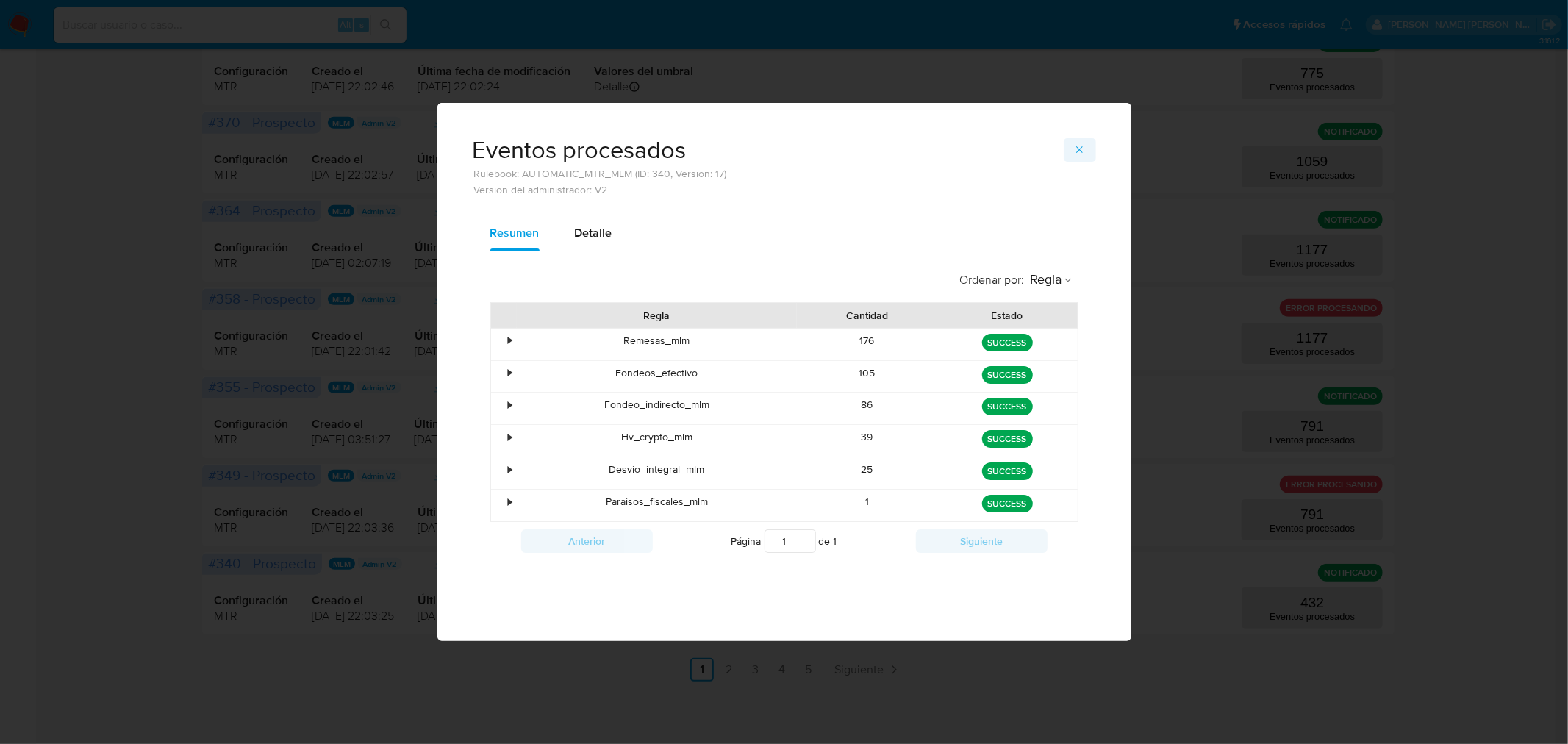
click at [1079, 151] on icon "button" at bounding box center [1079, 150] width 12 height 12
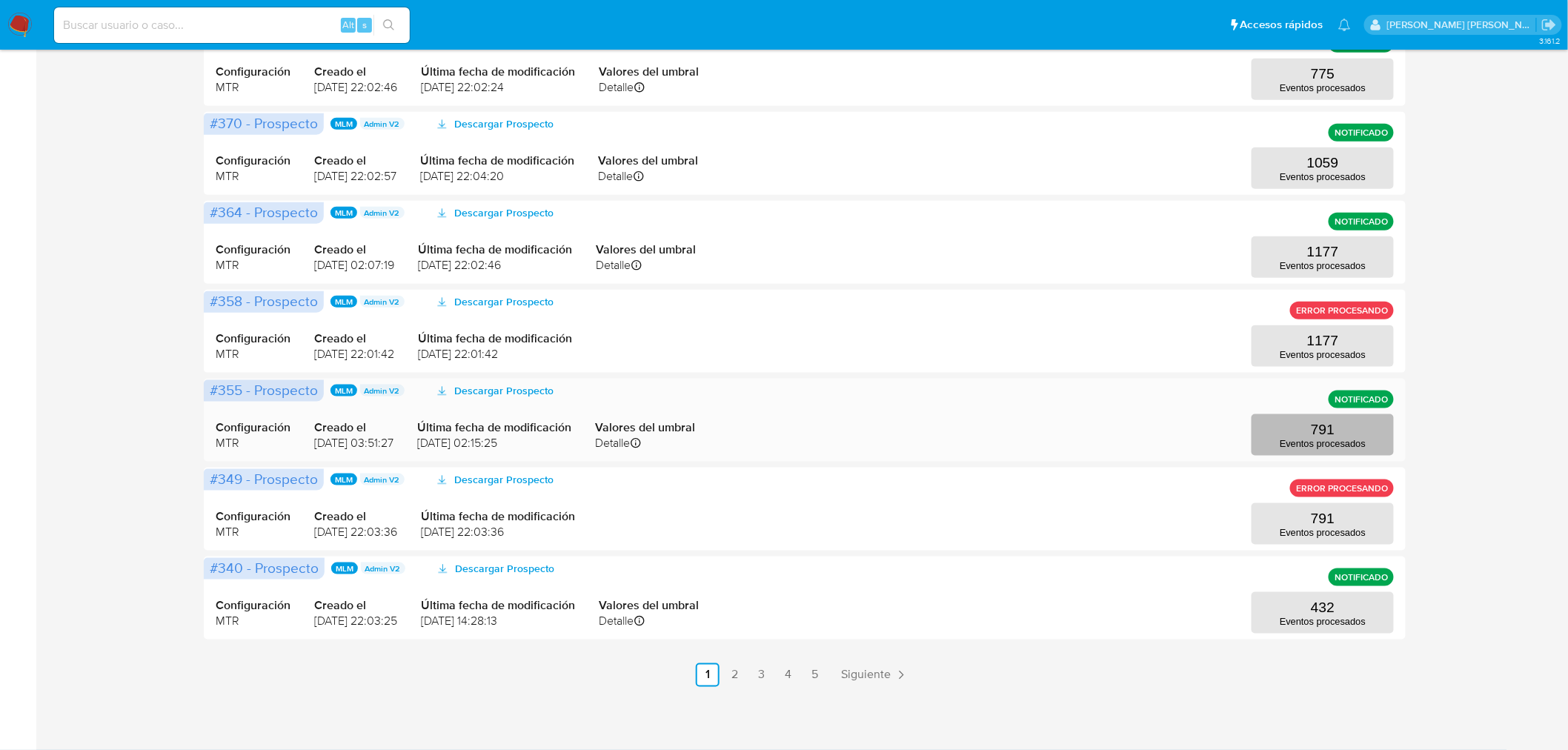
click at [1343, 432] on button "791 Eventos procesados" at bounding box center [1323, 434] width 142 height 41
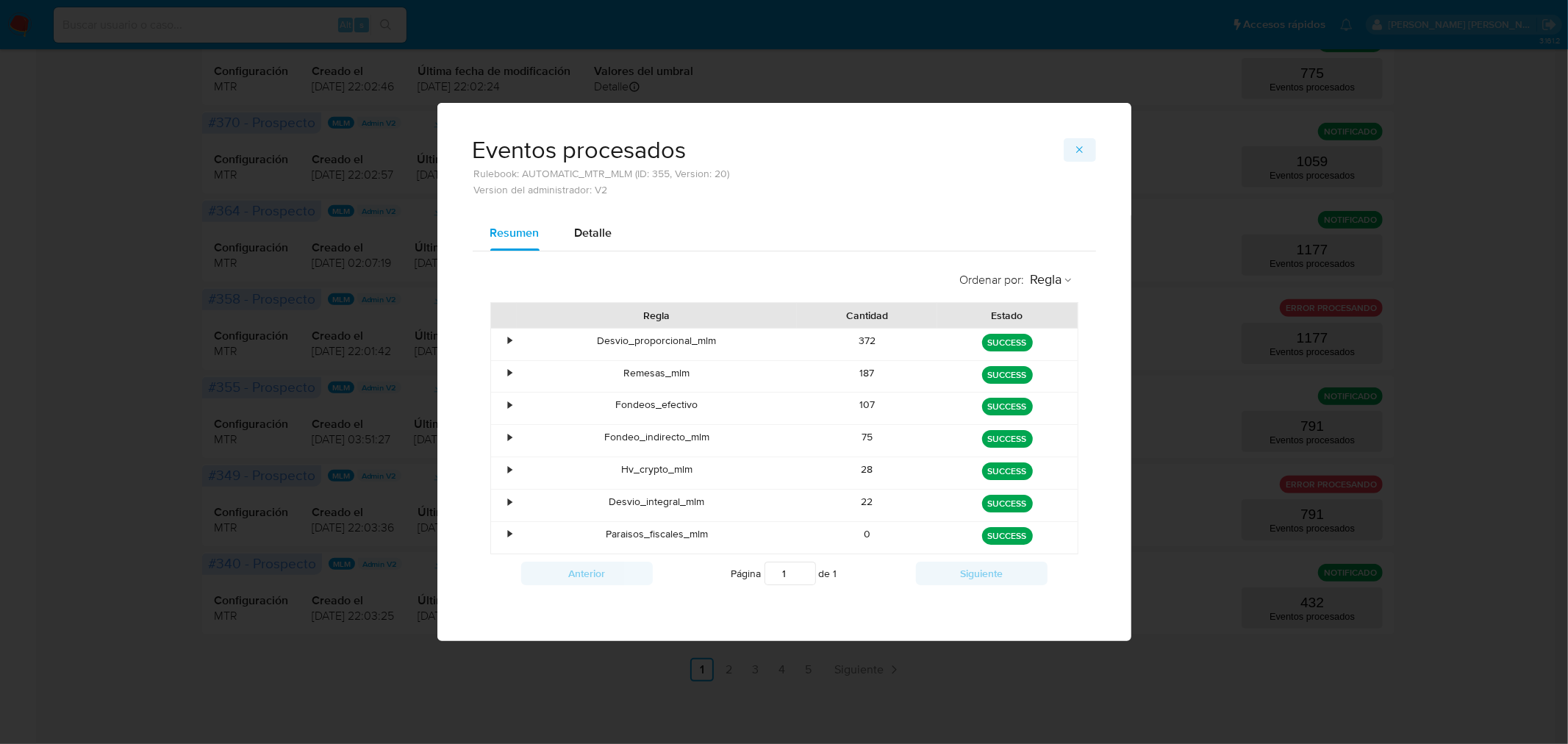
click at [1082, 146] on icon "button" at bounding box center [1079, 150] width 12 height 12
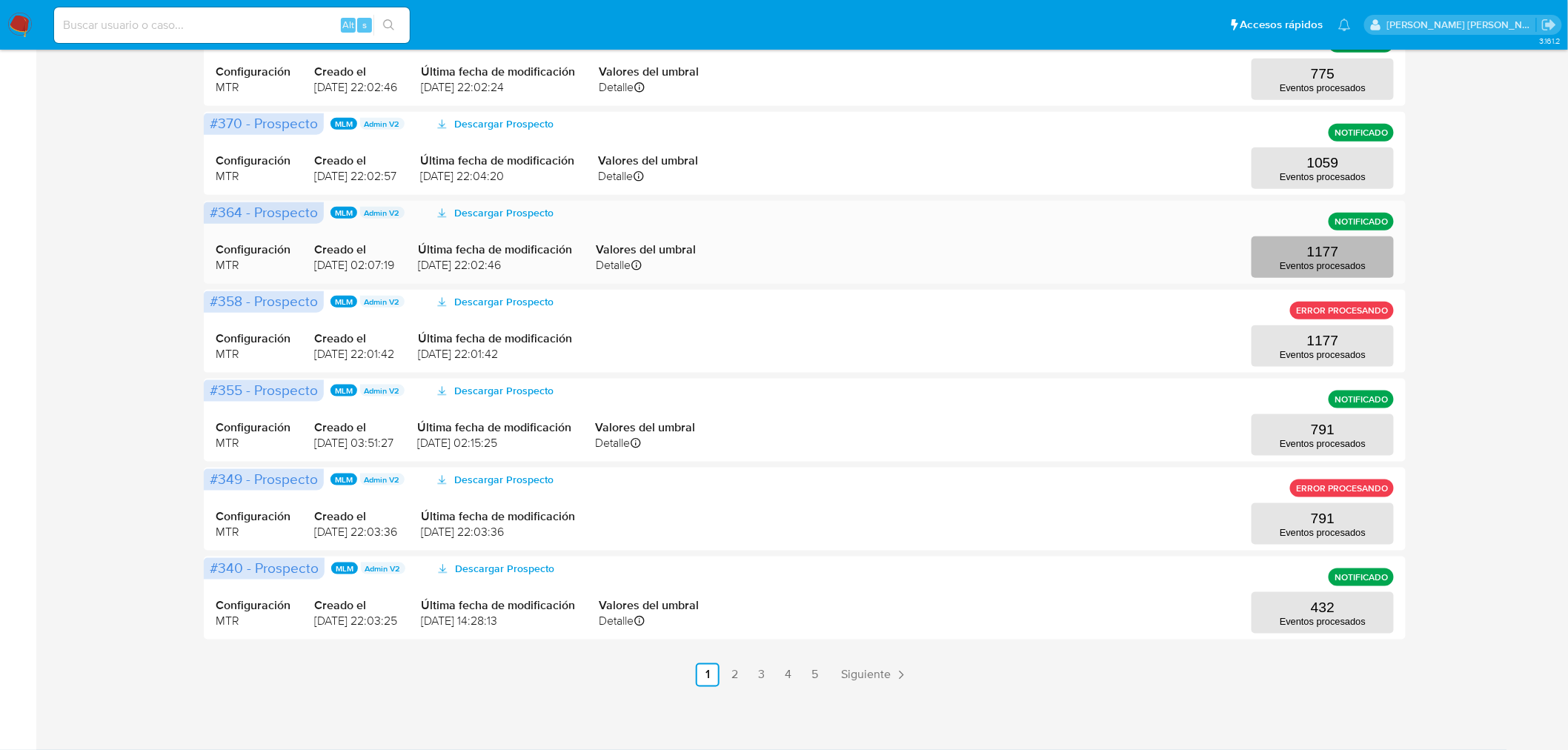
click at [1273, 262] on button "1177 Eventos procesados" at bounding box center [1323, 257] width 142 height 41
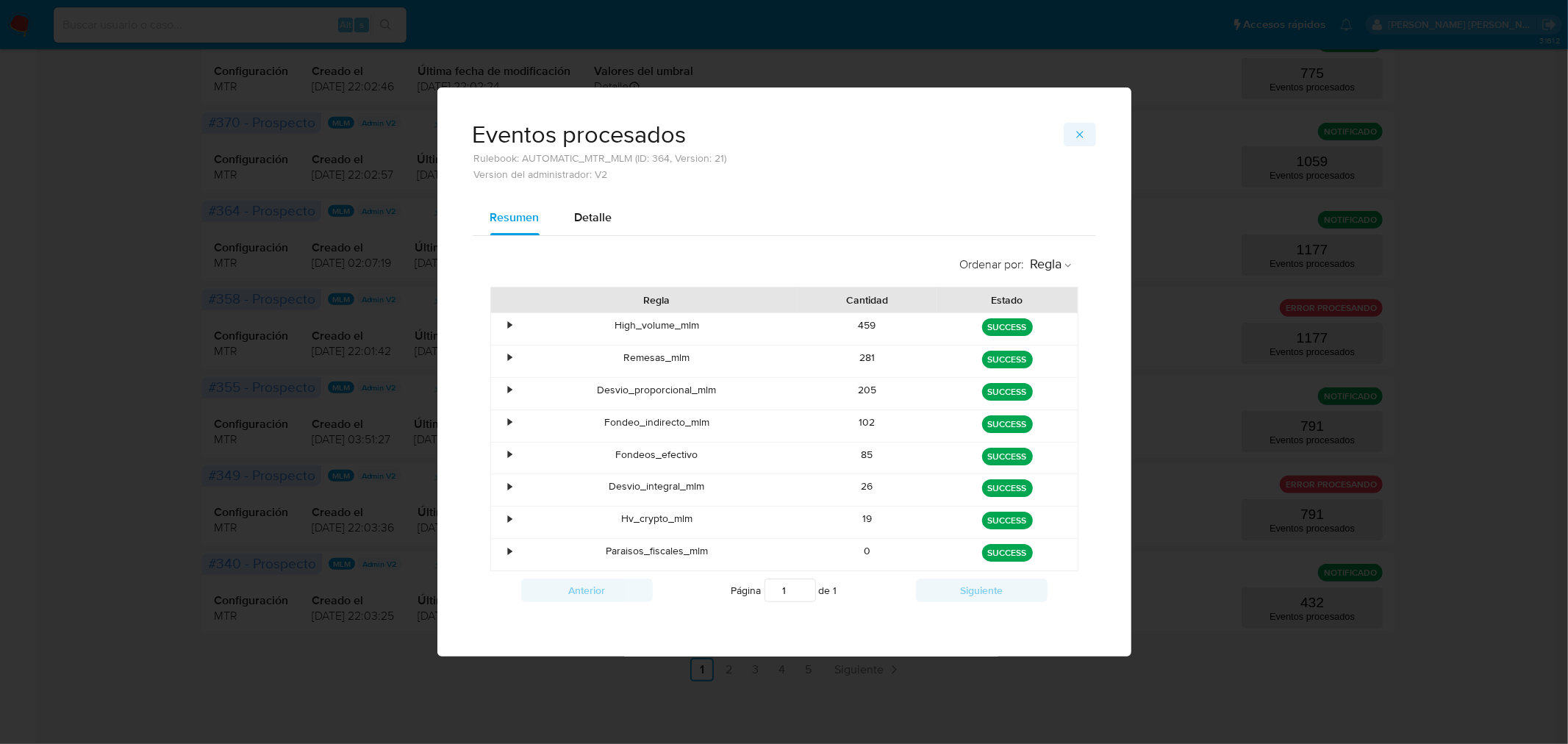
click at [1085, 134] on icon "button" at bounding box center [1079, 135] width 12 height 12
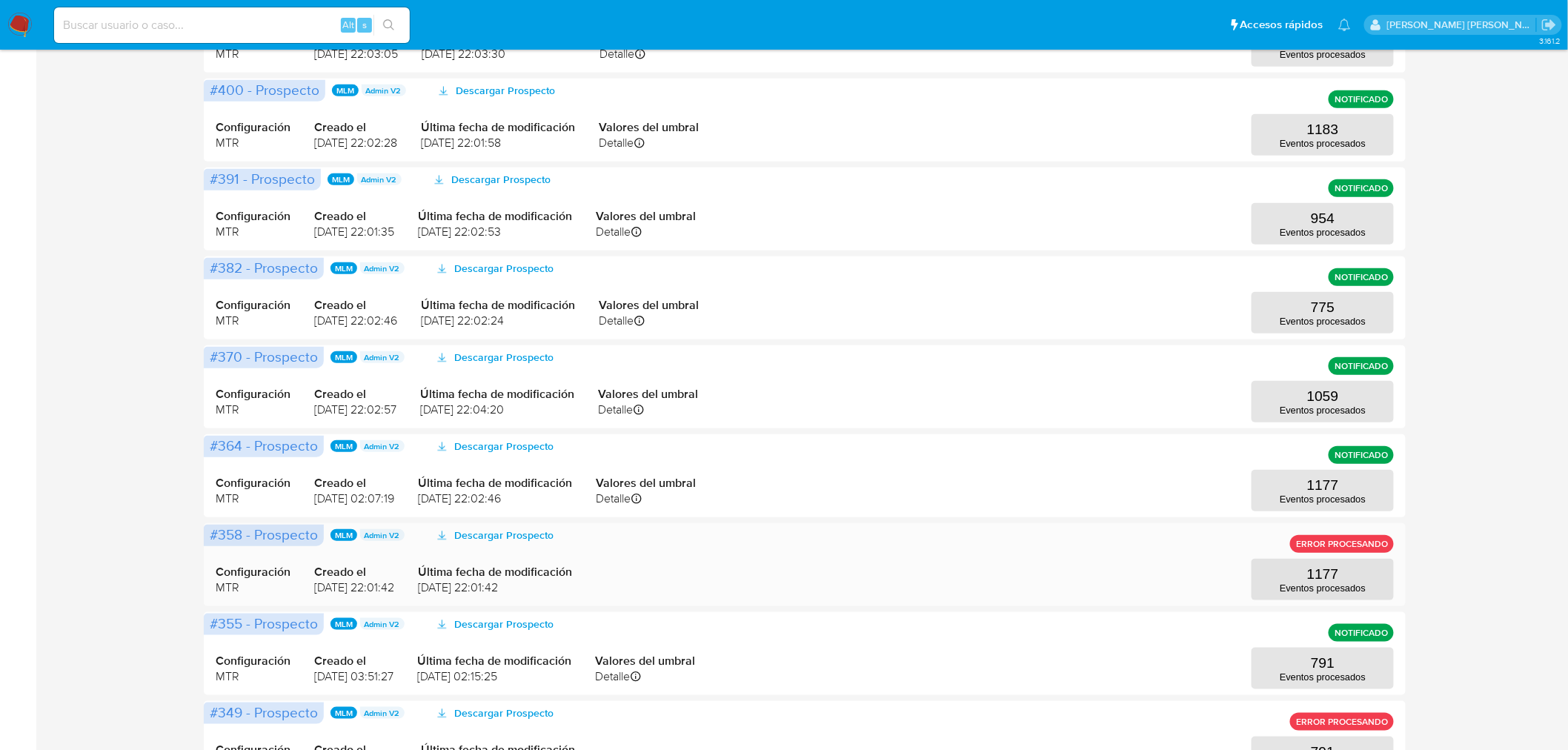
scroll to position [272, 0]
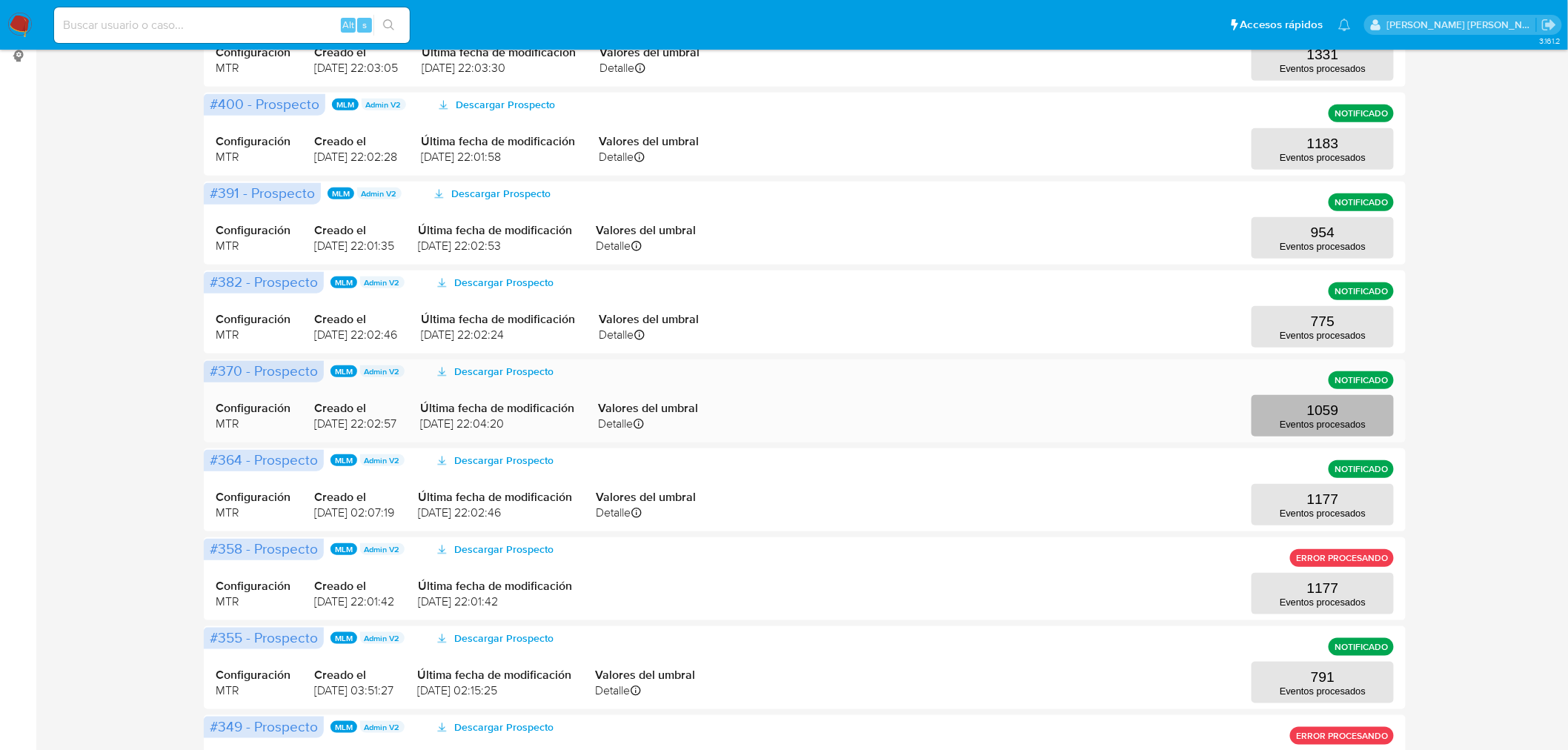
click at [1300, 410] on button "1059 Eventos procesados" at bounding box center [1323, 416] width 142 height 41
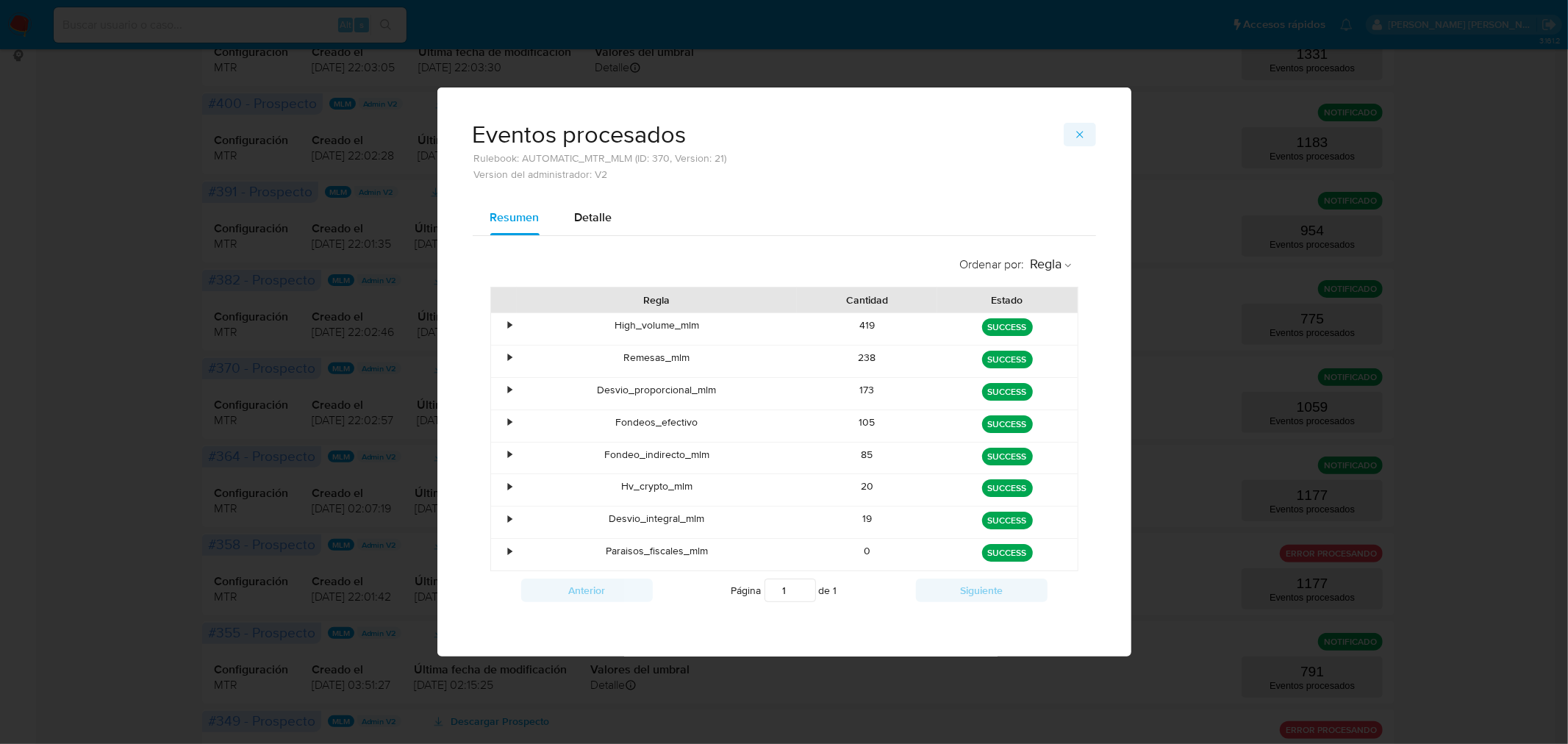
click at [1082, 137] on icon "button" at bounding box center [1079, 134] width 7 height 7
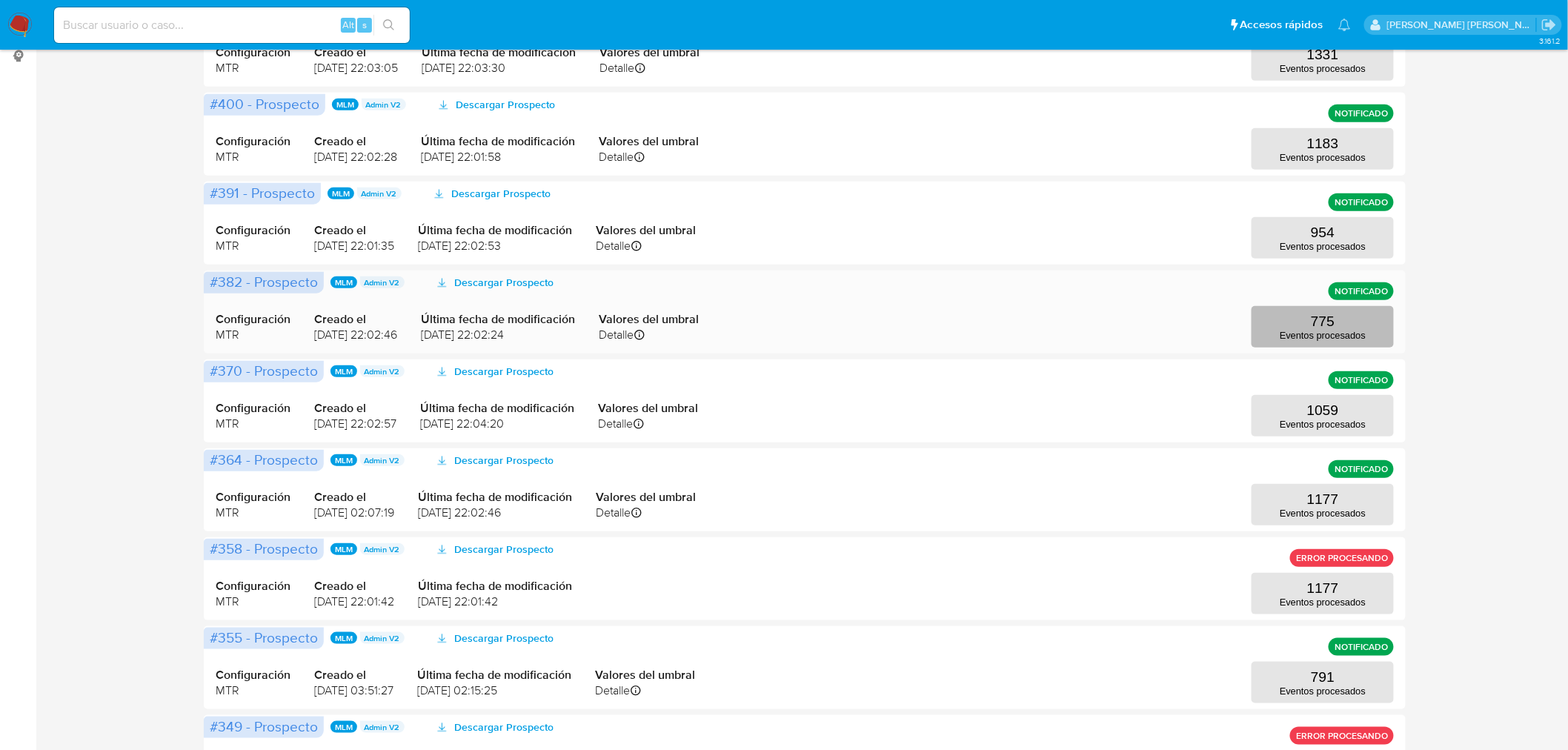
click at [1352, 324] on button "775 Eventos procesados" at bounding box center [1323, 327] width 142 height 41
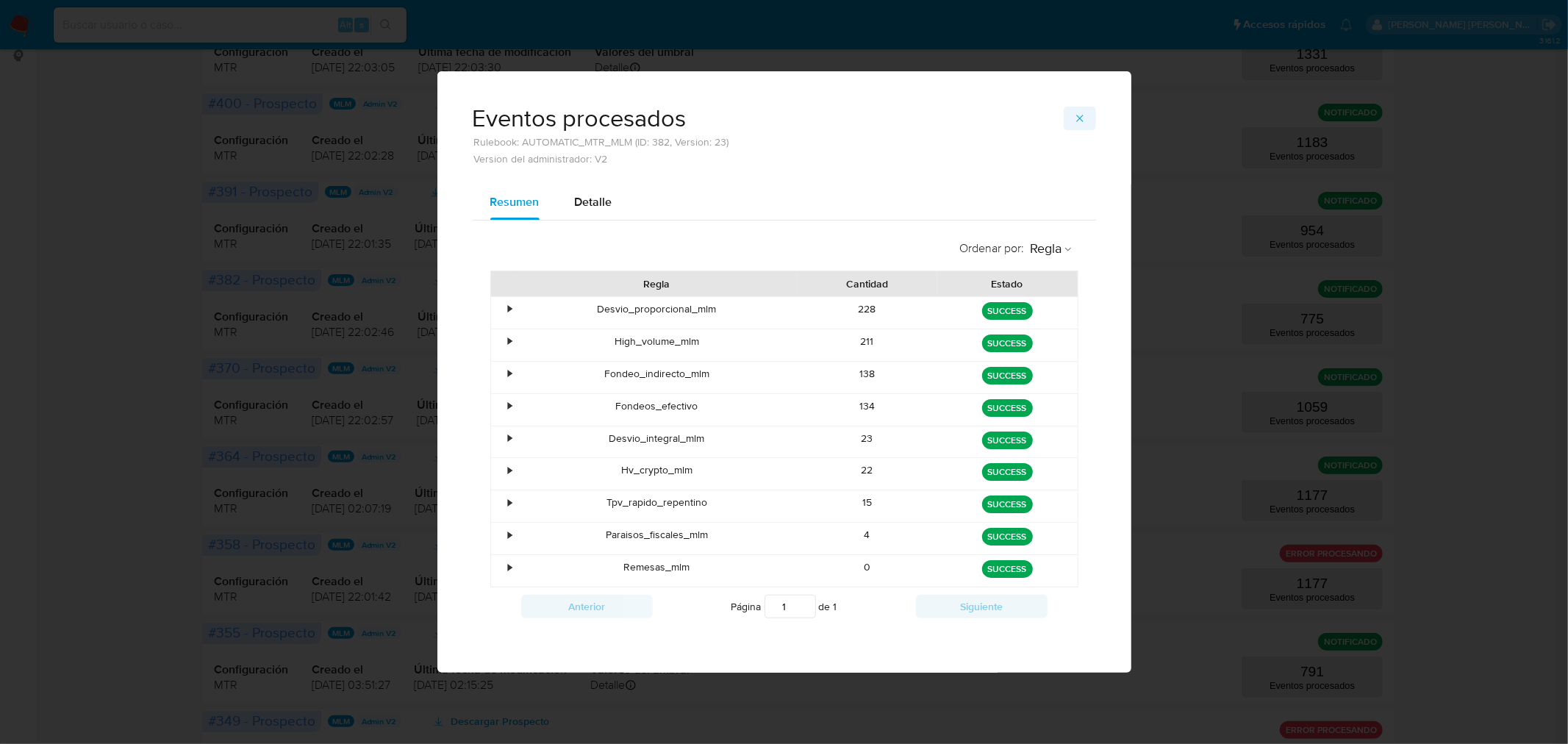
click at [1078, 120] on icon "button" at bounding box center [1079, 117] width 7 height 7
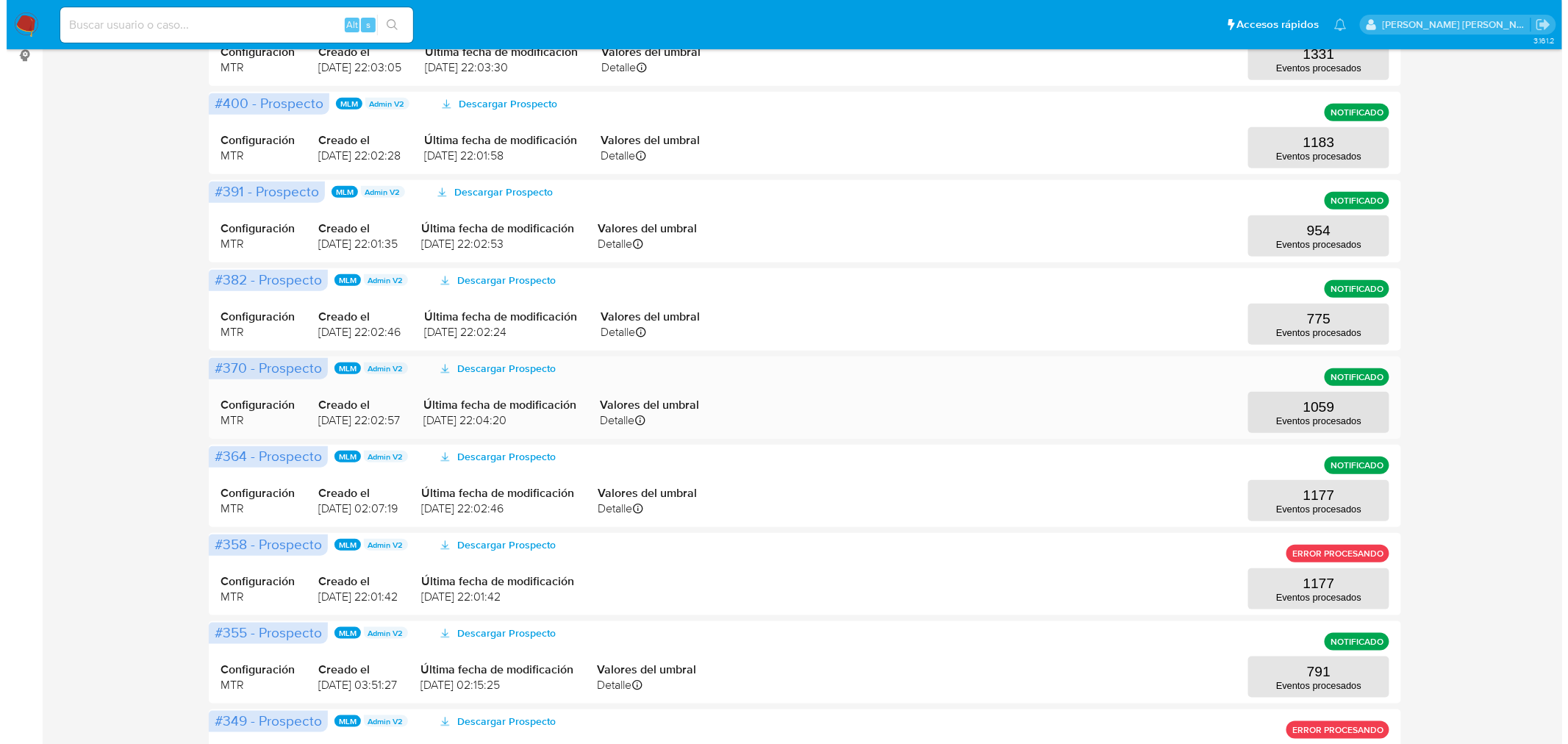
scroll to position [189, 0]
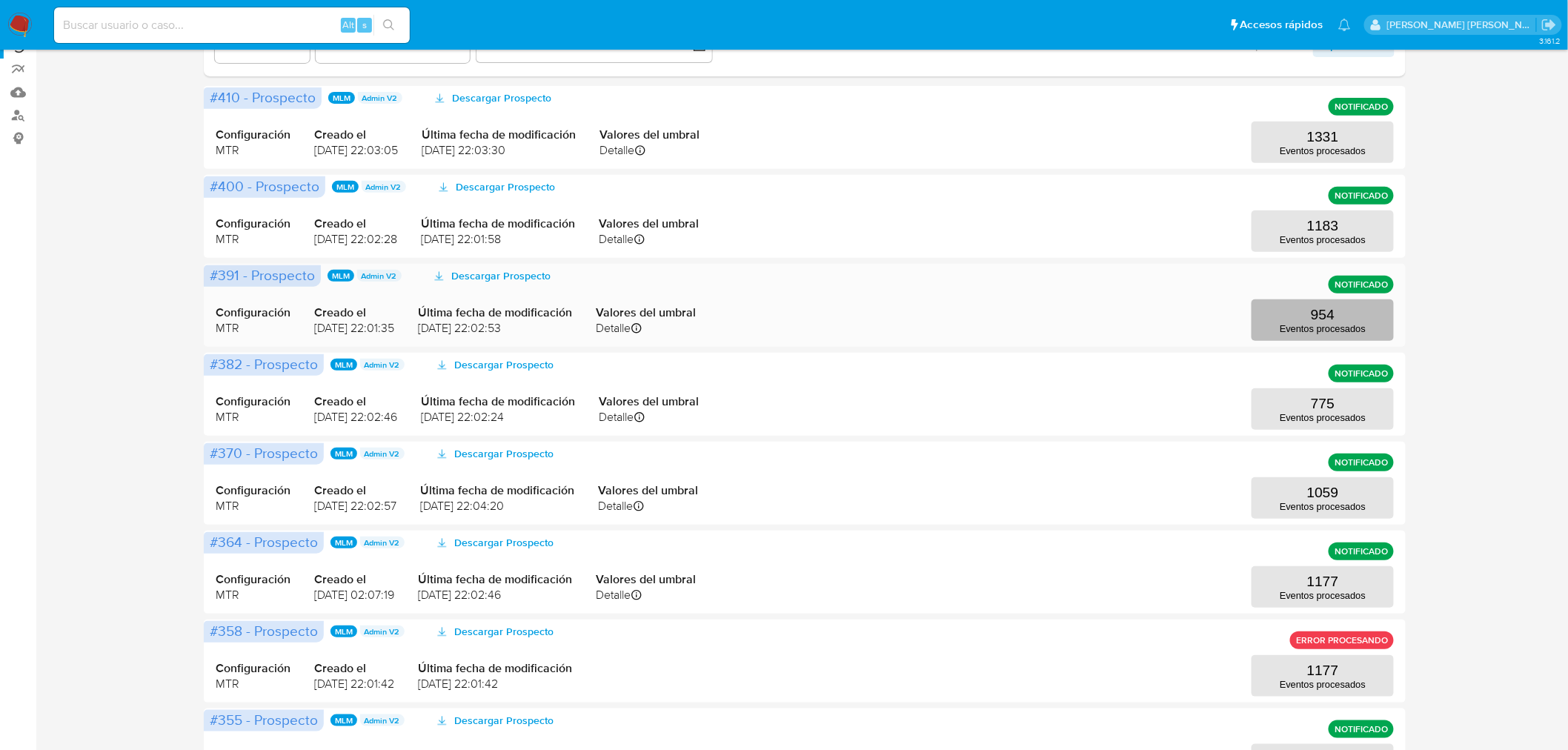
click at [1288, 322] on button "954 Eventos procesados" at bounding box center [1323, 320] width 142 height 41
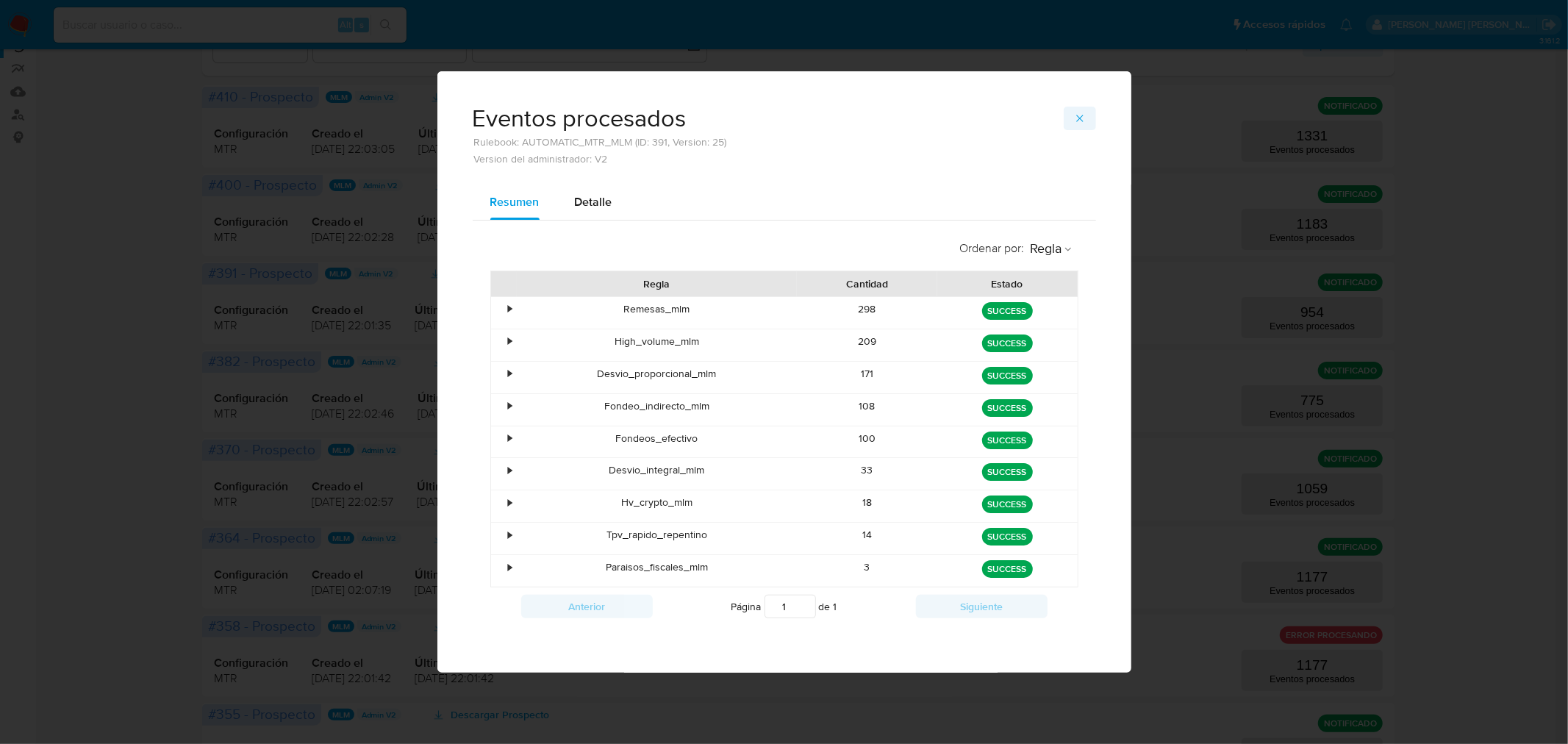
click at [1088, 116] on button "button" at bounding box center [1079, 118] width 33 height 23
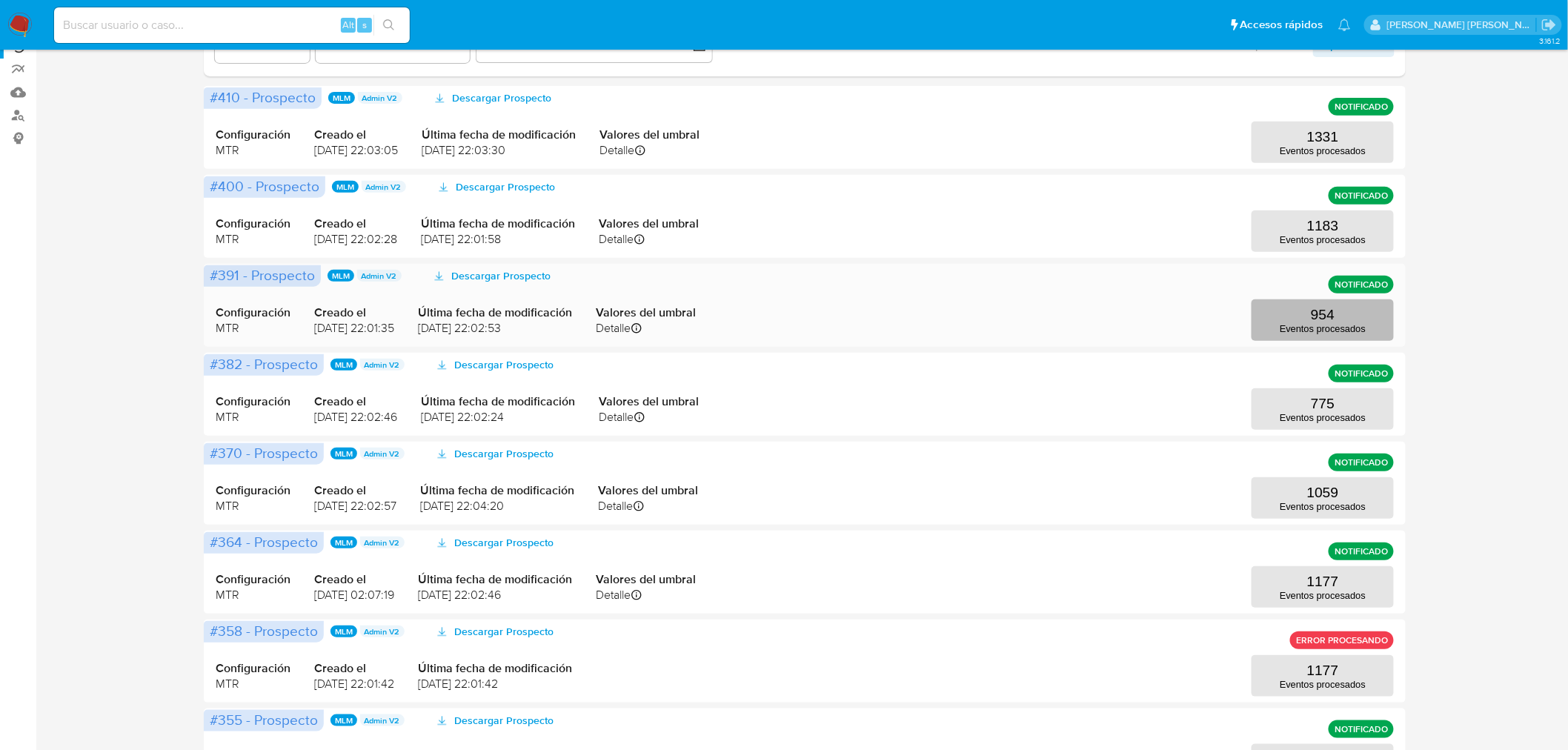
click at [1309, 325] on p "Eventos procesados" at bounding box center [1323, 329] width 86 height 11
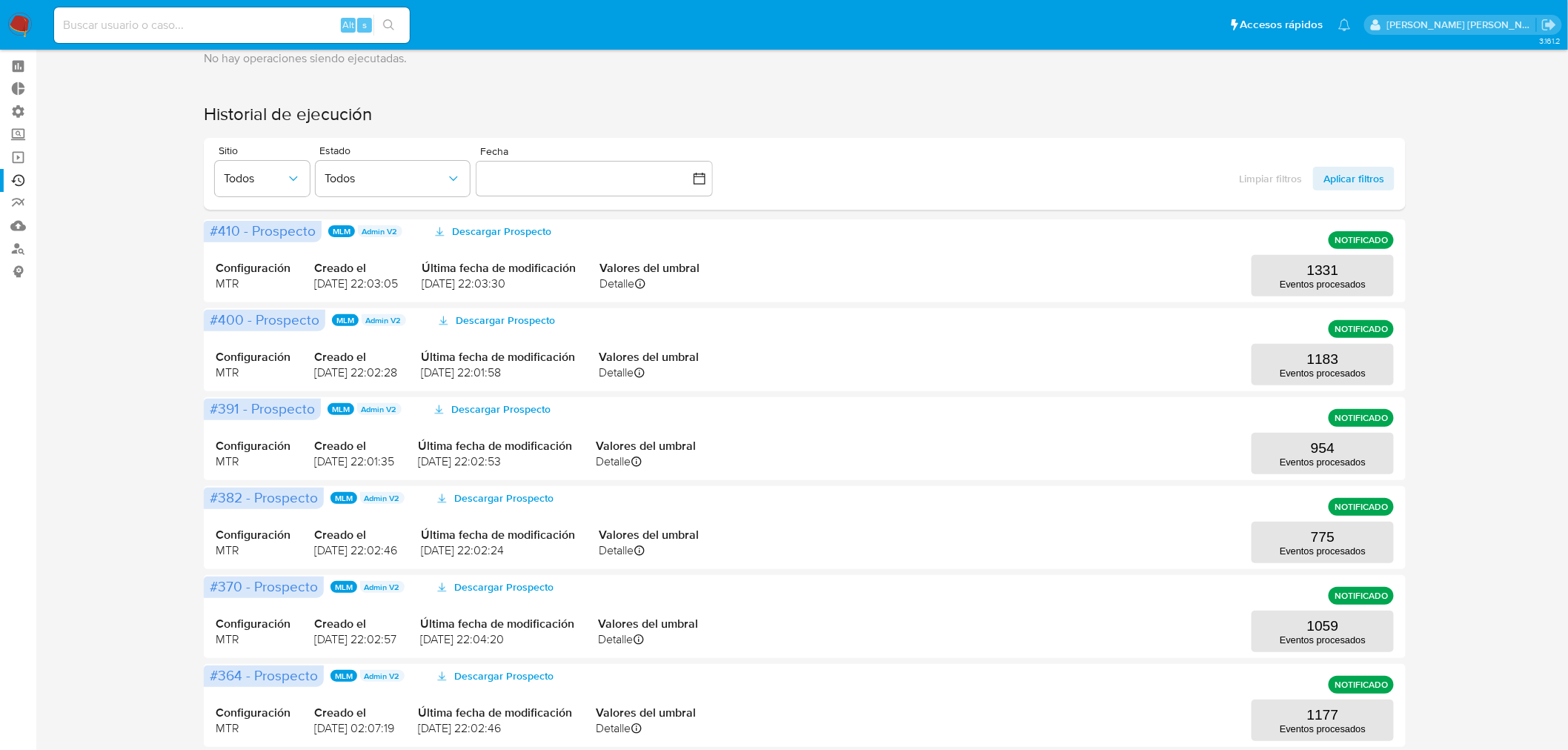
scroll to position [82, 0]
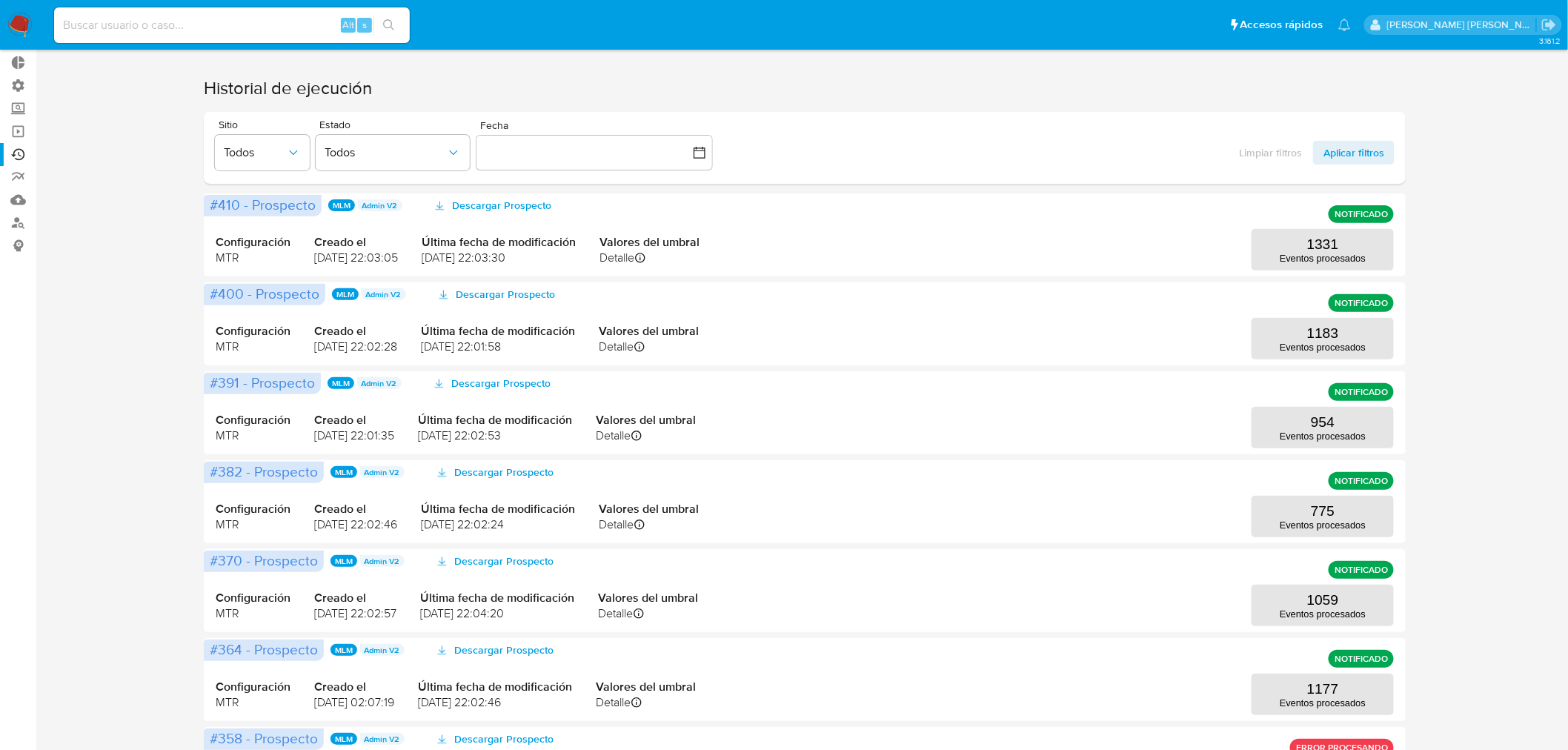
click at [142, 255] on div "Ejecuciones automáticas No hay operaciones siendo ejecutadas. Historial de ejec…" at bounding box center [804, 556] width 1502 height 1136
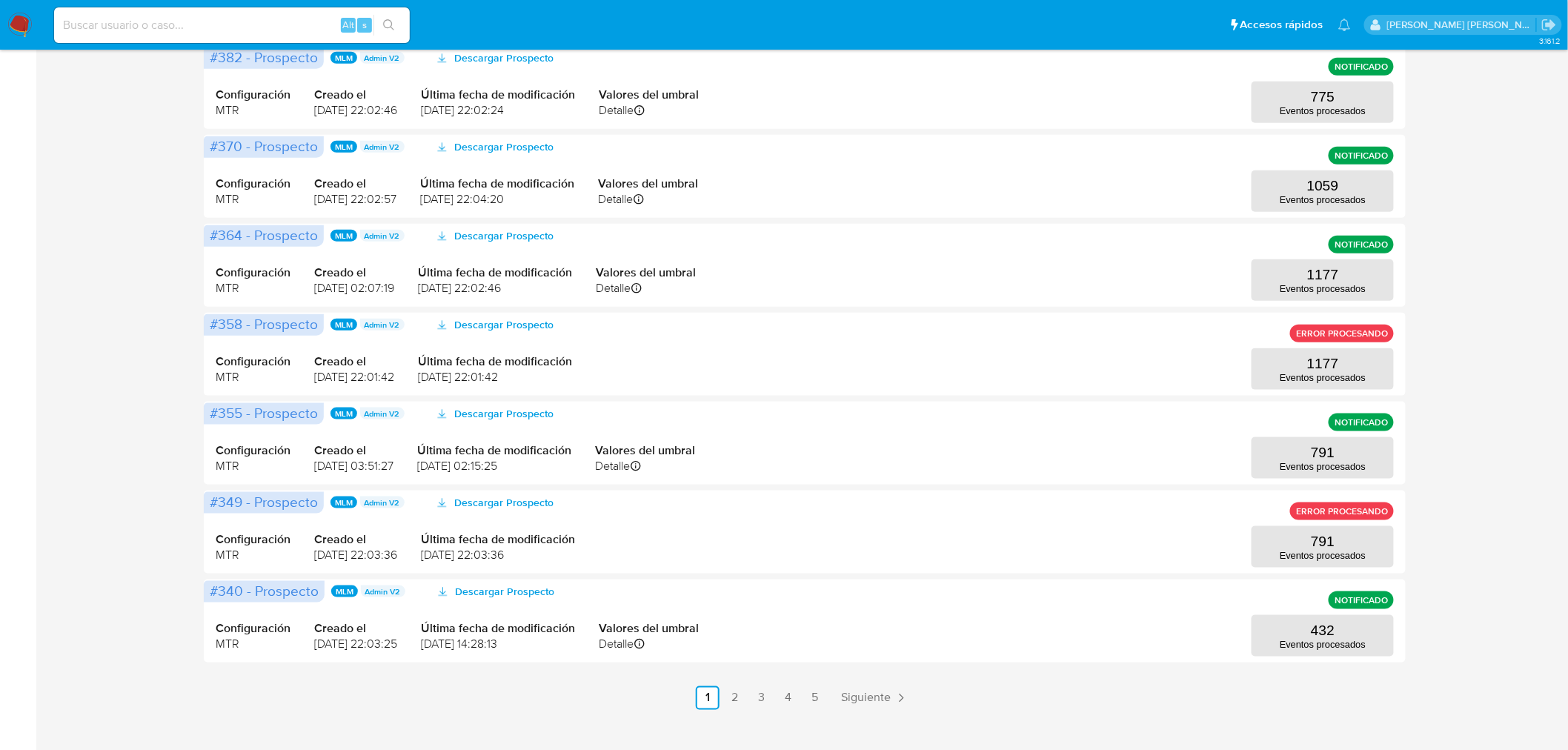
scroll to position [520, 0]
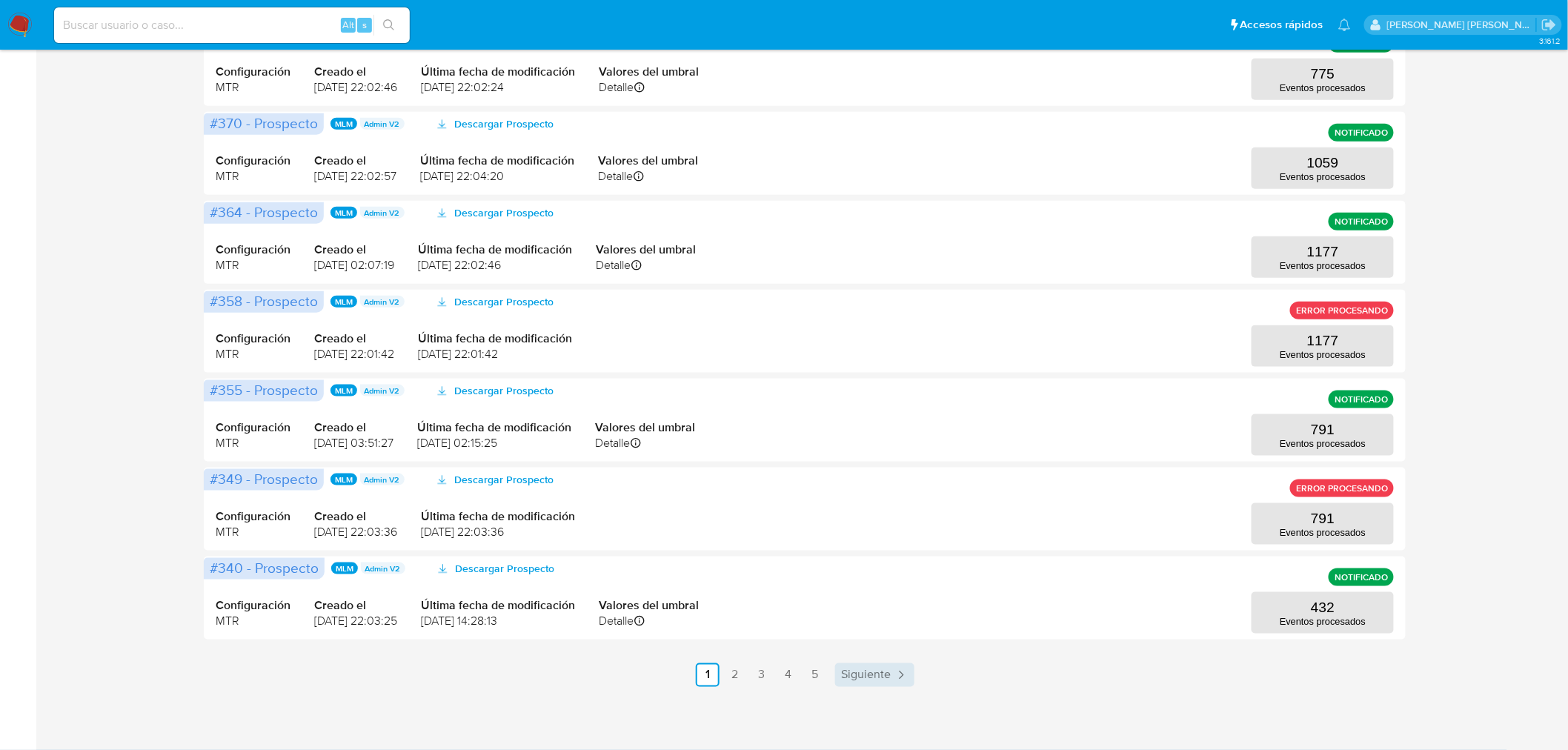
click at [869, 677] on span "Siguiente" at bounding box center [865, 675] width 50 height 12
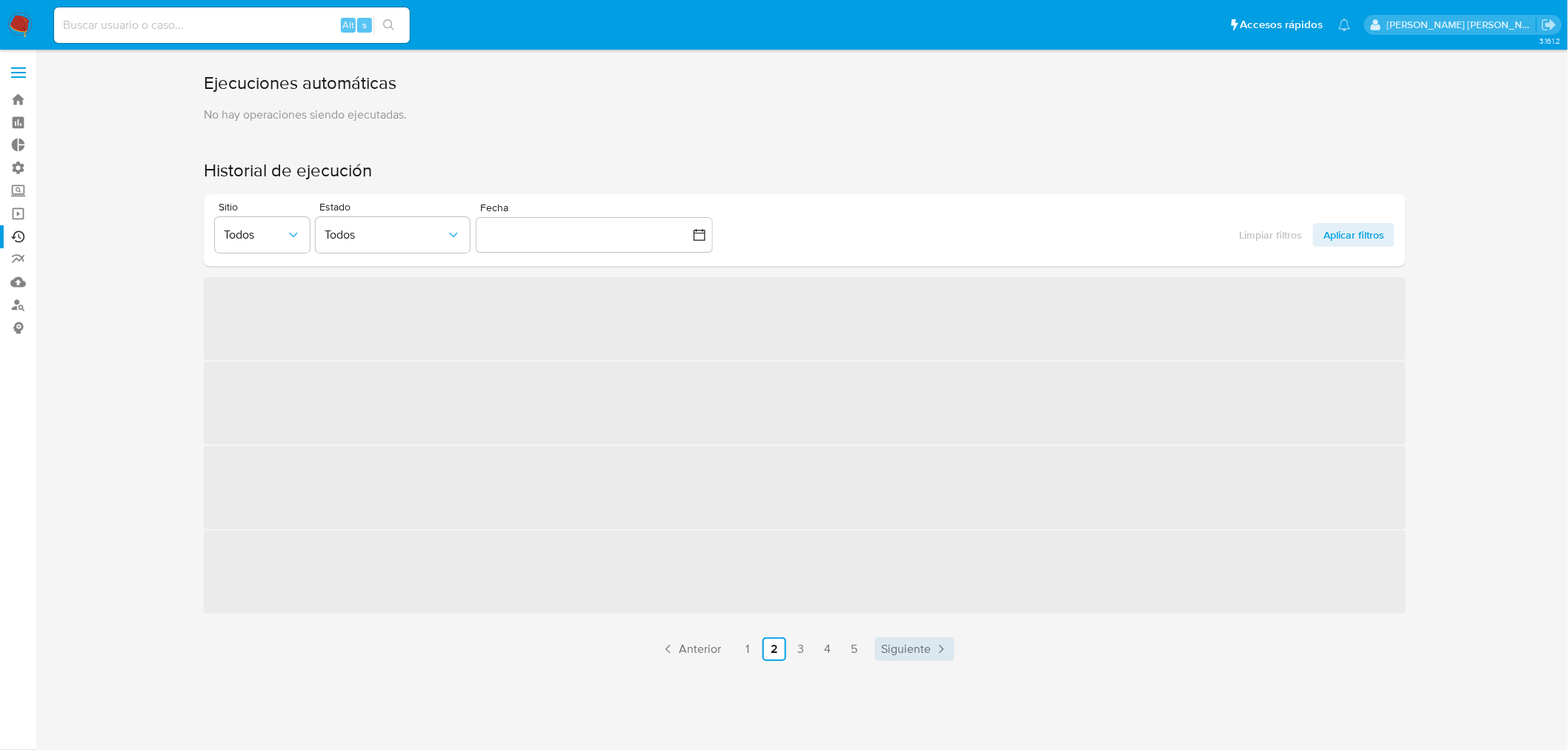
scroll to position [0, 0]
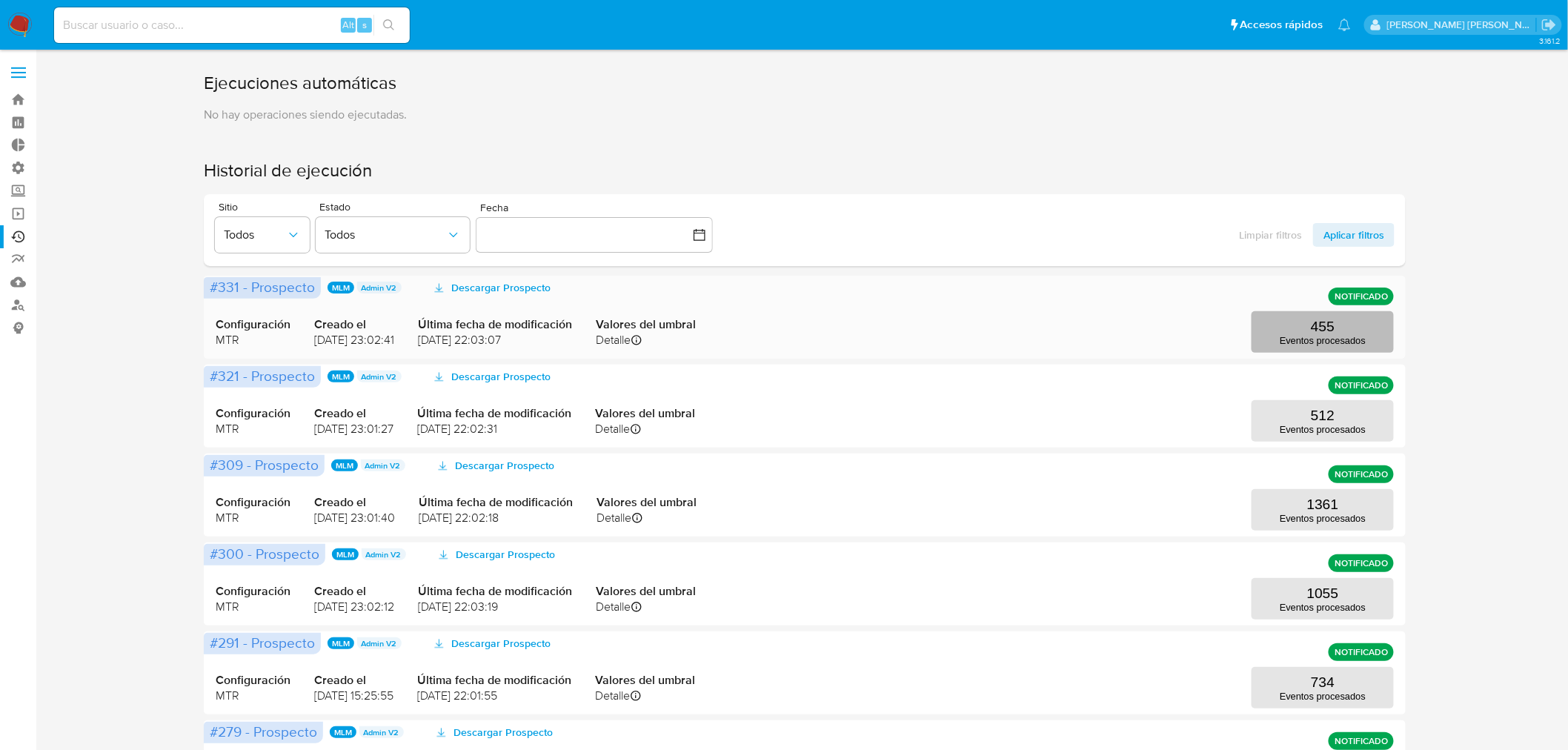
click at [1356, 332] on button "455 Eventos procesados" at bounding box center [1323, 331] width 142 height 41
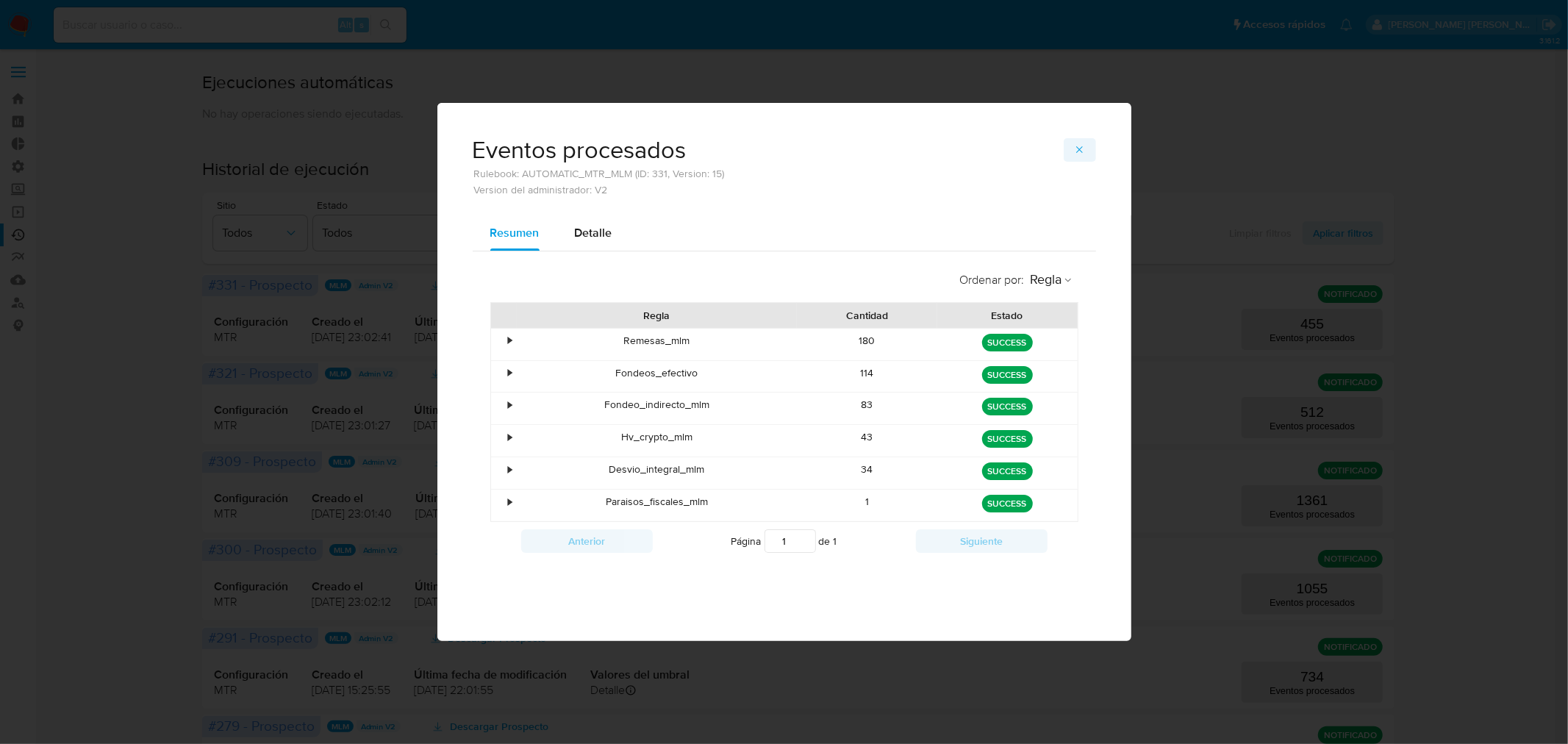
click at [1088, 148] on button "button" at bounding box center [1079, 150] width 33 height 23
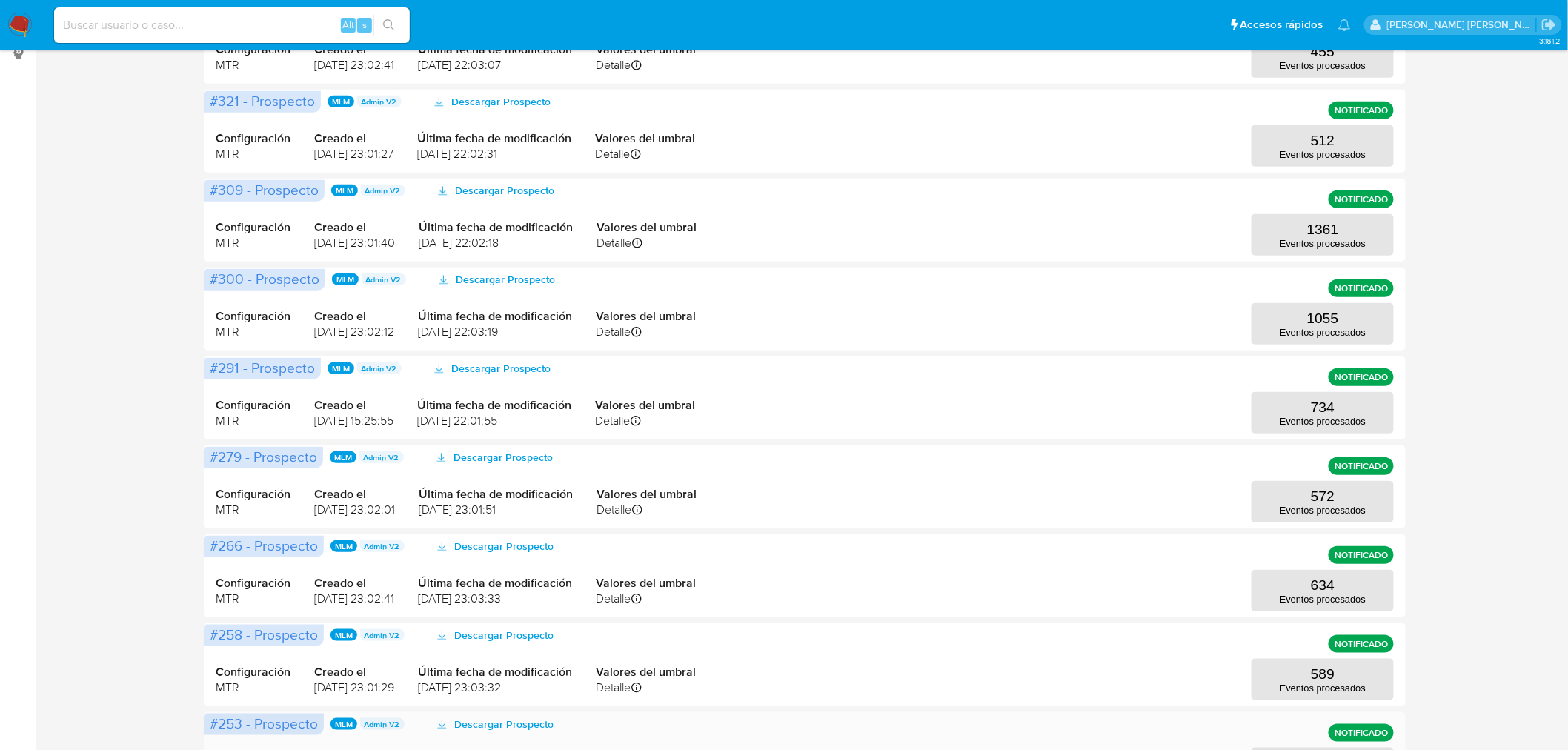
scroll to position [520, 0]
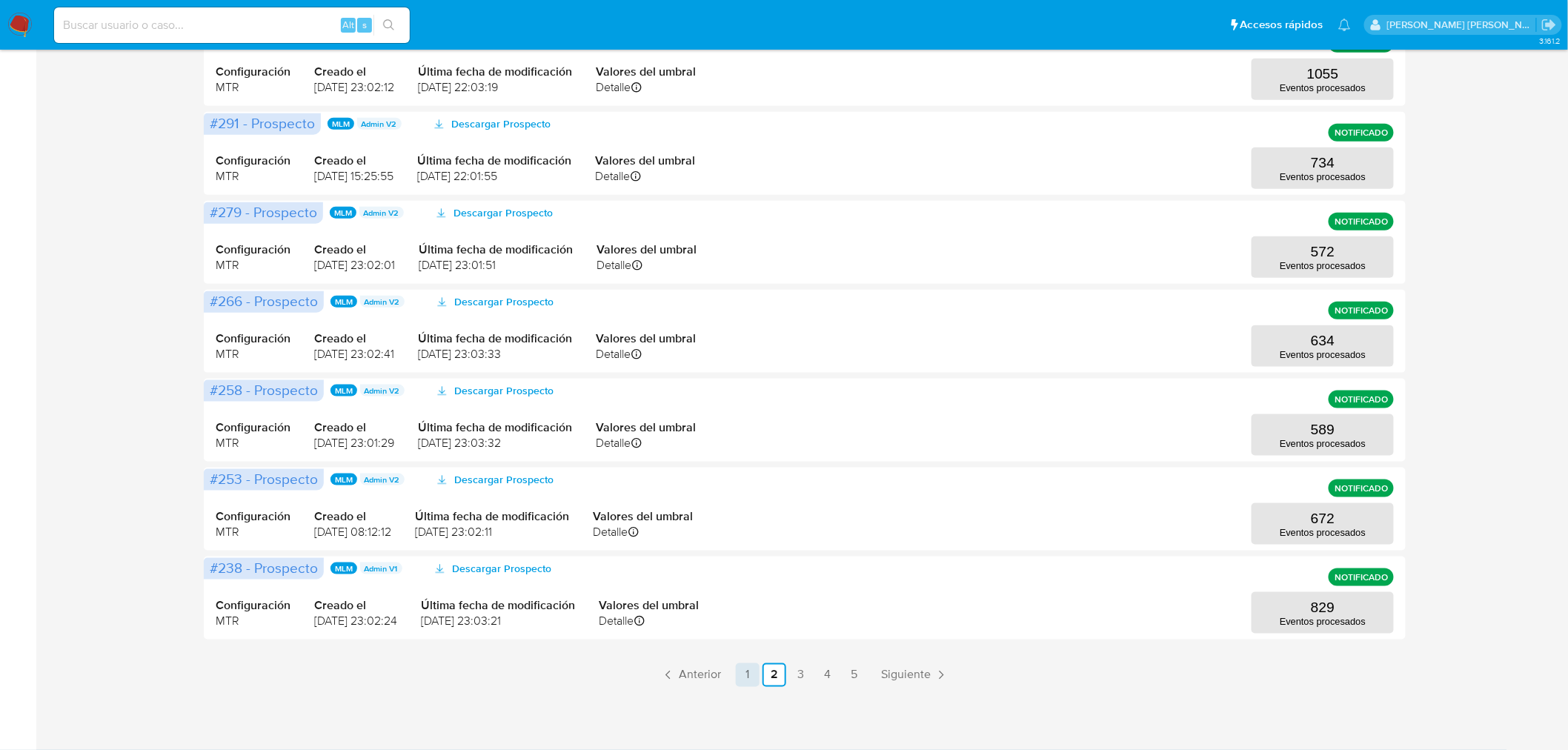
click at [744, 670] on link "1" at bounding box center [747, 674] width 23 height 23
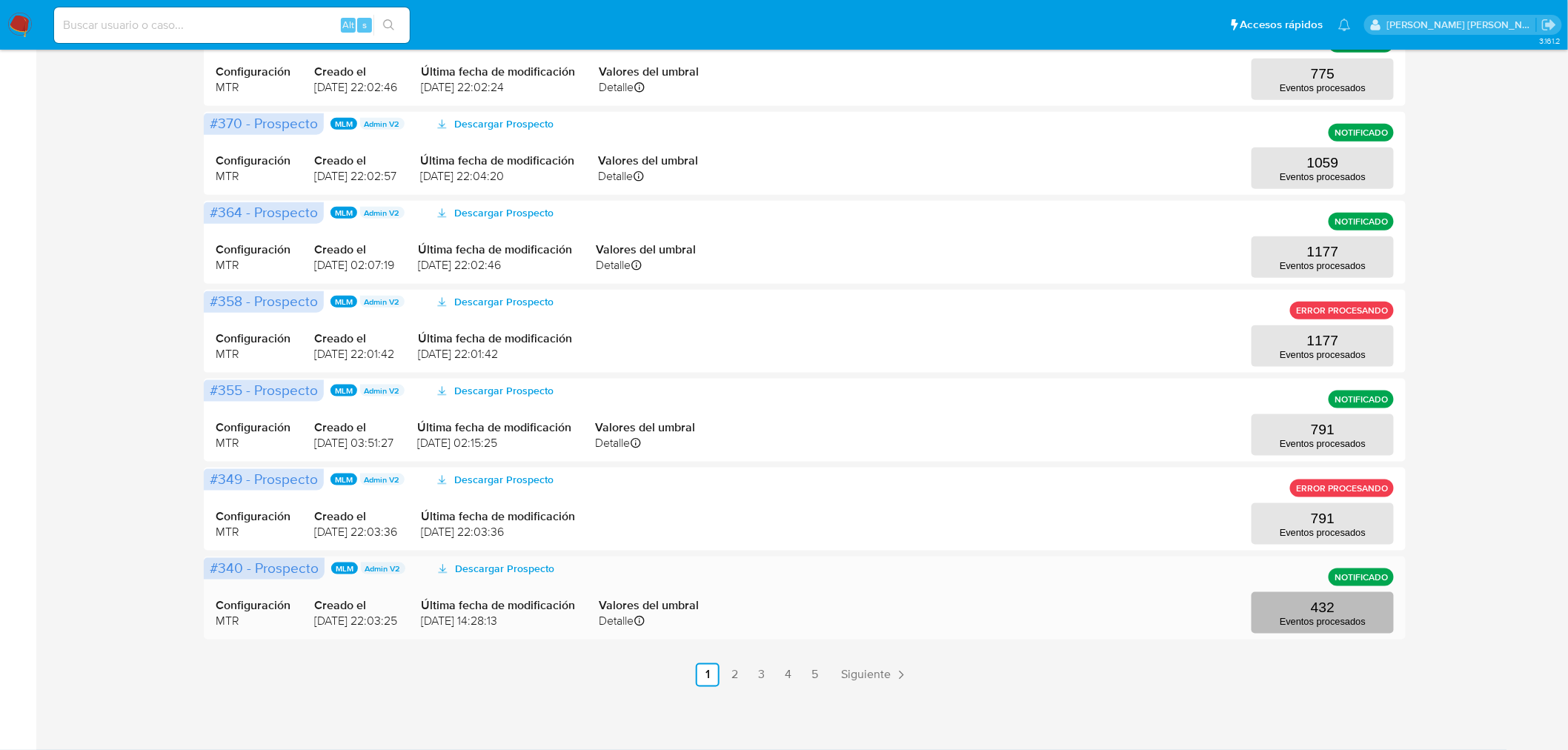
click at [1311, 613] on p "432" at bounding box center [1322, 607] width 23 height 16
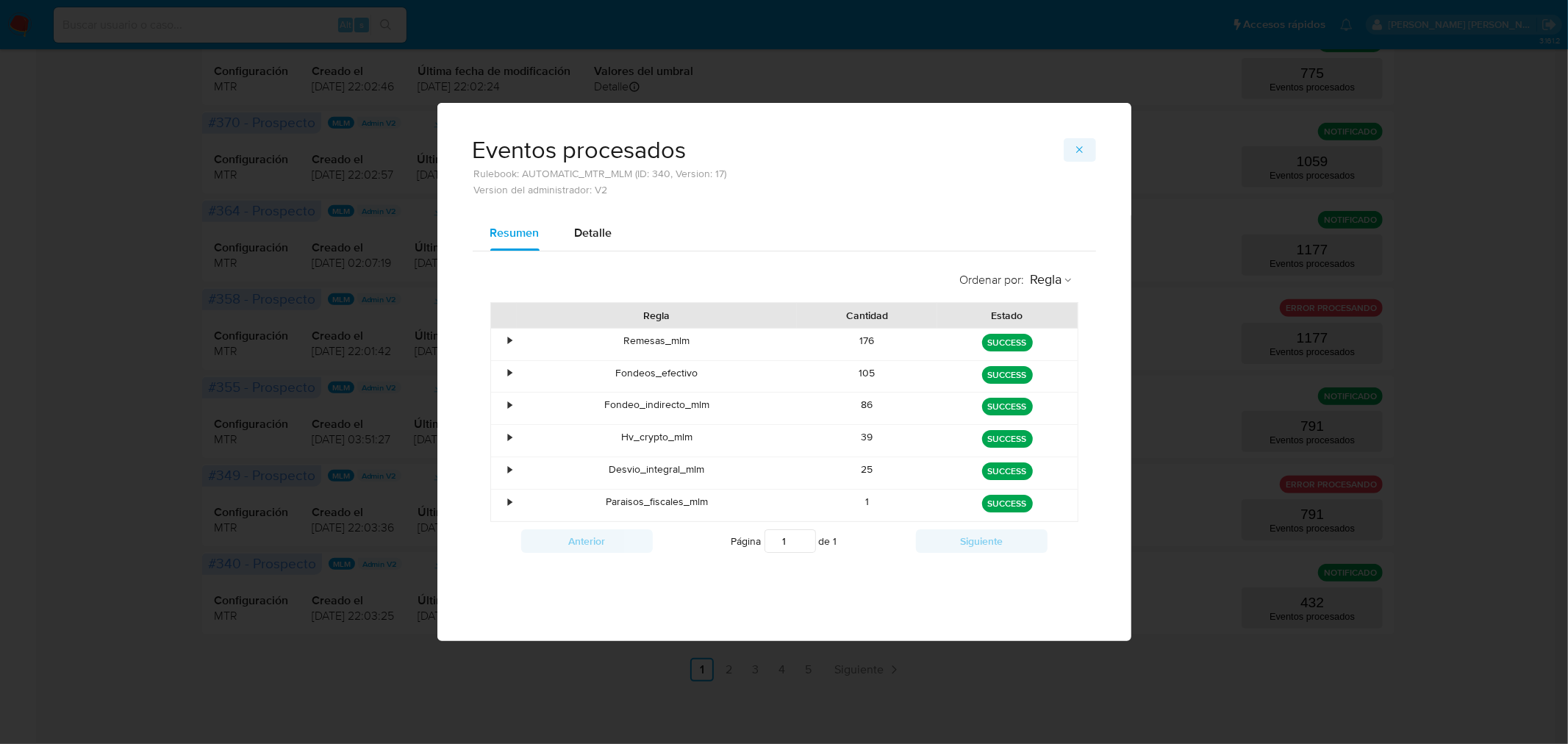
click at [1076, 157] on span "button" at bounding box center [1079, 150] width 12 height 20
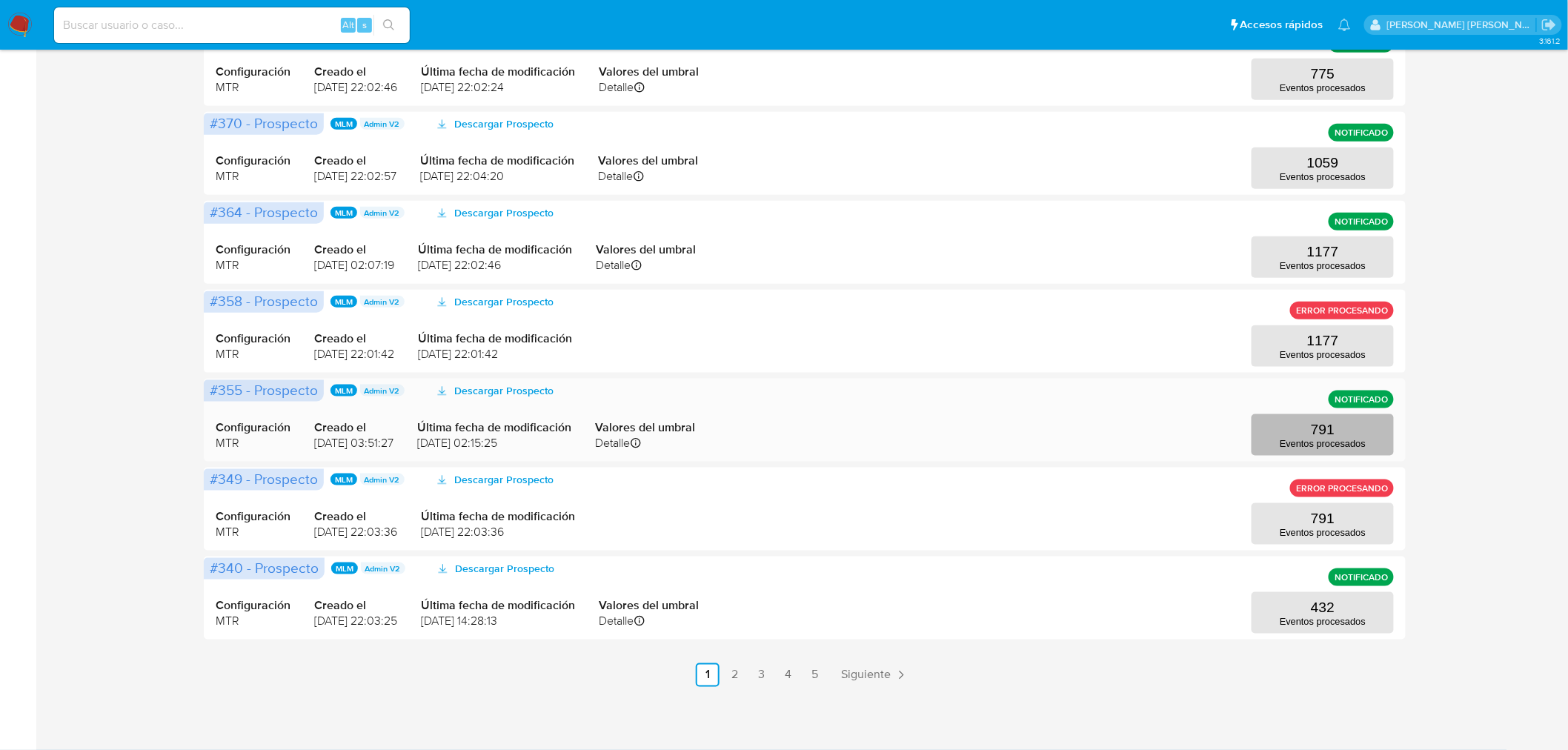
click at [1302, 439] on p "Eventos procesados" at bounding box center [1323, 444] width 86 height 11
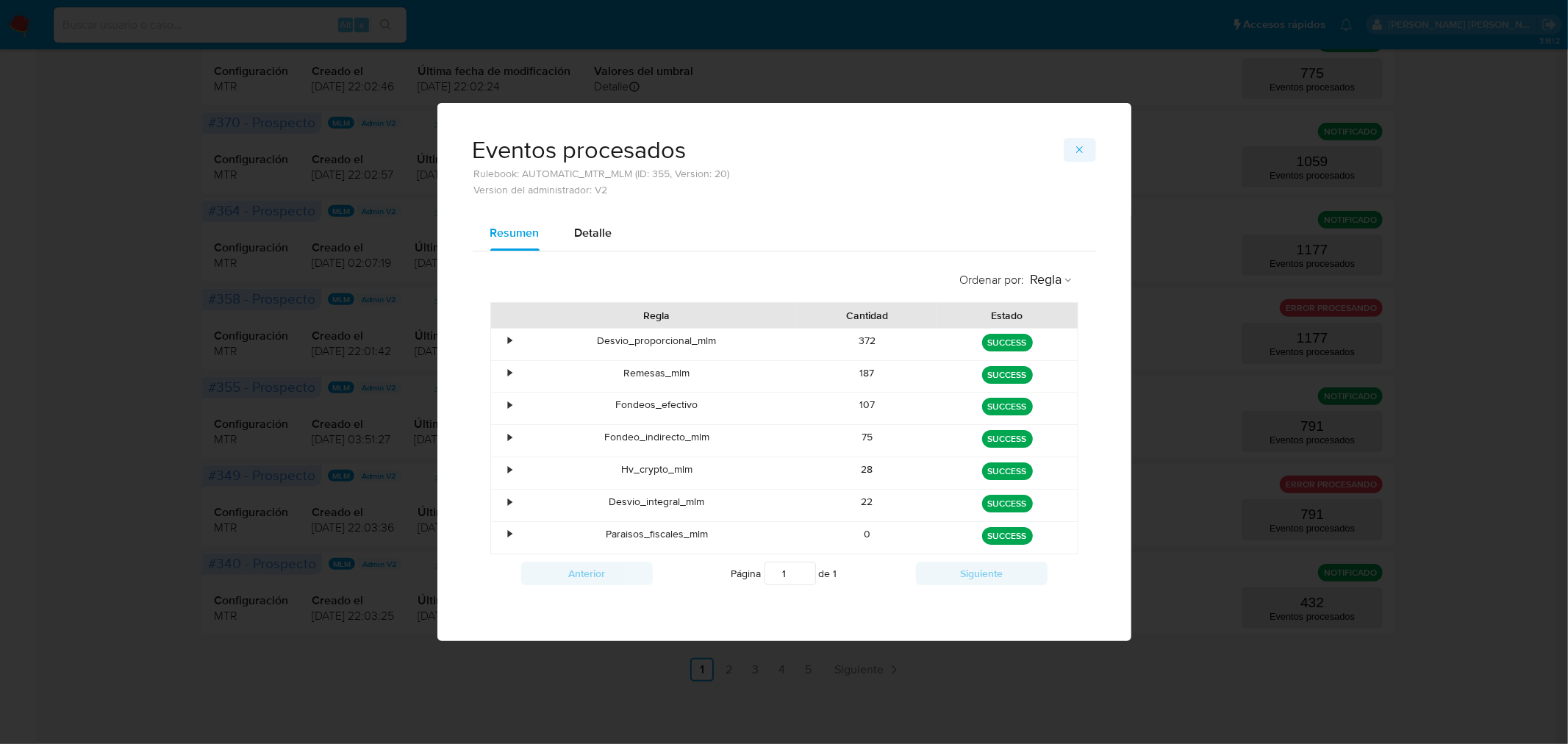
click at [1091, 144] on button "button" at bounding box center [1079, 150] width 33 height 23
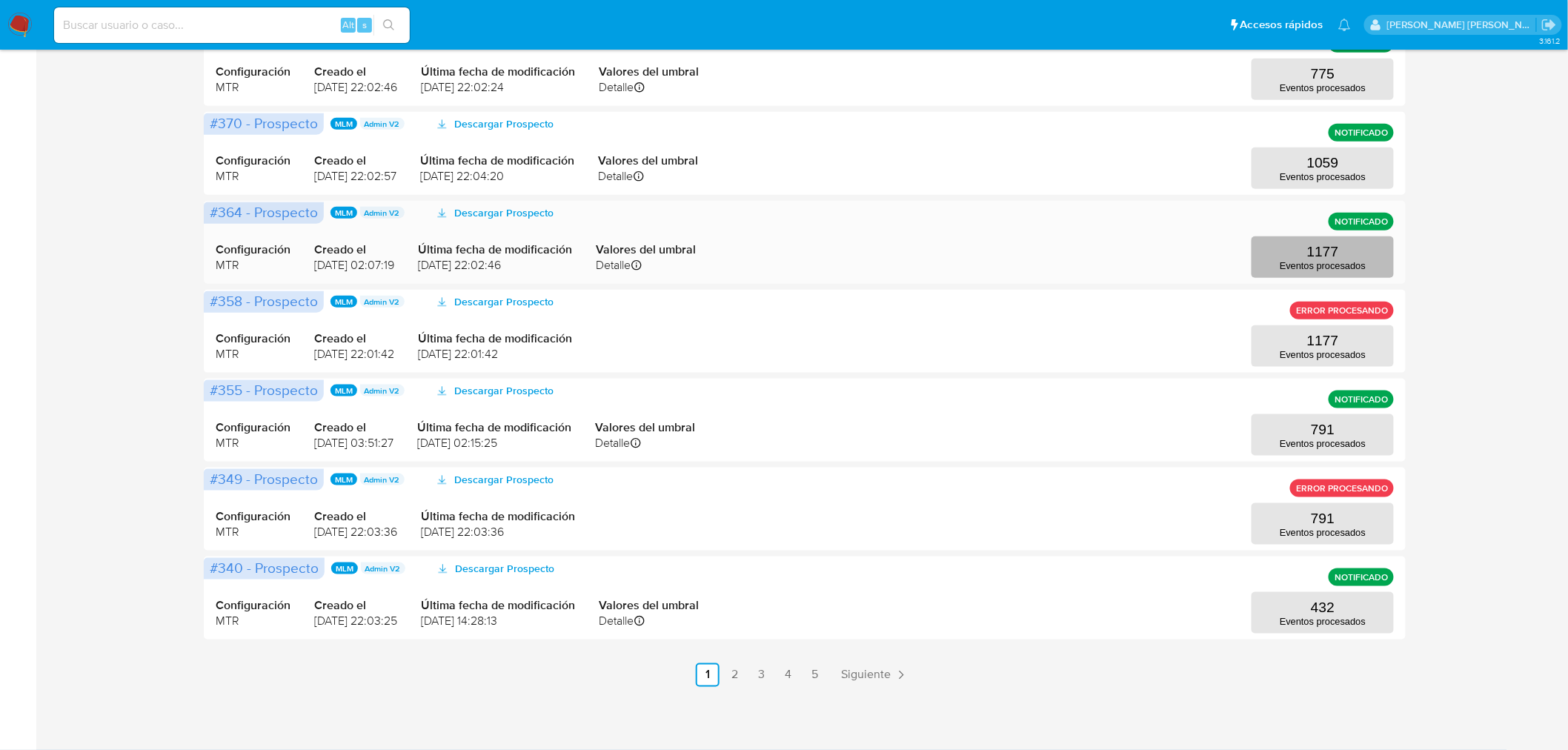
click at [1285, 250] on button "1177 Eventos procesados" at bounding box center [1323, 257] width 142 height 41
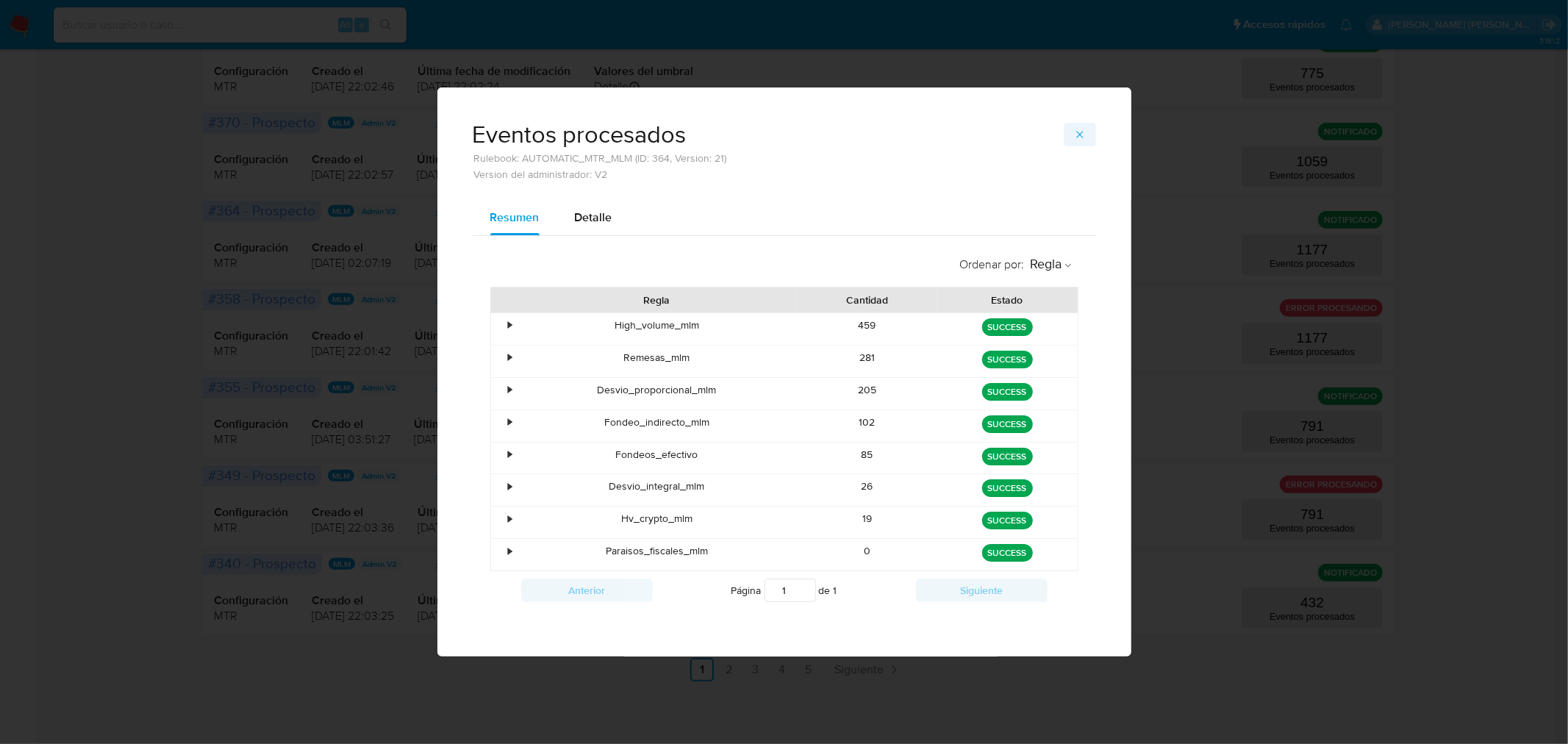
click at [1078, 136] on icon "button" at bounding box center [1079, 135] width 12 height 12
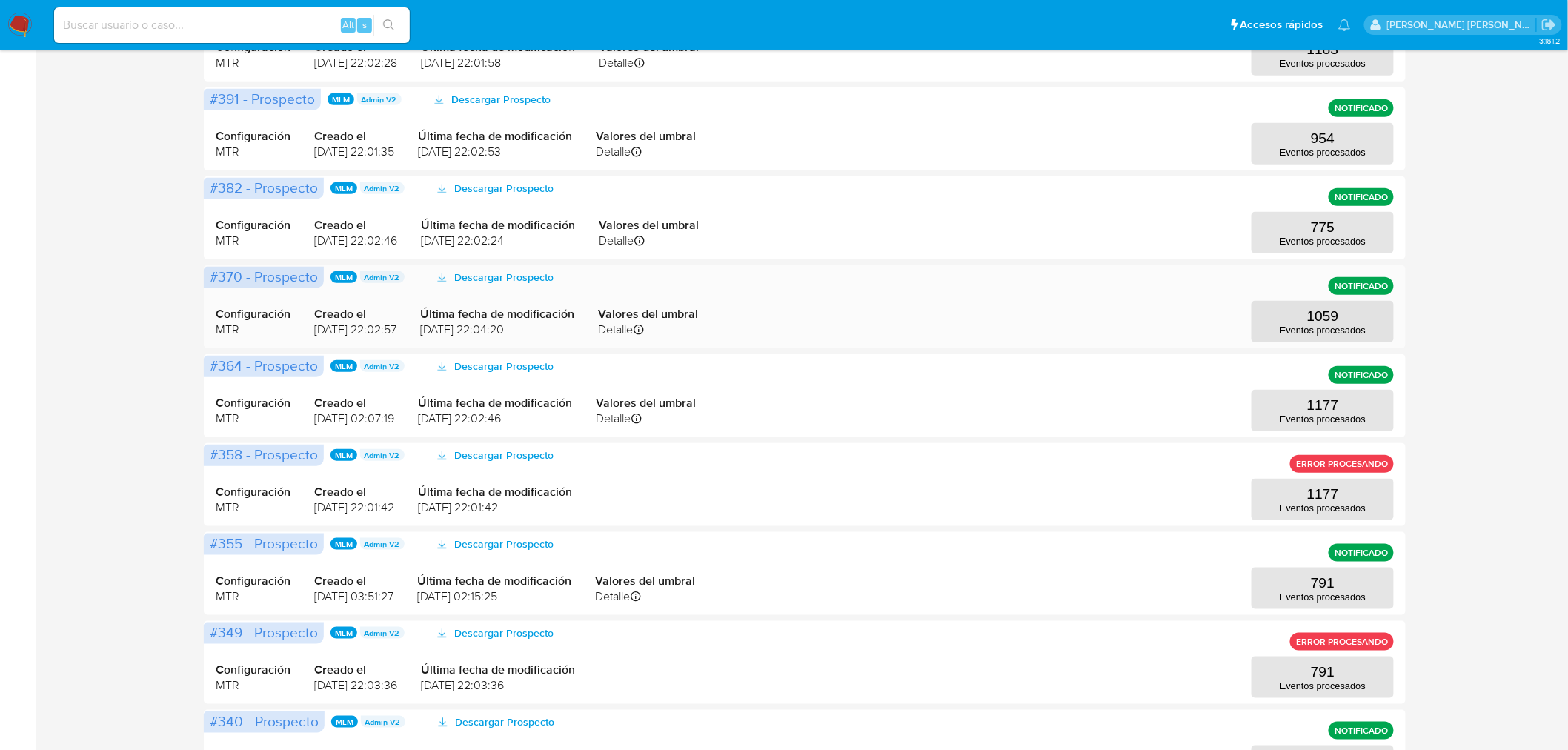
scroll to position [354, 0]
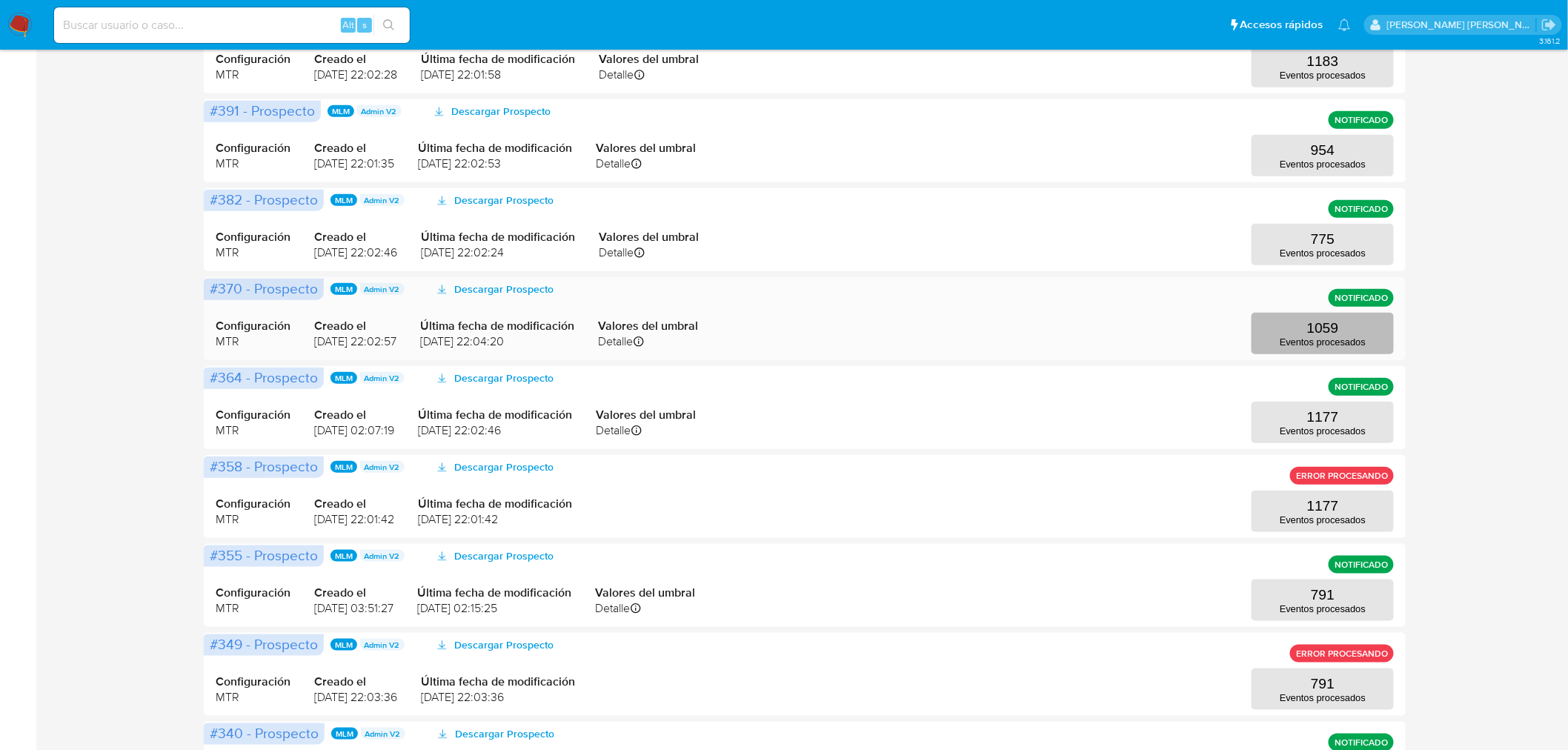
click at [1295, 336] on p "Eventos procesados" at bounding box center [1323, 342] width 86 height 11
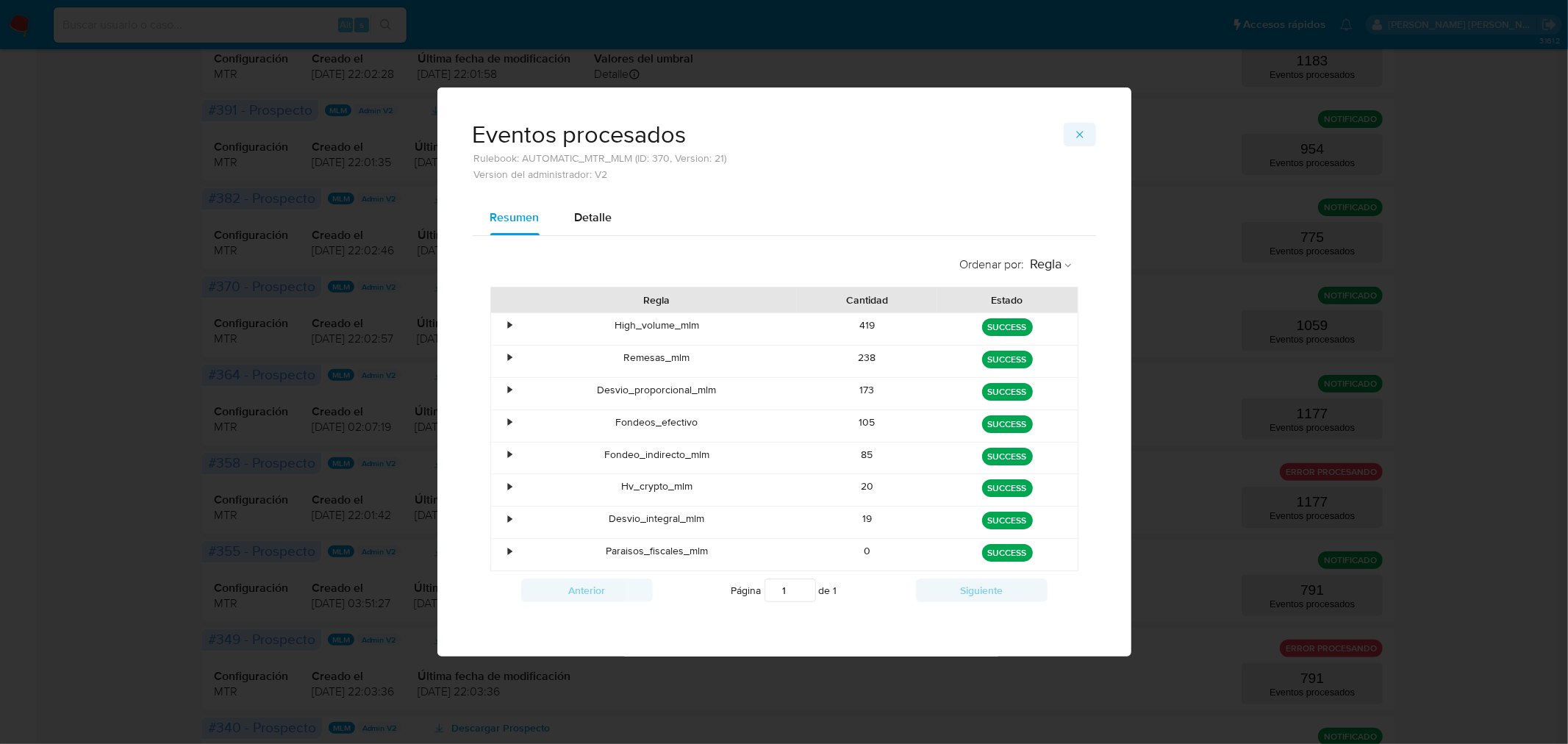
click at [1085, 133] on icon "button" at bounding box center [1079, 135] width 12 height 12
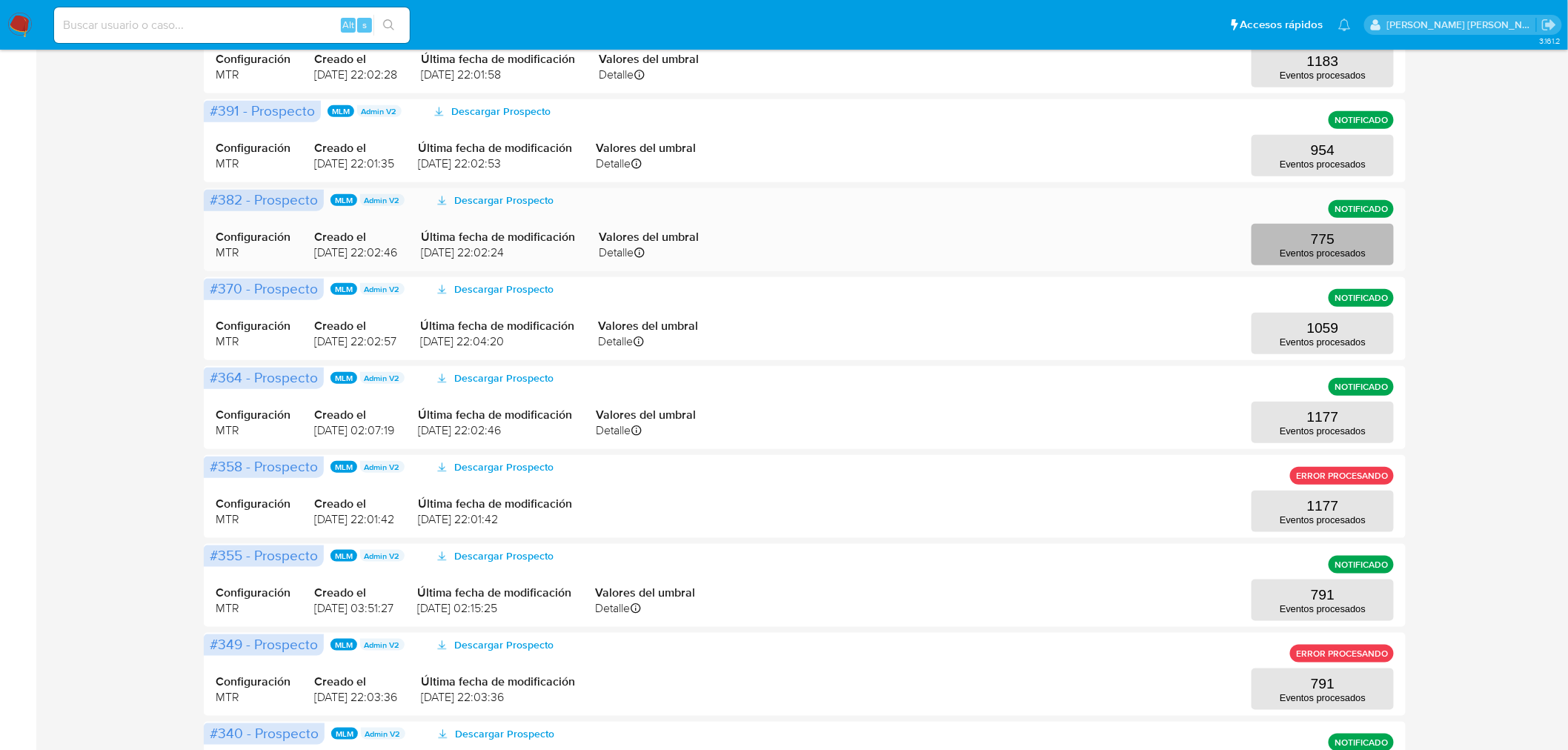
click at [1287, 239] on button "775 Eventos procesados" at bounding box center [1323, 244] width 142 height 41
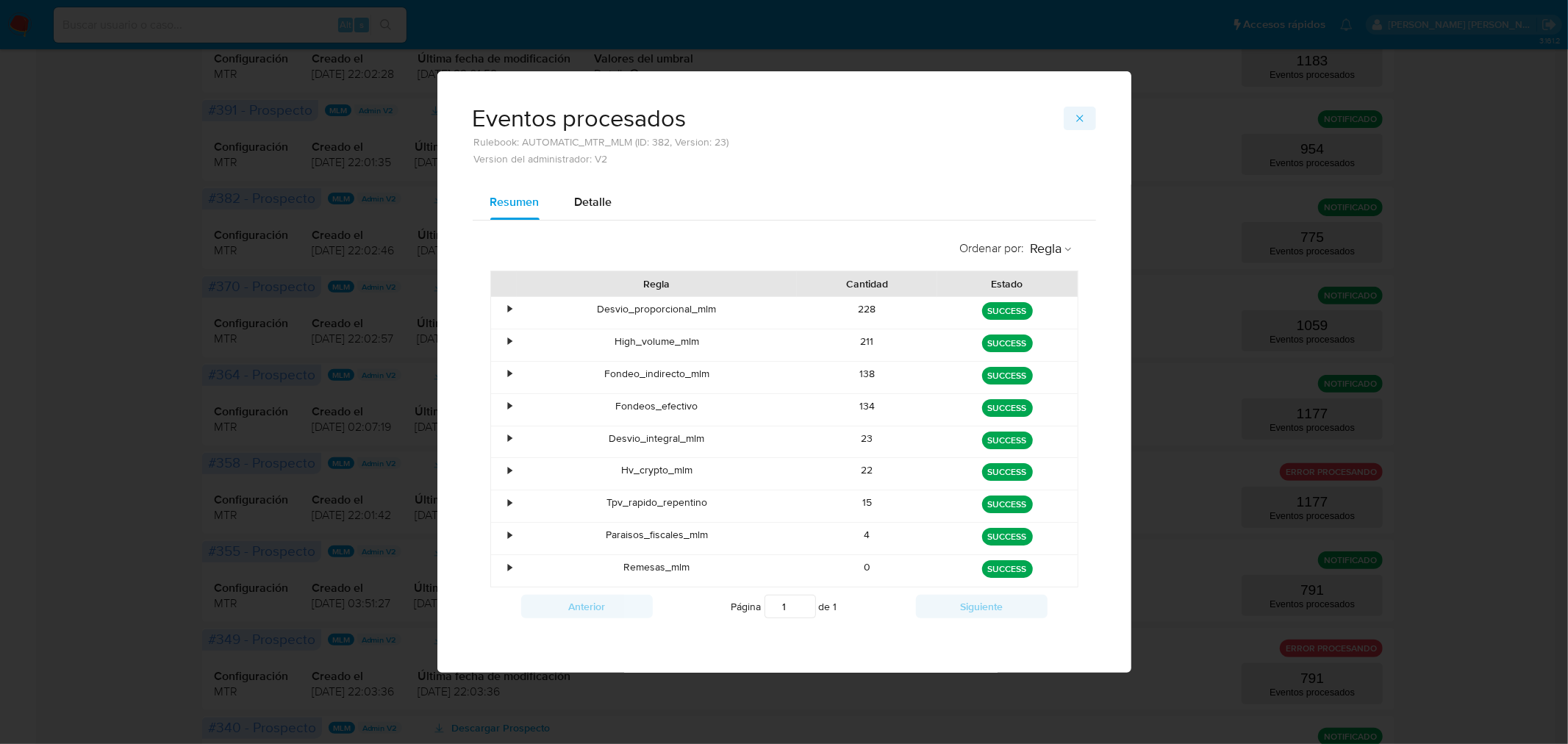
click at [1080, 124] on icon "button" at bounding box center [1079, 118] width 12 height 12
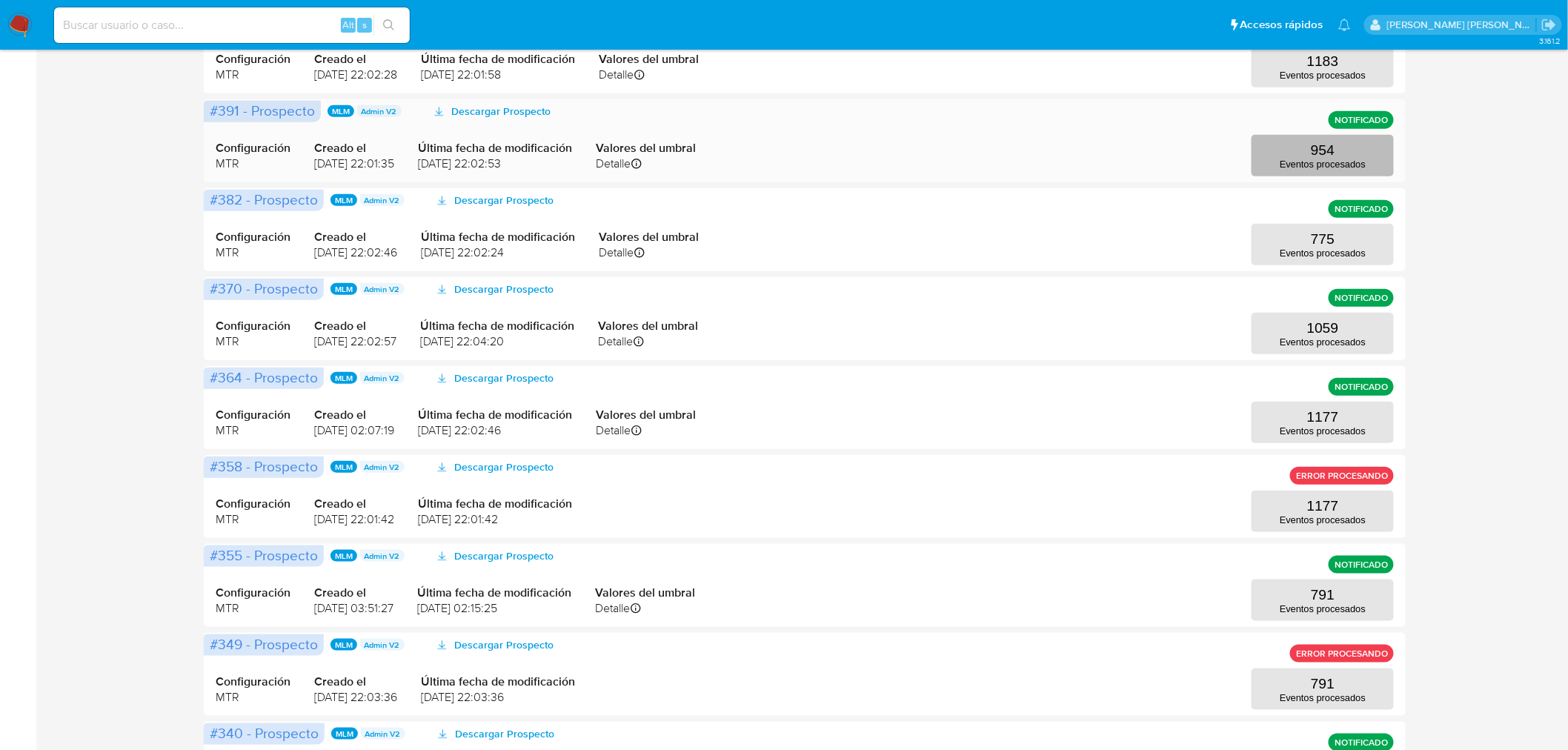
click at [1378, 153] on button "954 Eventos procesados" at bounding box center [1323, 155] width 142 height 41
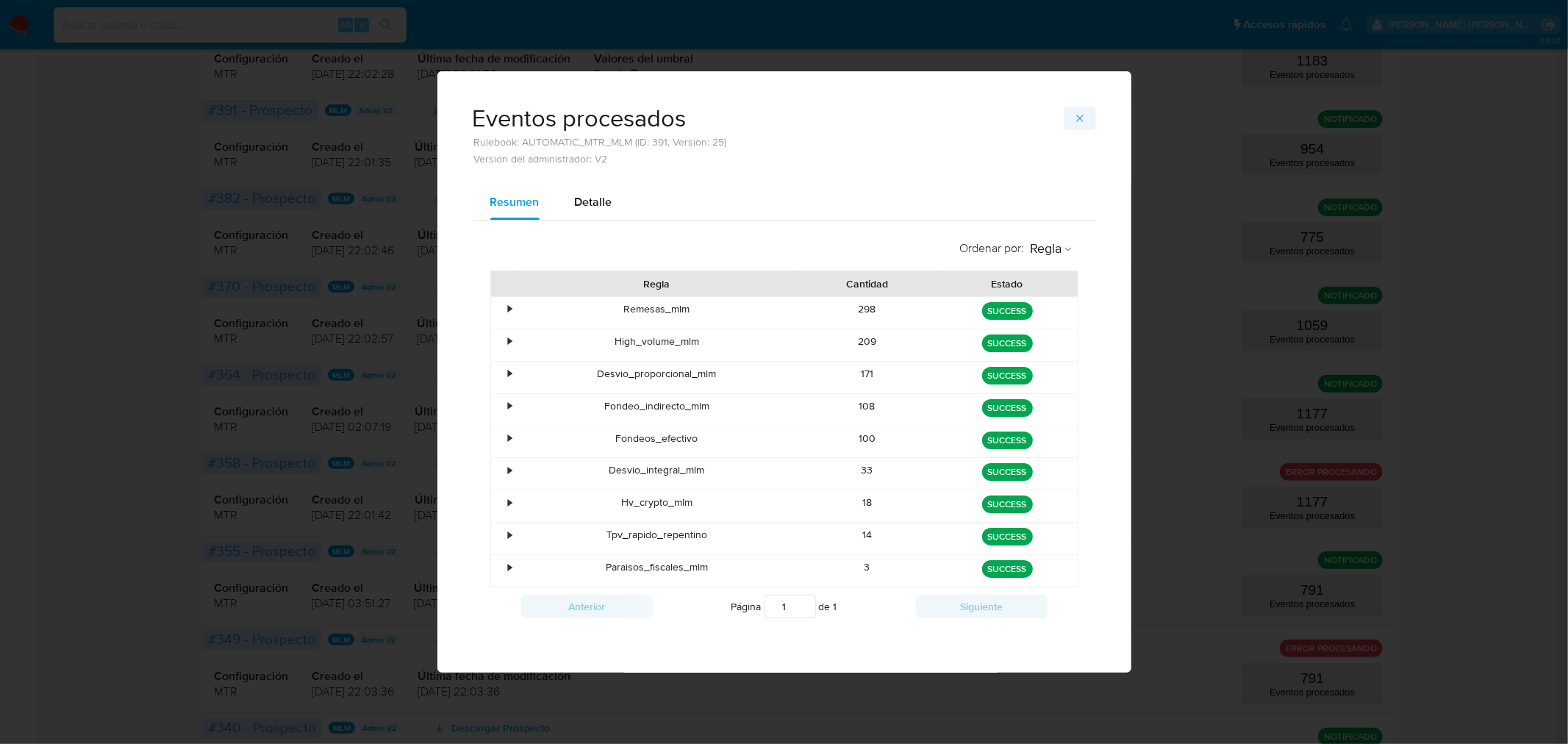
click at [1080, 120] on icon "button" at bounding box center [1079, 118] width 12 height 12
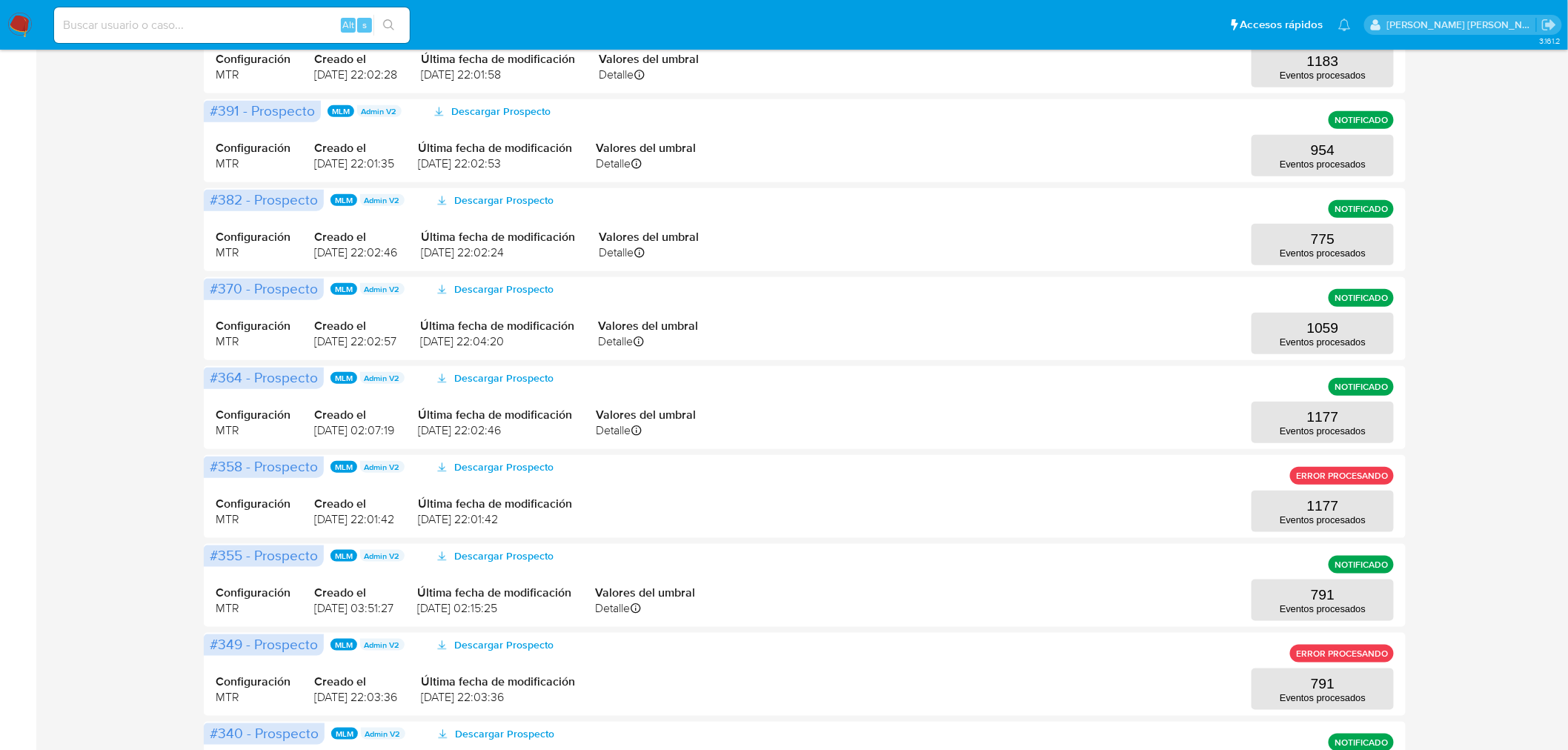
click at [20, 19] on img at bounding box center [20, 24] width 25 height 25
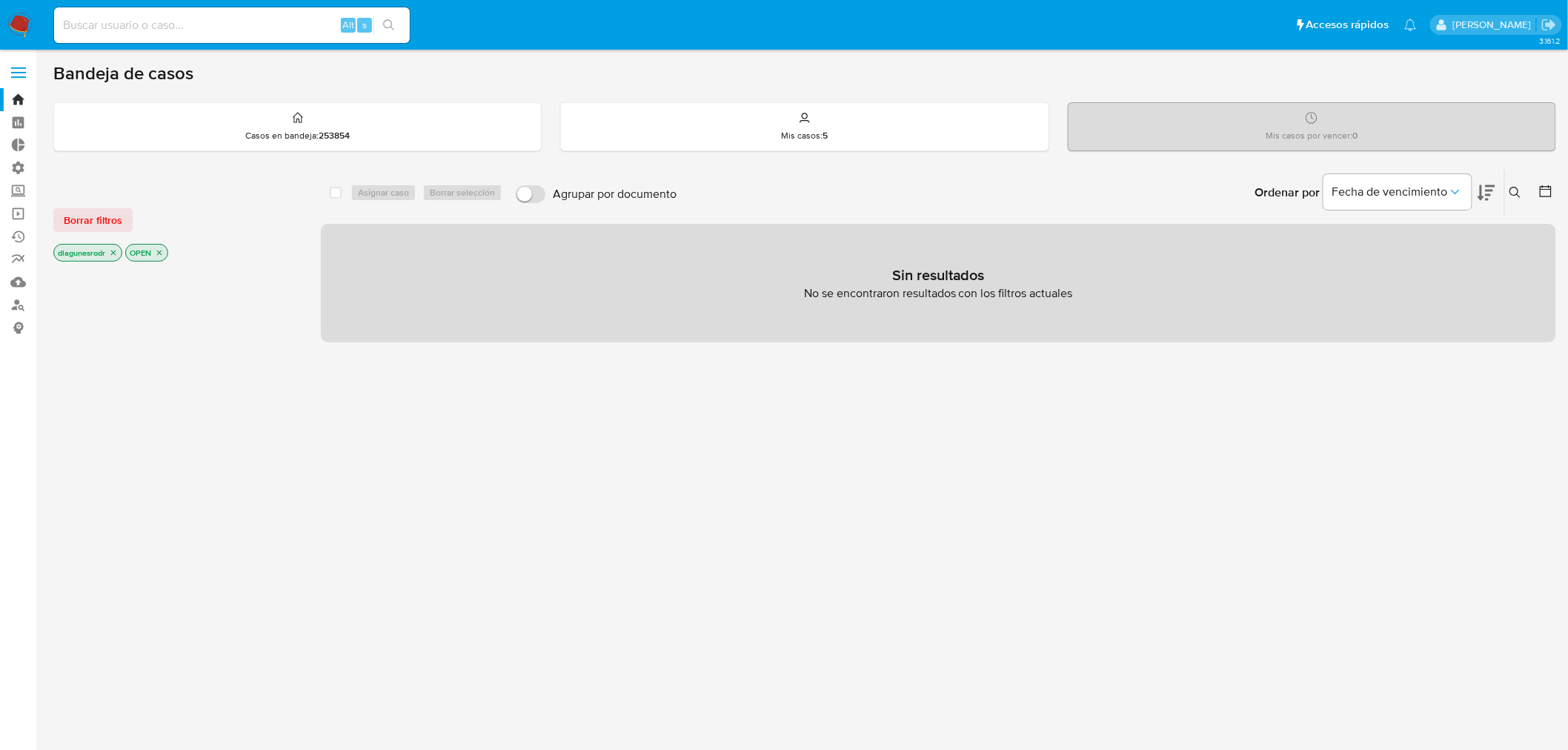
click at [104, 220] on span "Borrar filtros" at bounding box center [93, 220] width 59 height 21
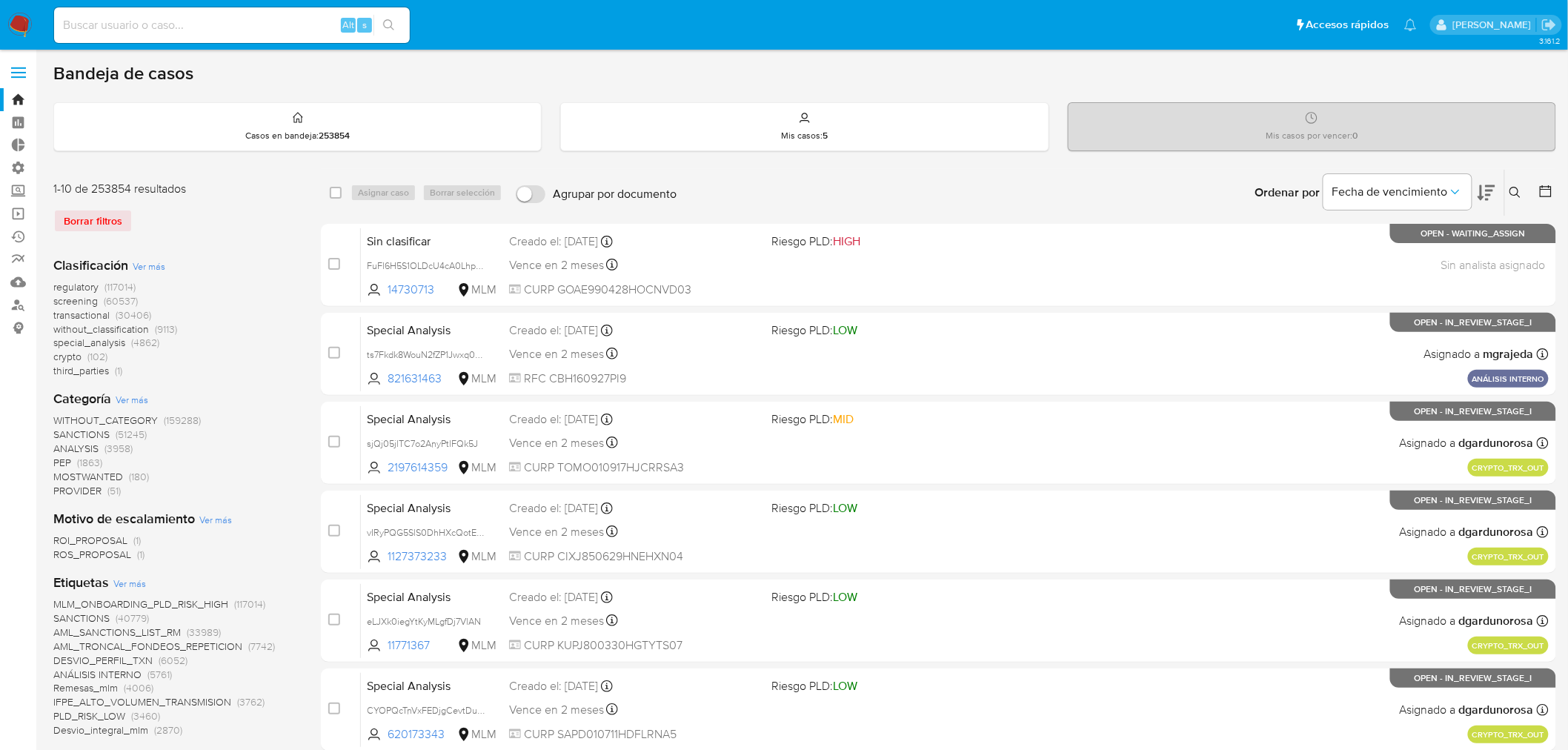
click at [1515, 193] on icon at bounding box center [1515, 192] width 12 height 12
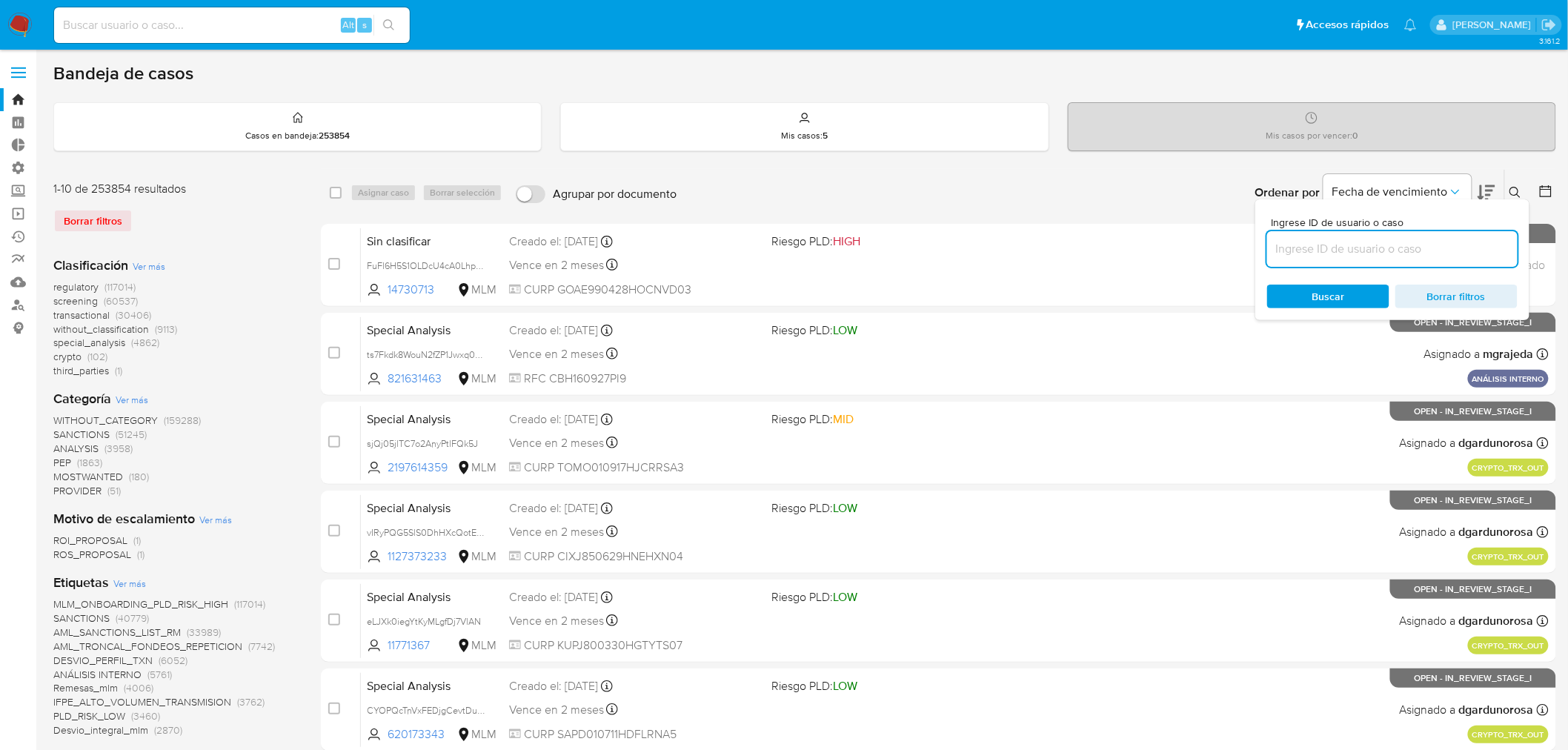
click at [1390, 247] on input at bounding box center [1392, 249] width 251 height 20
type input "I0nAJmnOZBQ8iVx6QFlO428Z"
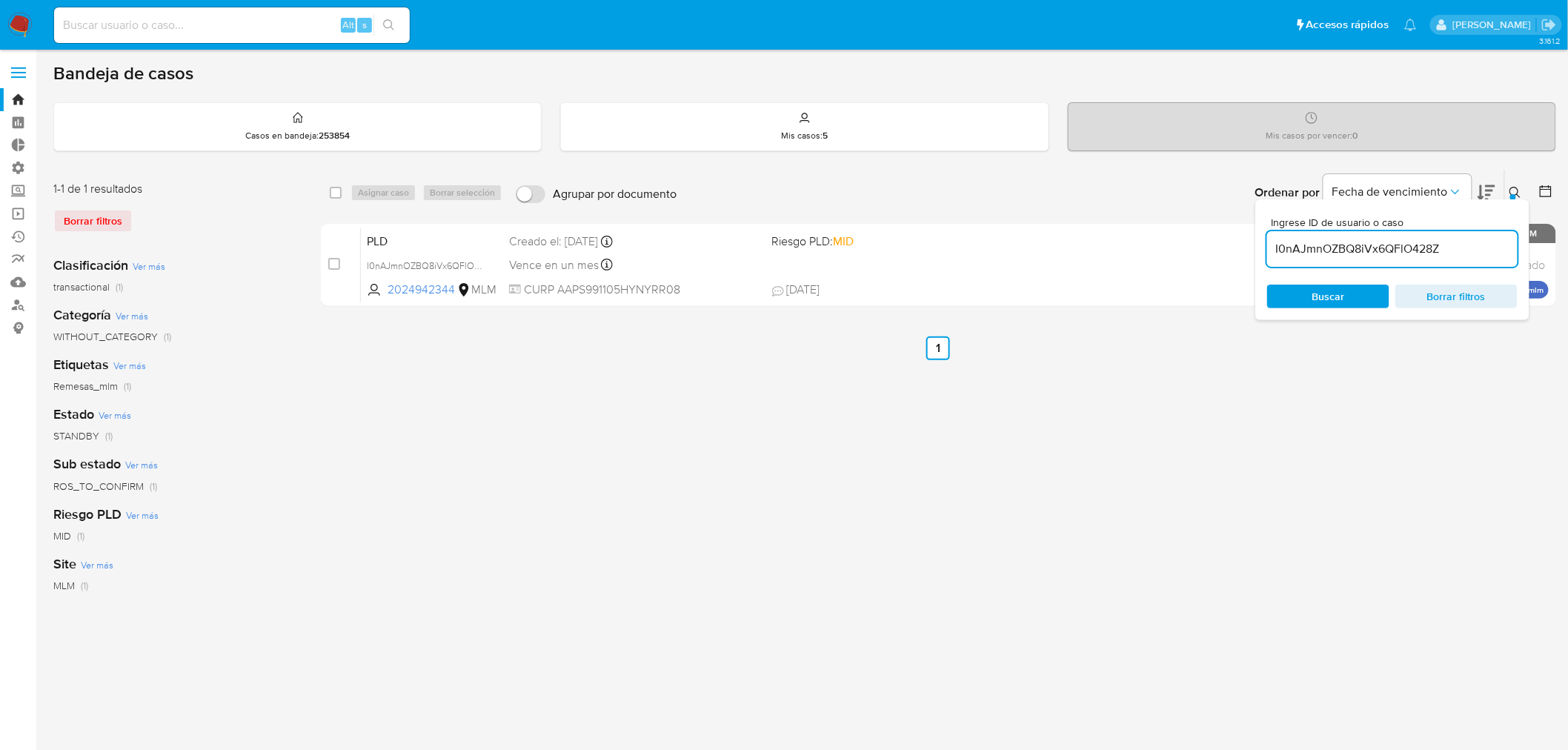
click at [1517, 191] on icon at bounding box center [1515, 192] width 12 height 12
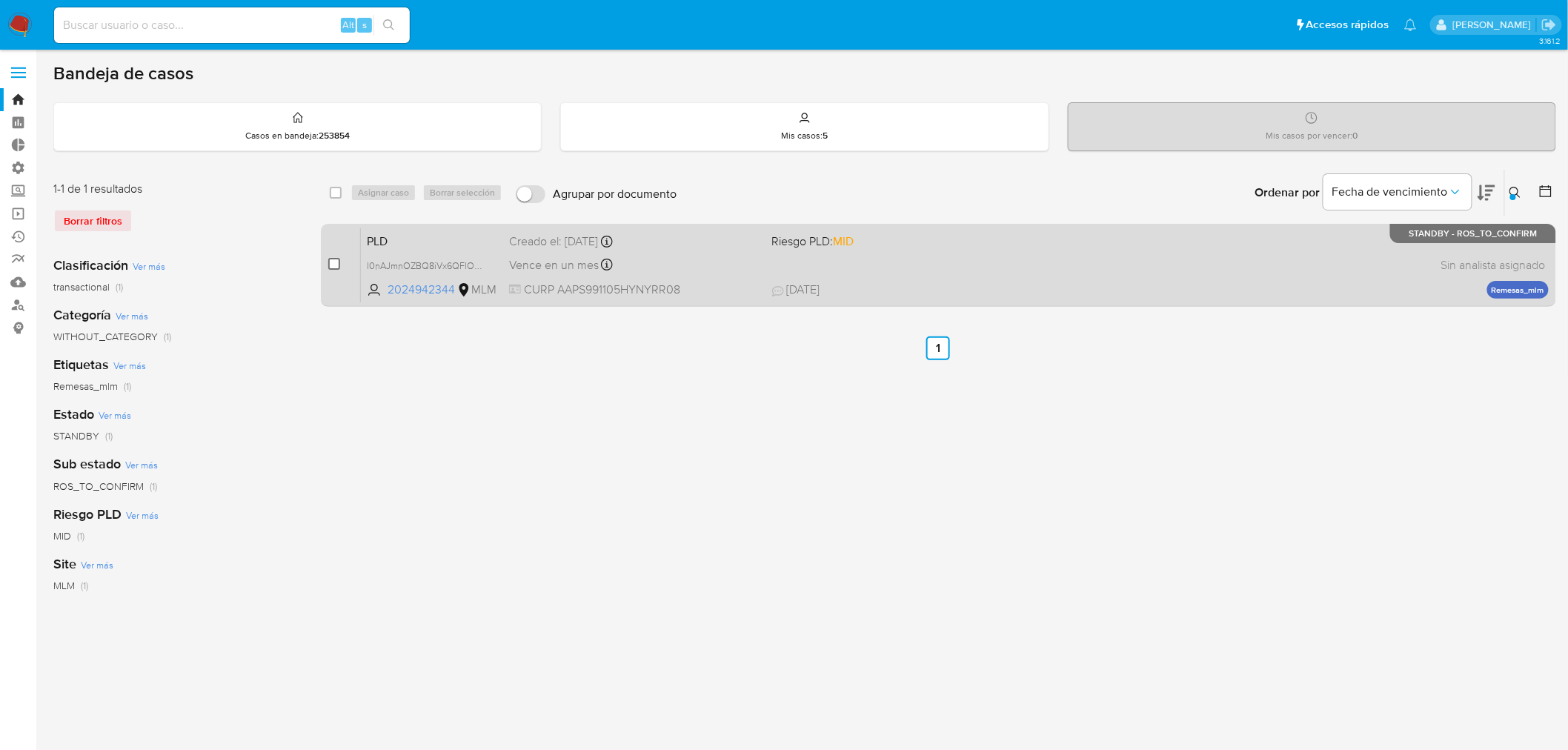
click at [336, 260] on input "checkbox" at bounding box center [334, 263] width 12 height 12
checkbox input "true"
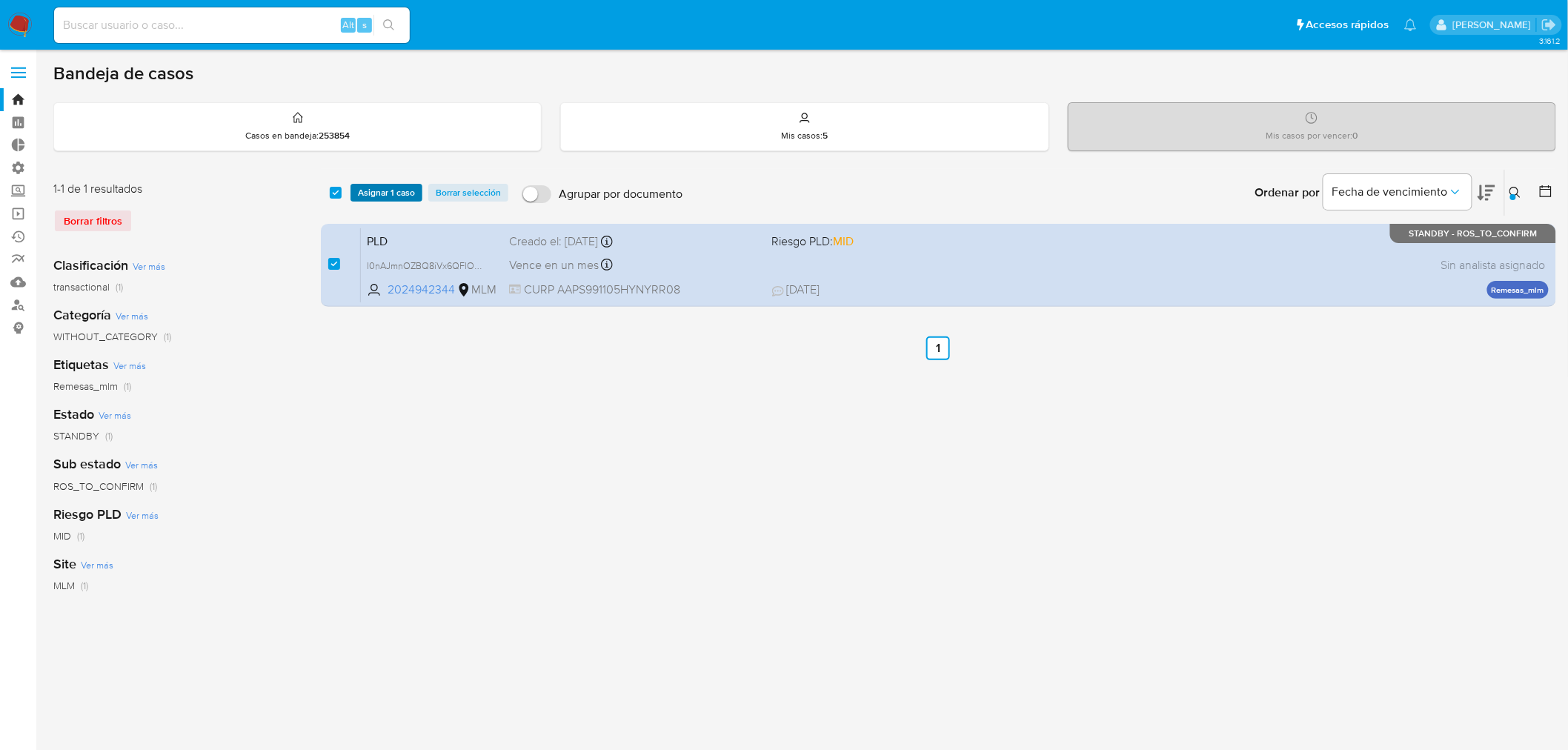
click at [404, 186] on span "Asignar 1 caso" at bounding box center [386, 193] width 57 height 15
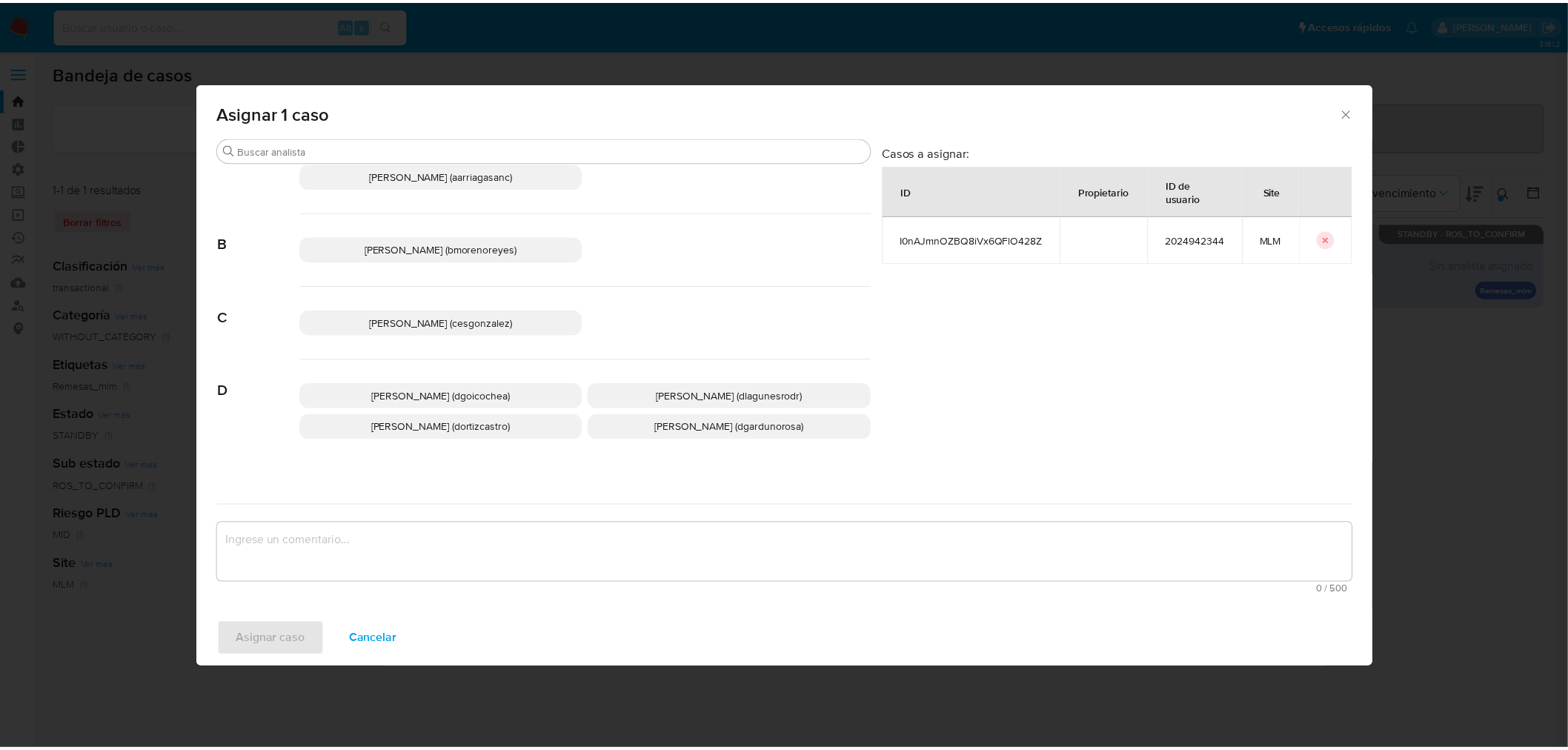
scroll to position [82, 0]
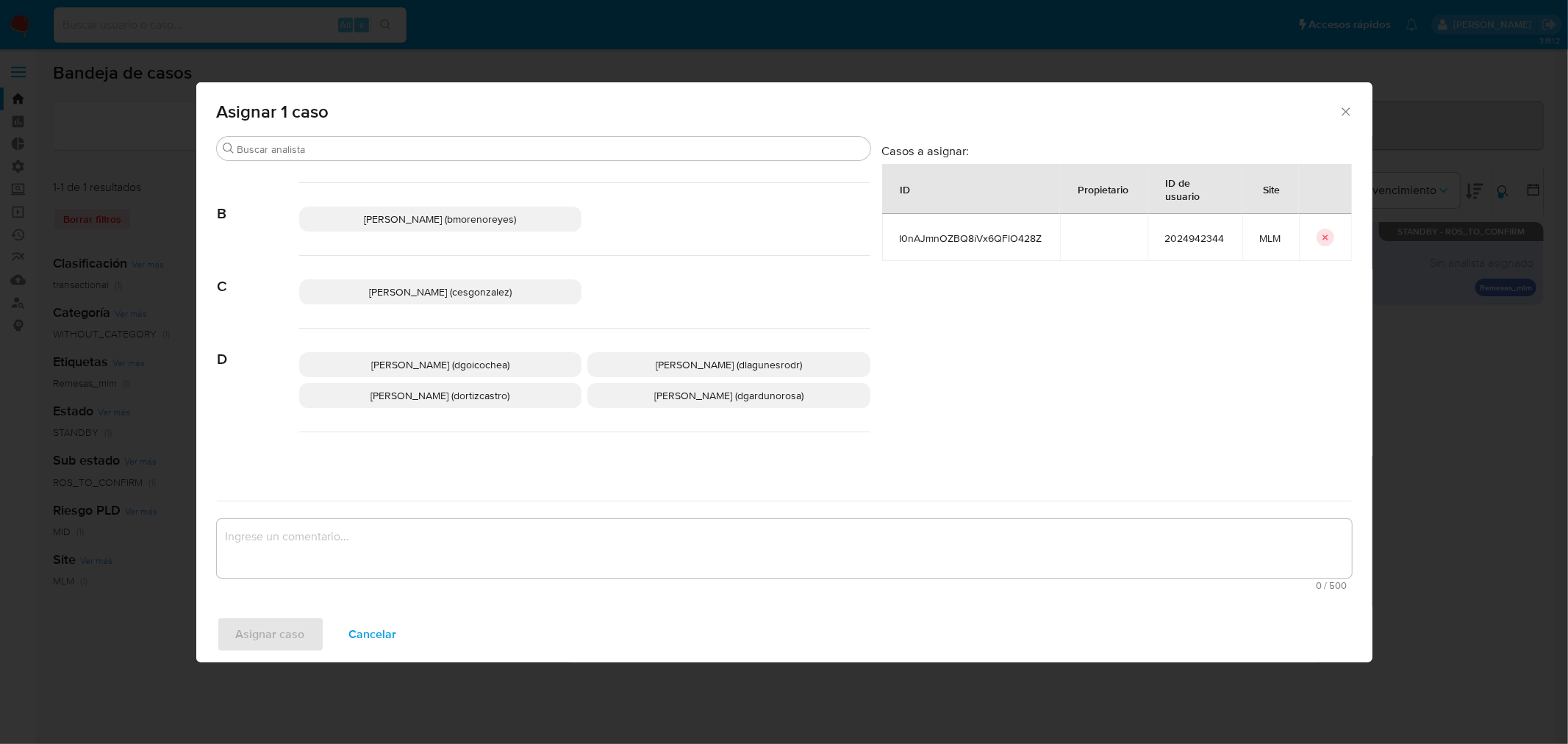
click at [676, 358] on span "Daniela Rosa Lagunes (dlagunesrodr)" at bounding box center [729, 365] width 147 height 15
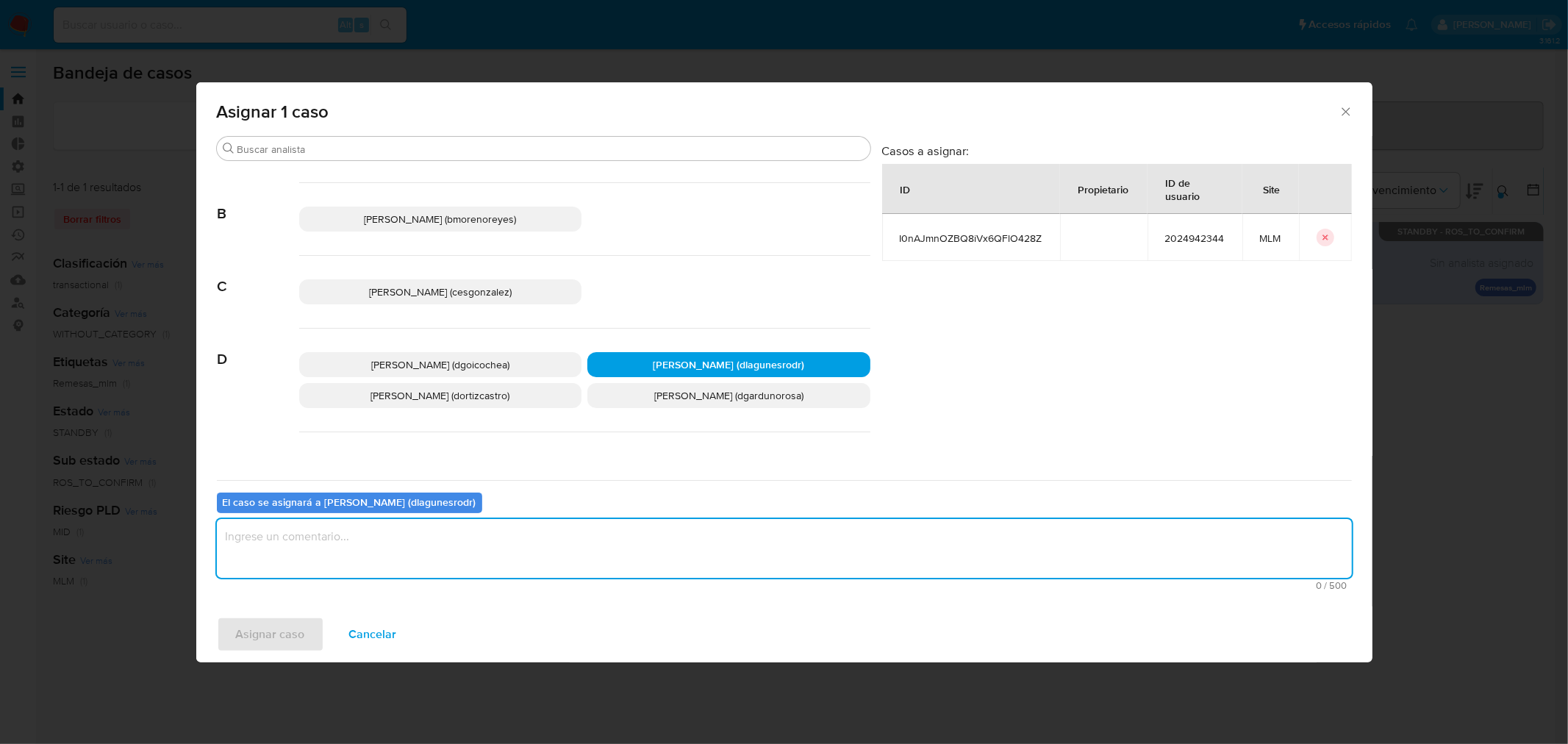
click at [500, 524] on textarea "assign-modal" at bounding box center [784, 548] width 1135 height 59
type textarea "Reporte 24 horas"
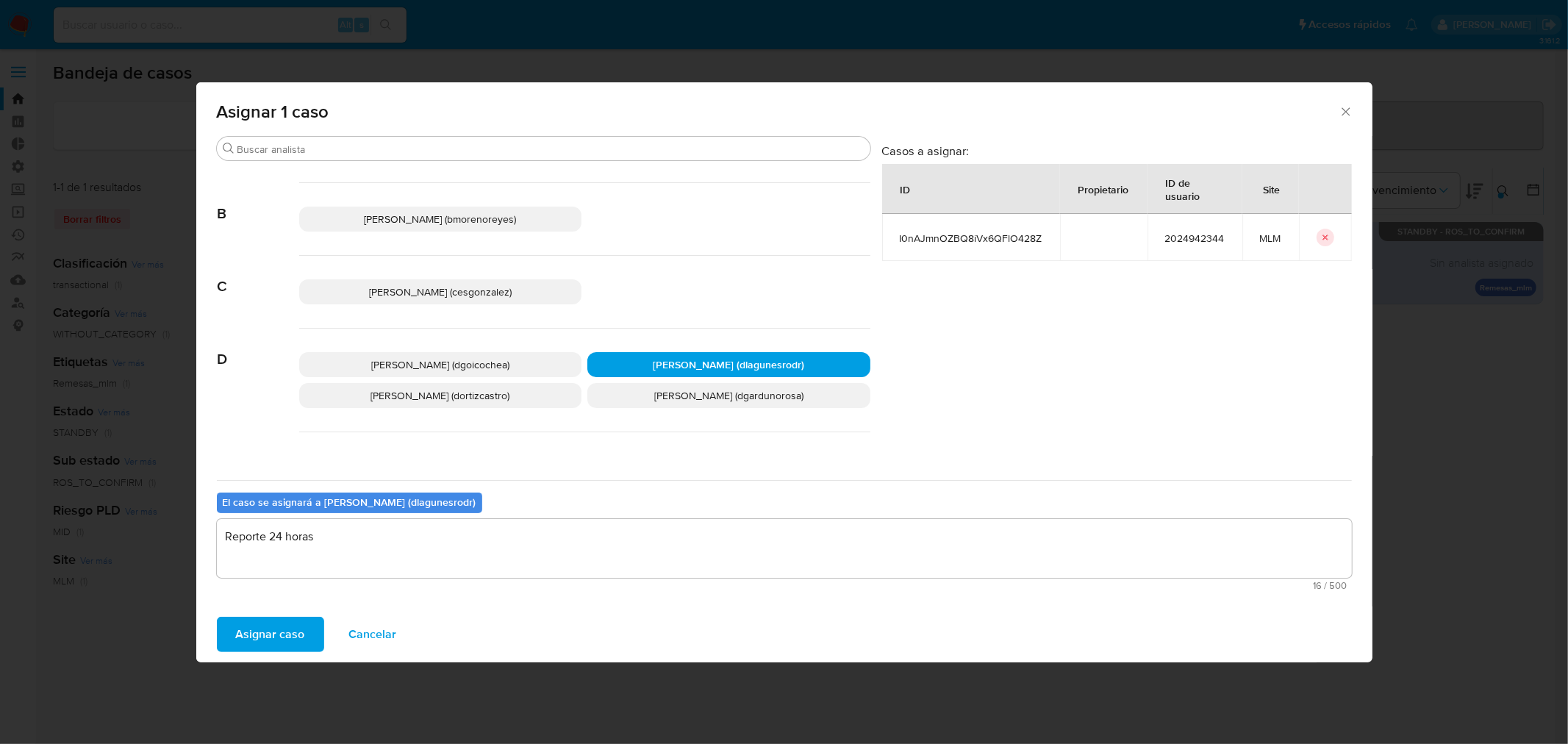
click at [267, 636] on span "Asignar caso" at bounding box center [270, 634] width 69 height 33
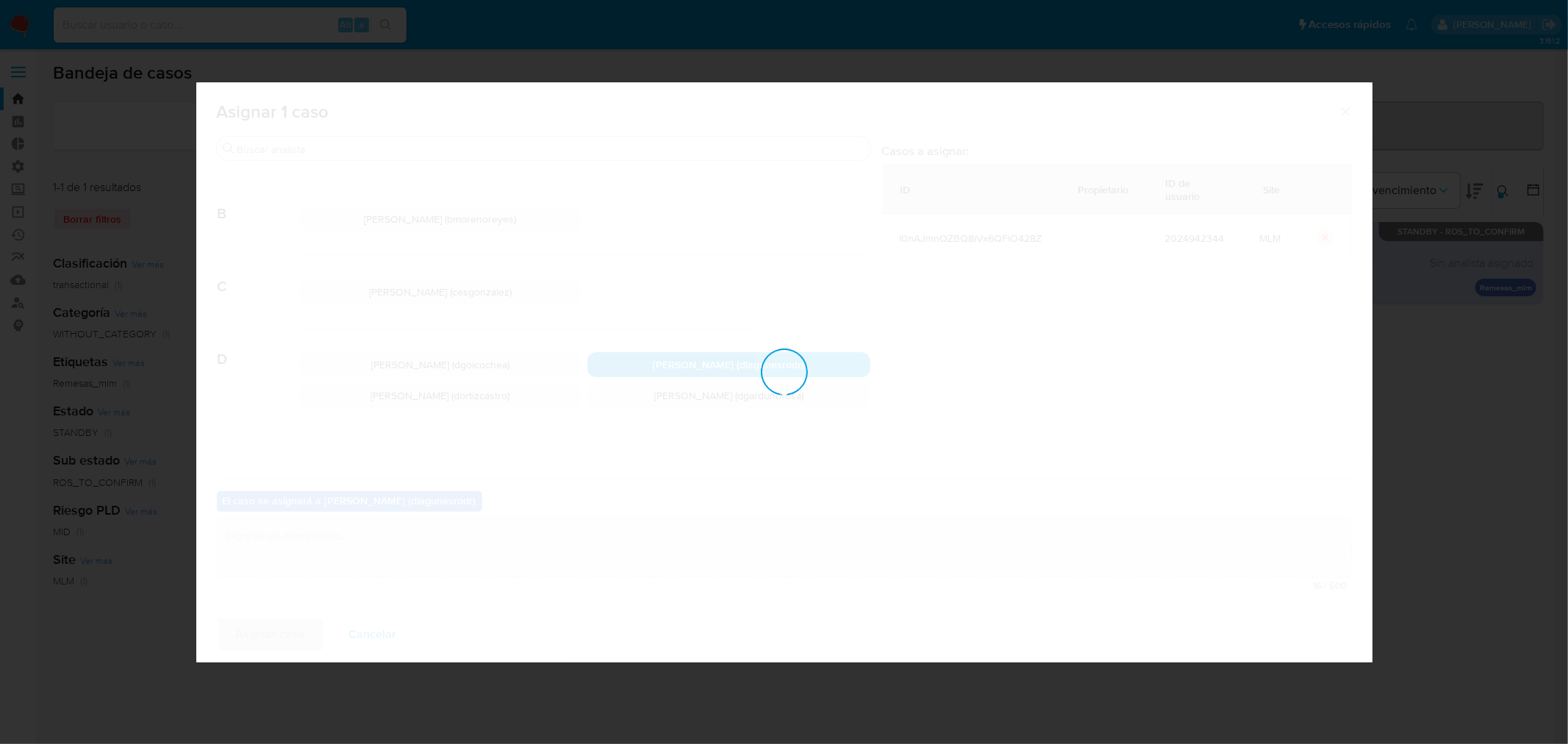
checkbox input "false"
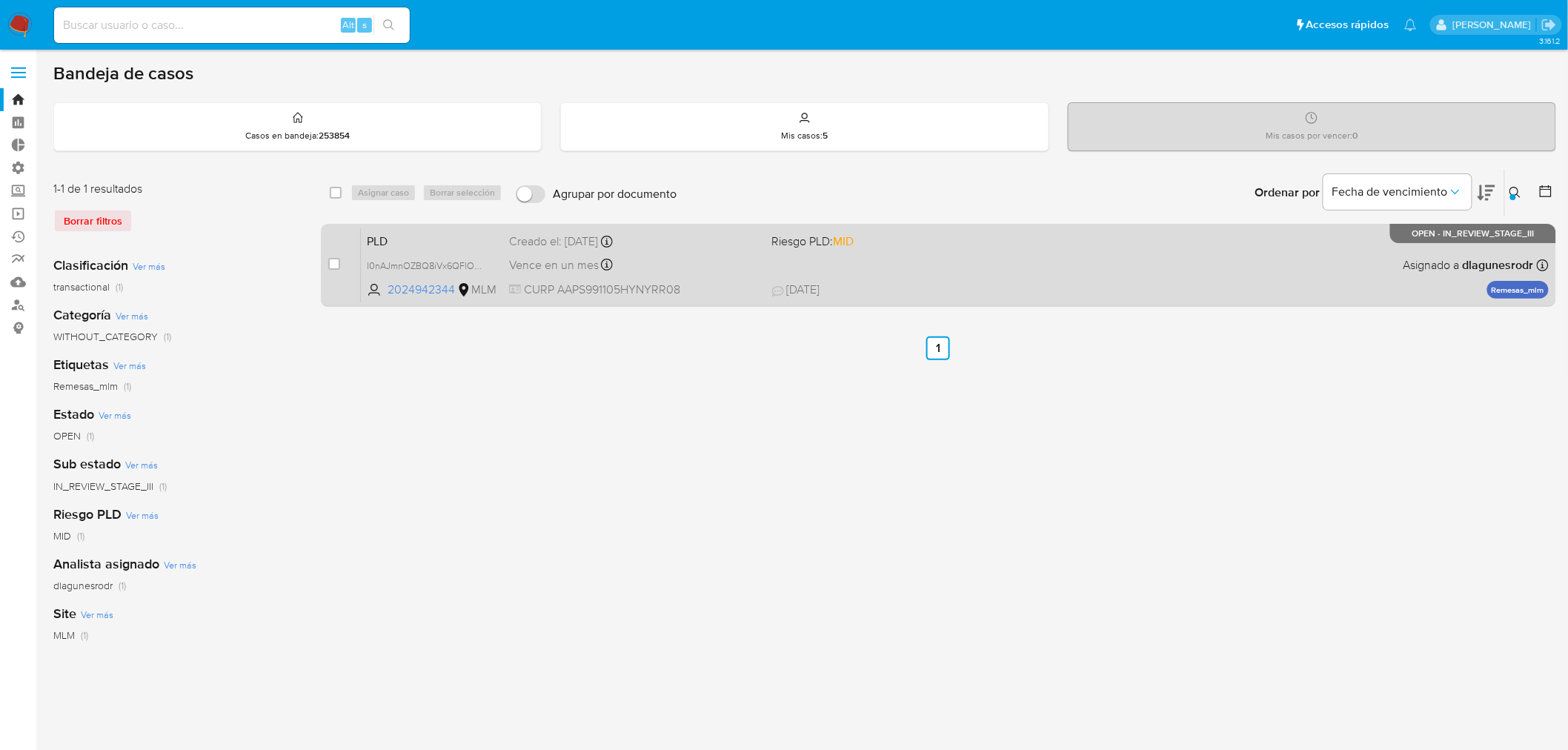
click at [457, 239] on span "PLD" at bounding box center [432, 240] width 130 height 20
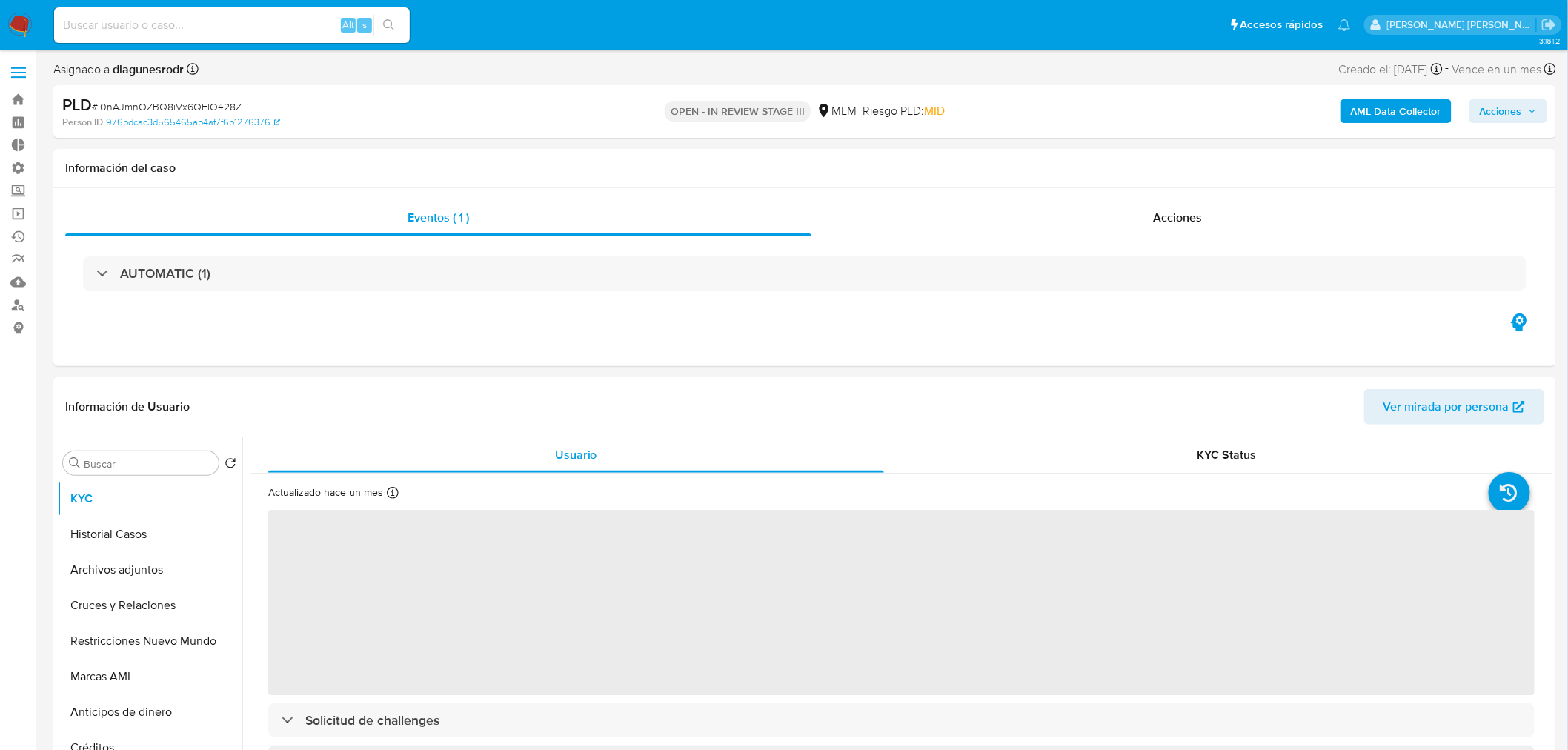
click at [1527, 112] on span "Acciones" at bounding box center [1508, 111] width 57 height 21
select select "10"
click at [1058, 156] on span "Resolución del caso" at bounding box center [1087, 158] width 106 height 17
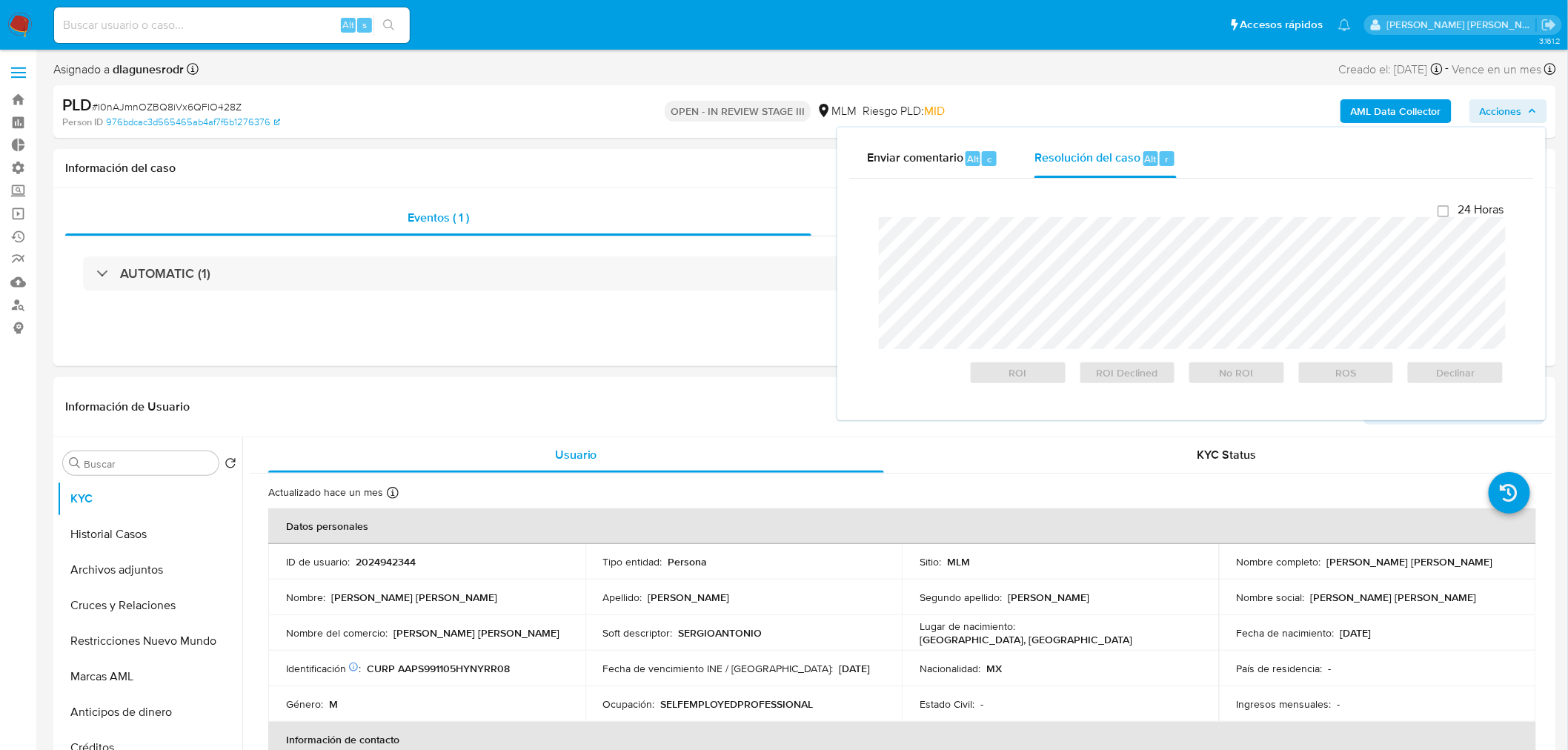
checkbox input "true"
click at [1345, 375] on span "ROS" at bounding box center [1346, 375] width 77 height 21
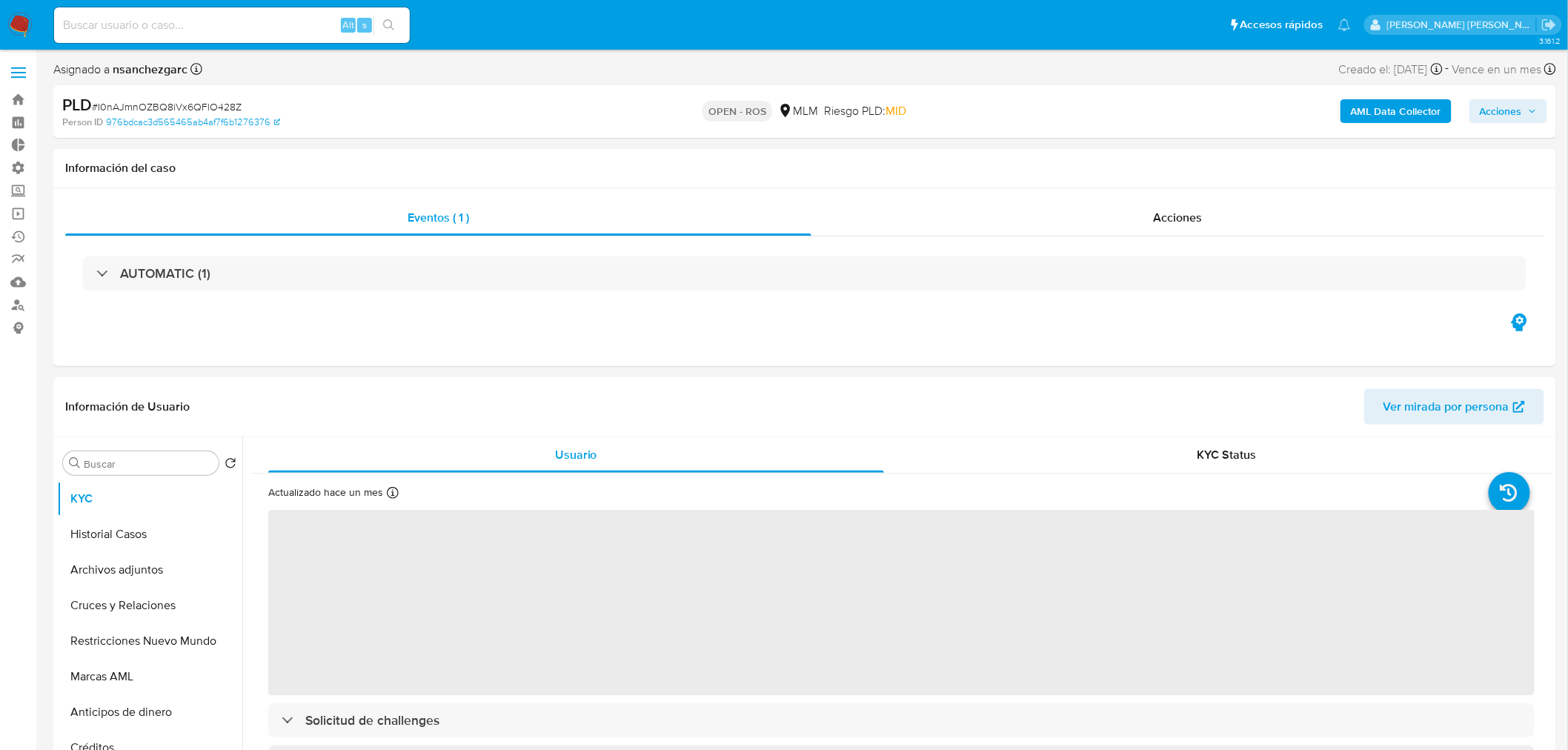
select select "10"
